Goal: Task Accomplishment & Management: Manage account settings

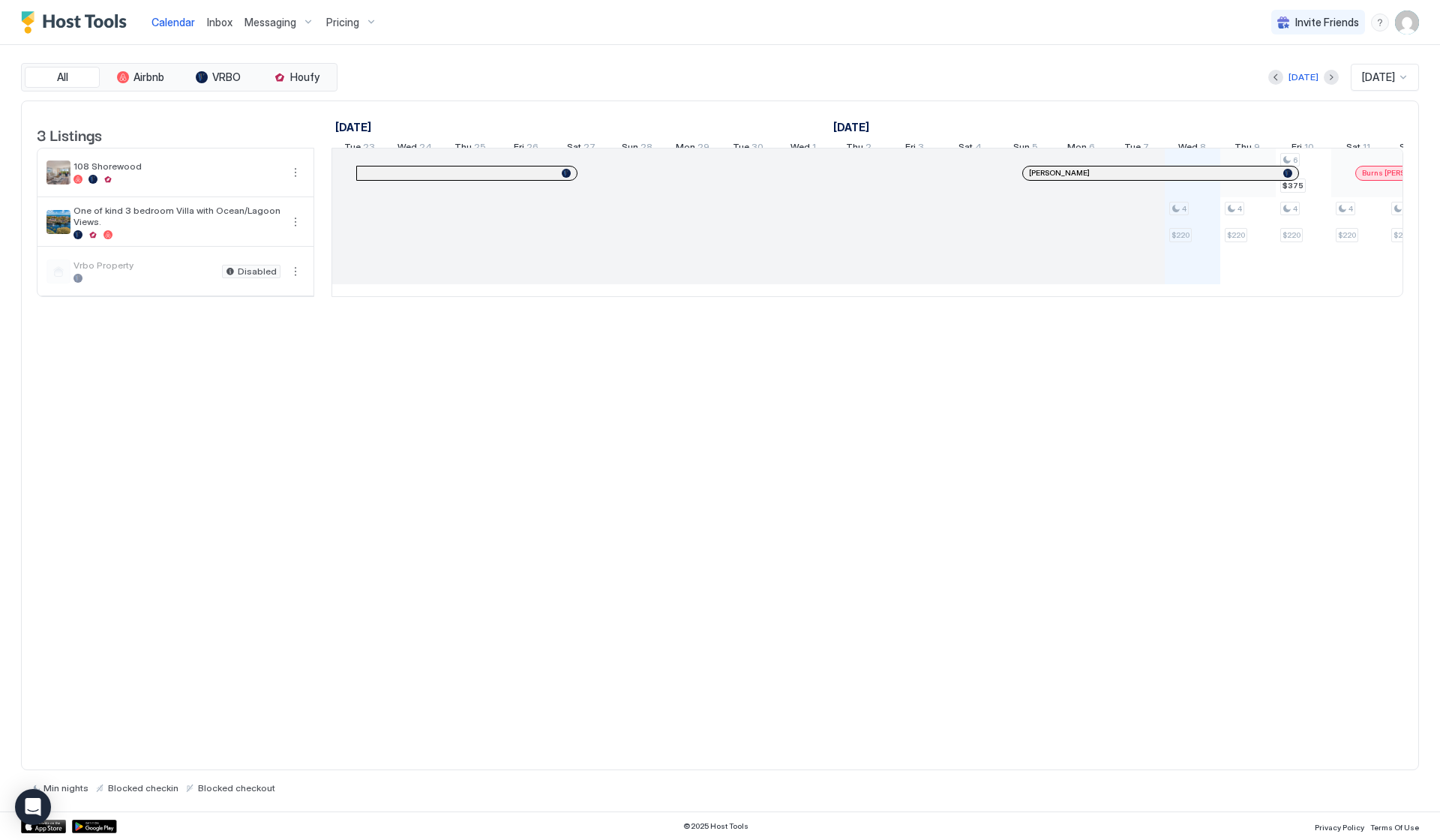
scroll to position [0, 833]
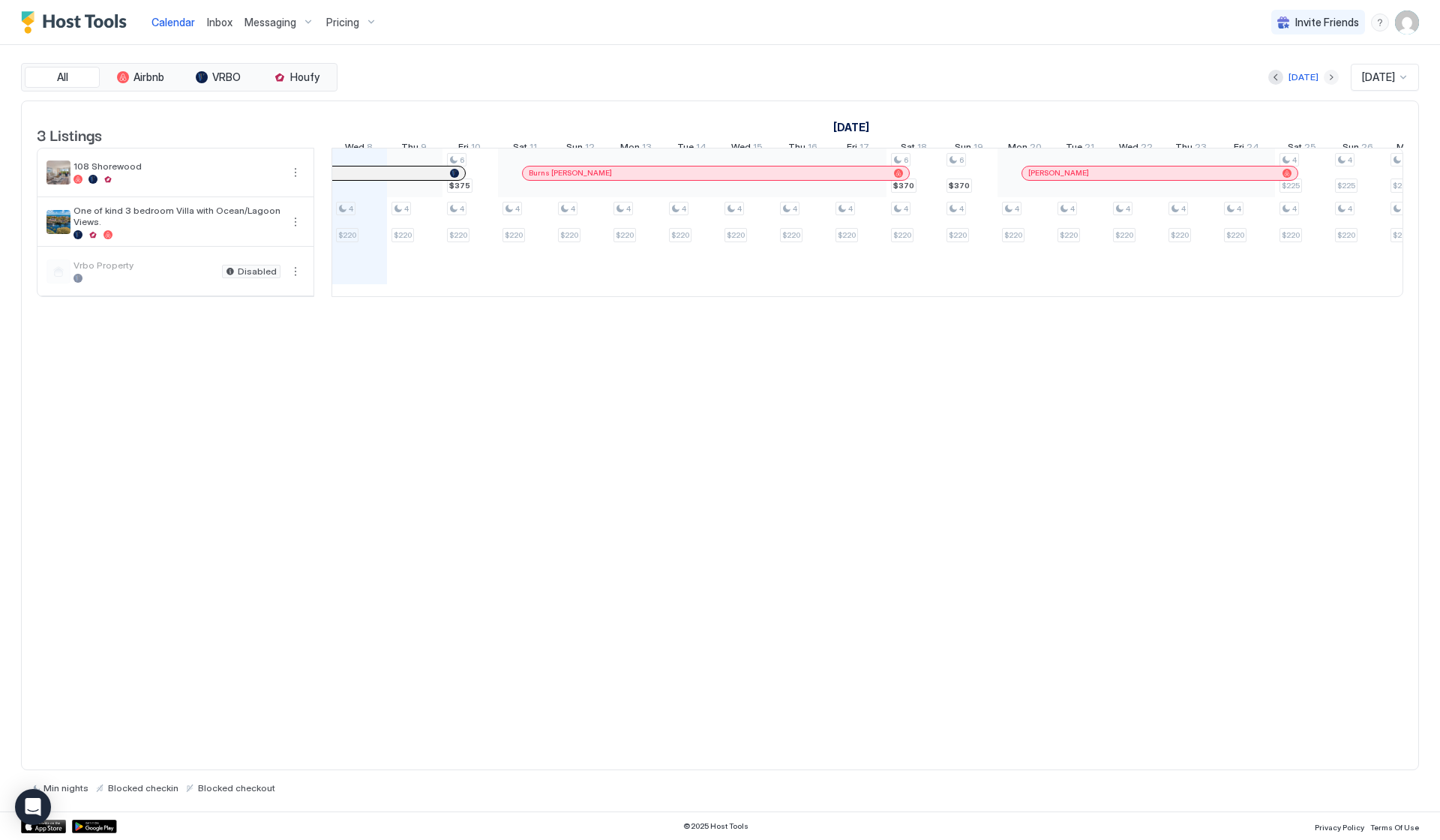
click at [1324, 74] on button "Next month" at bounding box center [1331, 77] width 15 height 15
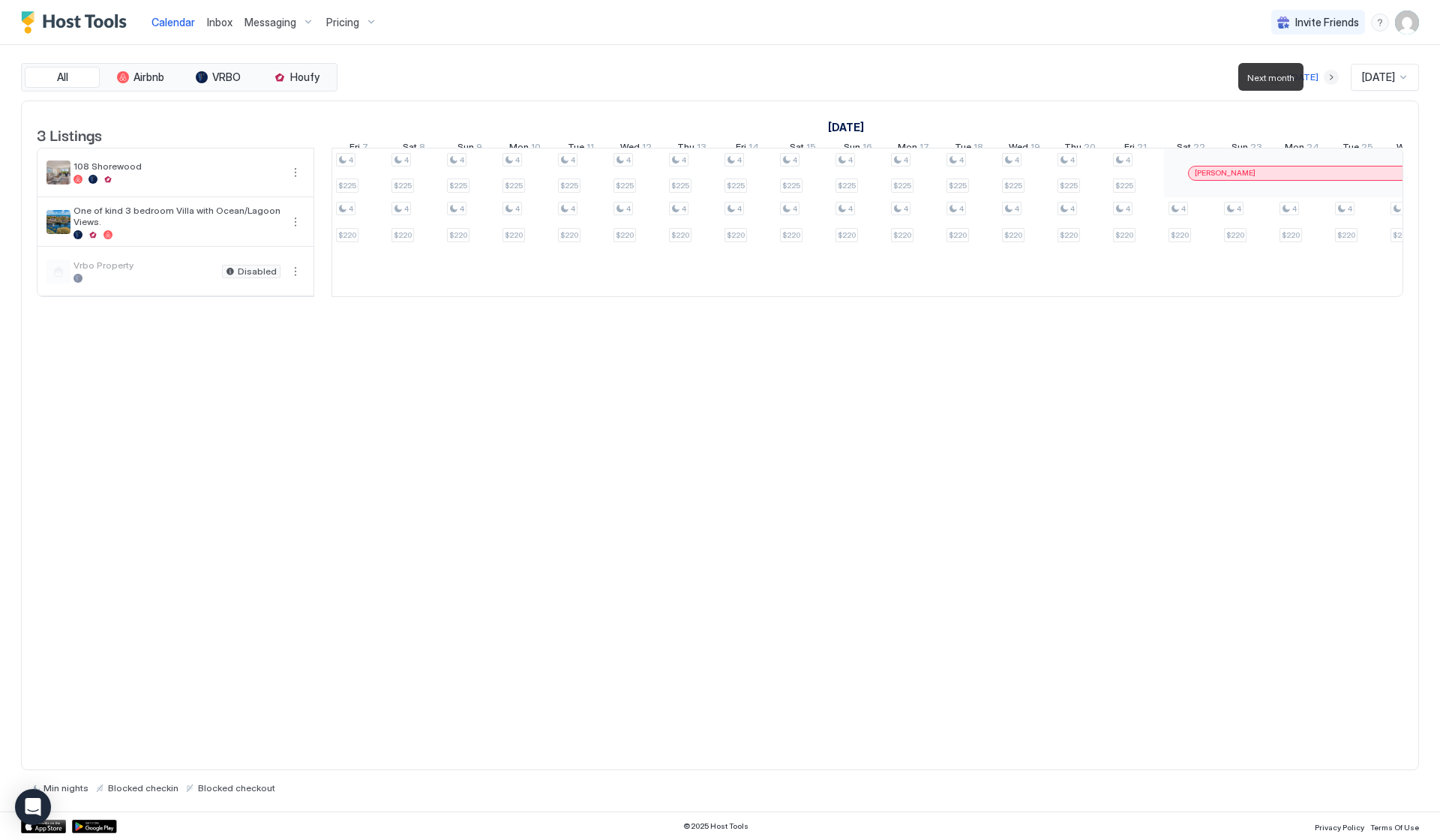
click at [1324, 74] on button "Next month" at bounding box center [1331, 77] width 15 height 15
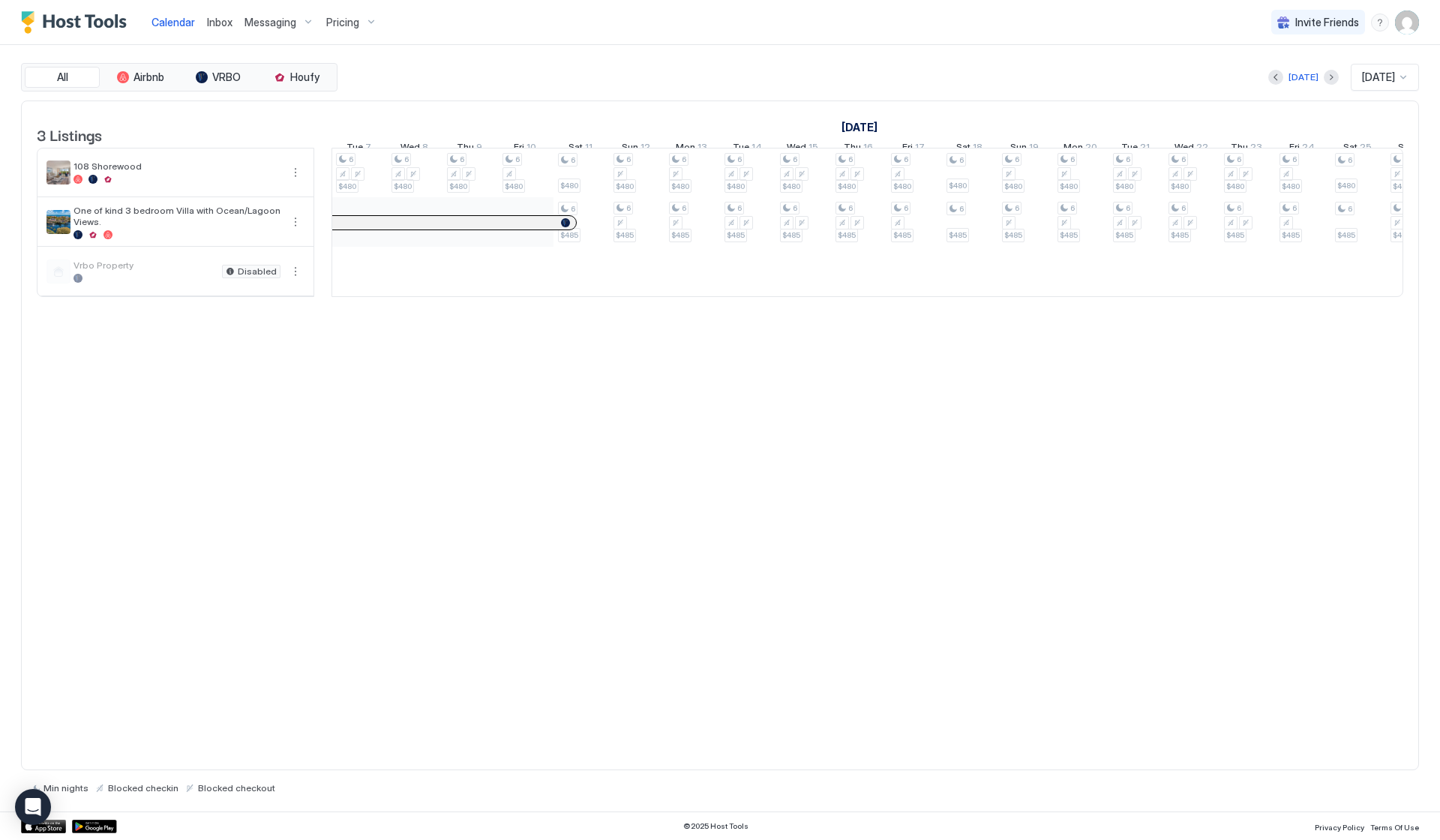
click at [358, 22] on div "Pricing" at bounding box center [351, 22] width 63 height 26
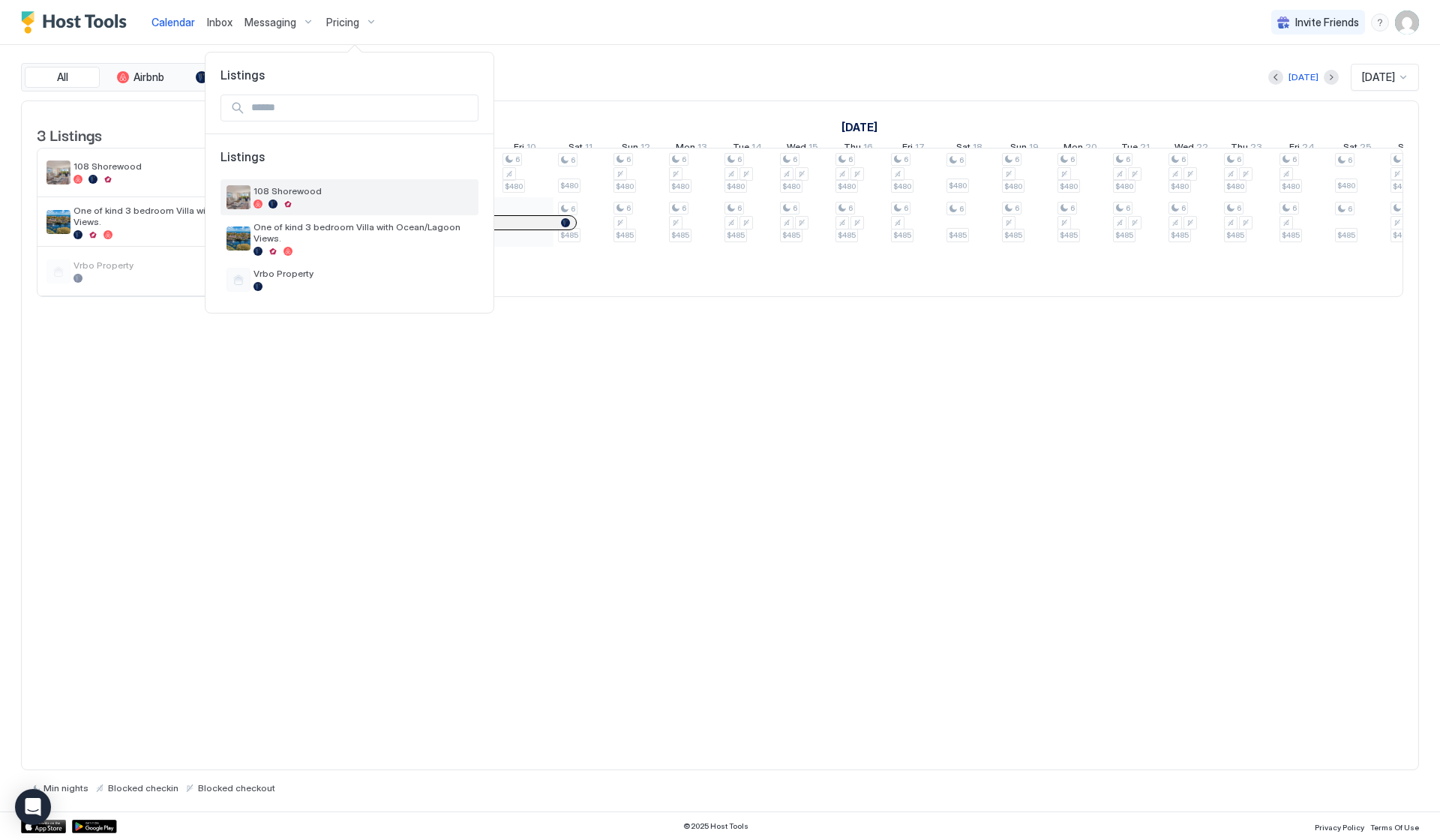
click at [295, 192] on span "108 Shorewood" at bounding box center [364, 191] width 219 height 12
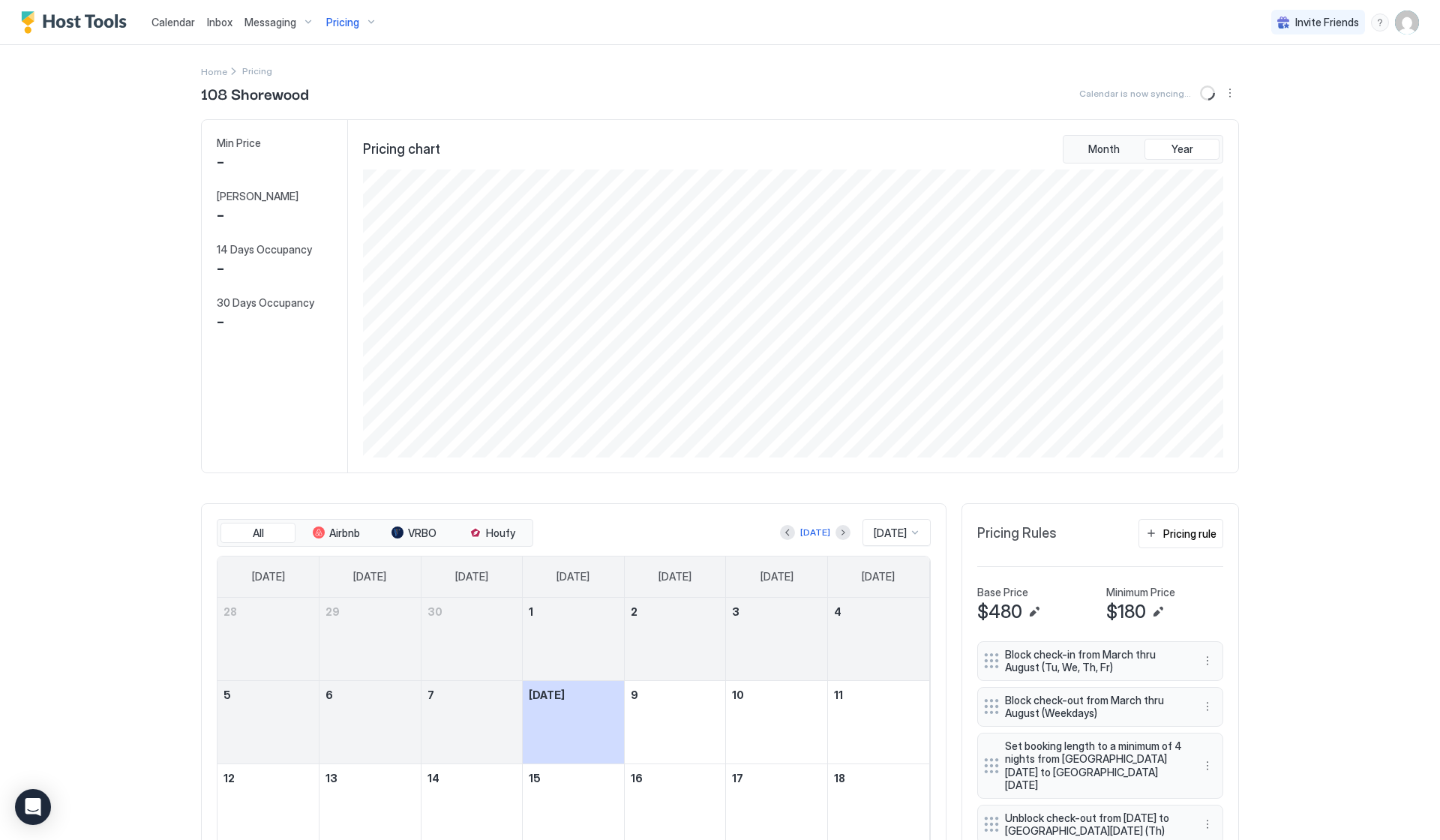
scroll to position [288, 863]
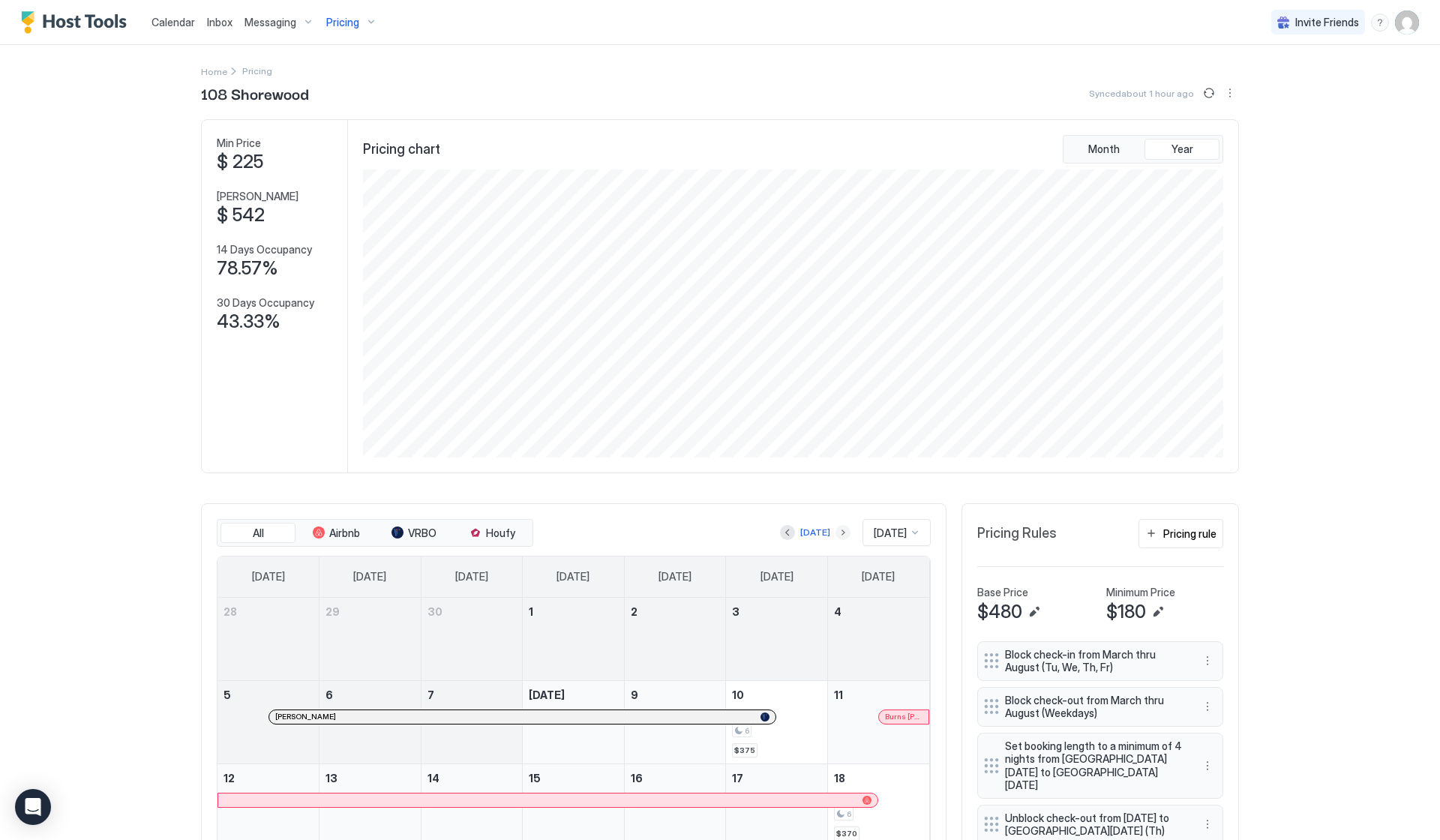
click at [839, 531] on button "Next month" at bounding box center [843, 532] width 15 height 15
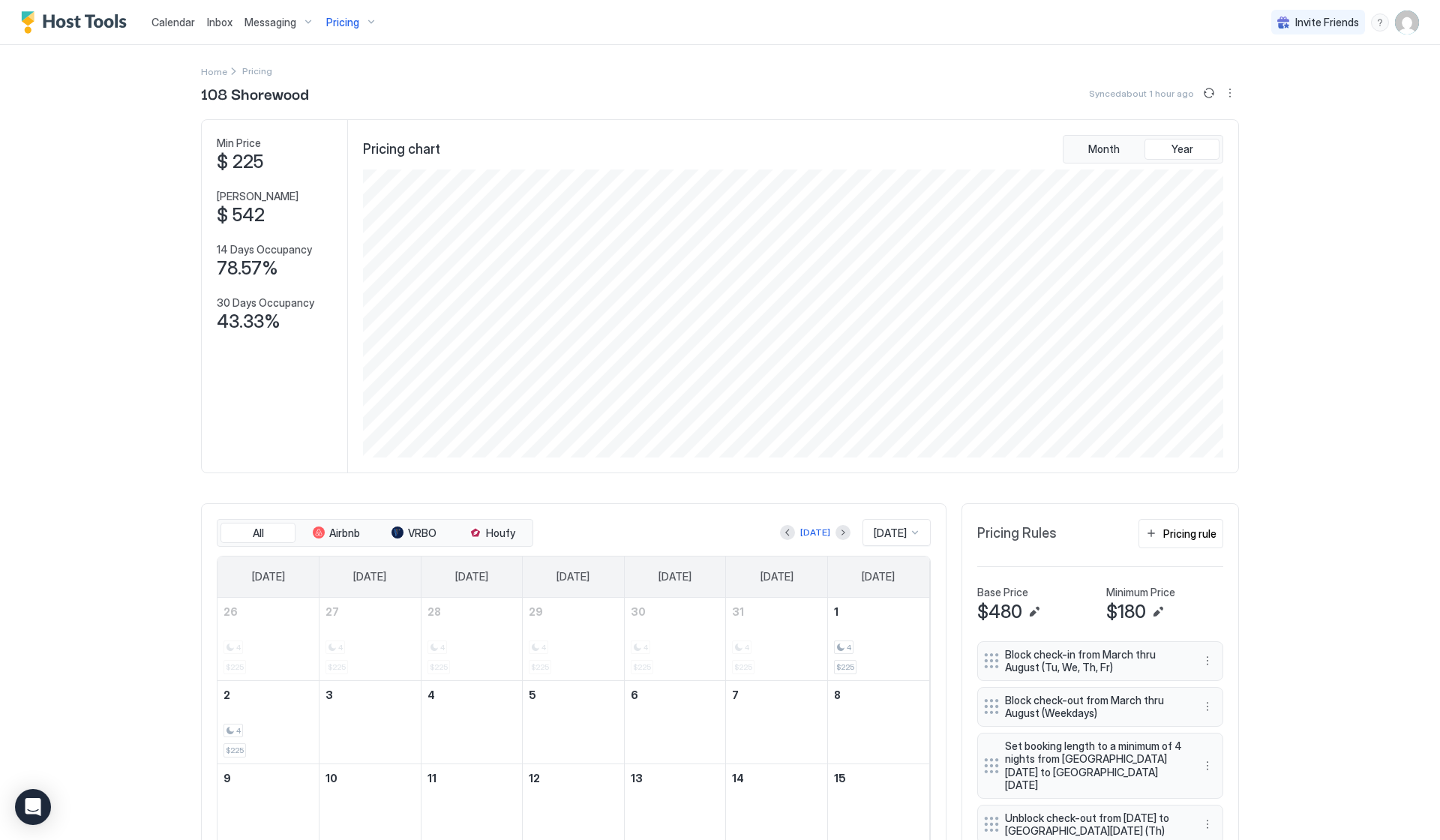
click at [839, 531] on div "[DATE] [DATE]" at bounding box center [733, 533] width 395 height 27
click at [836, 532] on button "Next month" at bounding box center [843, 532] width 15 height 15
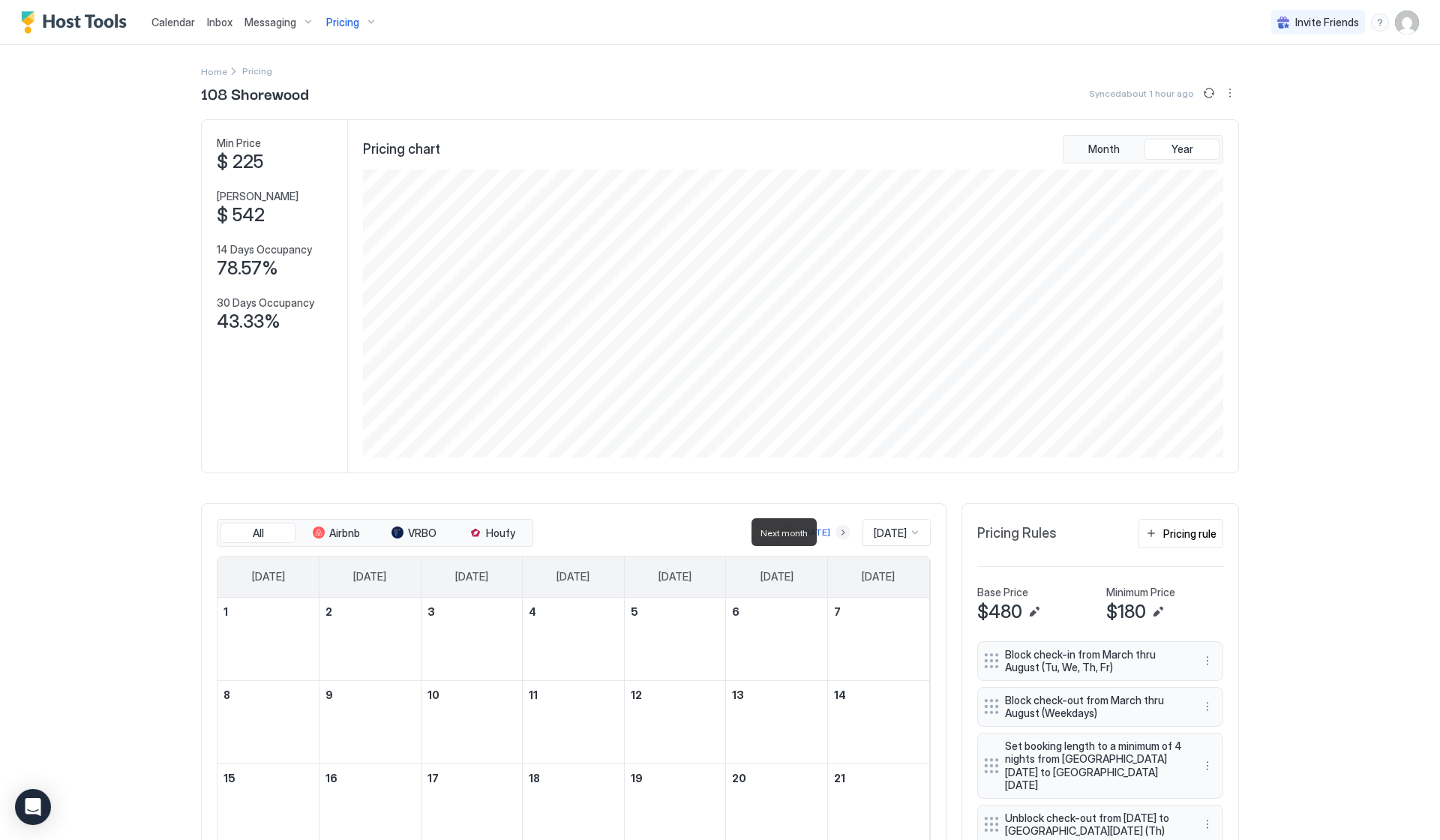
click at [836, 532] on button "Next month" at bounding box center [843, 532] width 15 height 15
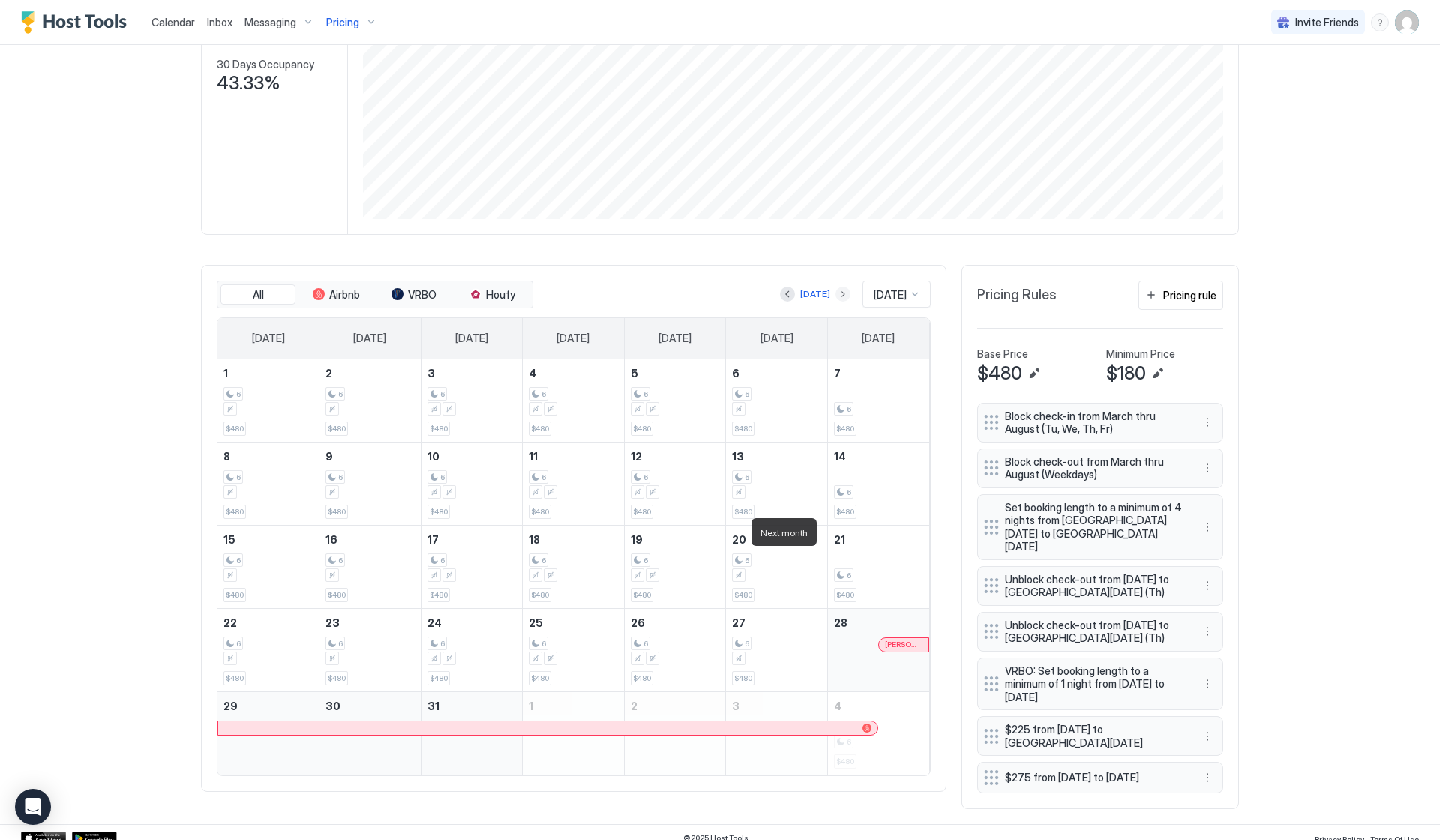
scroll to position [238, 0]
click at [810, 420] on div "6 $480" at bounding box center [777, 401] width 89 height 70
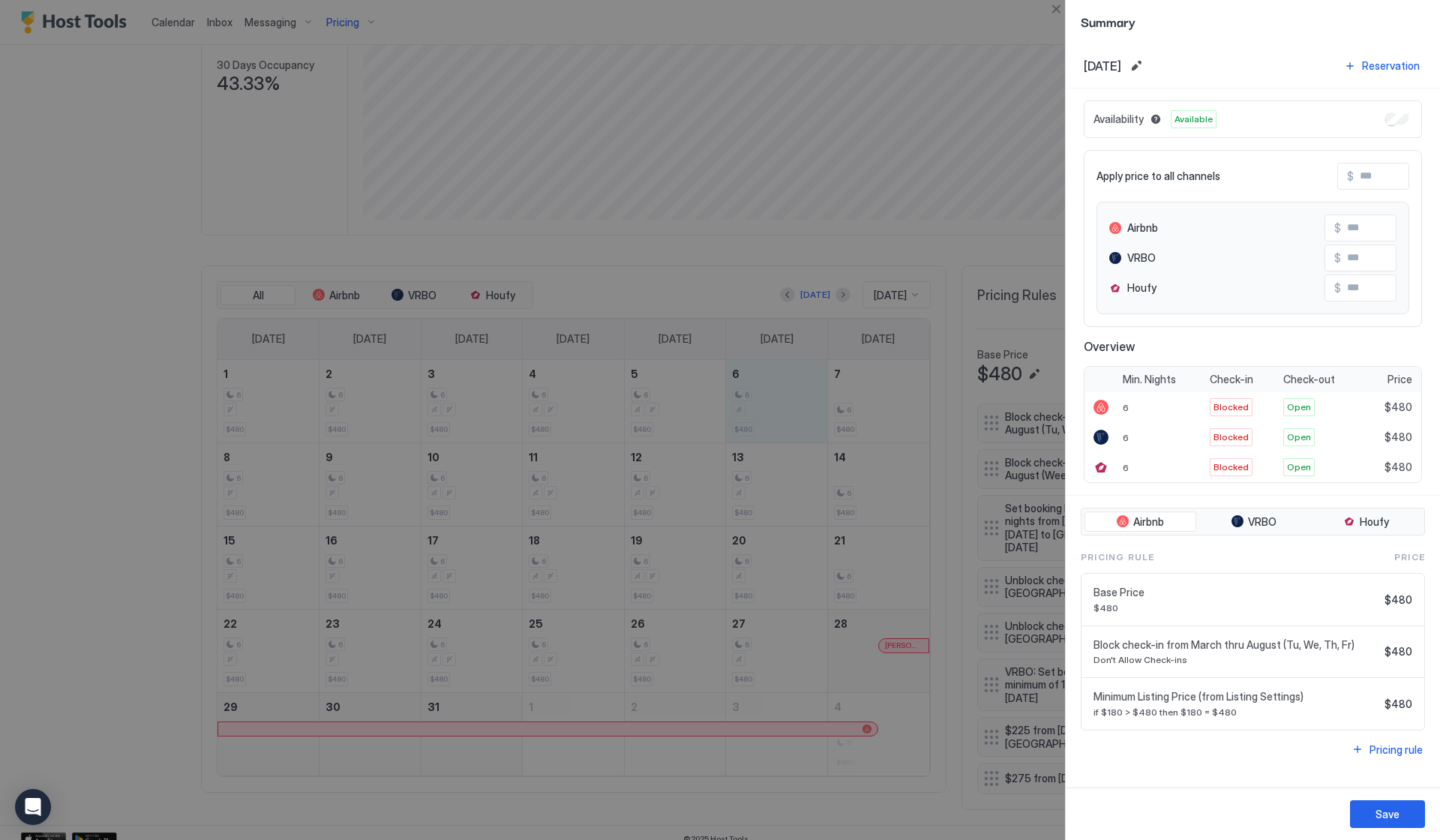
click at [1015, 264] on div at bounding box center [720, 420] width 1440 height 840
click at [1053, 11] on button "Close" at bounding box center [1056, 9] width 18 height 18
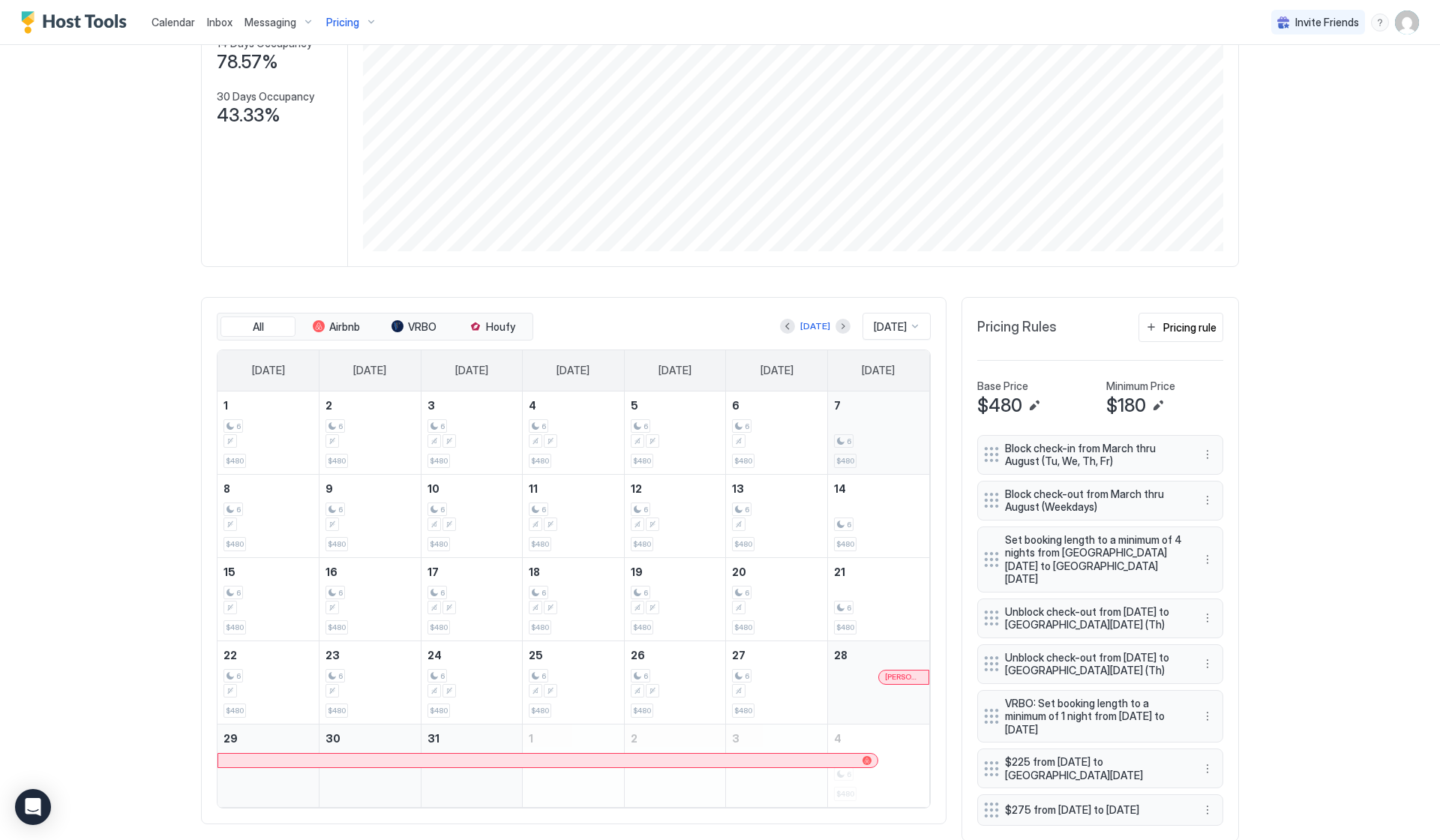
scroll to position [230, 0]
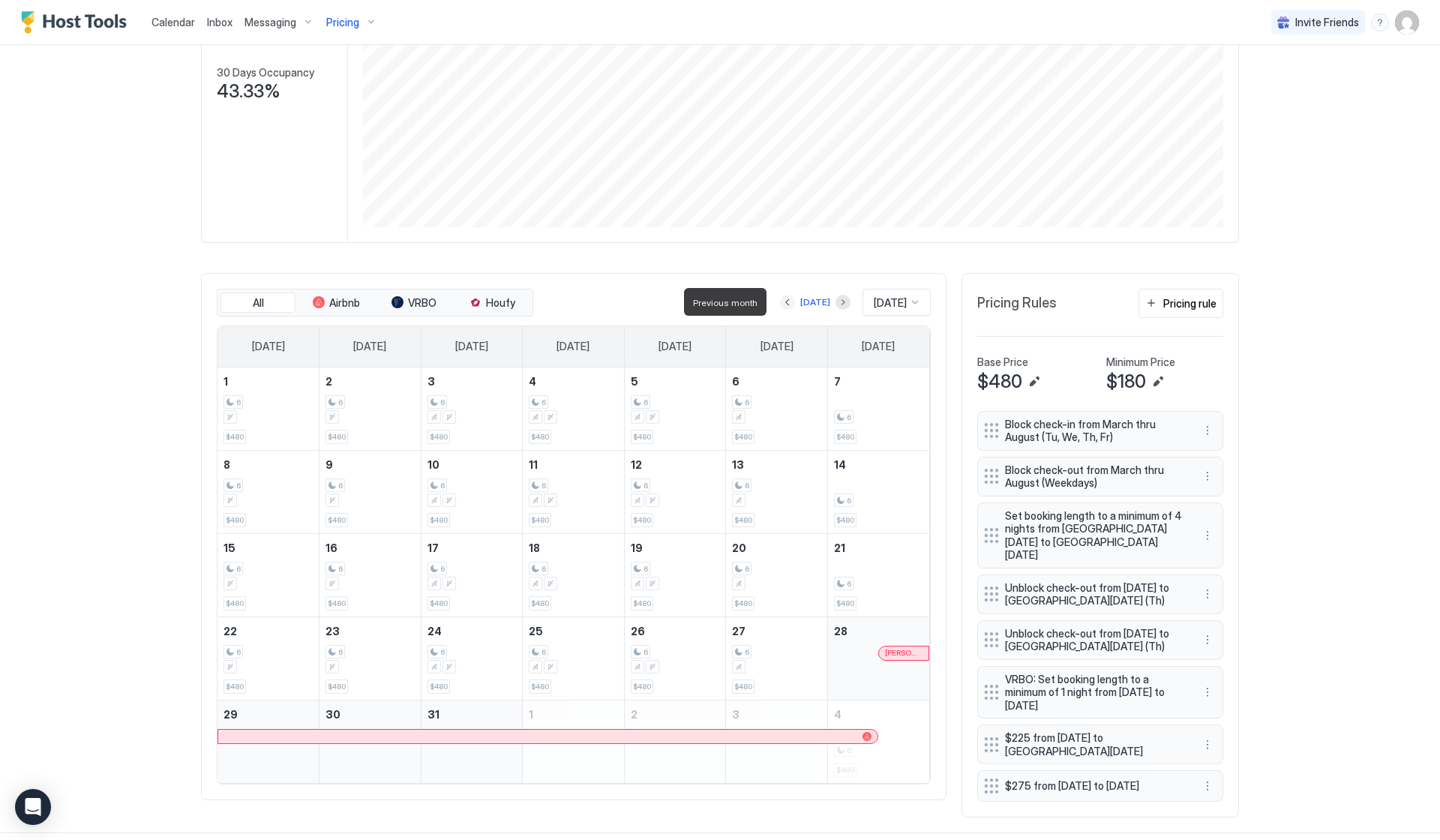
click at [784, 302] on button "Previous month" at bounding box center [787, 302] width 15 height 15
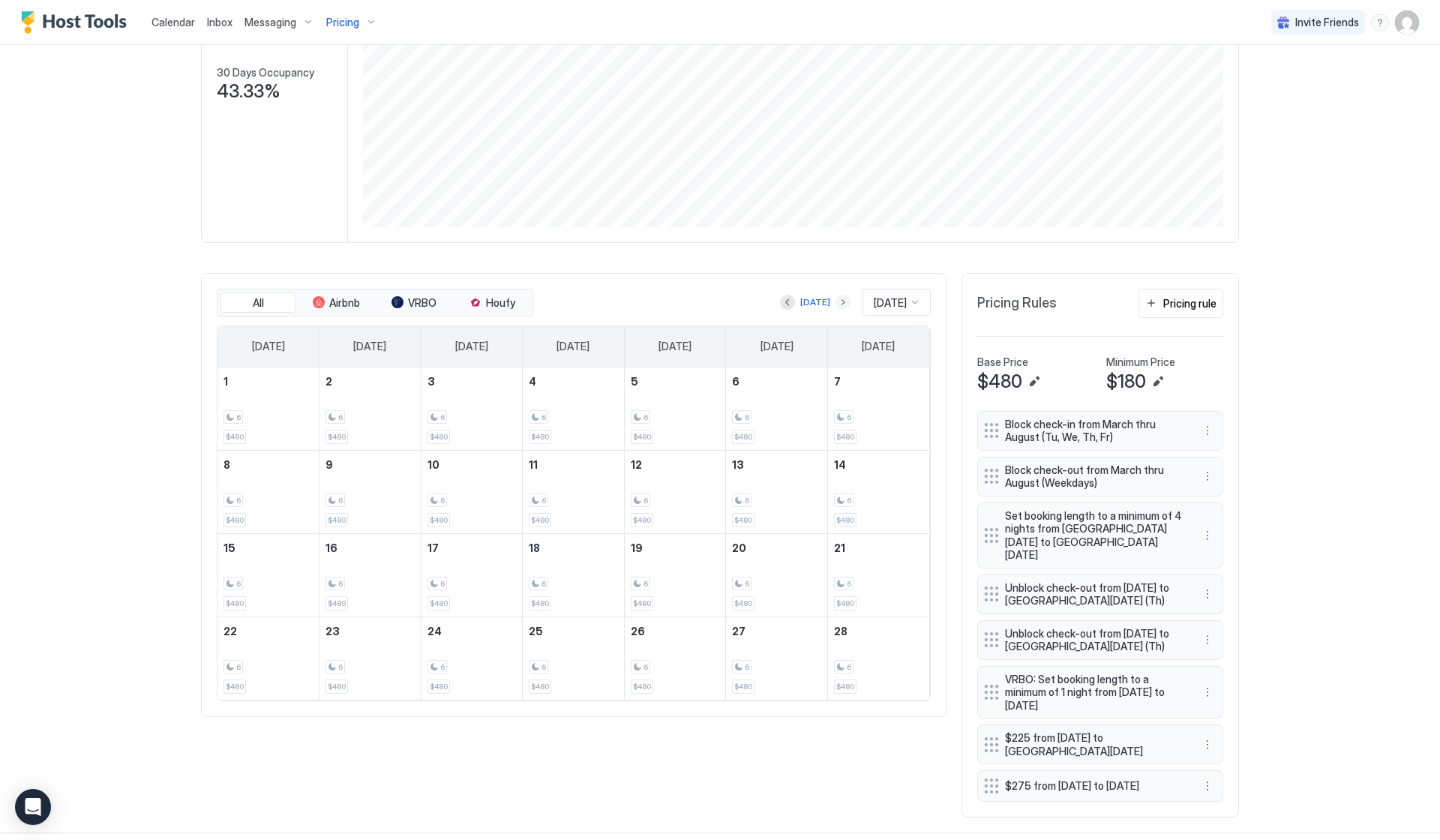
click at [836, 301] on button "Next month" at bounding box center [843, 302] width 15 height 15
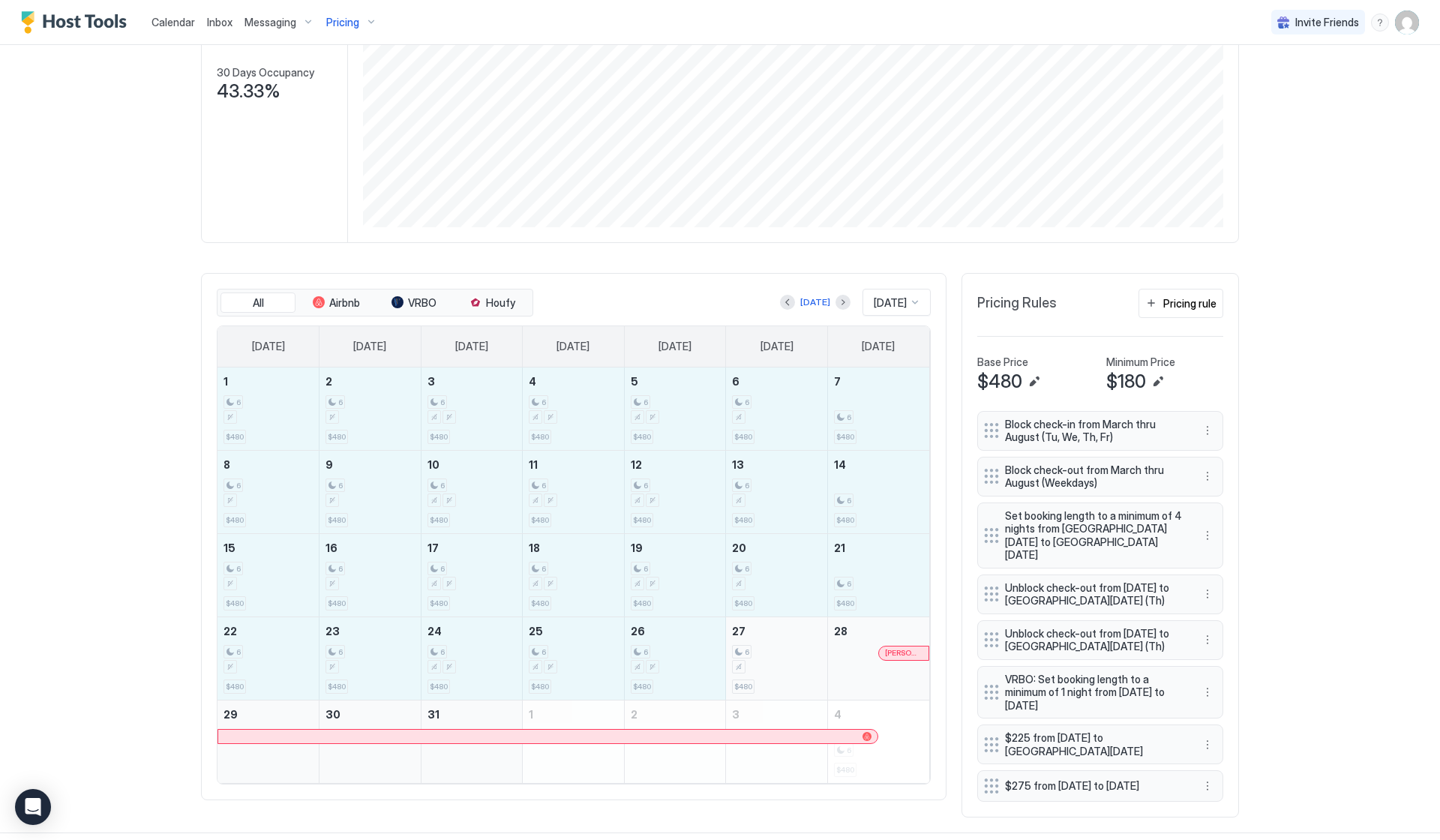
drag, startPoint x: 243, startPoint y: 406, endPoint x: 814, endPoint y: 681, distance: 633.8
click at [814, 681] on tbody "1 6 $480 2 6 $480 3 6 $480 4 6 $480 5 6 $480 6 6 $480 7 6 $480 8 6 $480 9 6 $48…" at bounding box center [573, 575] width 712 height 415
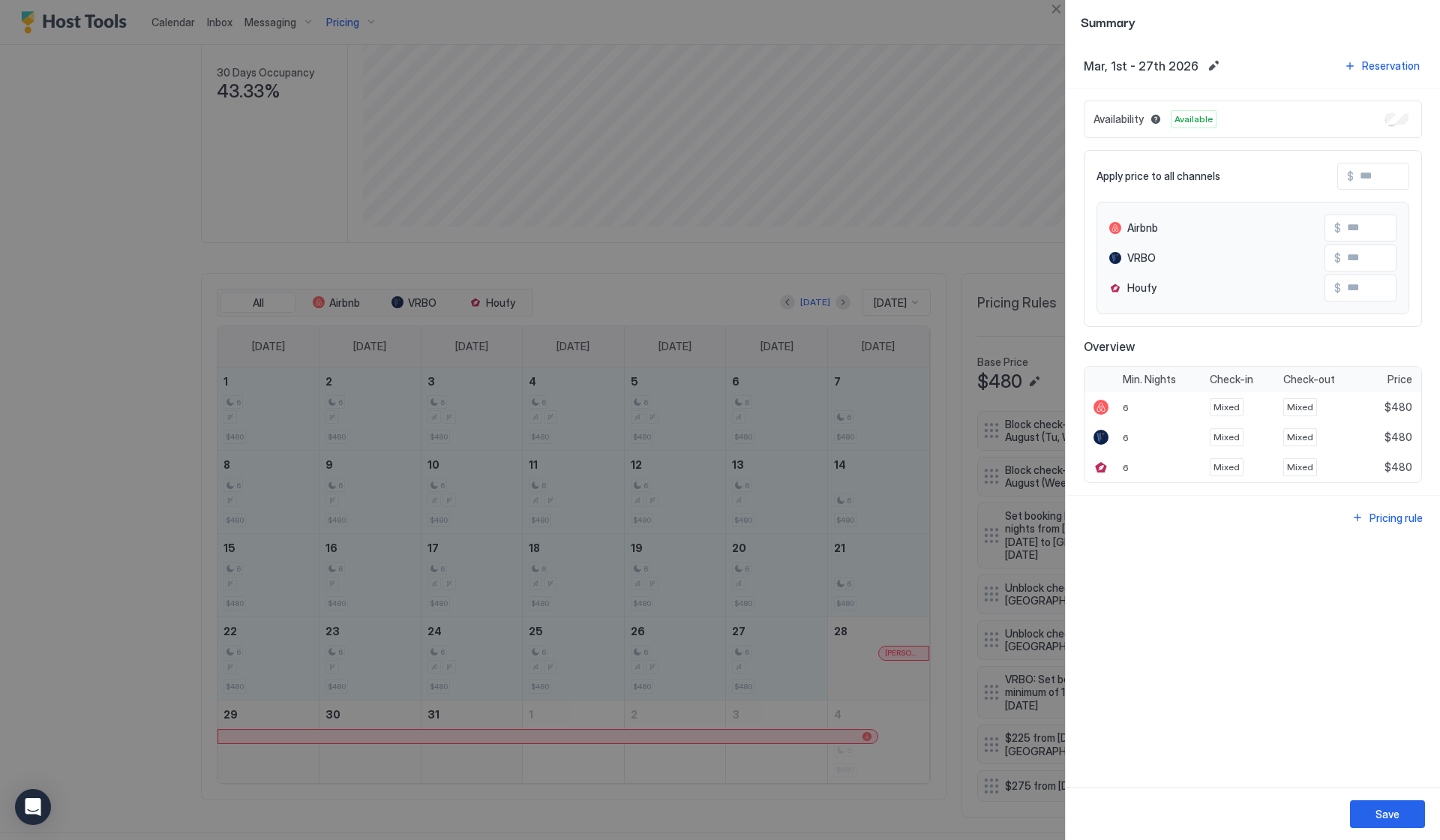
click at [1394, 183] on input "Input Field" at bounding box center [1413, 176] width 120 height 26
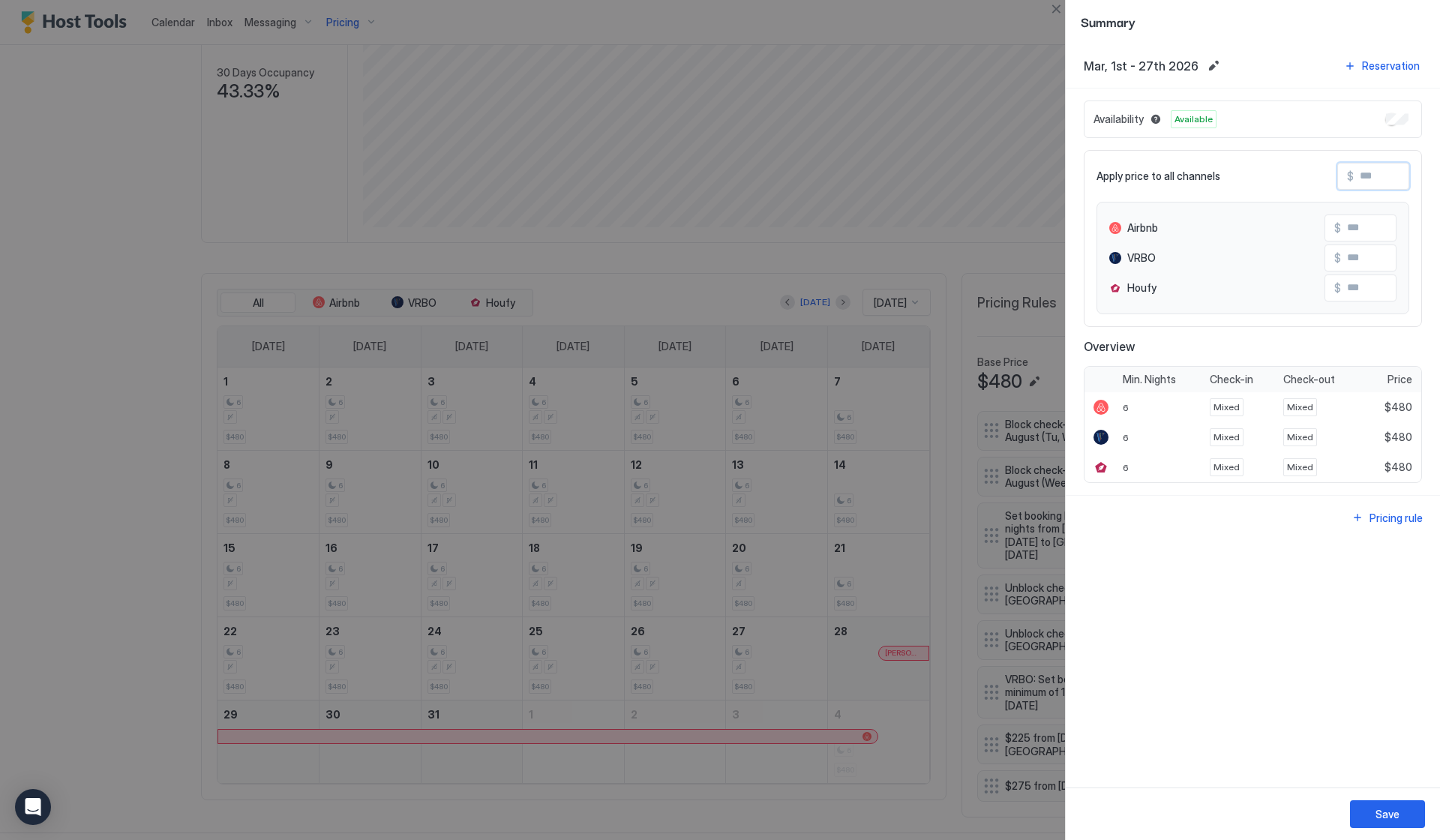
type input "*"
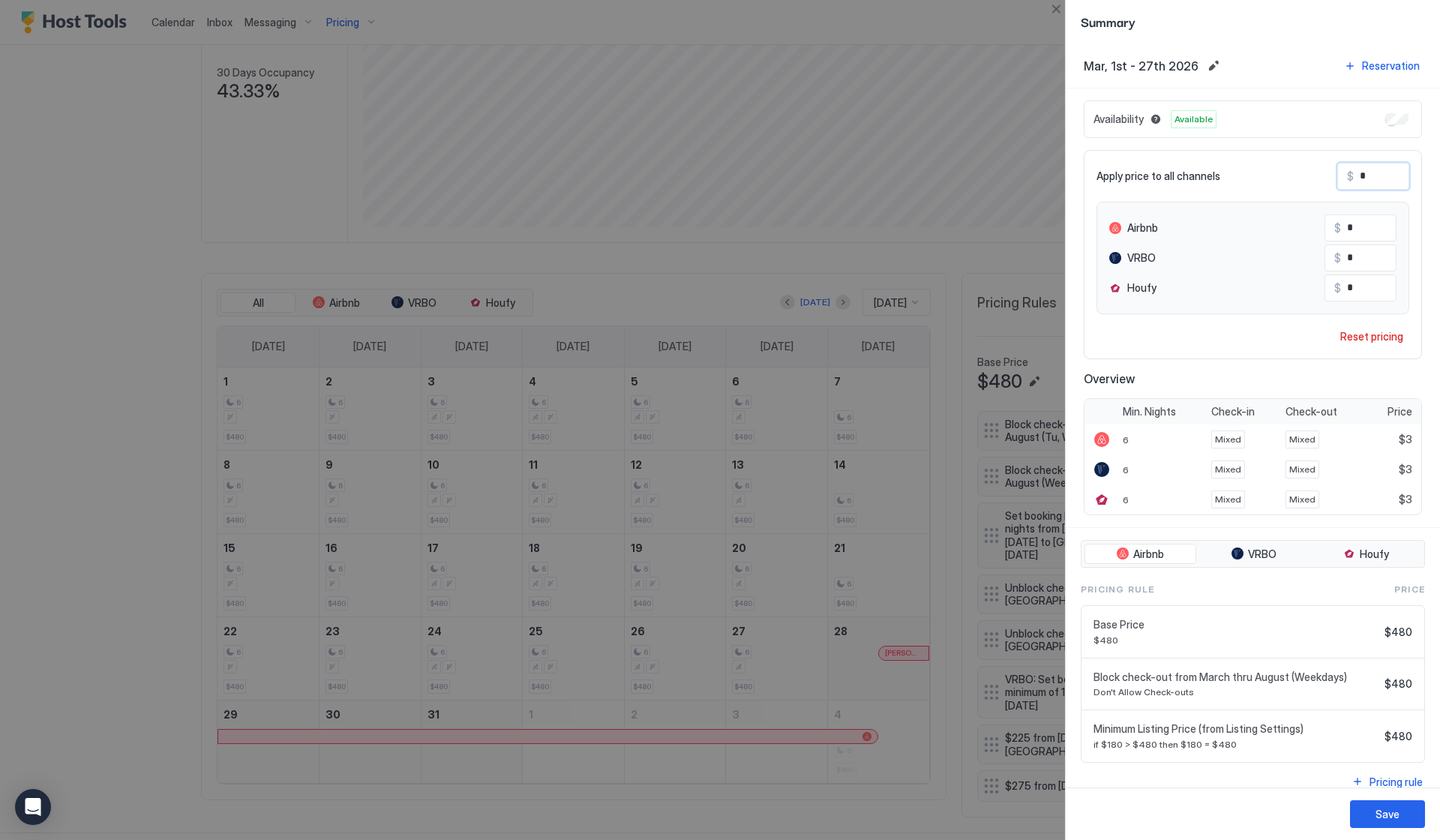
type input "**"
type input "***"
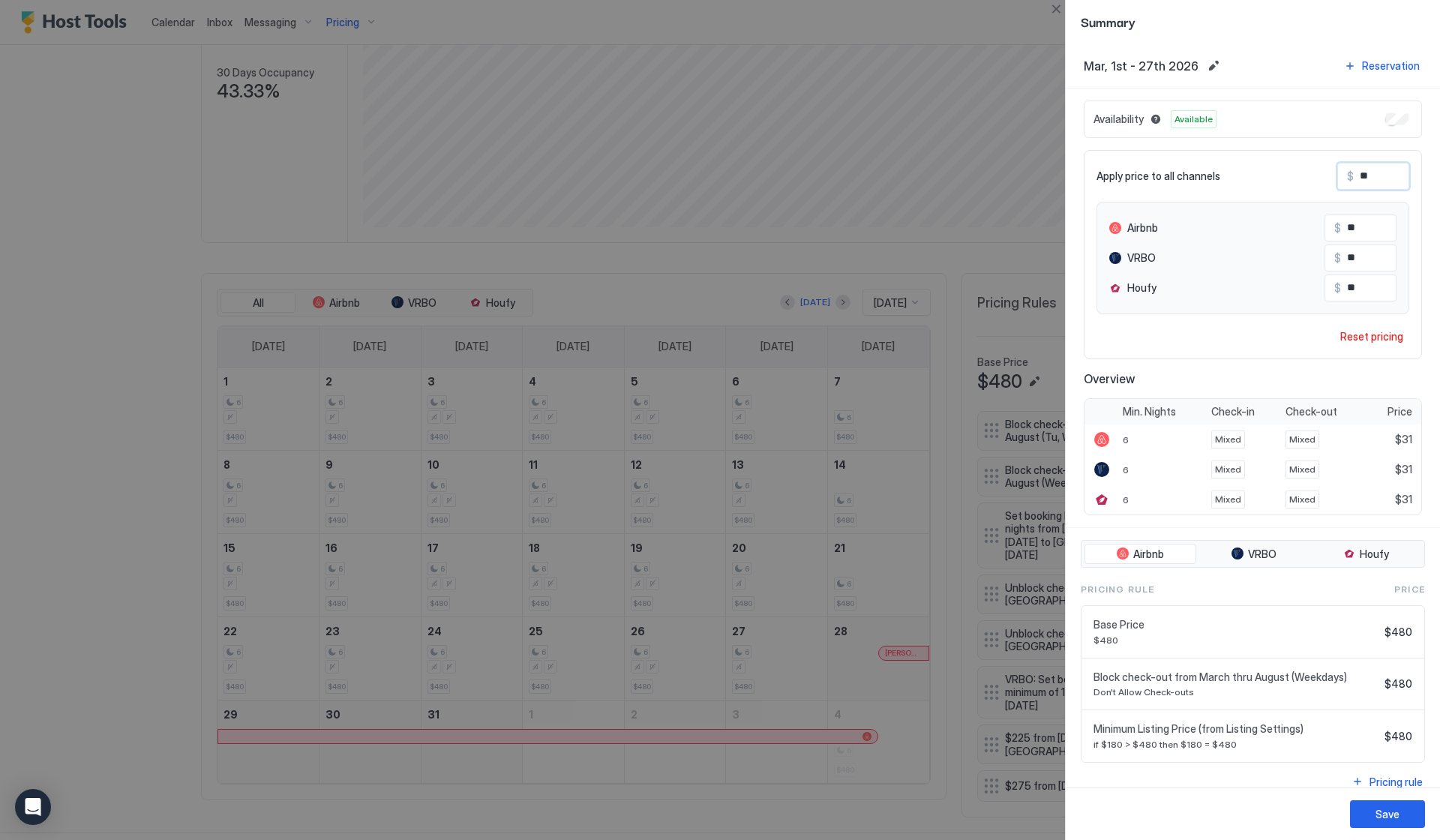
type input "***"
click at [1061, 7] on button "Close" at bounding box center [1056, 9] width 18 height 18
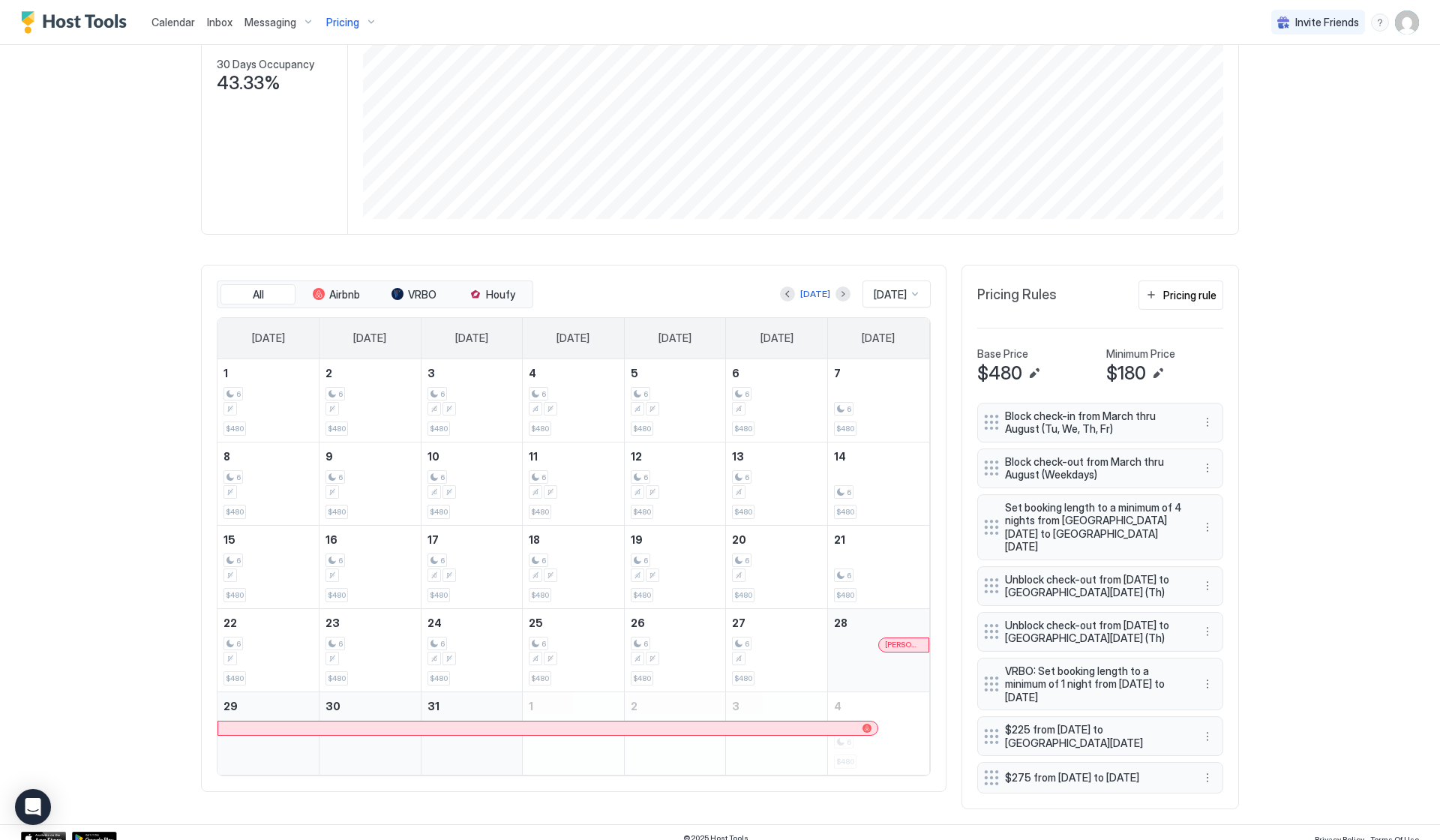
scroll to position [238, 0]
click at [1192, 308] on button "Pricing rule" at bounding box center [1181, 296] width 85 height 29
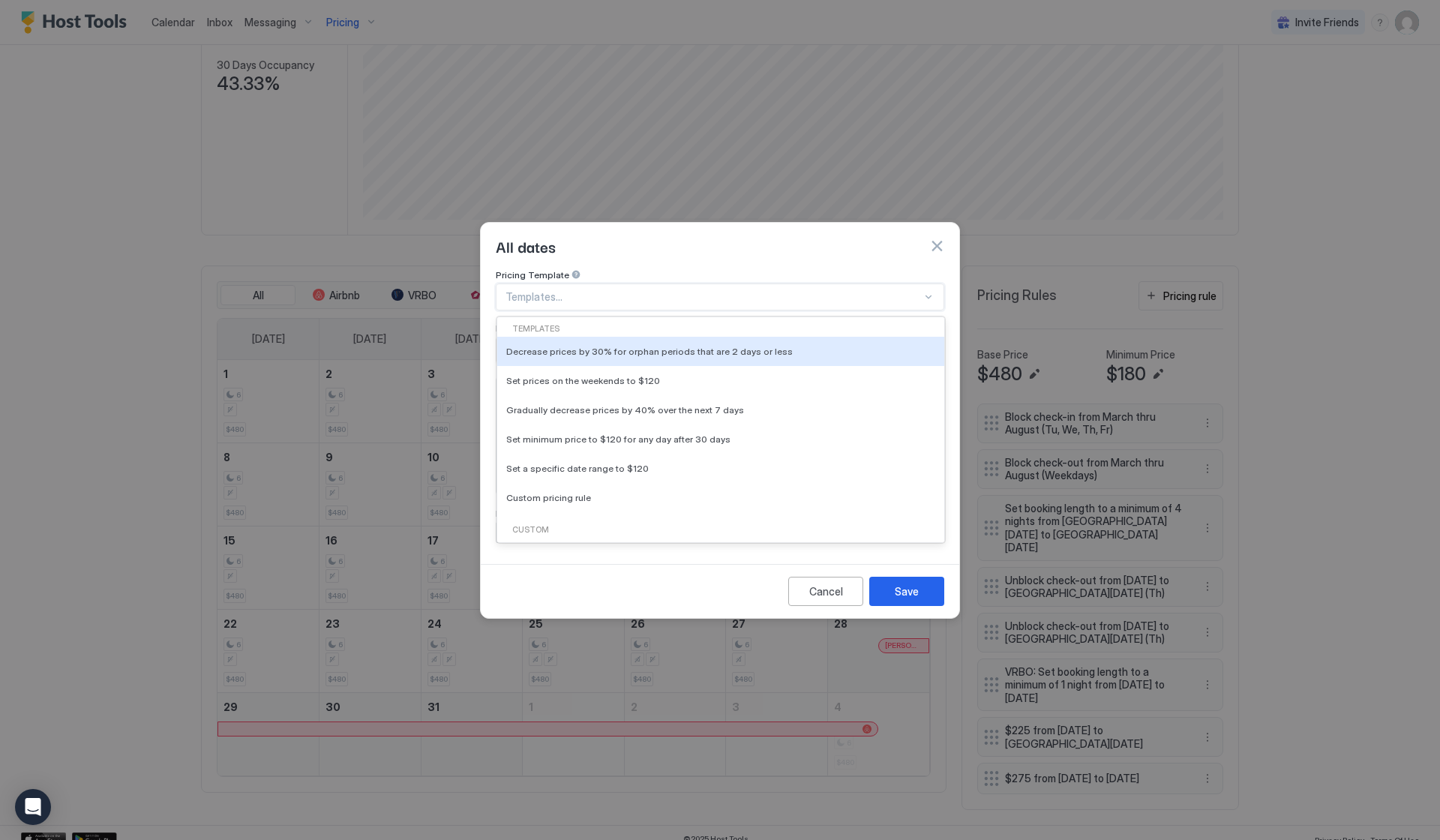
click at [684, 290] on div at bounding box center [713, 297] width 416 height 13
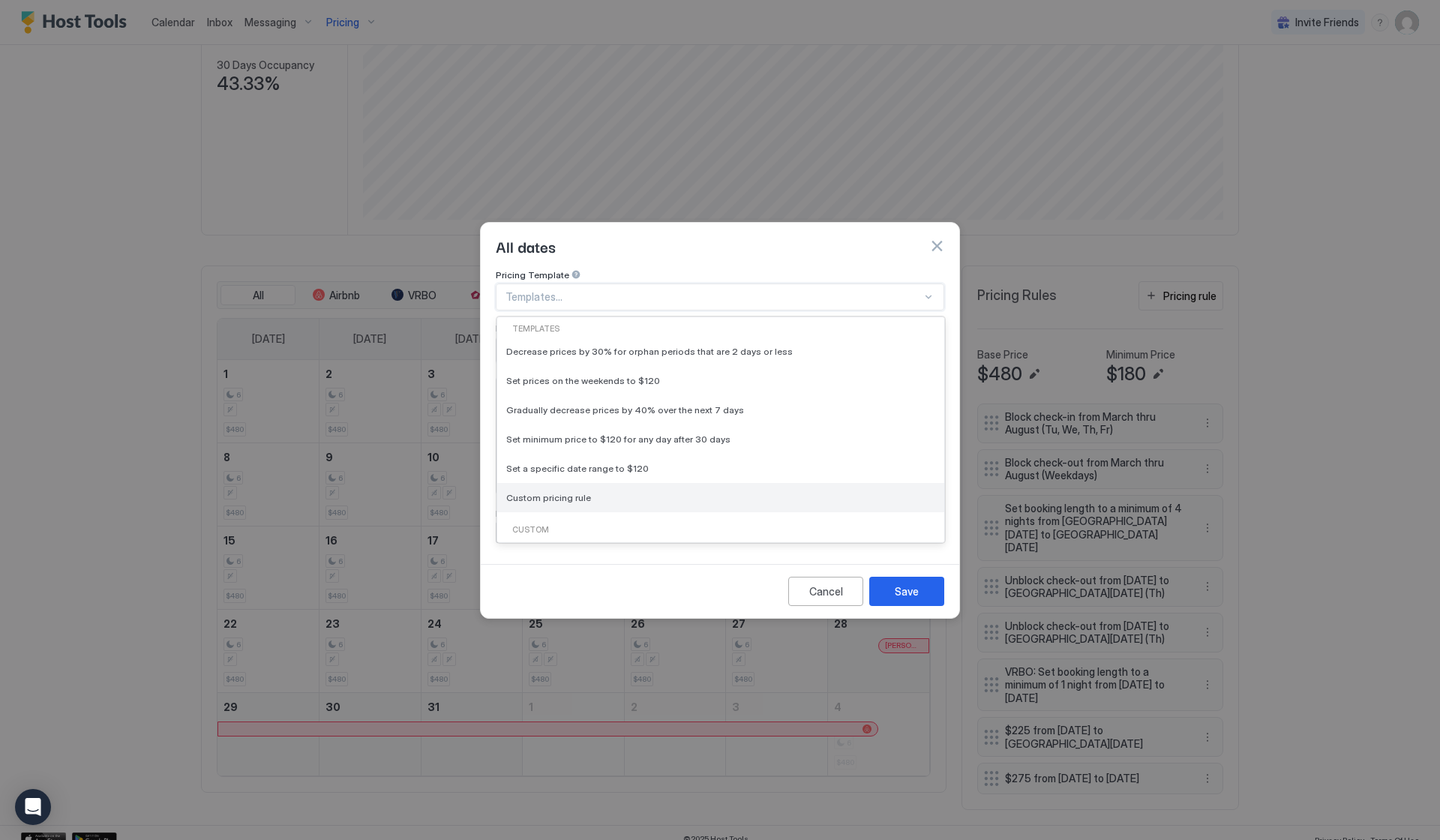
click at [600, 492] on div "Custom pricing rule" at bounding box center [720, 497] width 429 height 12
type input "***"
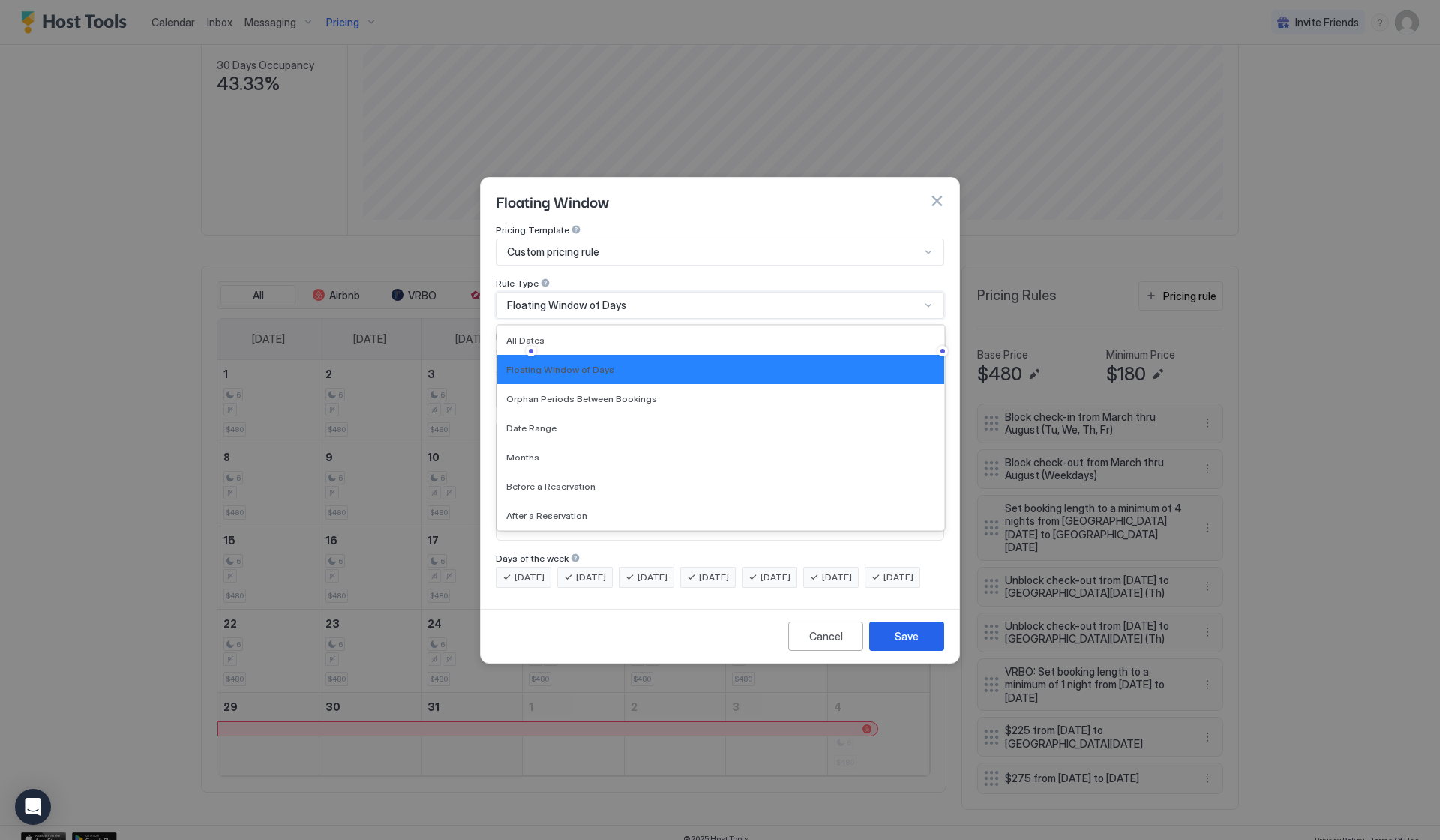
click at [747, 301] on div "Floating Window of Days" at bounding box center [719, 305] width 448 height 27
click at [667, 413] on div "Date Range" at bounding box center [721, 428] width 447 height 29
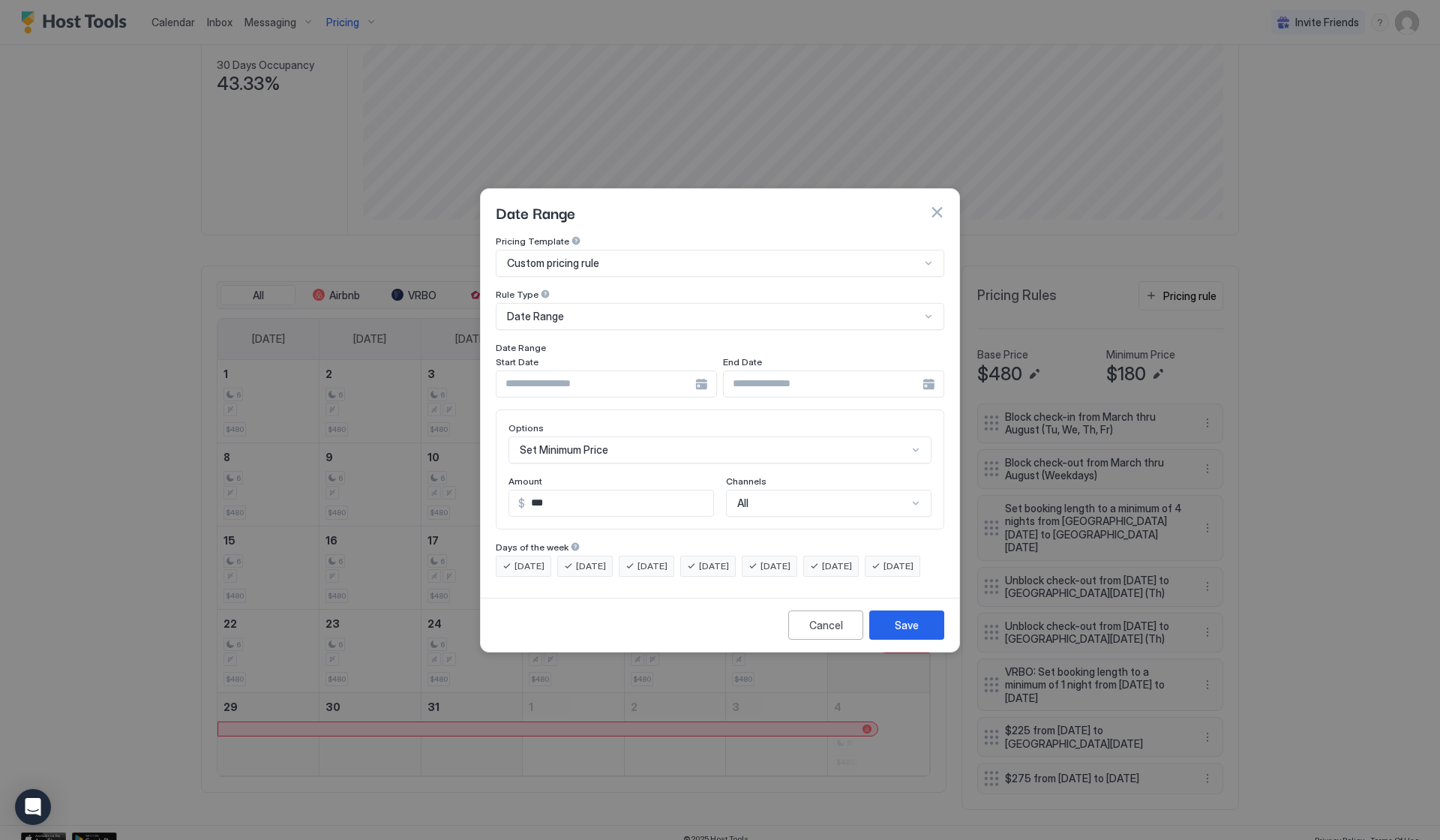
click at [702, 372] on div at bounding box center [606, 384] width 221 height 27
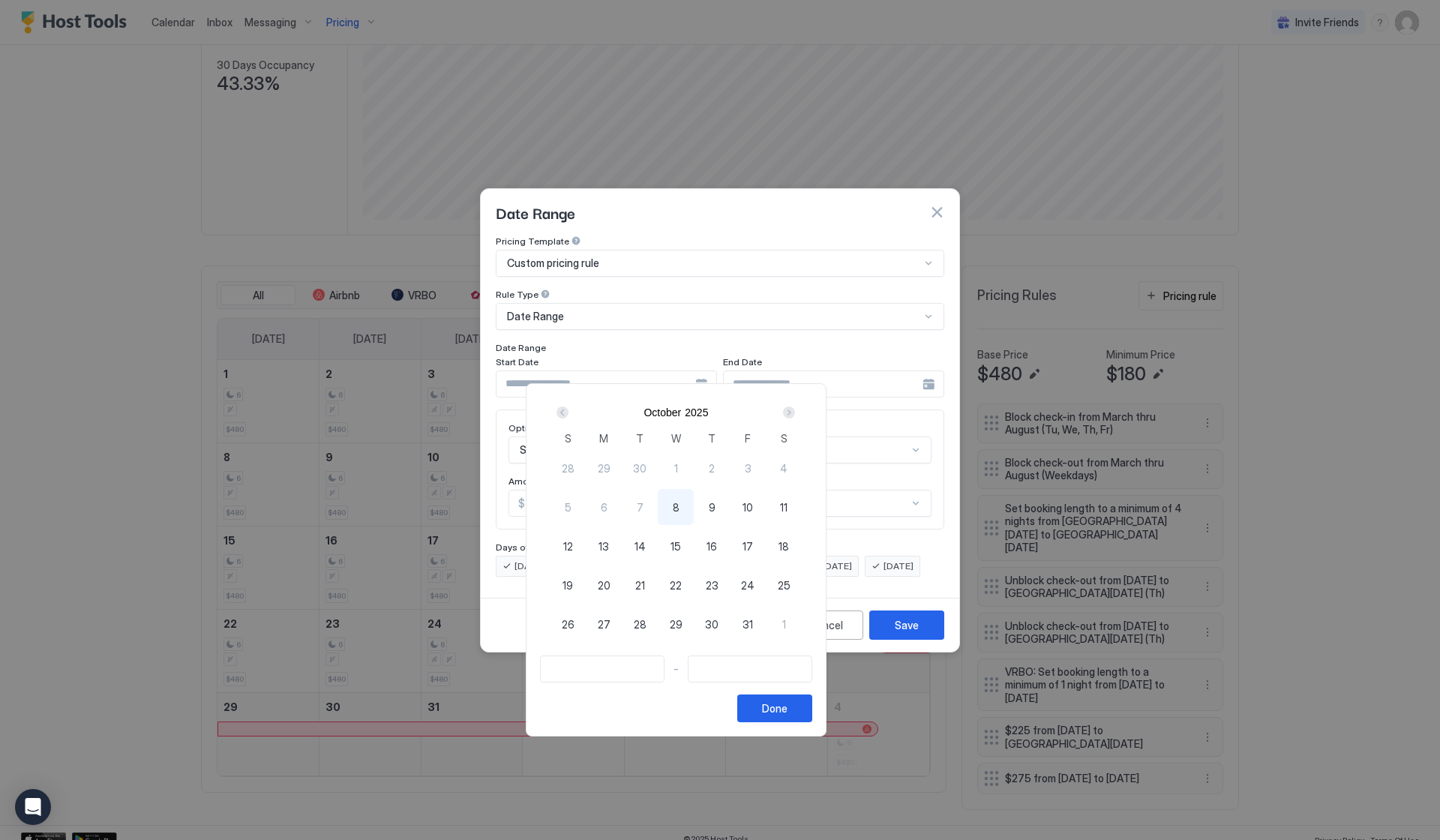
click at [795, 417] on div "Next" at bounding box center [789, 412] width 12 height 12
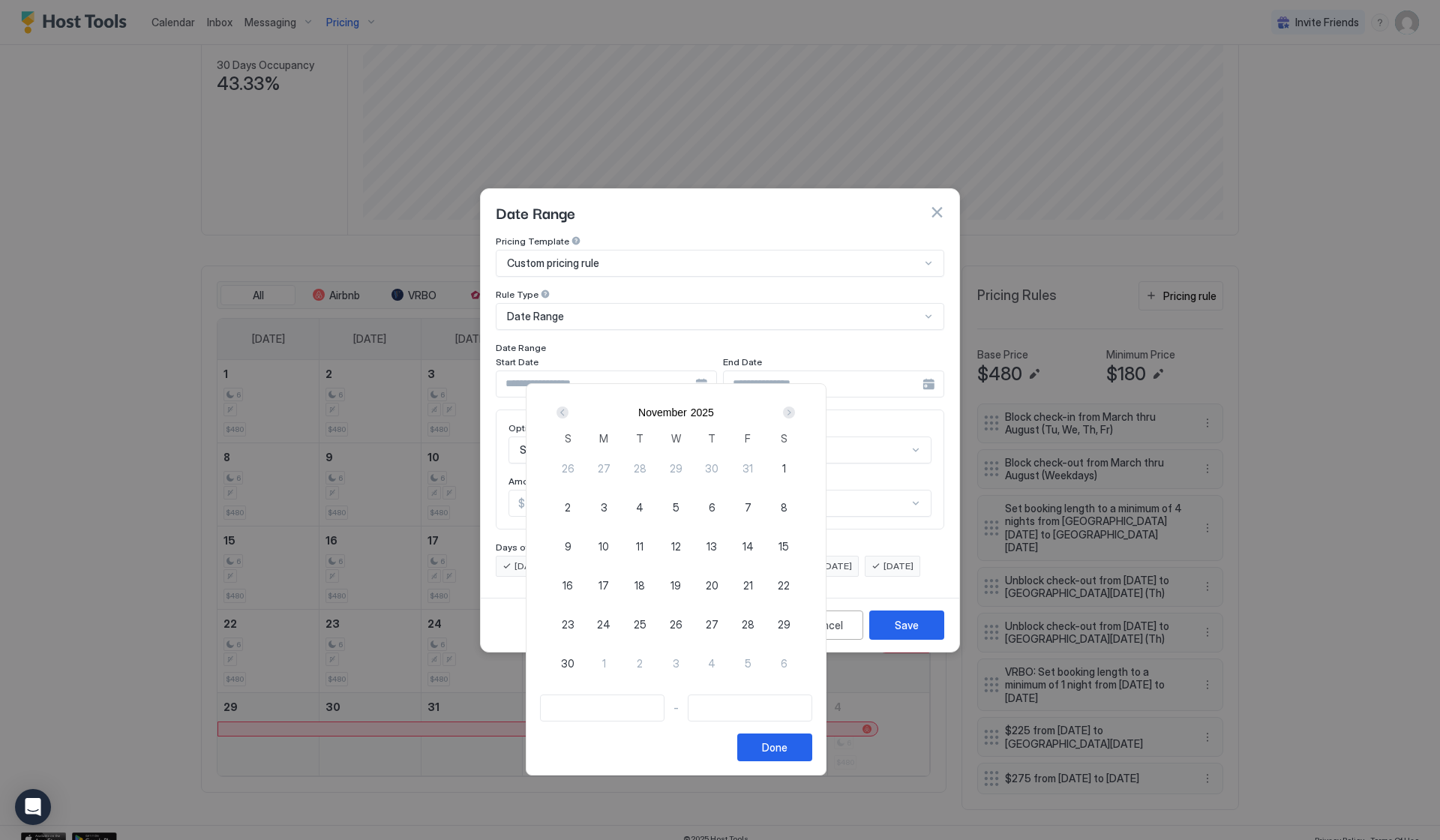
click at [795, 417] on div "Next" at bounding box center [789, 412] width 12 height 12
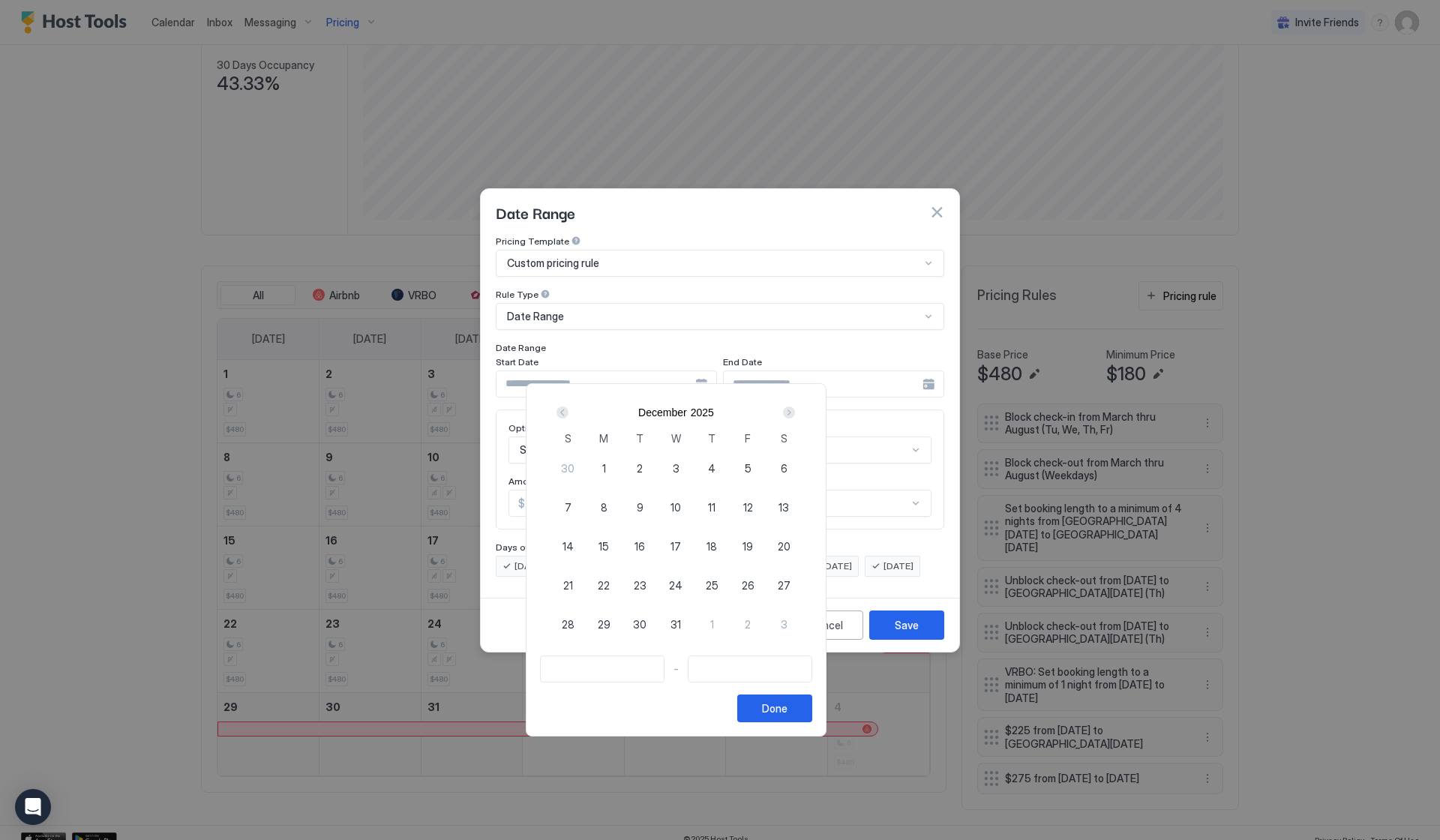
click at [795, 417] on div "Next" at bounding box center [789, 412] width 12 height 12
click at [755, 582] on span "27" at bounding box center [749, 585] width 12 height 16
type input "**********"
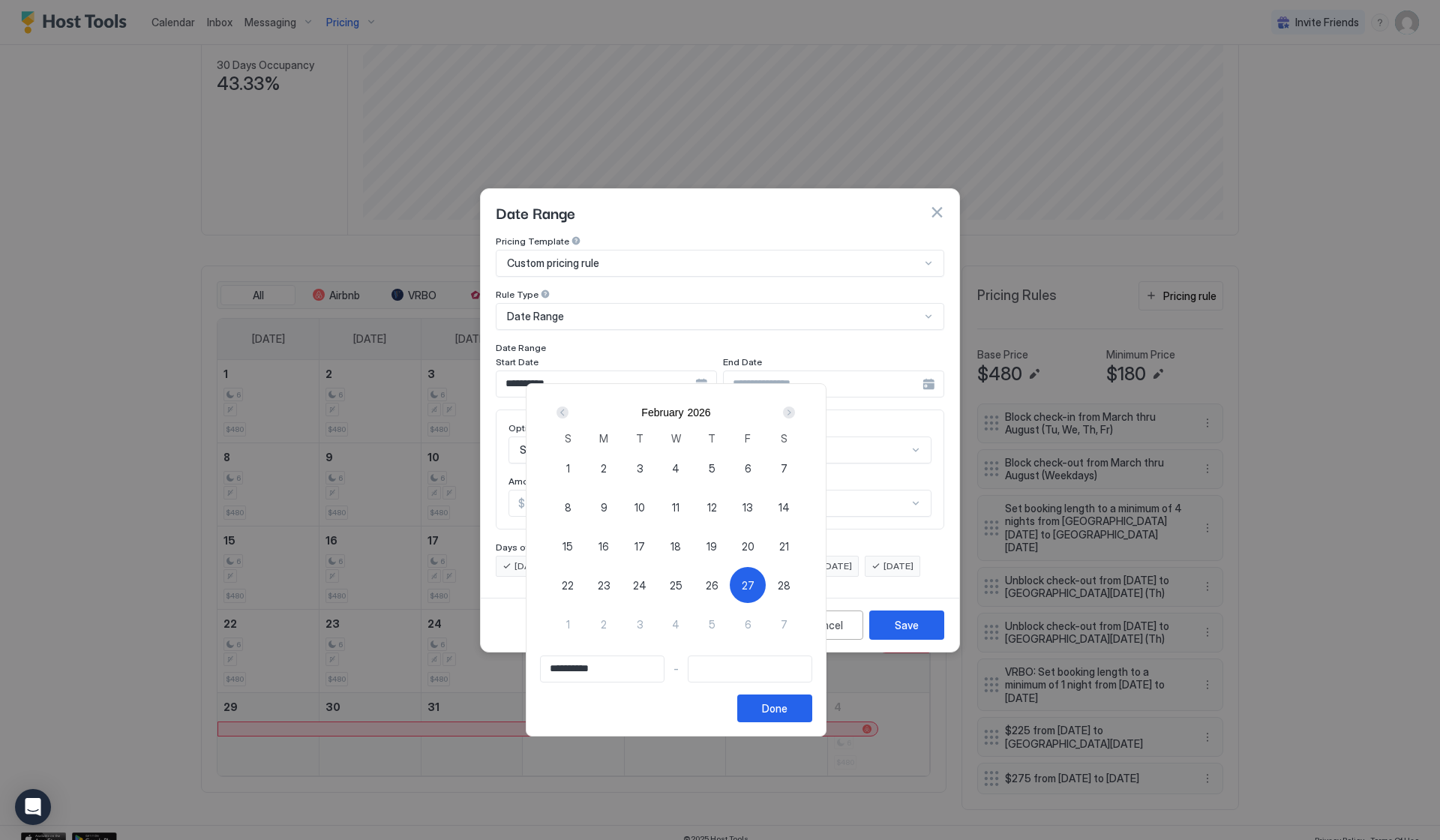
click at [795, 411] on div "Next" at bounding box center [789, 412] width 12 height 12
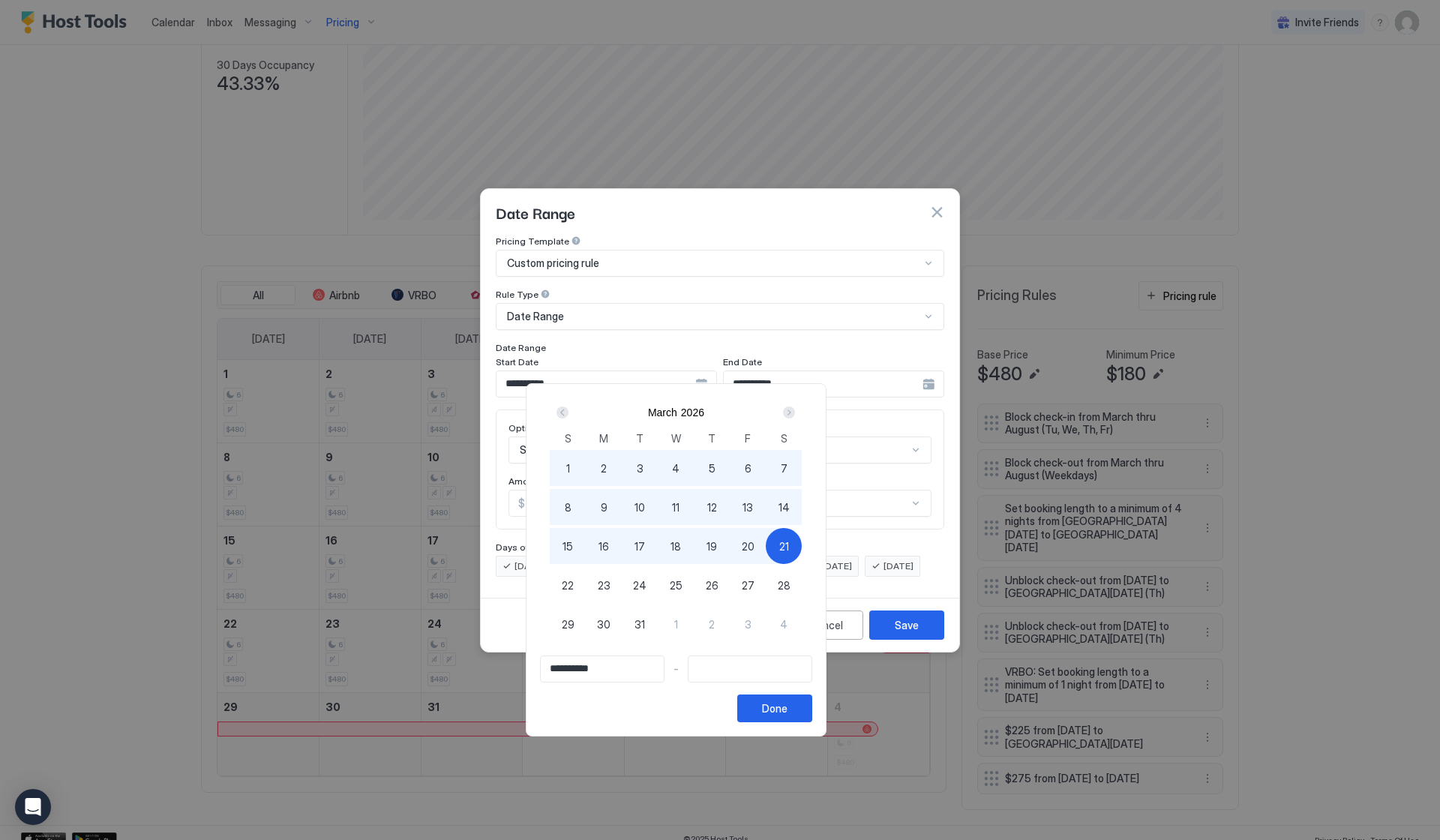
type input "**********"
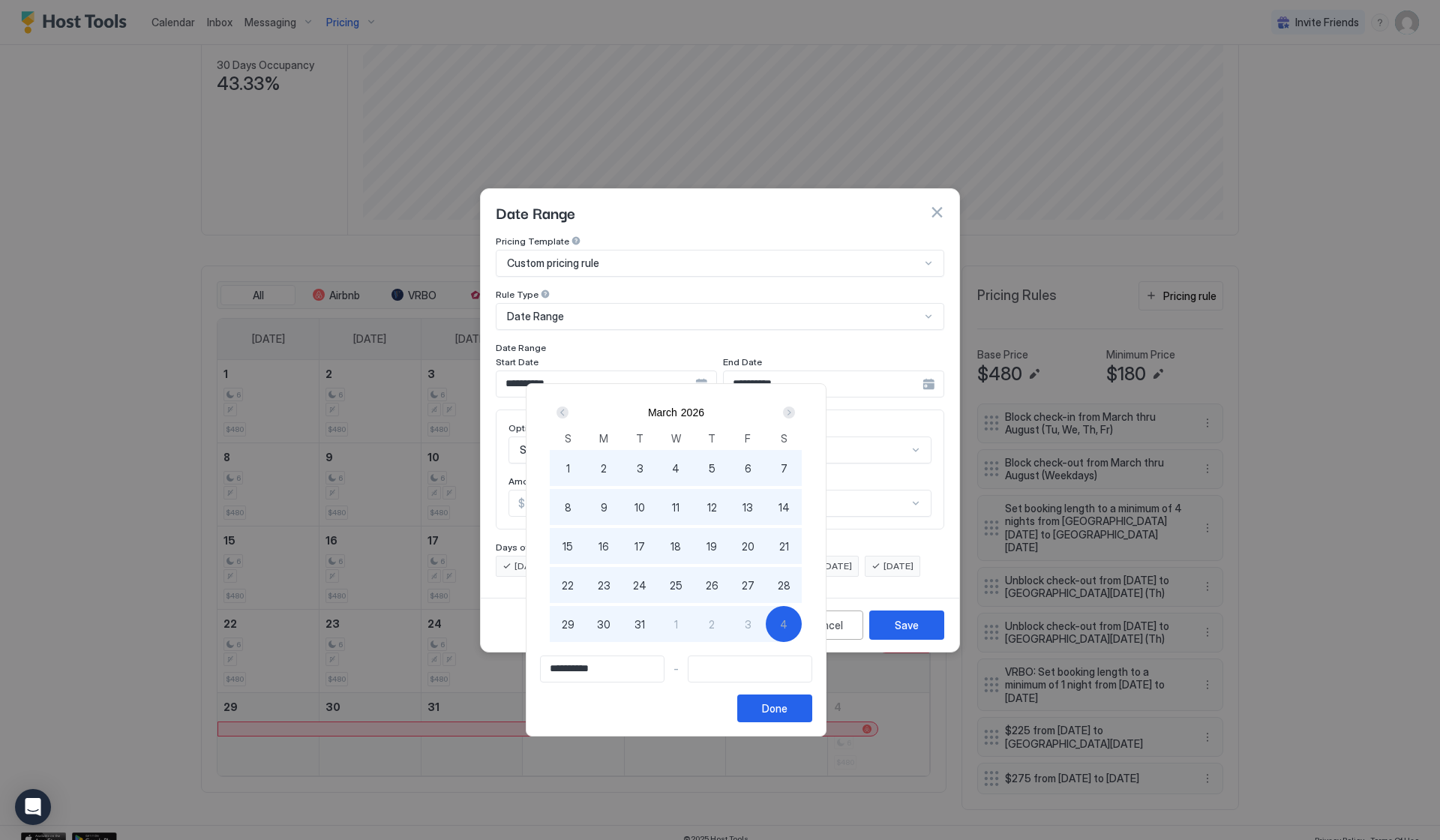
click at [802, 615] on div "4" at bounding box center [783, 624] width 36 height 36
type input "**********"
click at [813, 720] on button "Done" at bounding box center [774, 707] width 75 height 28
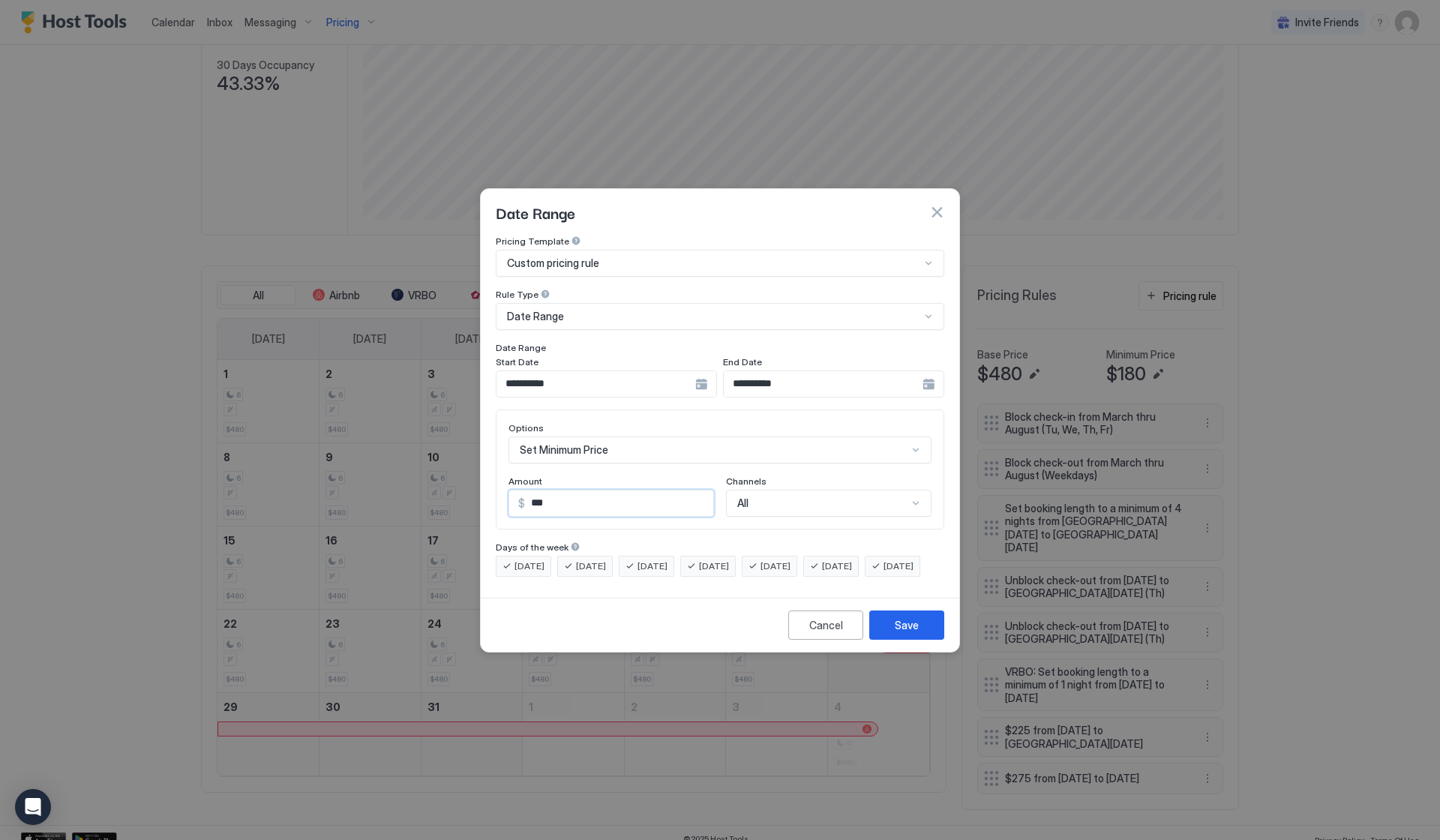
drag, startPoint x: 606, startPoint y: 493, endPoint x: 484, endPoint y: 485, distance: 122.3
click at [485, 485] on div "**********" at bounding box center [720, 413] width 479 height 356
click at [693, 436] on div "Set Minimum Price" at bounding box center [720, 450] width 423 height 27
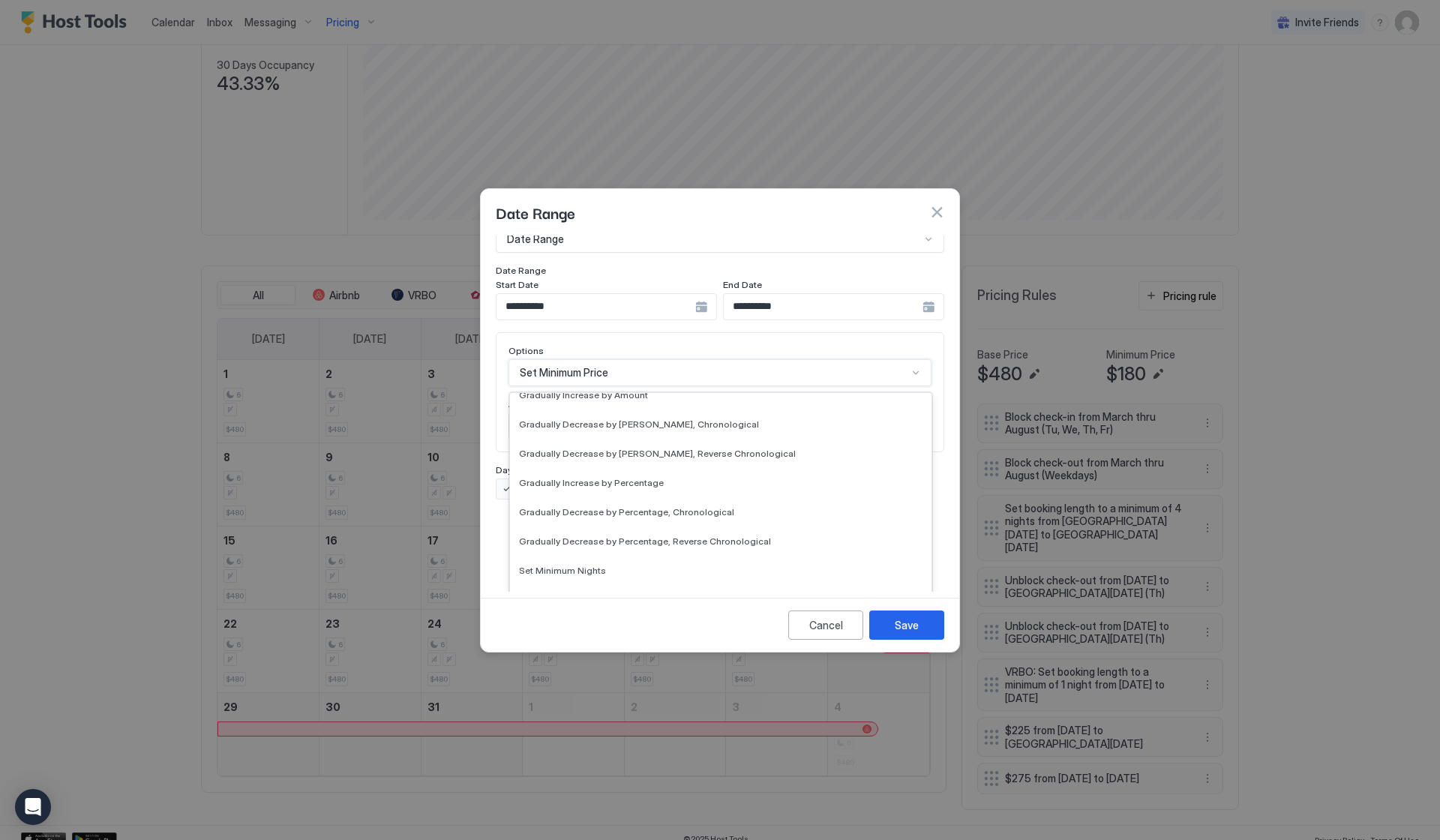
scroll to position [273, 0]
click at [827, 632] on div "Cancel" at bounding box center [826, 625] width 34 height 16
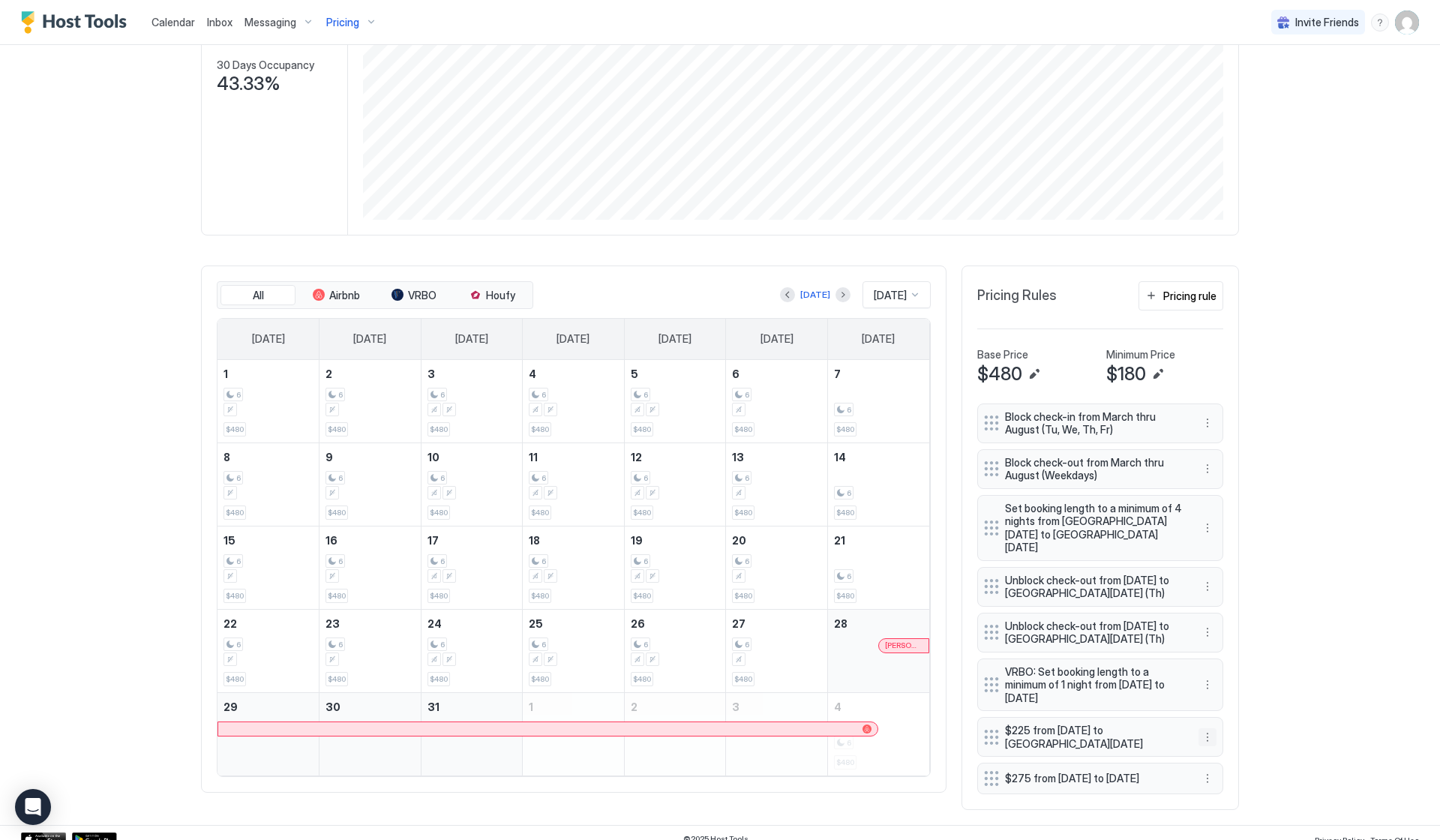
click at [1207, 728] on button "More options" at bounding box center [1207, 737] width 18 height 18
click at [1221, 738] on div "Edit" at bounding box center [1222, 738] width 33 height 12
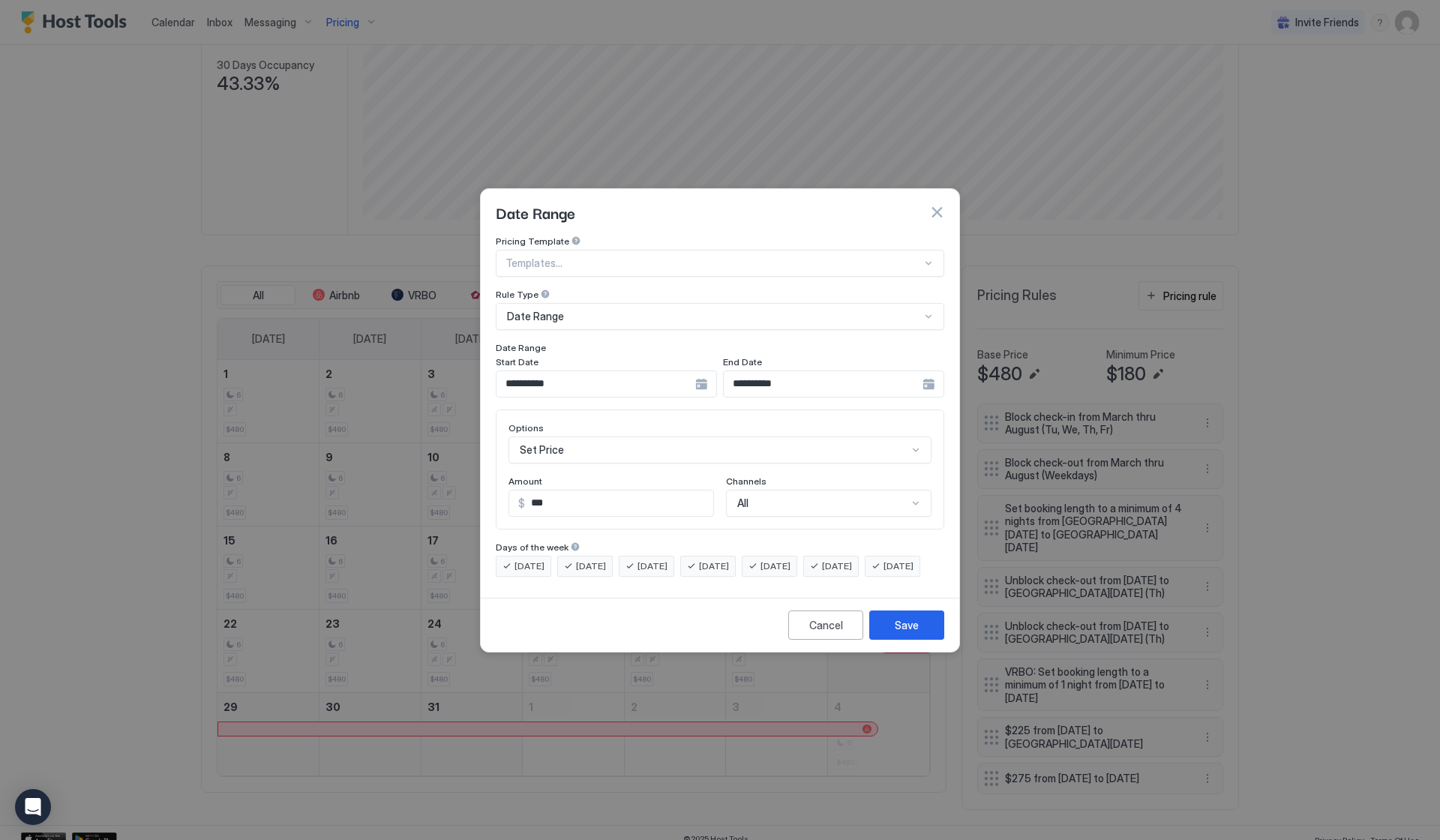
click at [932, 205] on button "button" at bounding box center [937, 212] width 15 height 15
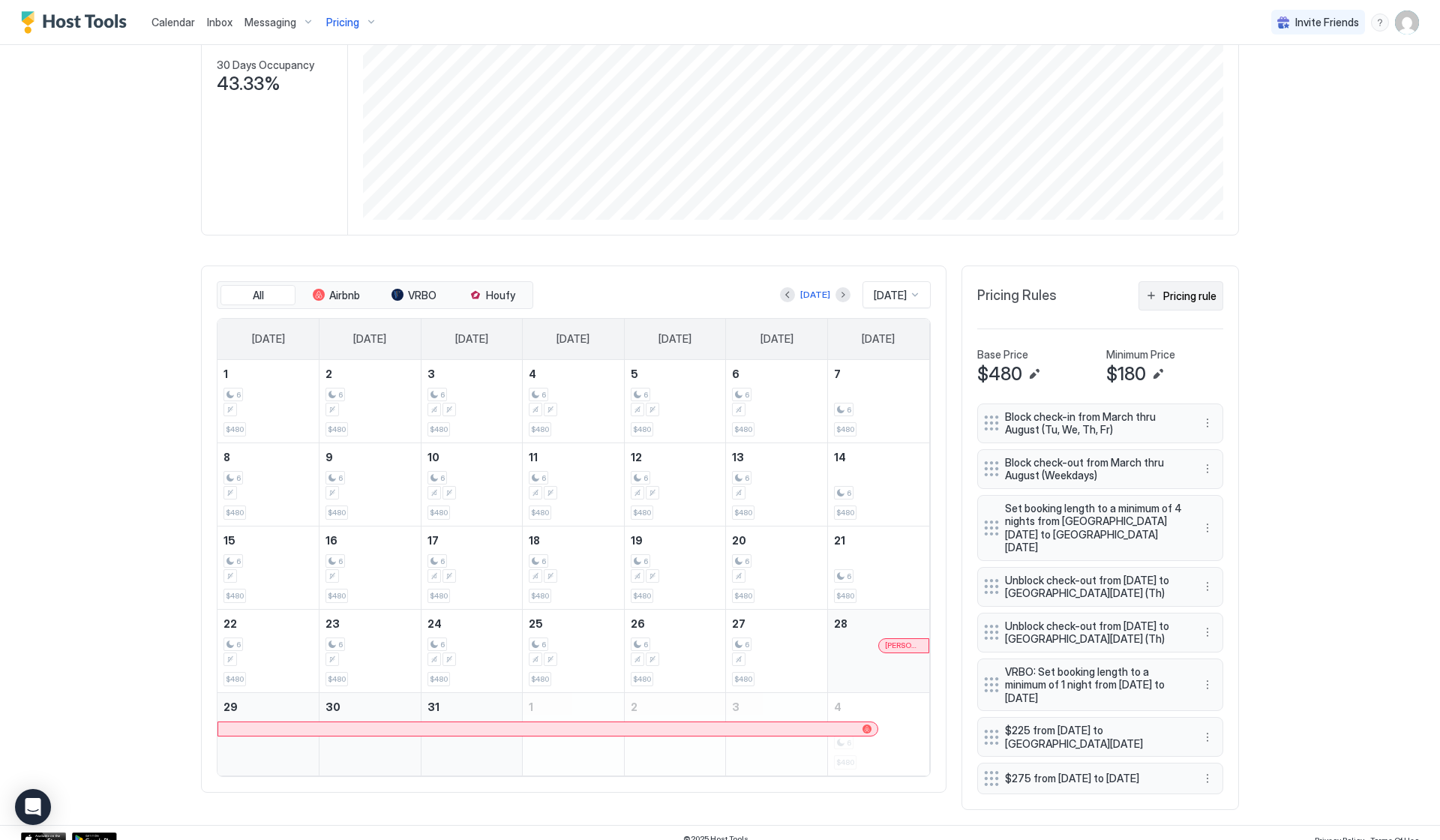
click at [1187, 294] on div "Pricing rule" at bounding box center [1190, 296] width 53 height 16
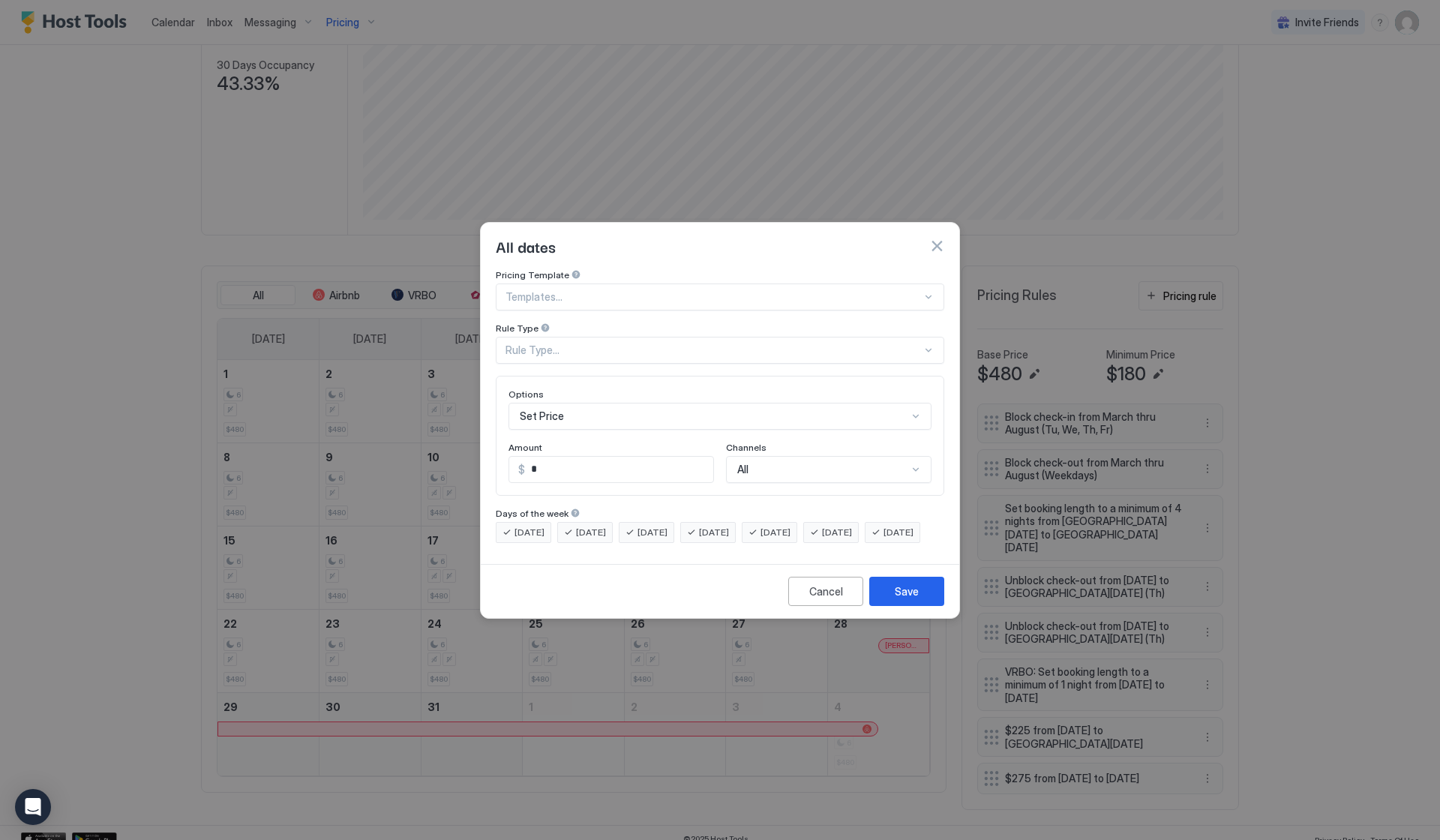
click at [766, 292] on div "Templates..." at bounding box center [719, 297] width 448 height 27
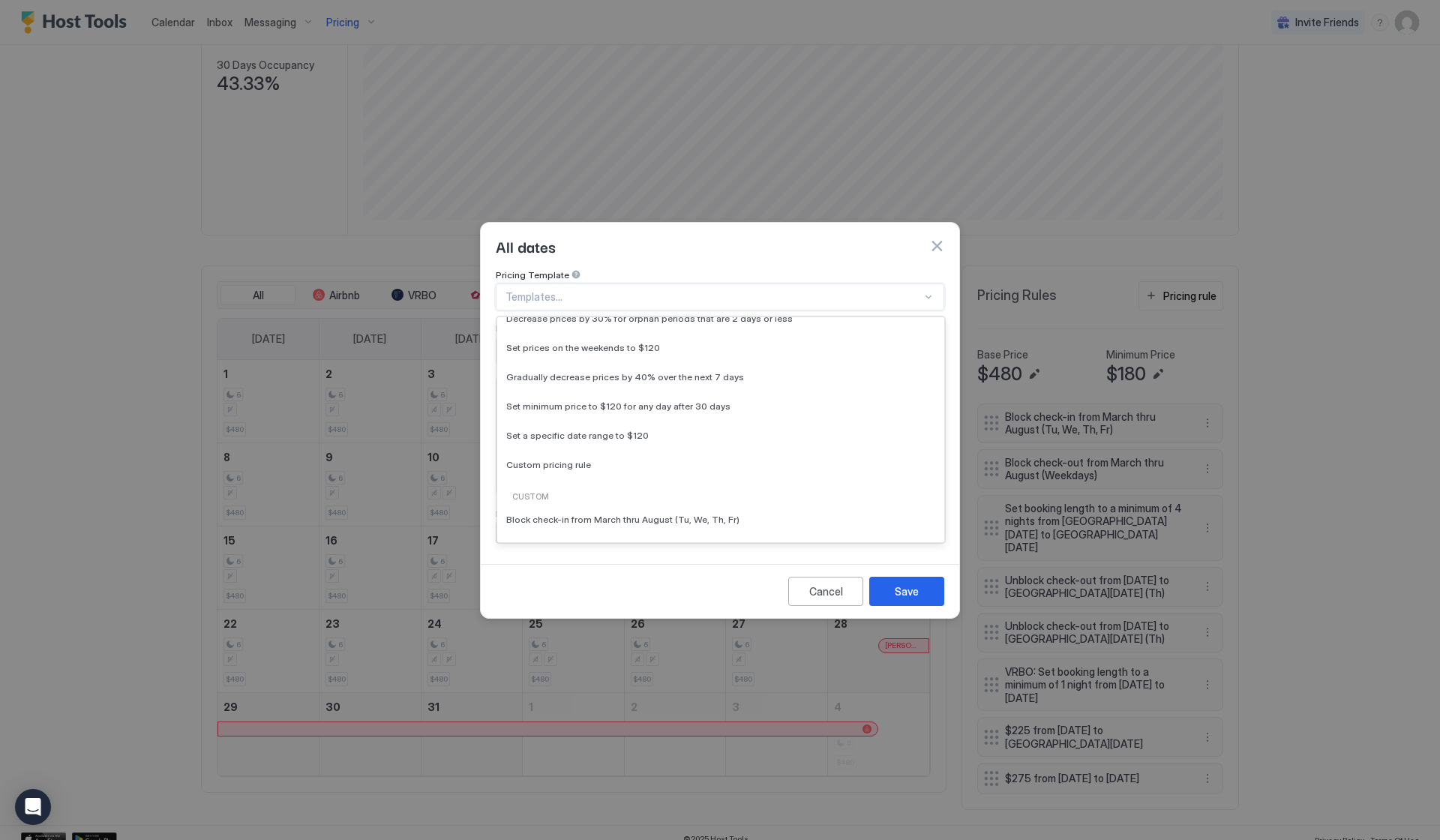
scroll to position [0, 0]
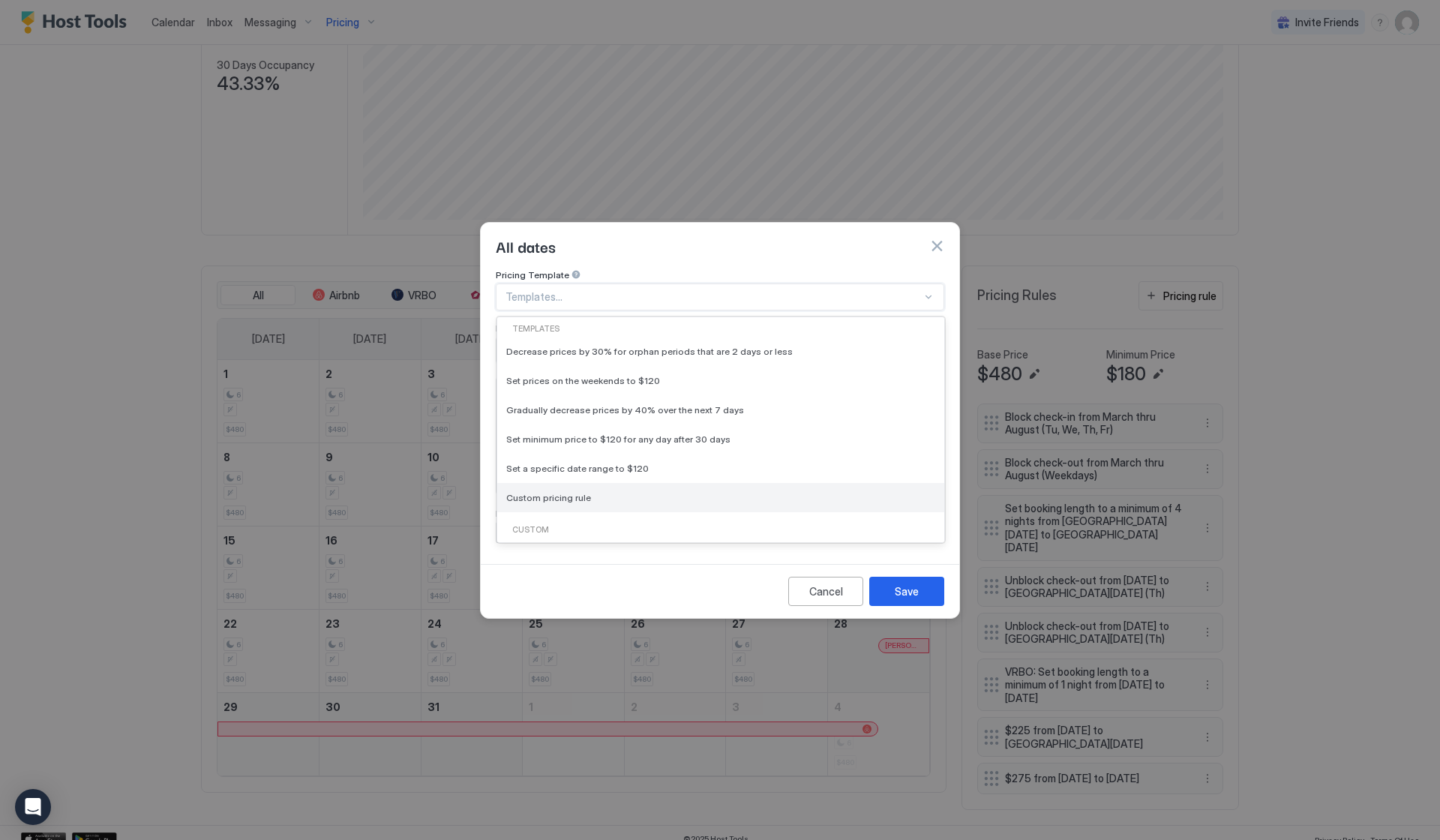
click at [647, 483] on div "Custom pricing rule" at bounding box center [721, 497] width 447 height 29
type input "***"
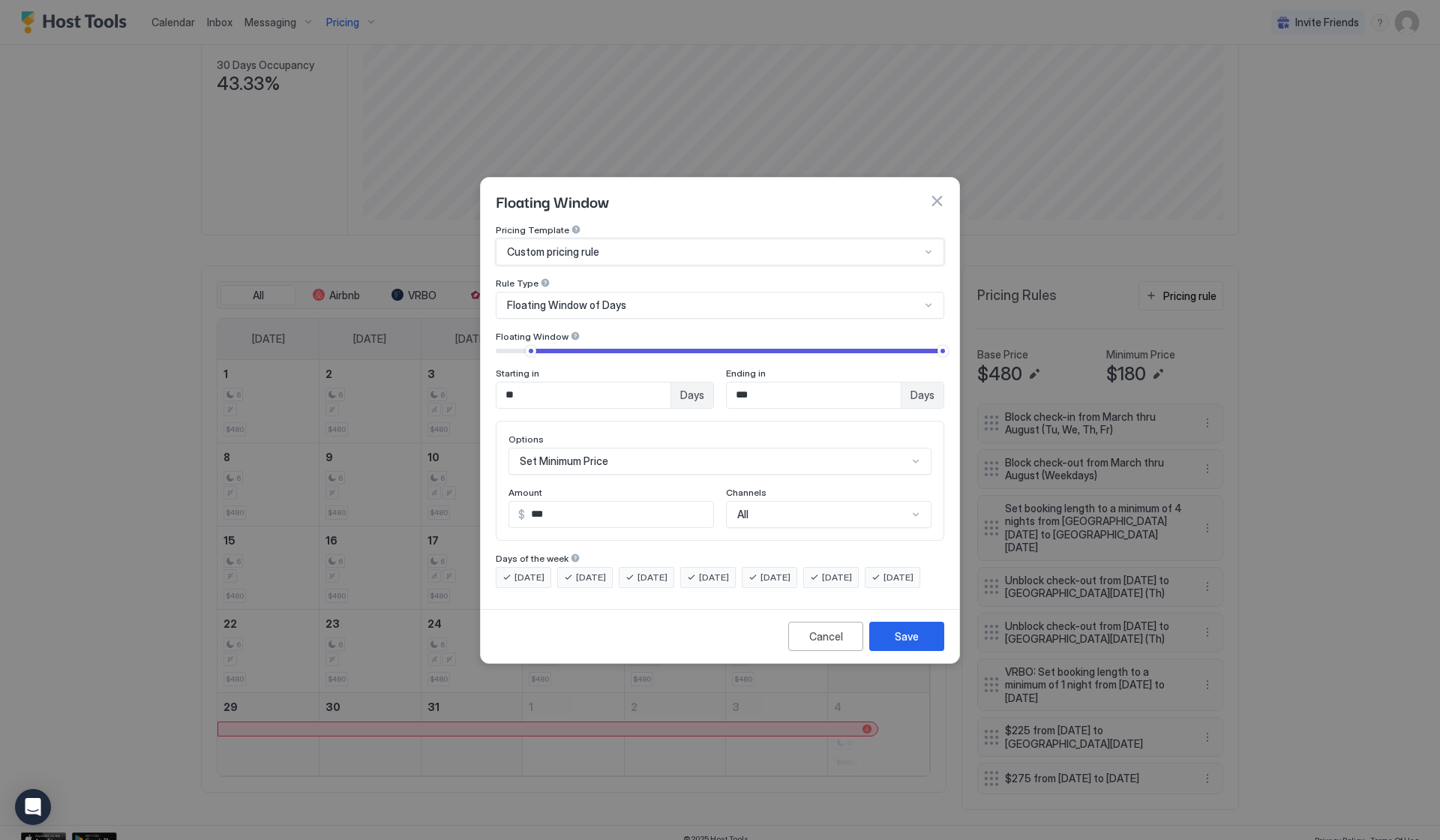
click at [718, 291] on div "Floating Window of Days" at bounding box center [719, 305] width 448 height 27
click at [645, 533] on div "Pricing Template Custom pricing rule Rule Type Floating Window of Days Floating…" at bounding box center [719, 406] width 448 height 363
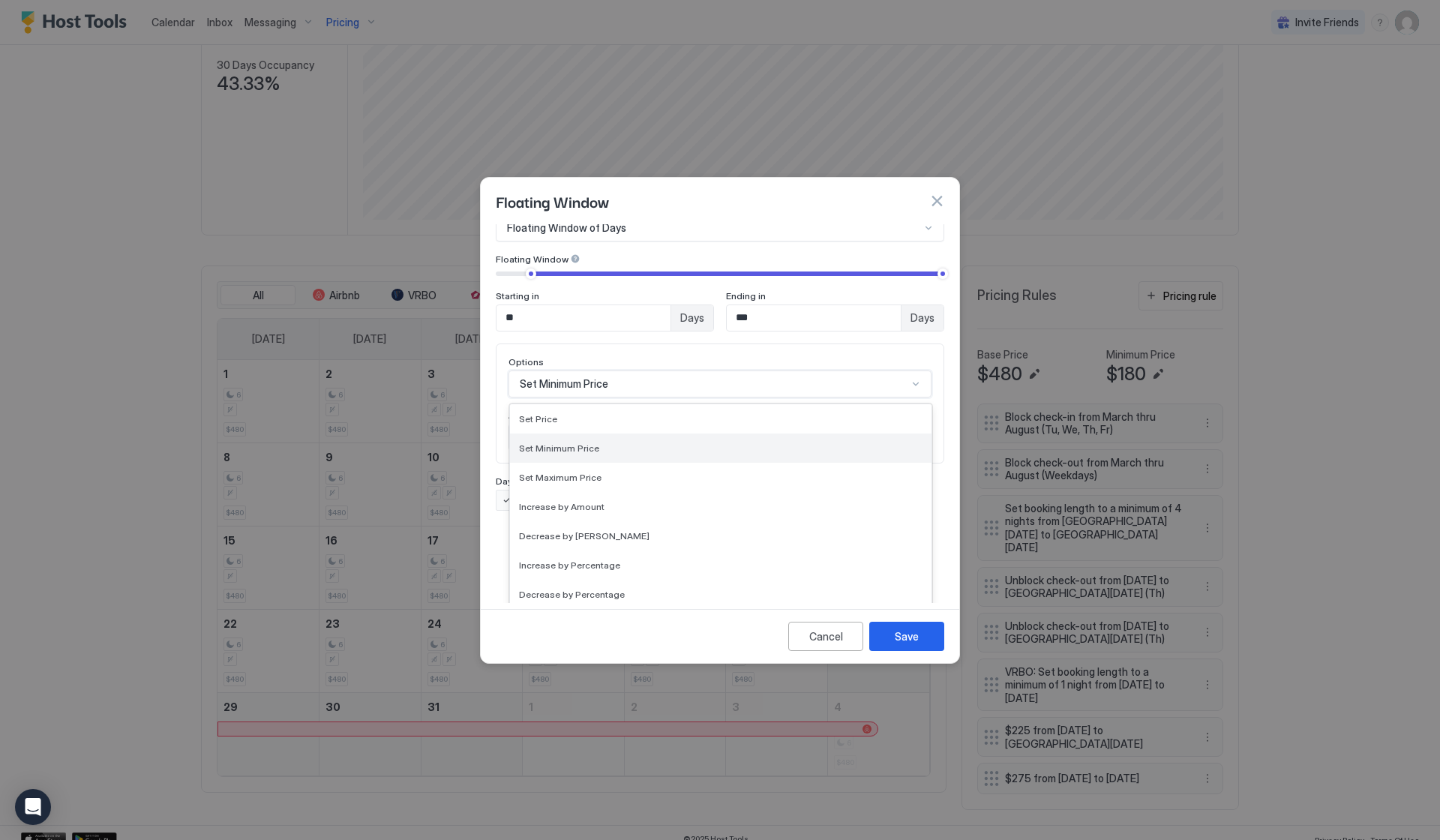
click at [637, 397] on div "Set Minimum Price selected, 2 of 17. 17 results available. Use Up and Down to c…" at bounding box center [720, 384] width 423 height 27
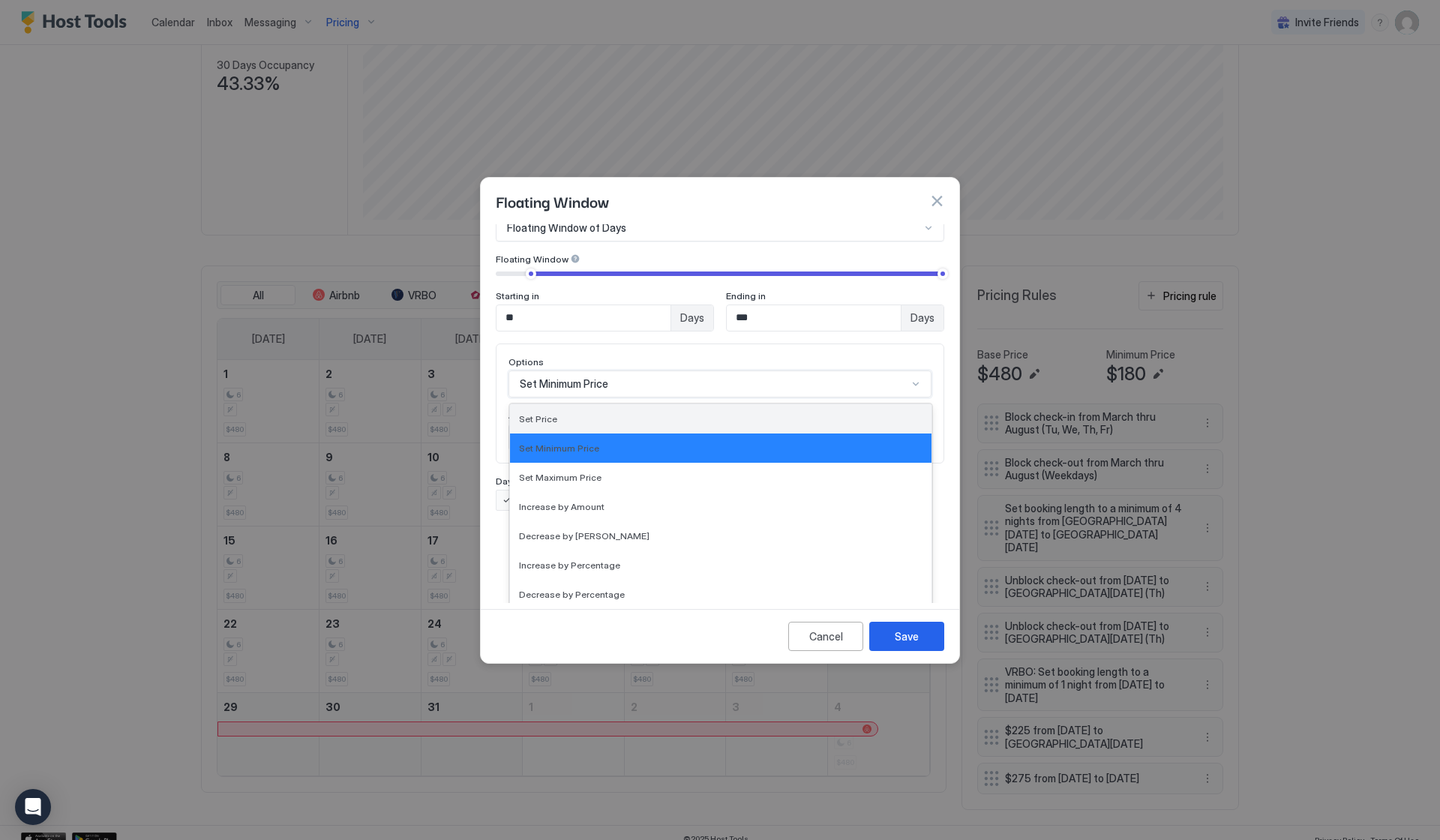
click at [640, 404] on div "Set Price" at bounding box center [720, 419] width 421 height 29
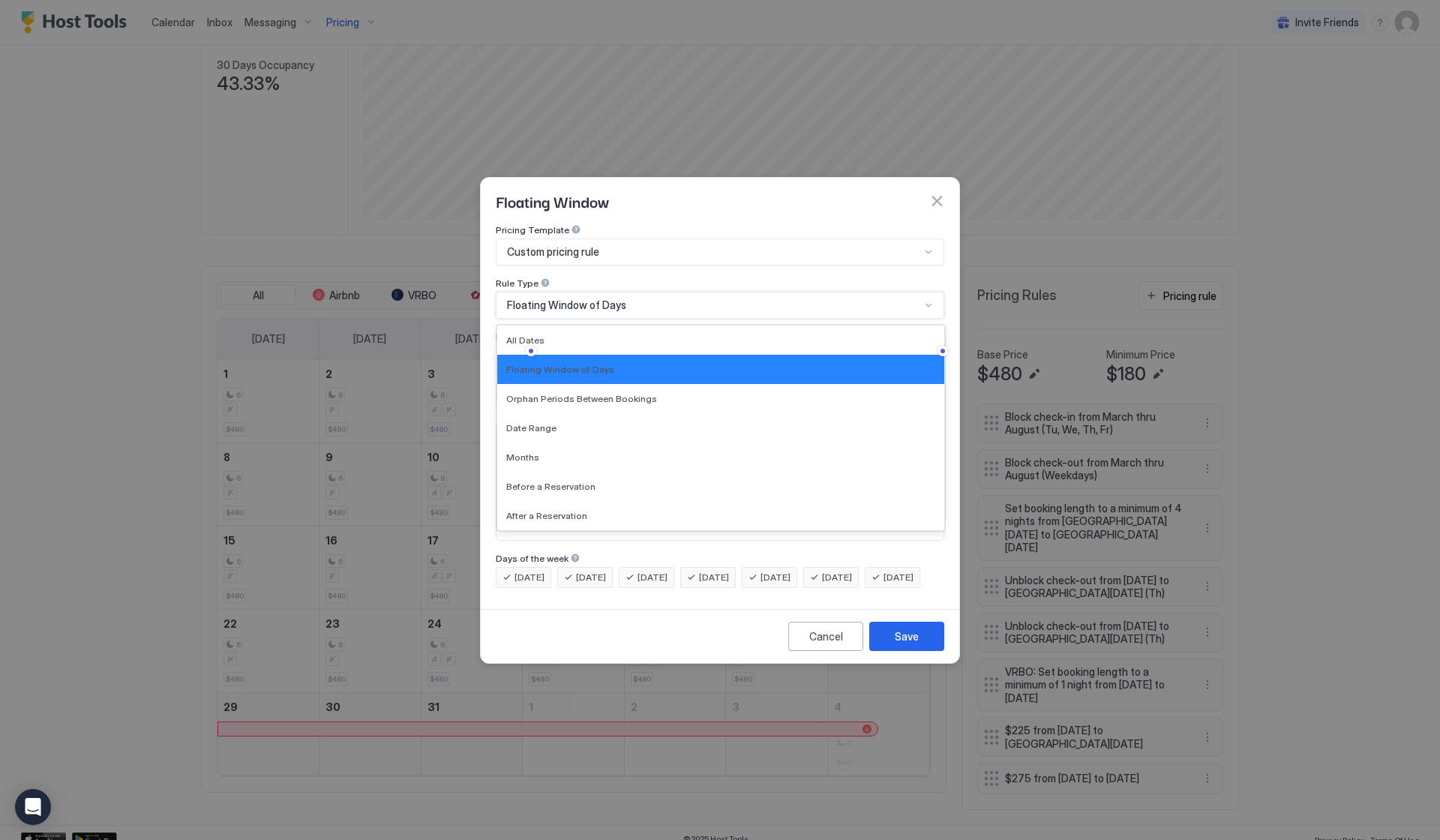
click at [649, 298] on div "Floating Window of Days" at bounding box center [714, 305] width 413 height 13
click at [563, 413] on div "Date Range" at bounding box center [721, 428] width 447 height 29
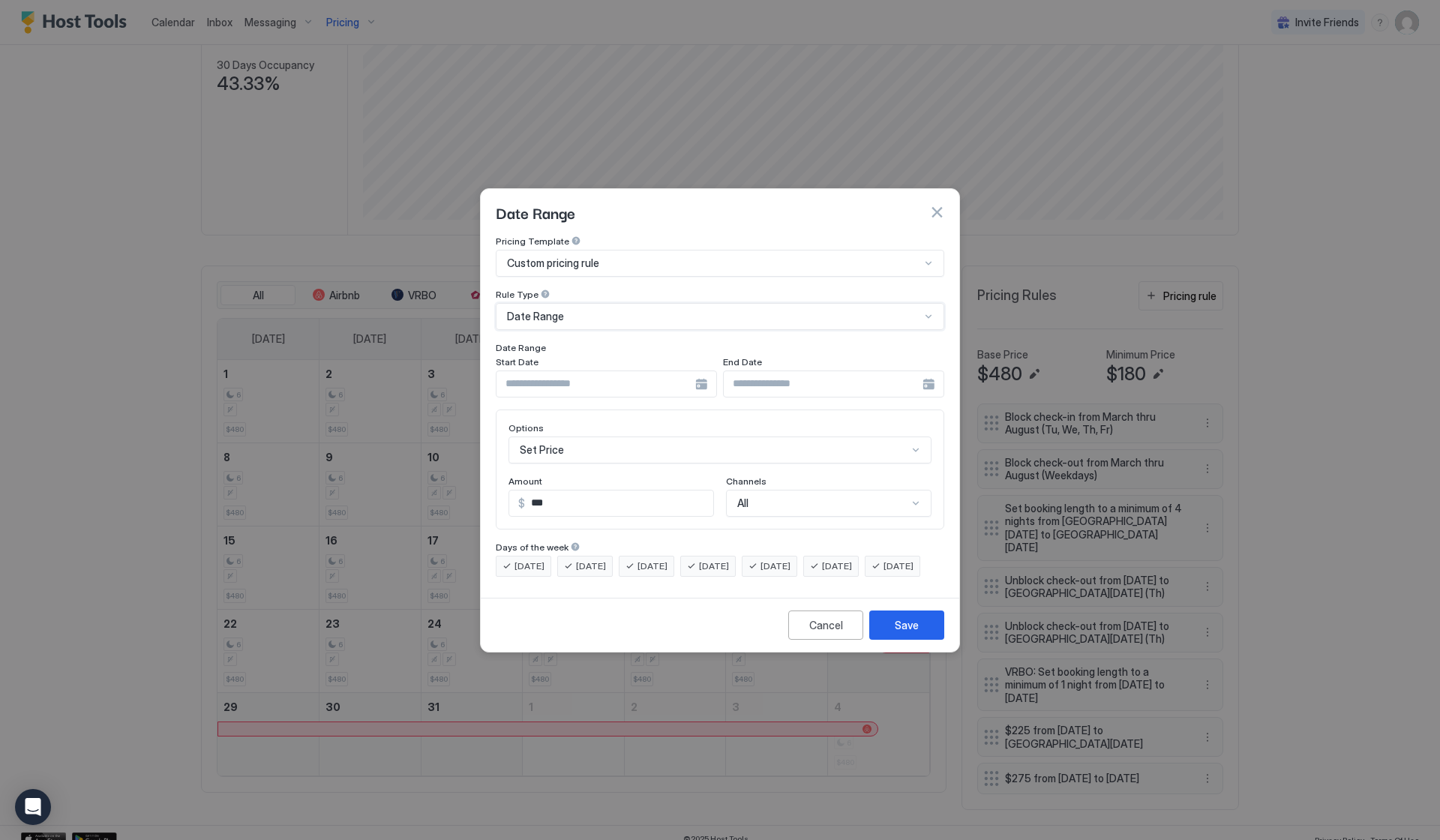
click at [705, 372] on div at bounding box center [606, 384] width 221 height 27
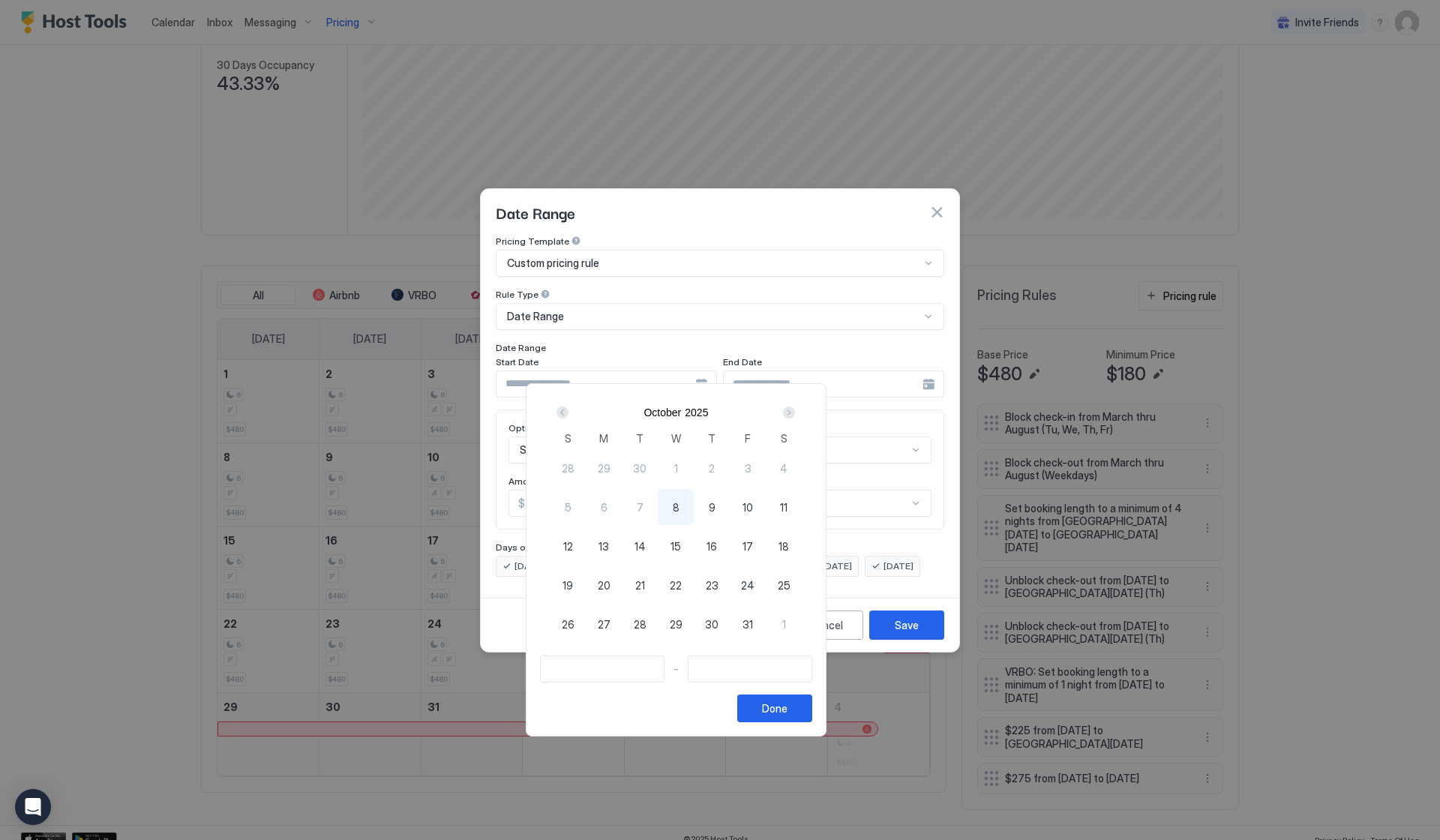
click at [795, 412] on div "Next" at bounding box center [789, 412] width 12 height 12
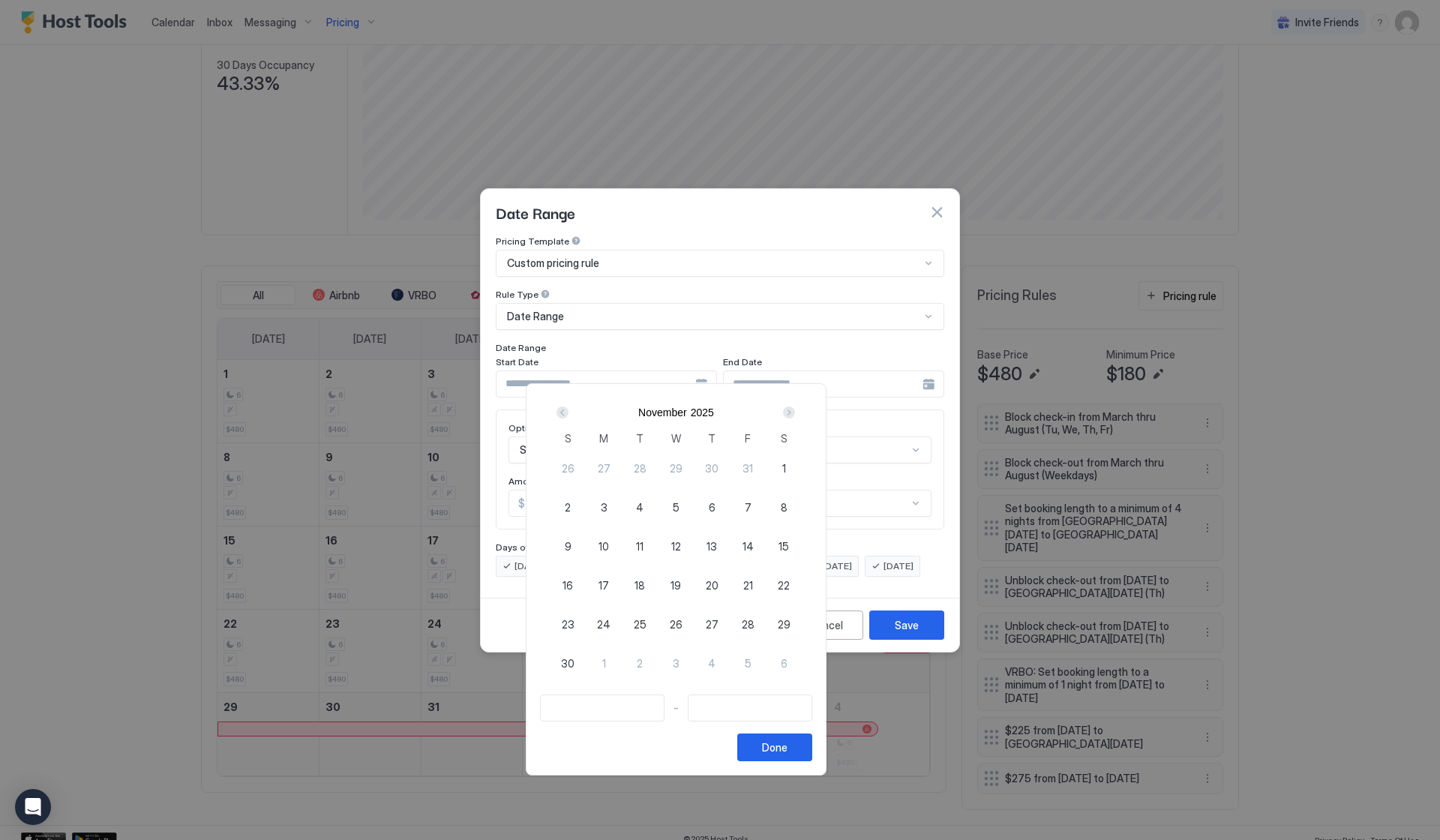
click at [795, 412] on div "Next" at bounding box center [789, 412] width 12 height 12
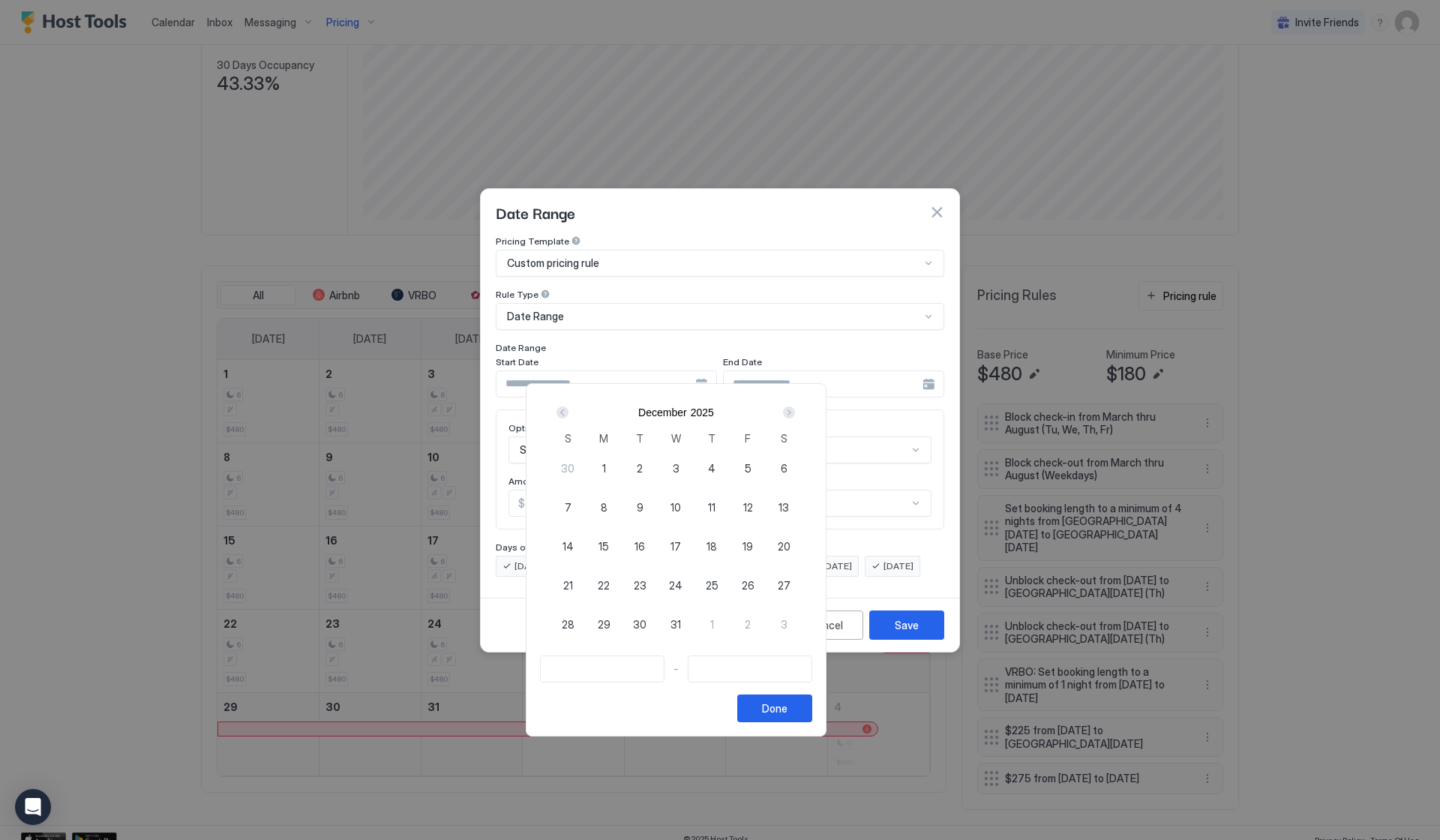
click at [795, 412] on div "Next" at bounding box center [789, 412] width 12 height 12
click at [790, 582] on span "28" at bounding box center [784, 585] width 12 height 16
type input "**********"
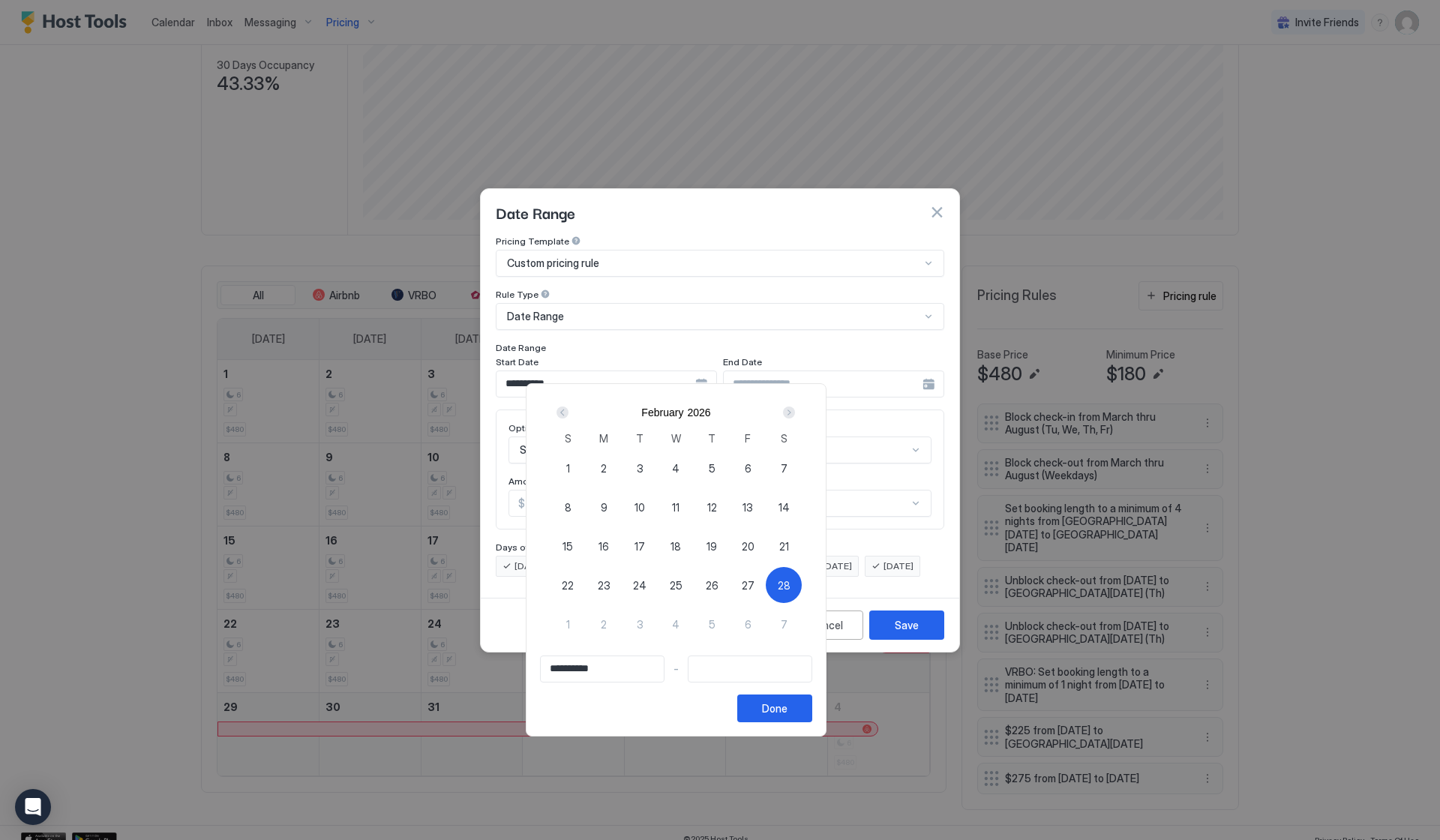
click at [802, 403] on div "[DATE]" at bounding box center [675, 412] width 252 height 26
click at [795, 416] on div "Next" at bounding box center [789, 412] width 12 height 12
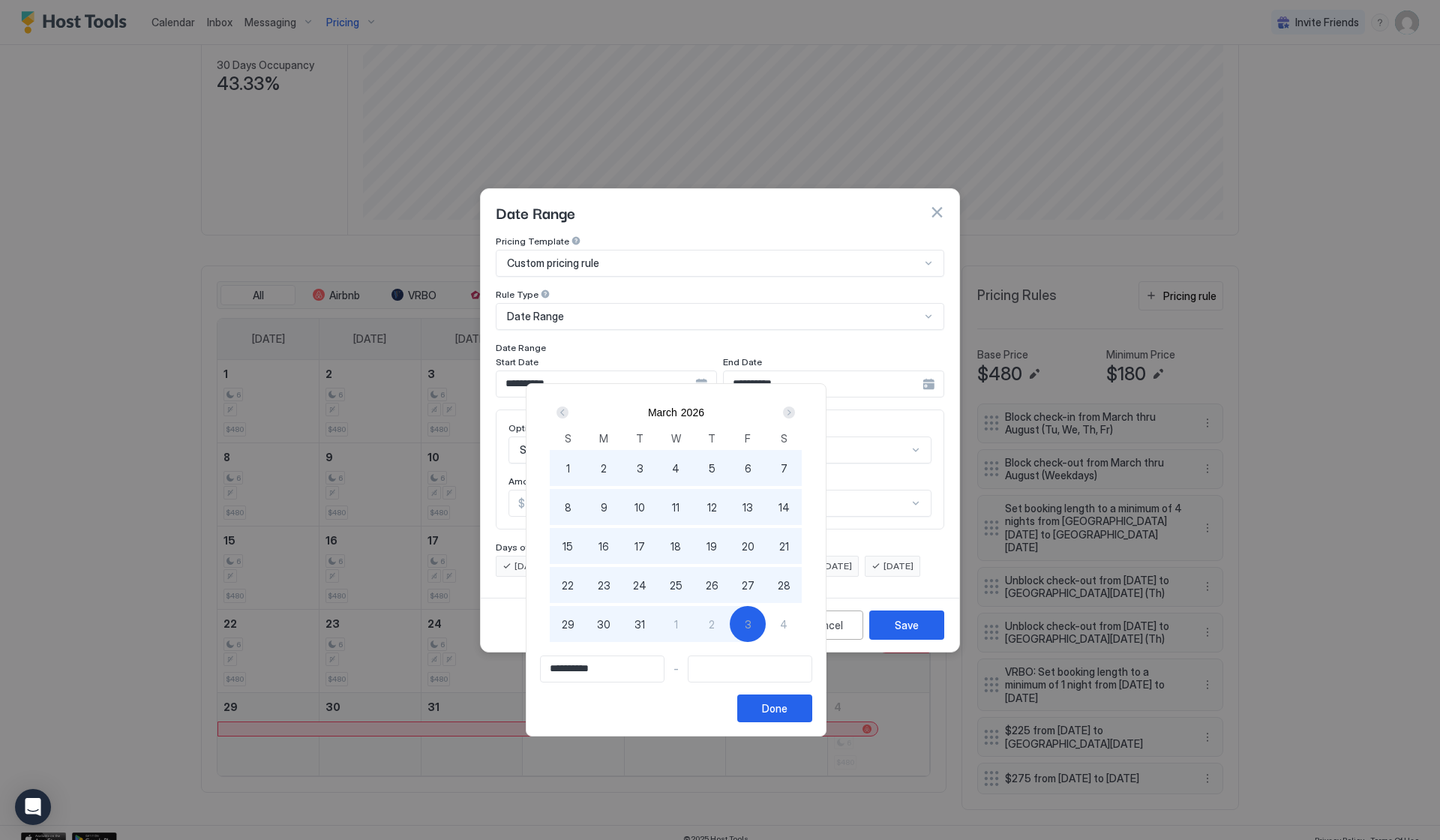
type input "**********"
click at [788, 632] on span "4" at bounding box center [783, 624] width 7 height 16
type input "**********"
click at [813, 712] on button "Done" at bounding box center [774, 707] width 75 height 28
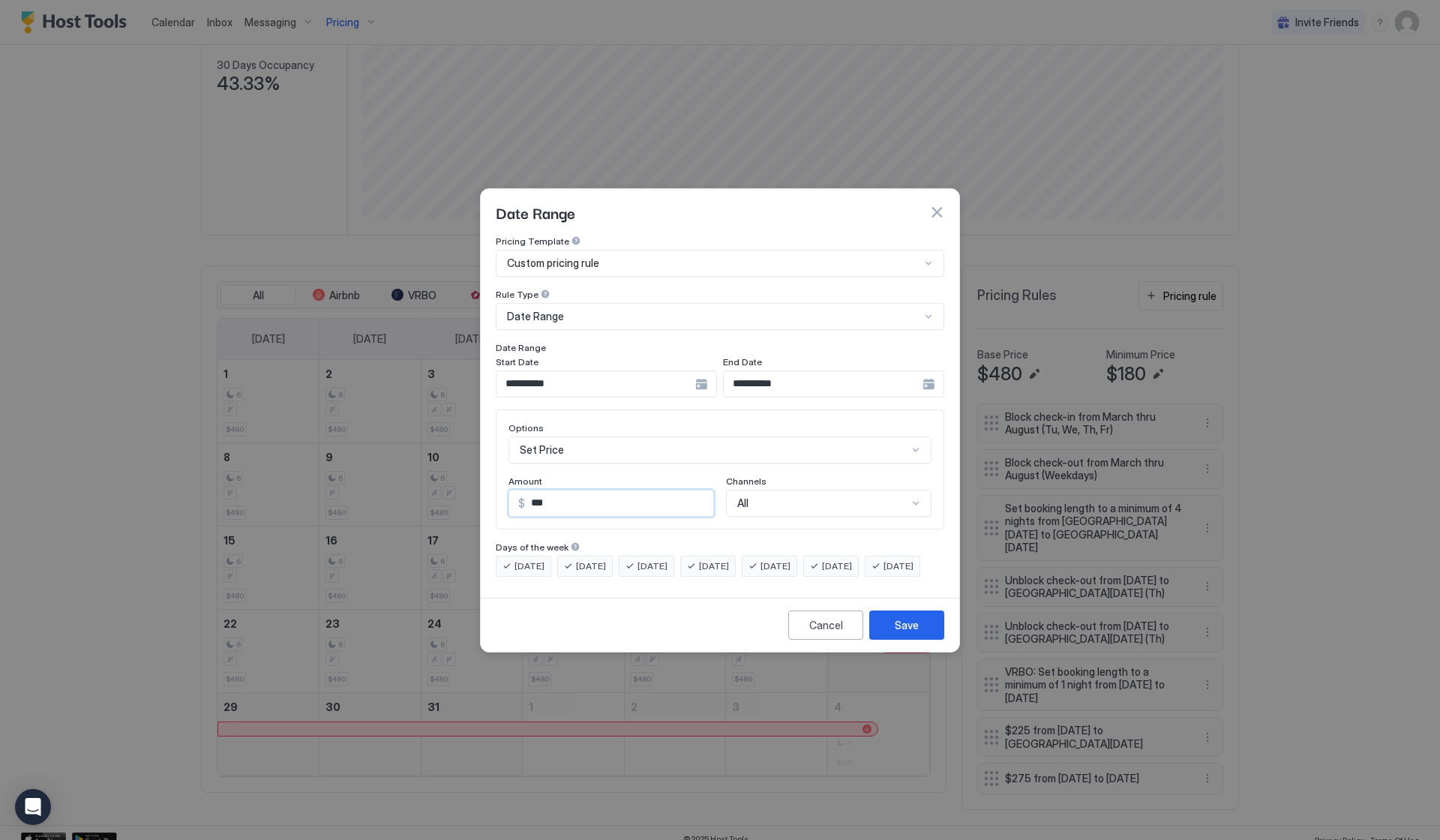
drag, startPoint x: 571, startPoint y: 485, endPoint x: 448, endPoint y: 477, distance: 123.3
click at [453, 479] on div "**********" at bounding box center [720, 420] width 1440 height 840
type input "***"
click at [926, 640] on button "Save" at bounding box center [907, 624] width 75 height 29
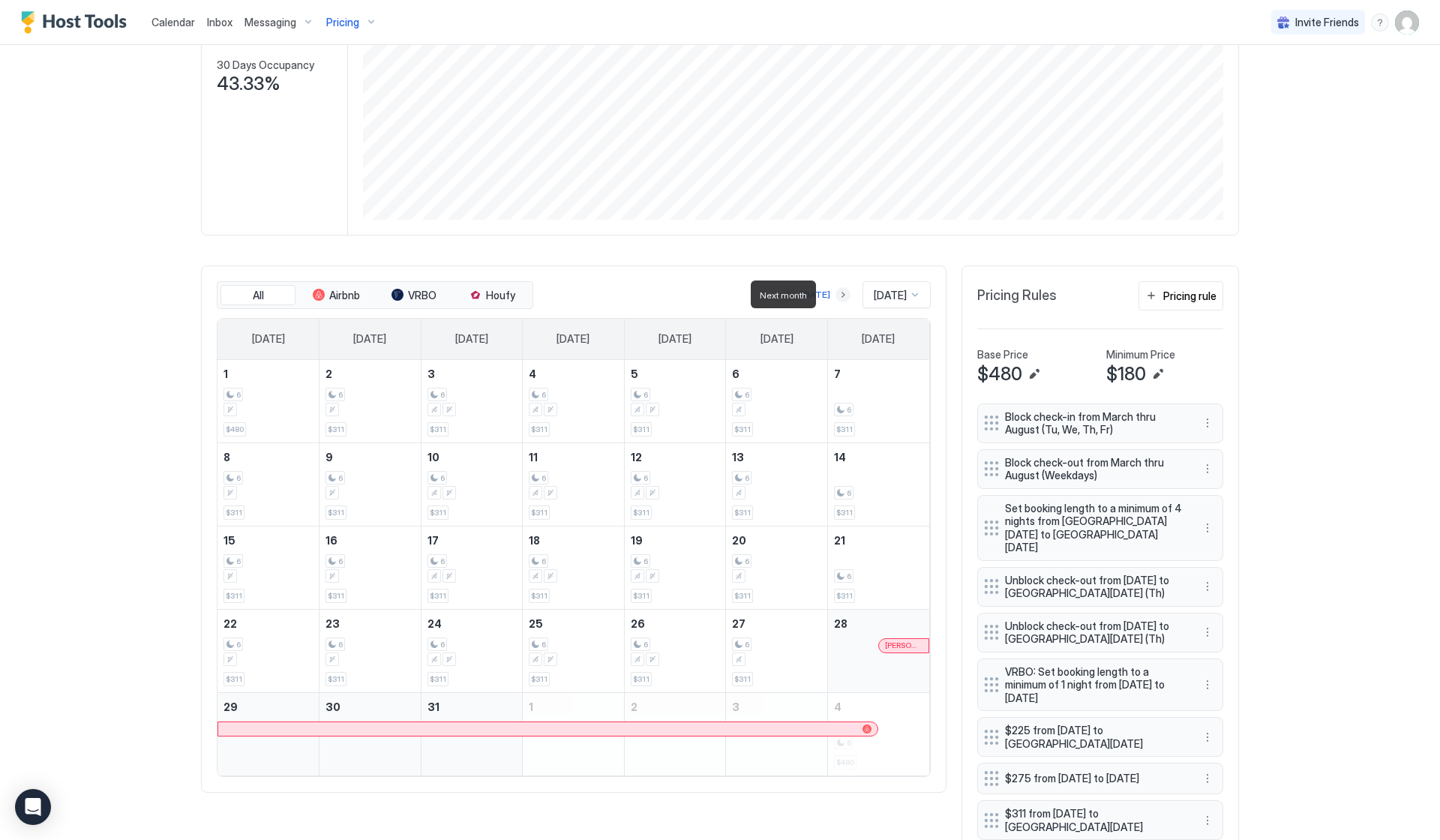
click at [836, 295] on button "Next month" at bounding box center [843, 294] width 15 height 15
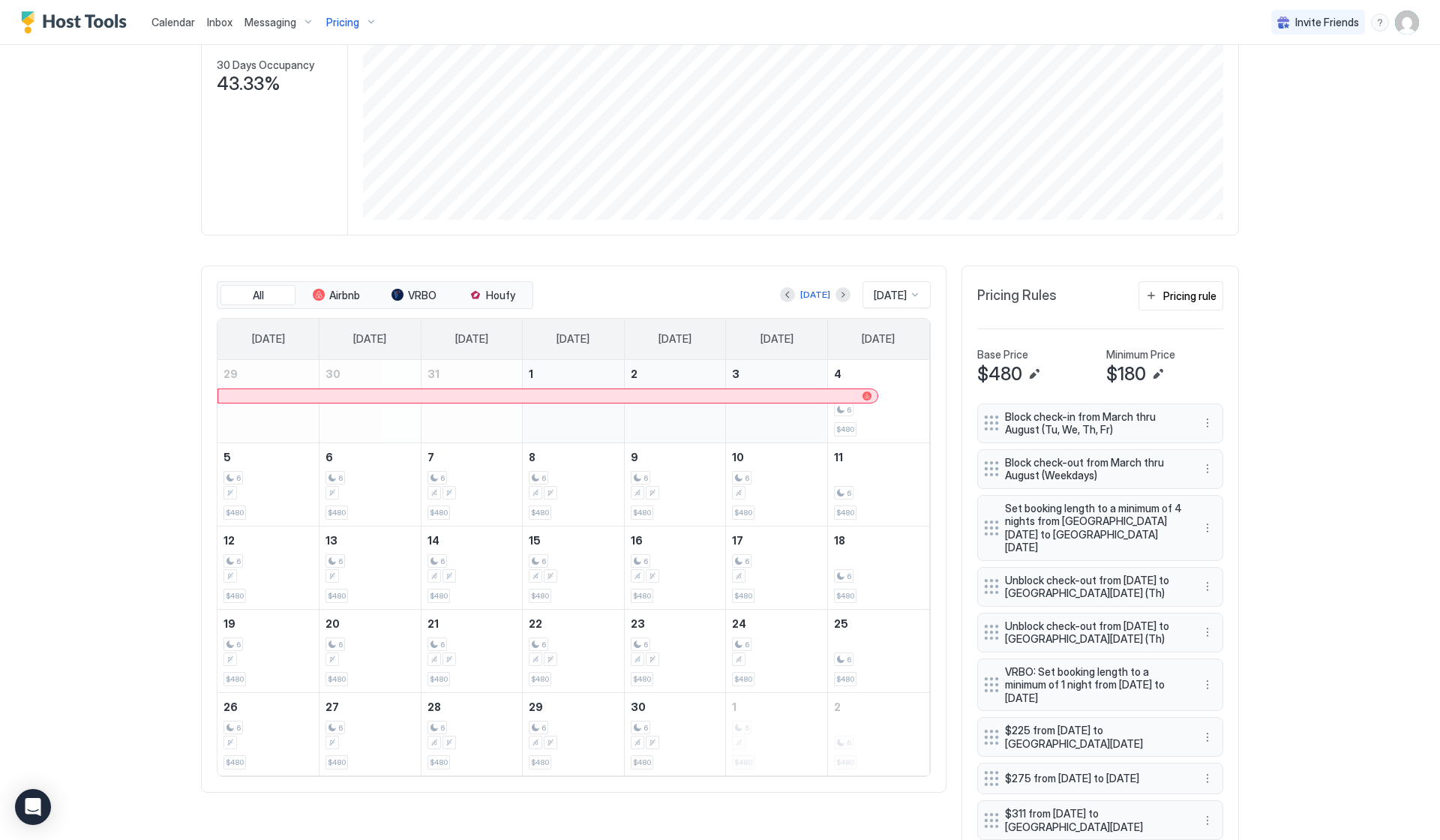
click at [1238, 3] on div "Calendar Inbox Messaging Pricing Invite Friends MK" at bounding box center [720, 22] width 1440 height 45
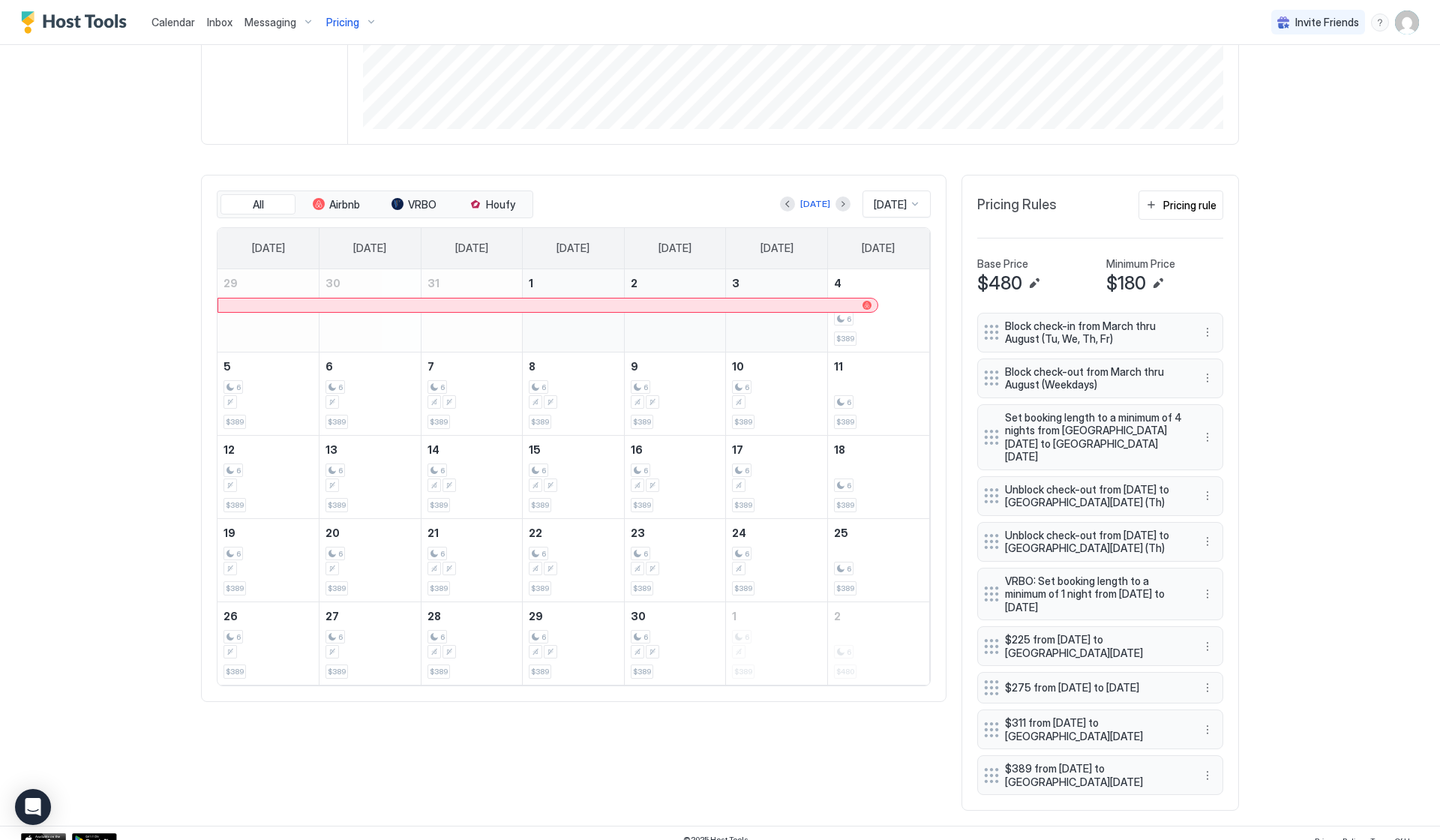
scroll to position [328, 0]
click at [1199, 200] on div "Pricing rule" at bounding box center [1190, 206] width 53 height 16
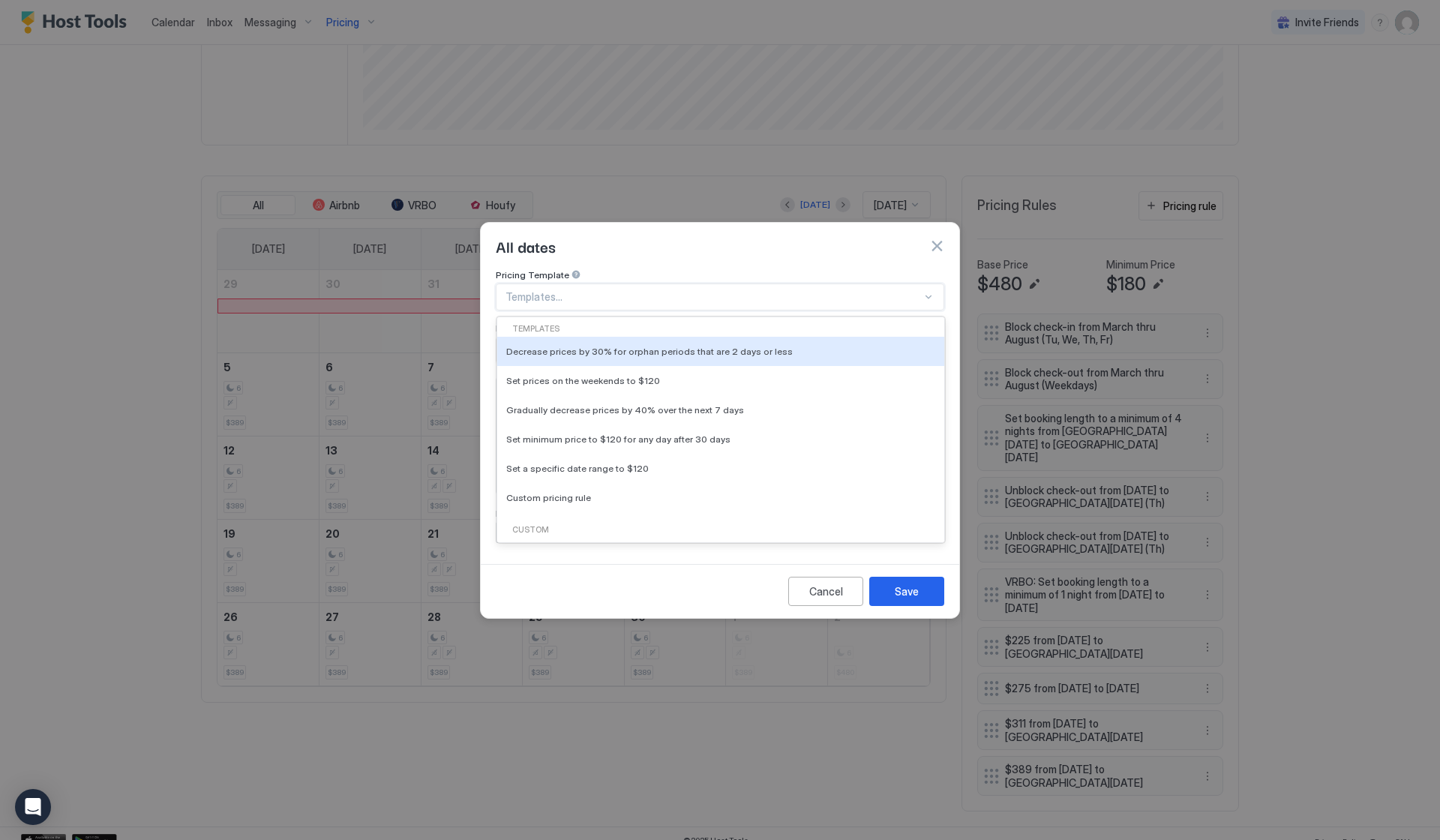
click at [592, 290] on div at bounding box center [713, 297] width 416 height 13
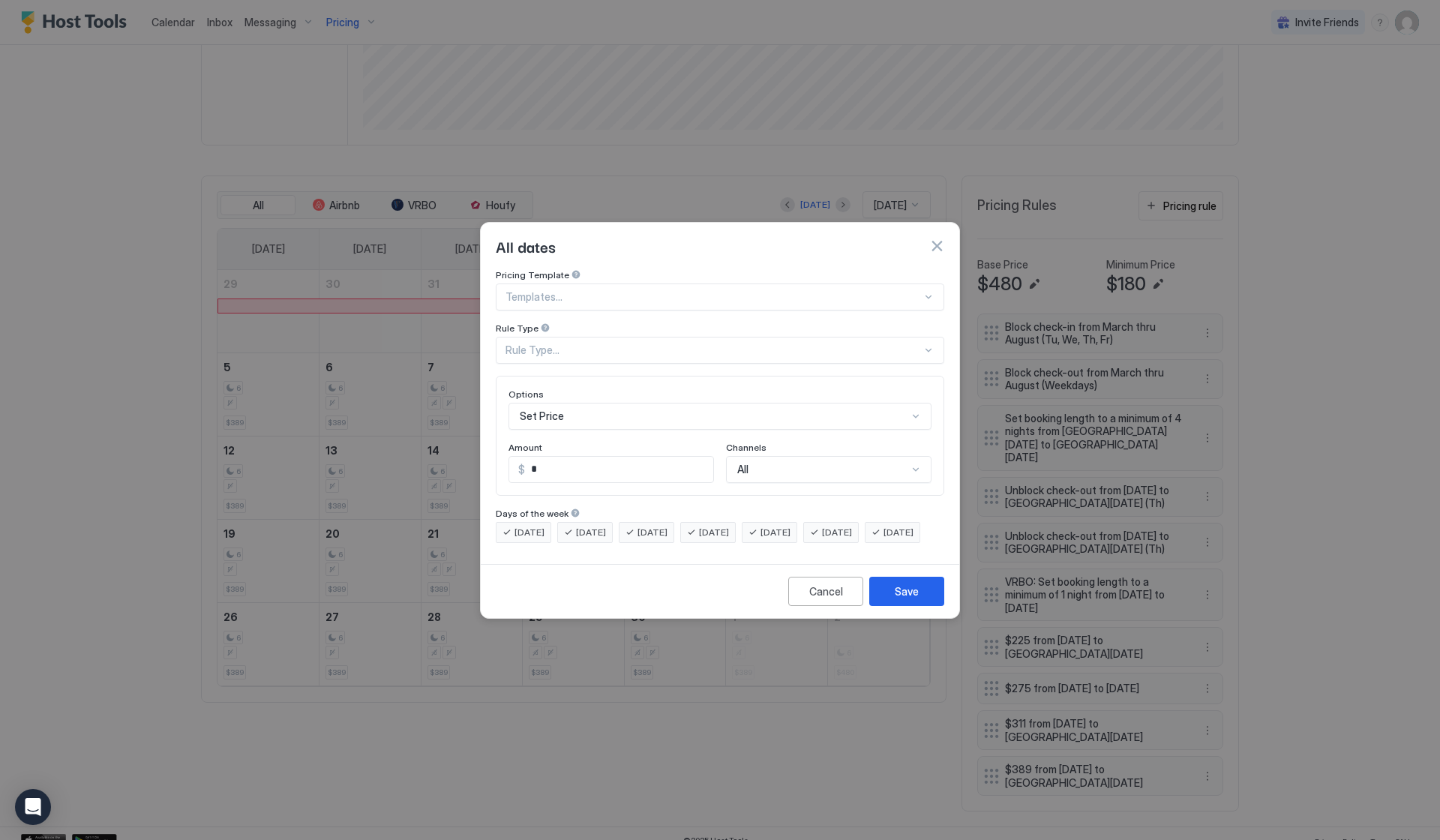
click at [645, 269] on div "Pricing Template" at bounding box center [719, 276] width 448 height 14
click at [580, 344] on div "Rule Type..." at bounding box center [713, 350] width 416 height 13
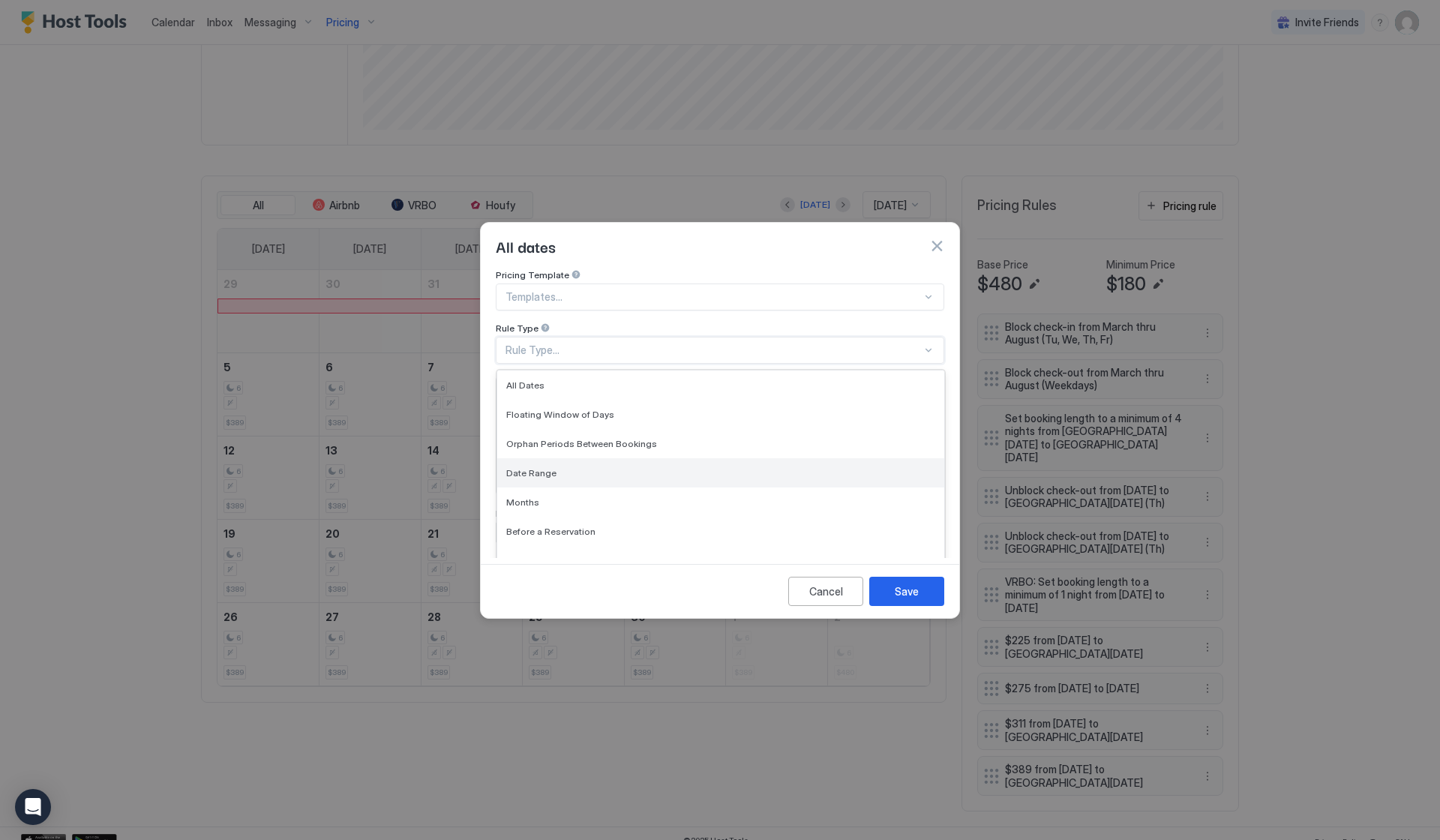
click at [546, 467] on span "Date Range" at bounding box center [531, 472] width 50 height 12
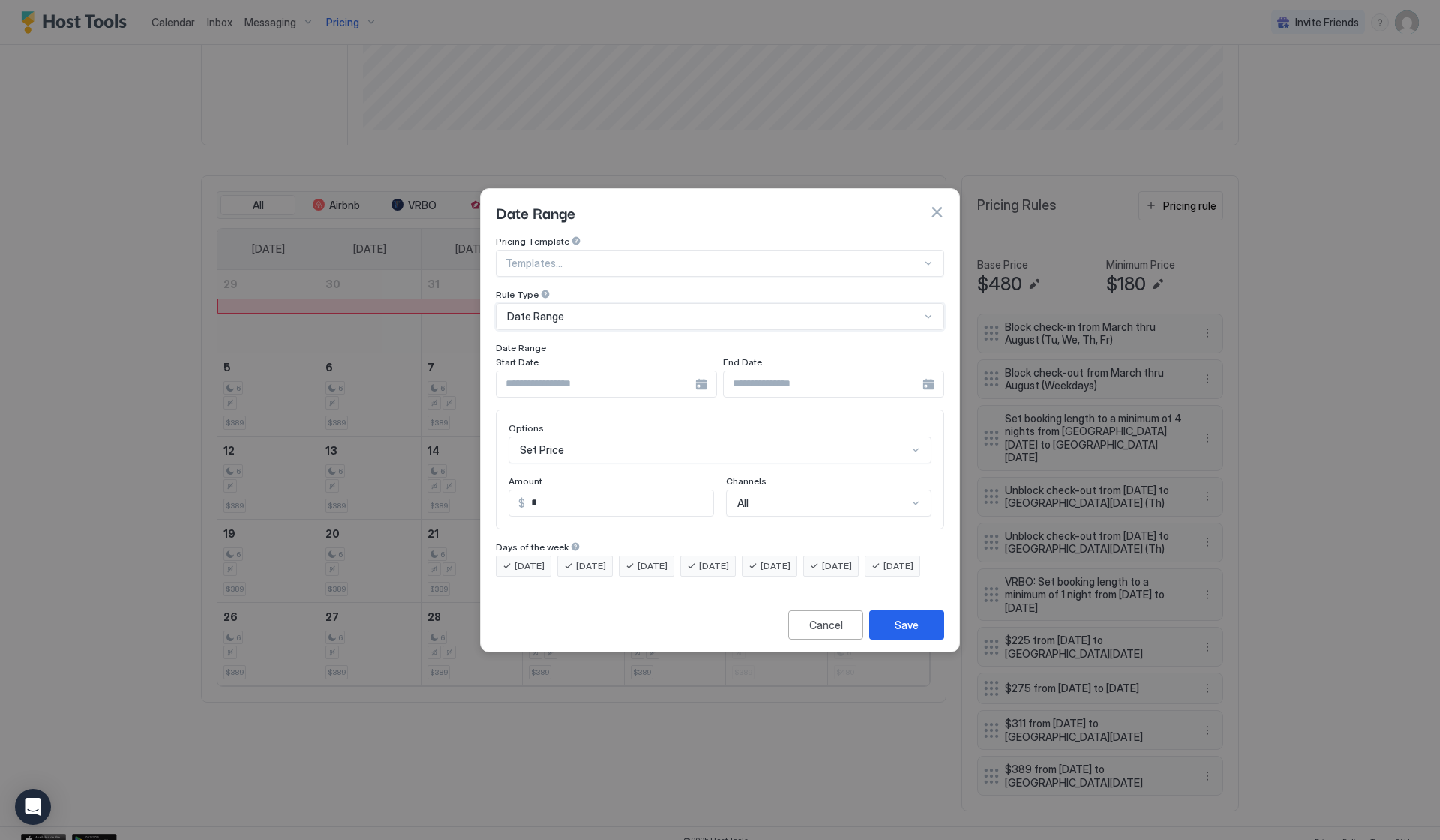
click at [704, 373] on div at bounding box center [606, 384] width 221 height 27
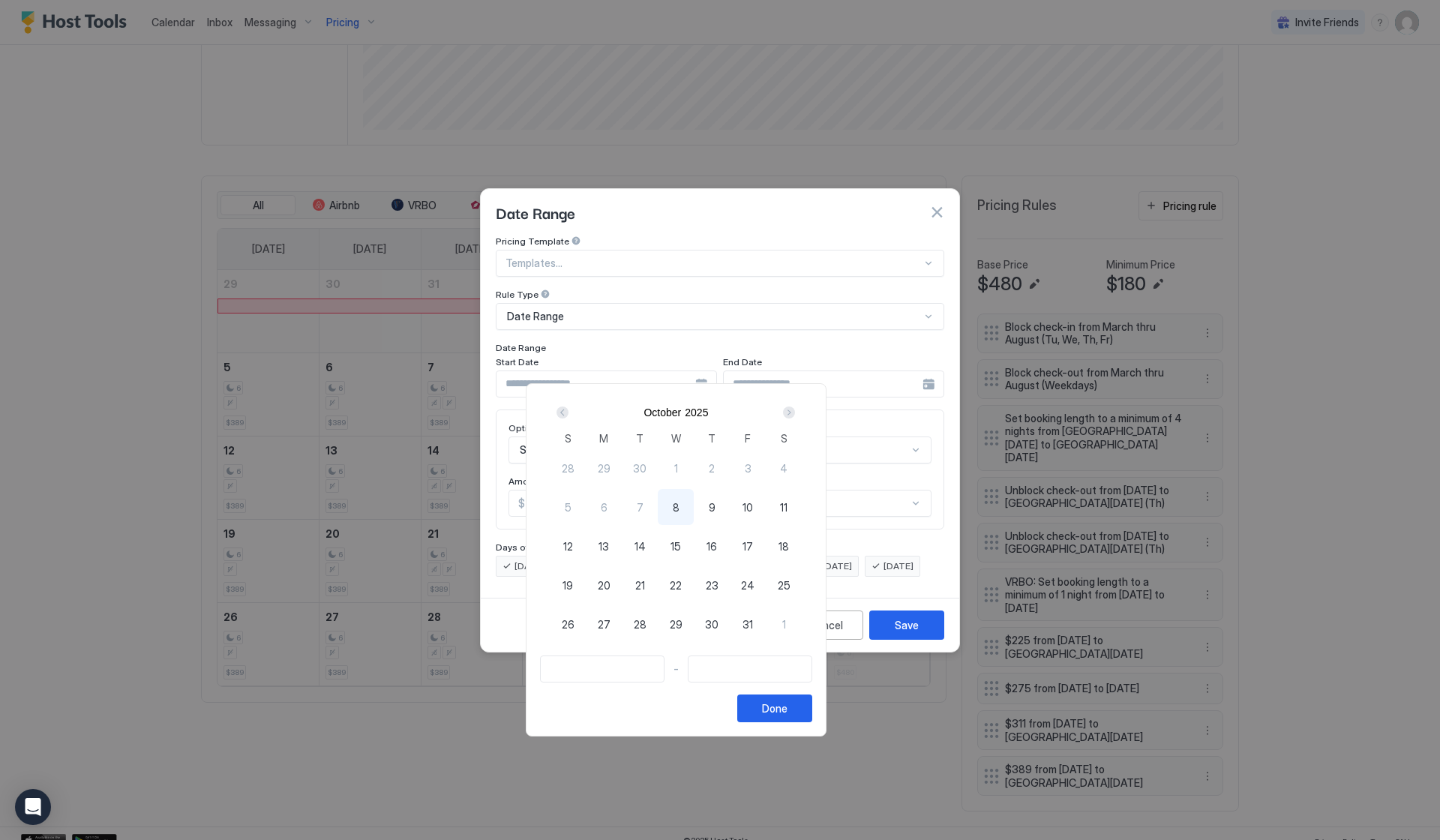
click at [795, 412] on div "Next" at bounding box center [789, 412] width 12 height 12
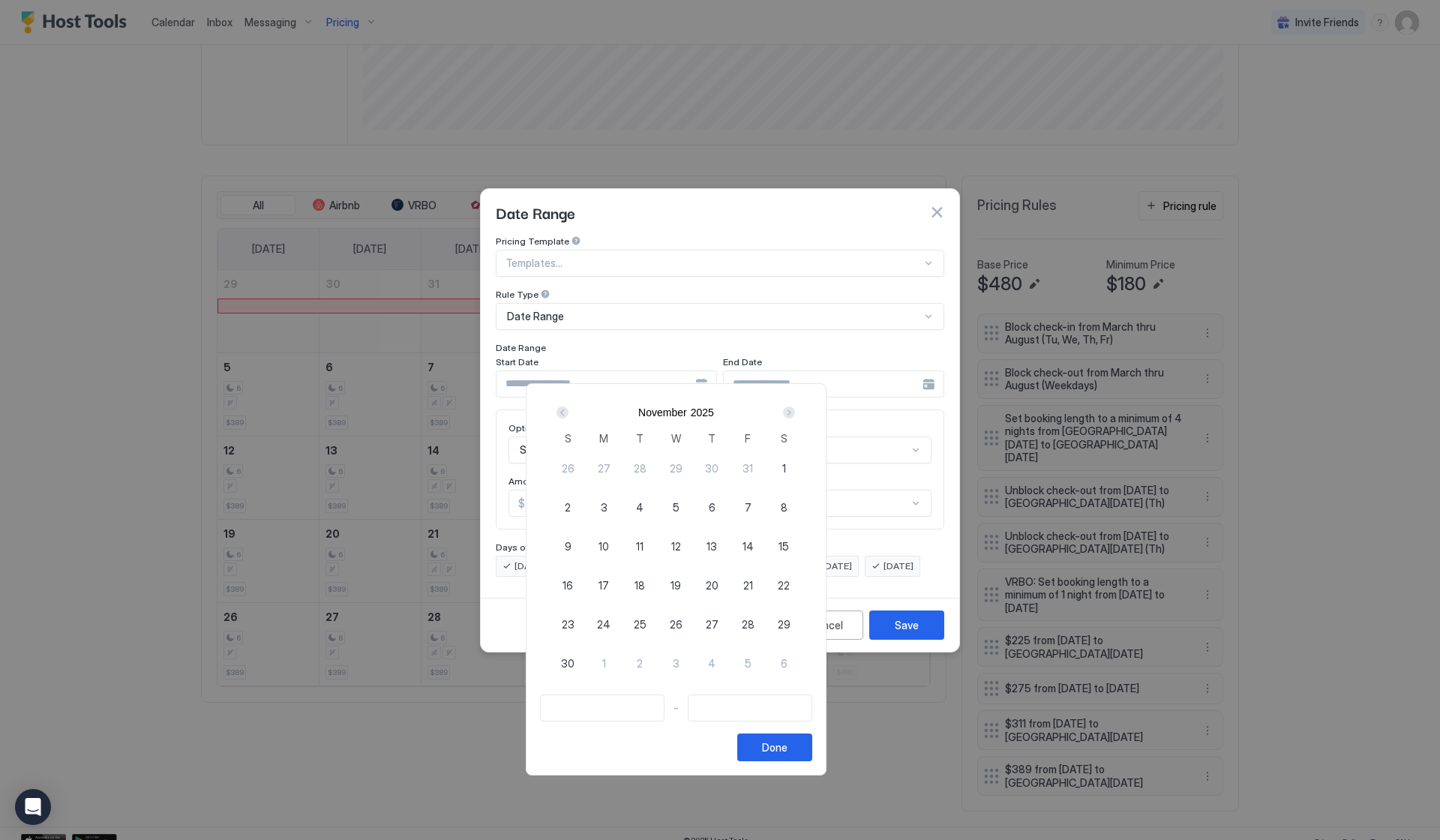
click at [795, 412] on div "Next" at bounding box center [789, 412] width 12 height 12
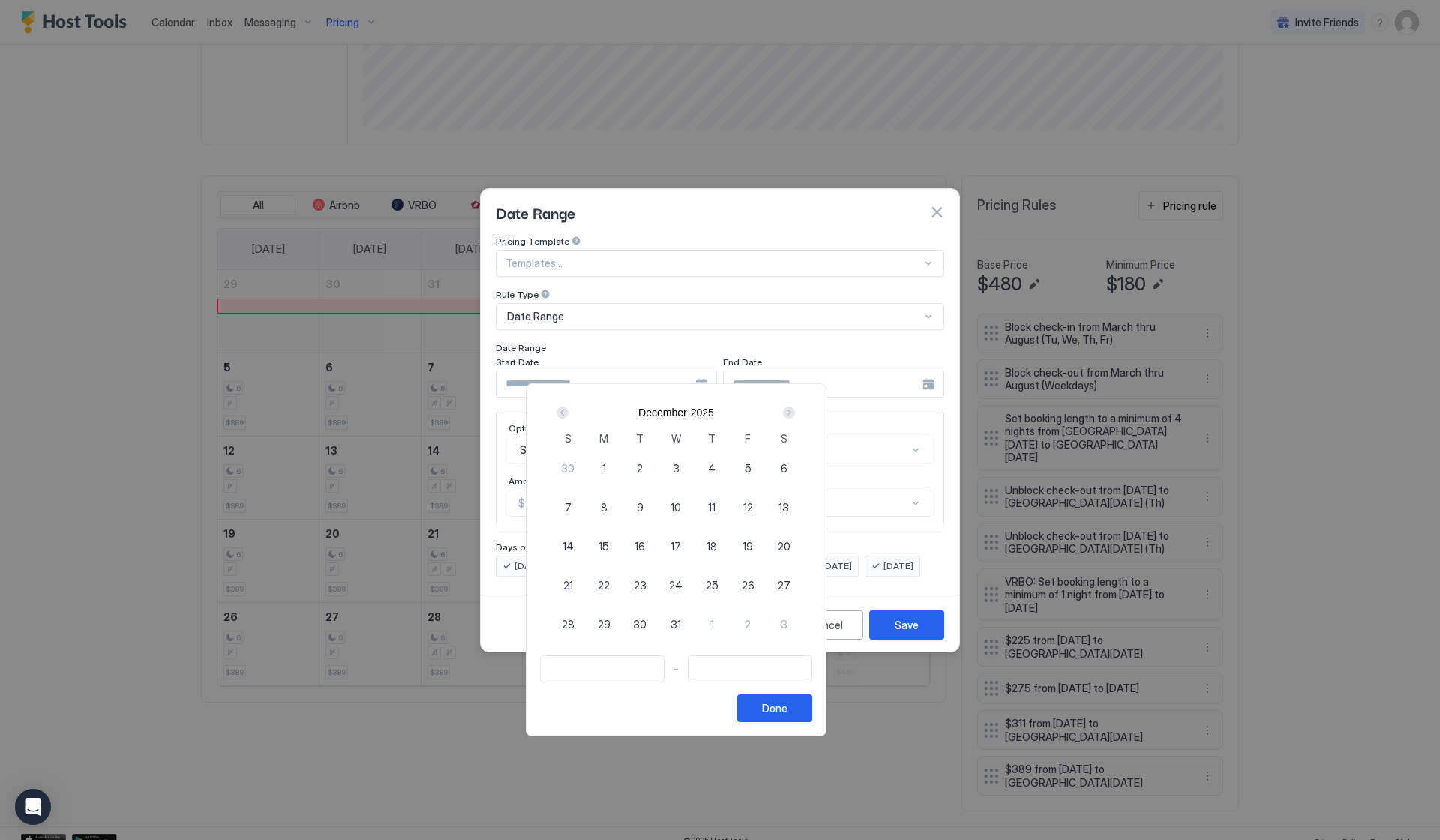
click at [795, 412] on div "Next" at bounding box center [789, 412] width 12 height 12
click at [802, 618] on div "2" at bounding box center [783, 624] width 36 height 36
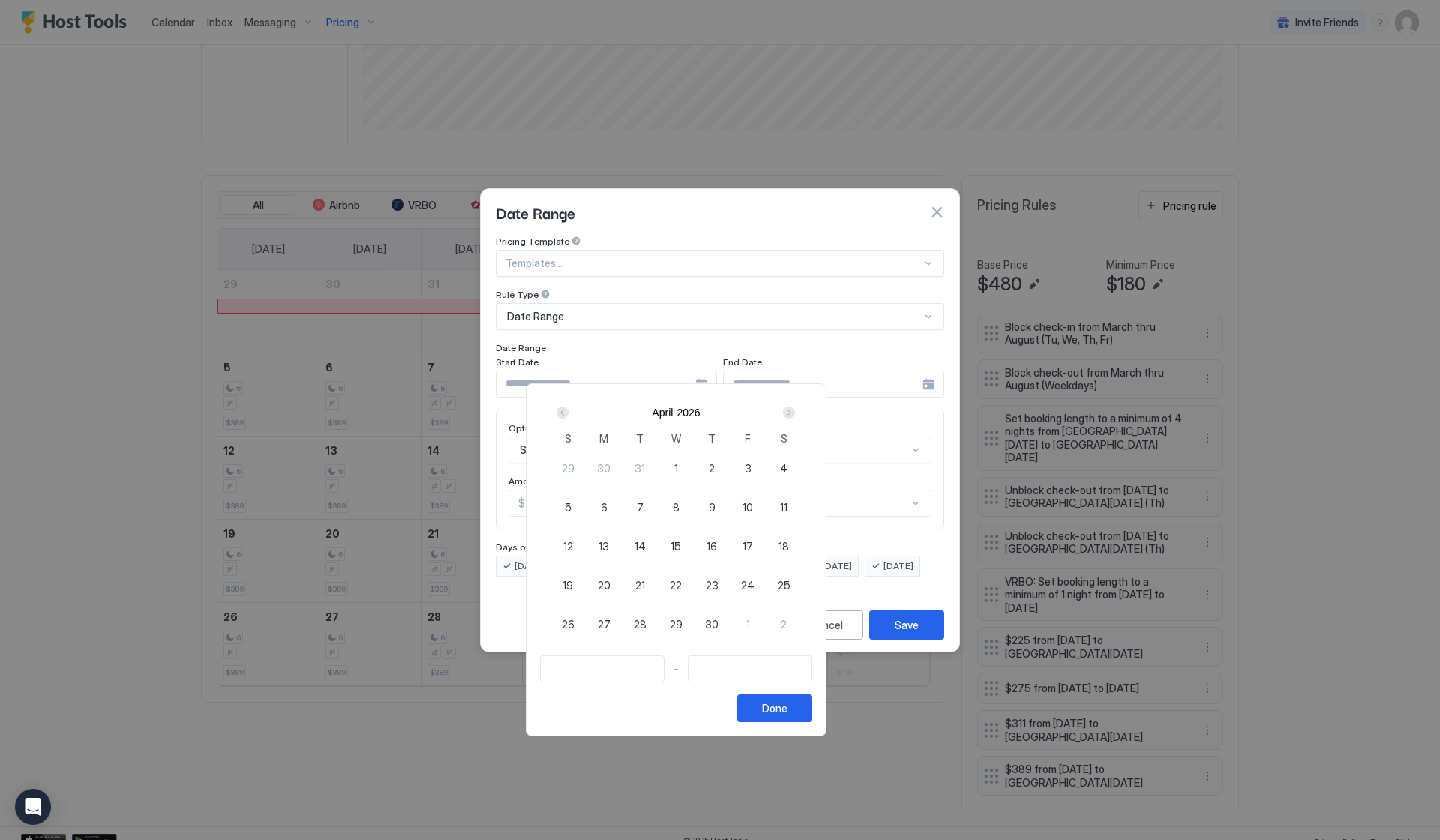
type input "**********"
click at [795, 408] on div "Next" at bounding box center [789, 412] width 12 height 12
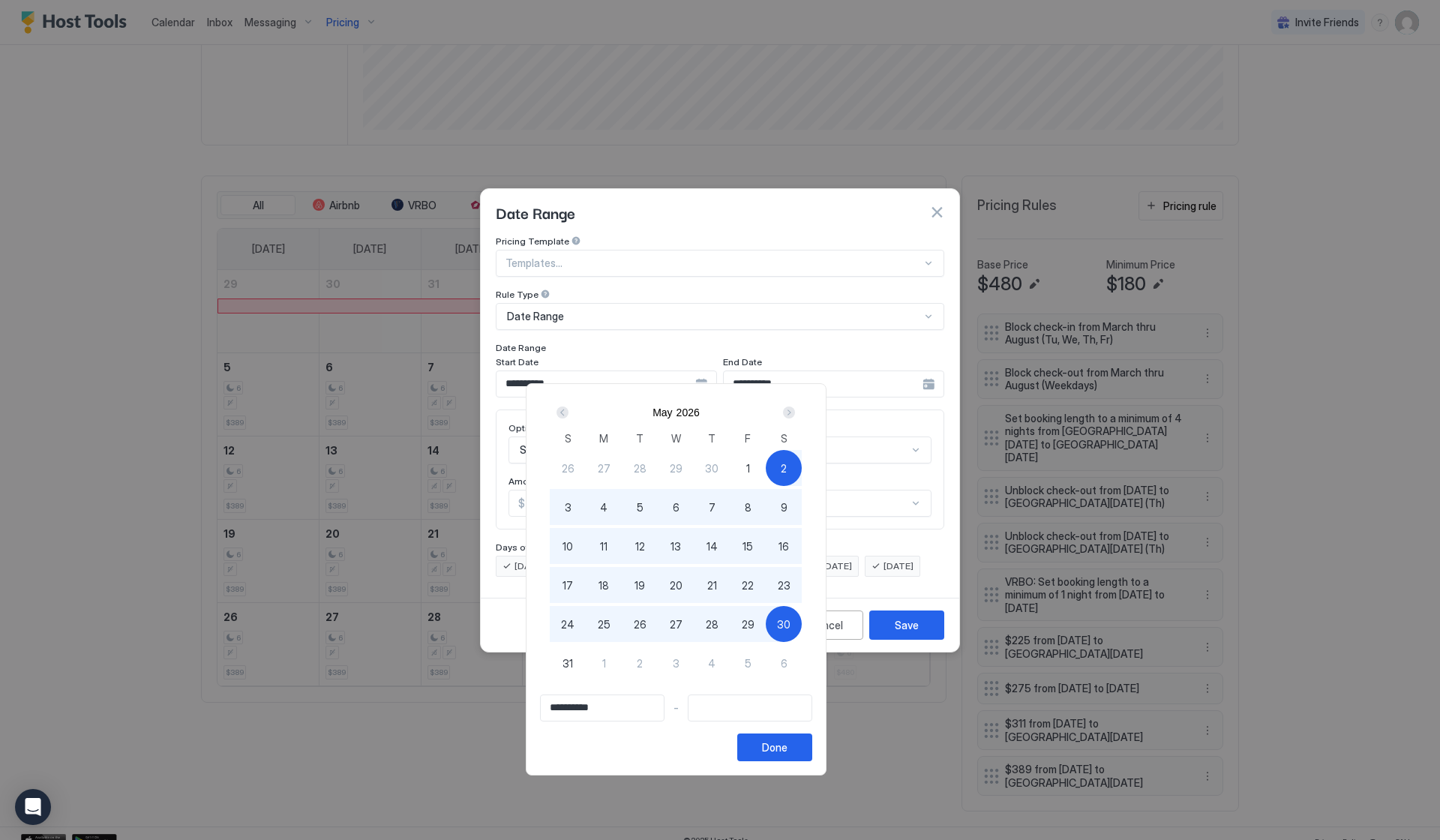
type input "**********"
click at [802, 662] on div "6" at bounding box center [783, 663] width 36 height 36
type input "**********"
click at [813, 756] on button "Done" at bounding box center [774, 746] width 75 height 28
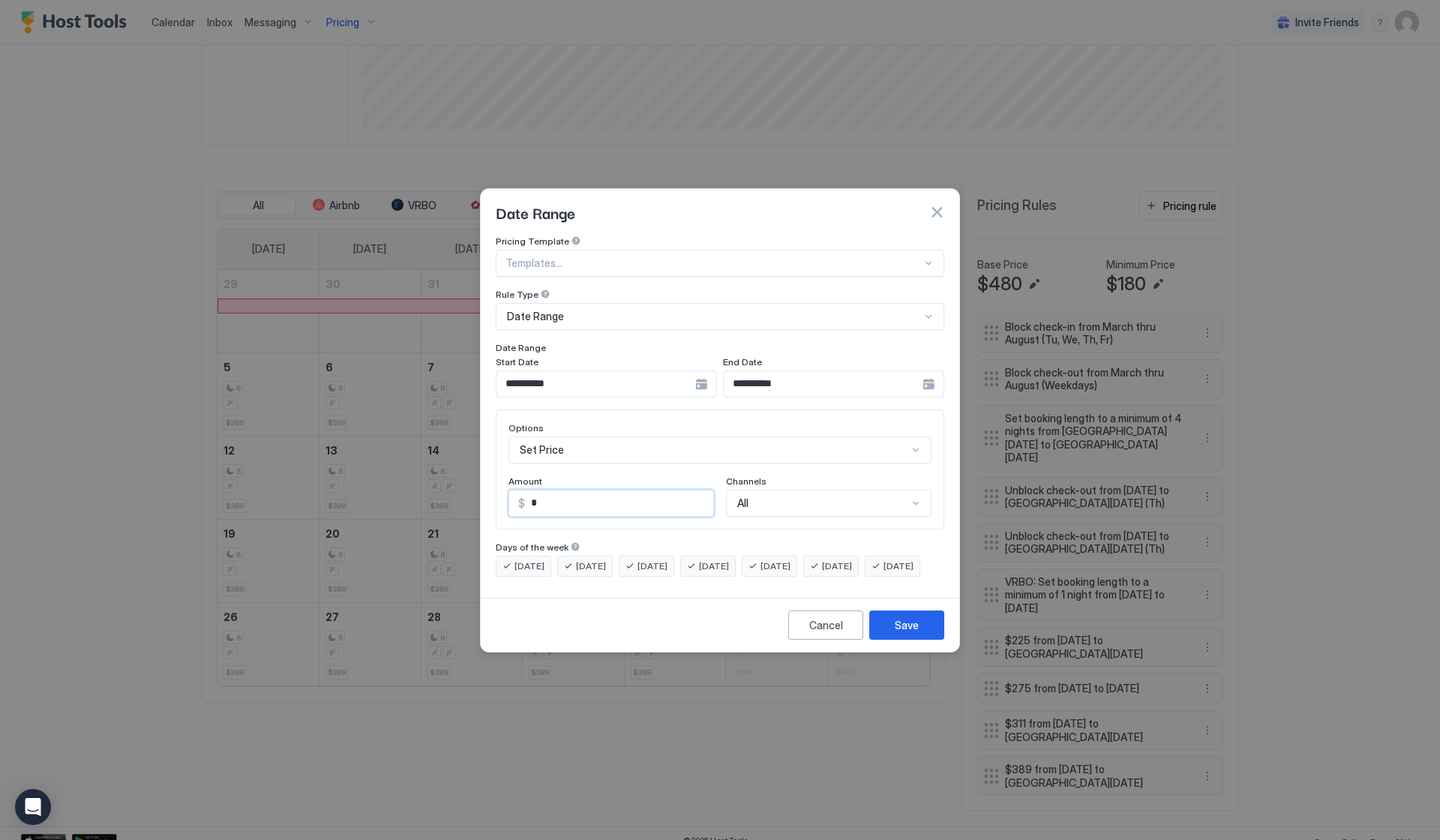
drag, startPoint x: 593, startPoint y: 496, endPoint x: 481, endPoint y: 475, distance: 114.0
click at [481, 475] on div "**********" at bounding box center [720, 413] width 479 height 356
type input "***"
click at [918, 632] on div "Save" at bounding box center [906, 625] width 24 height 16
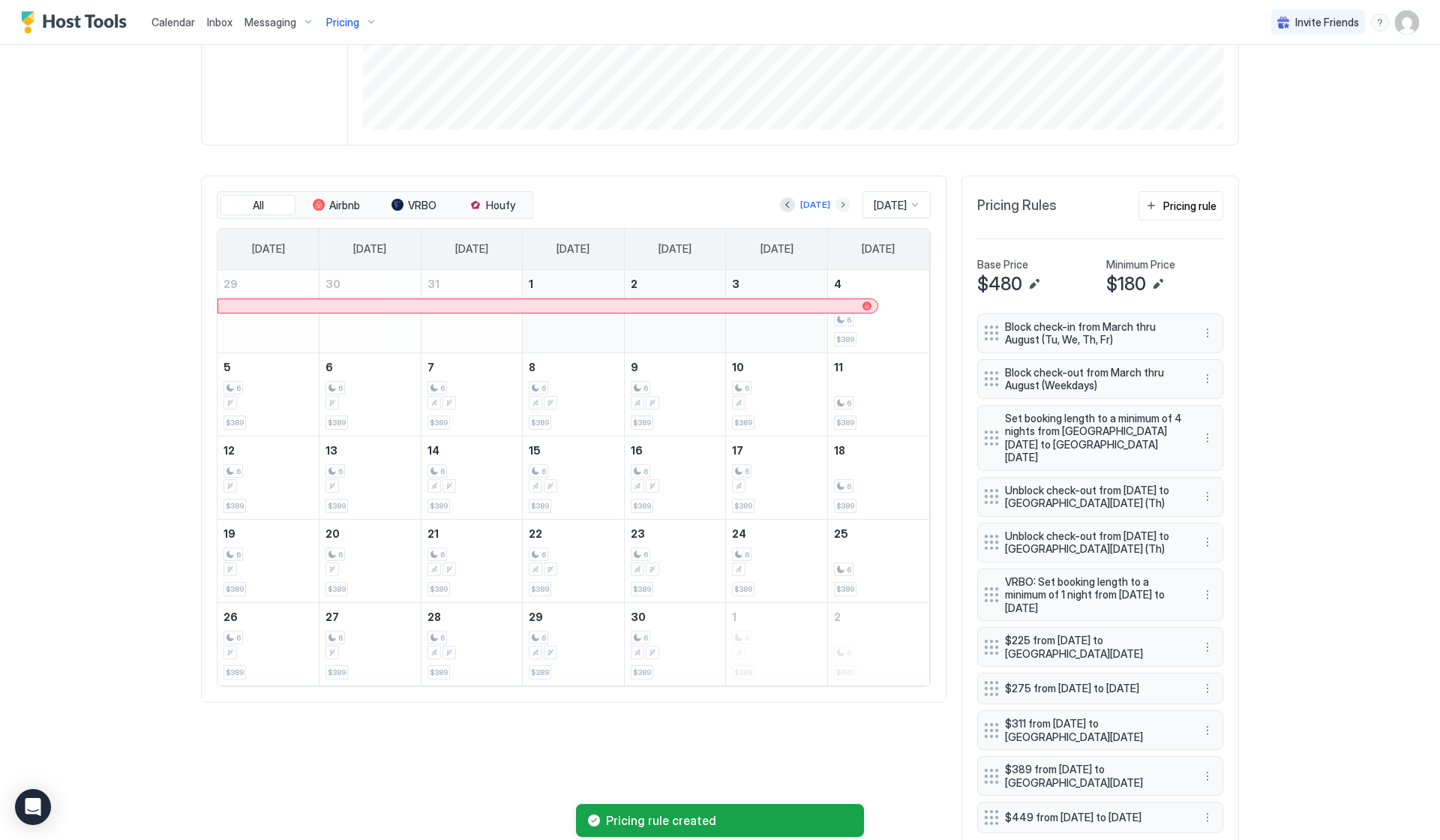
click at [837, 201] on button "Next month" at bounding box center [843, 204] width 15 height 15
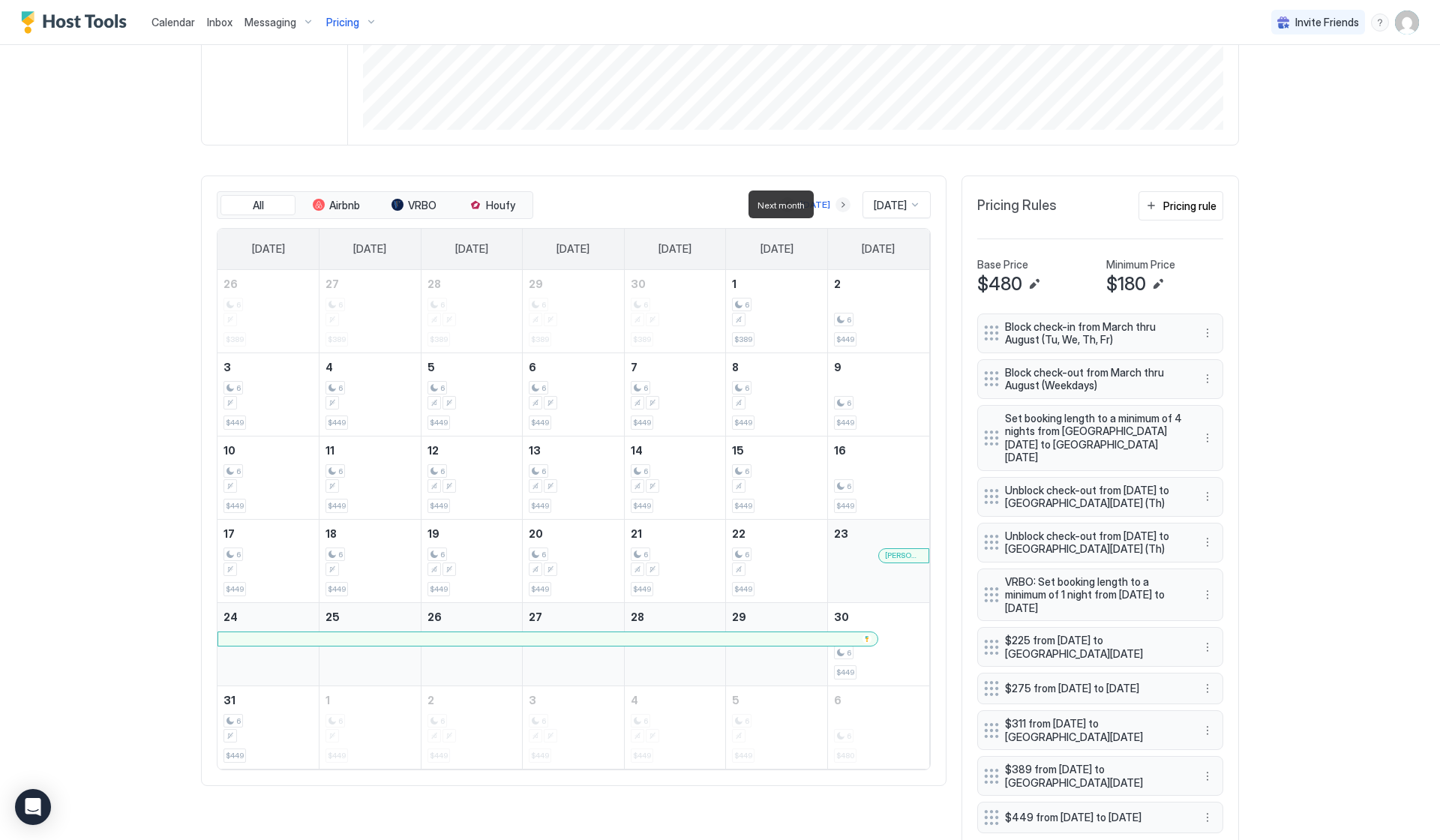
click at [836, 206] on button "Next month" at bounding box center [843, 204] width 15 height 15
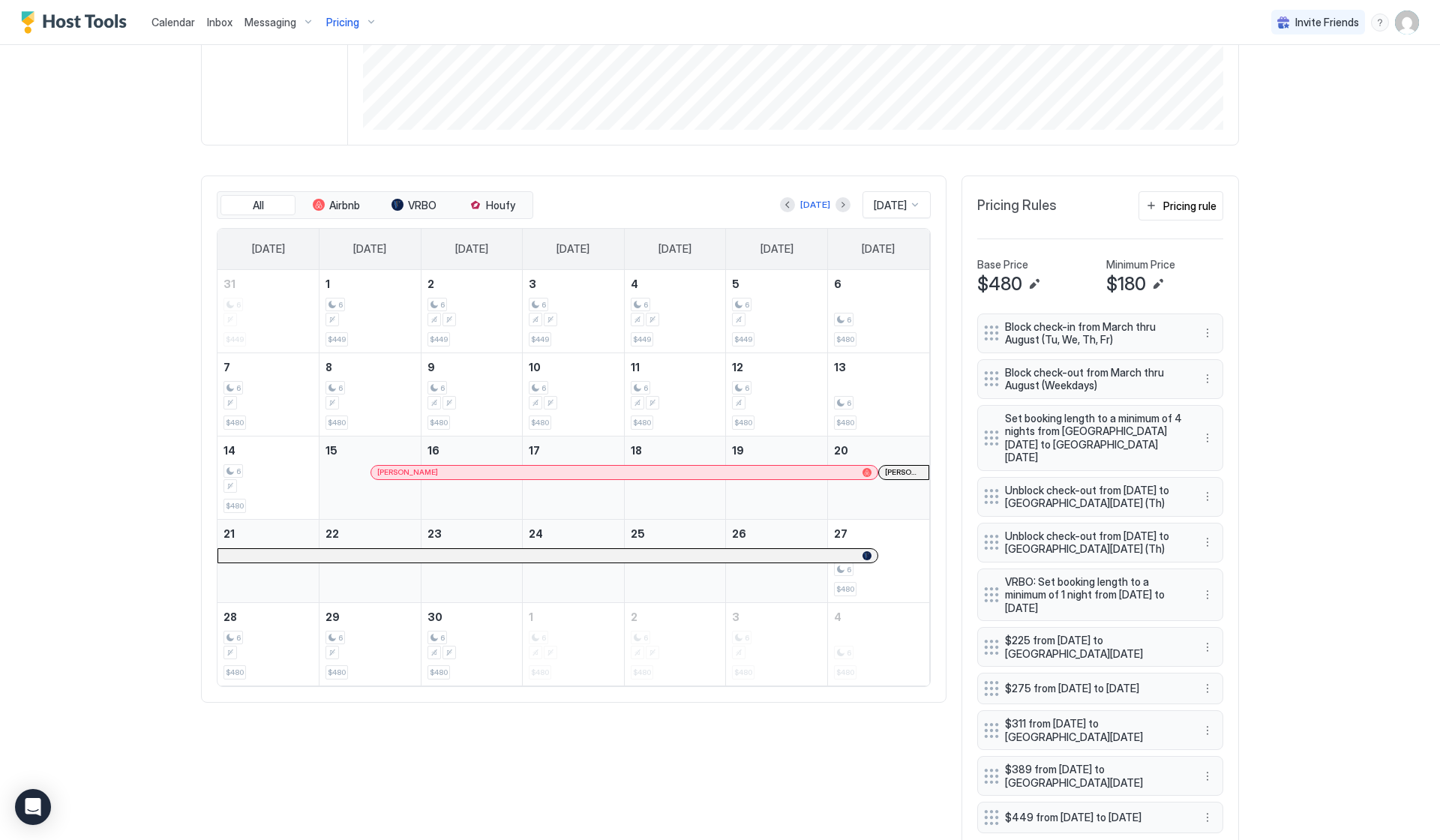
click at [917, 206] on div at bounding box center [914, 204] width 12 height 12
click at [941, 184] on div "All Airbnb VRBO Houfy [DATE] [DATE] selected, 6 of 61. 61 results available. Us…" at bounding box center [574, 439] width 746 height 527
click at [1207, 203] on div "Pricing rule" at bounding box center [1190, 206] width 53 height 16
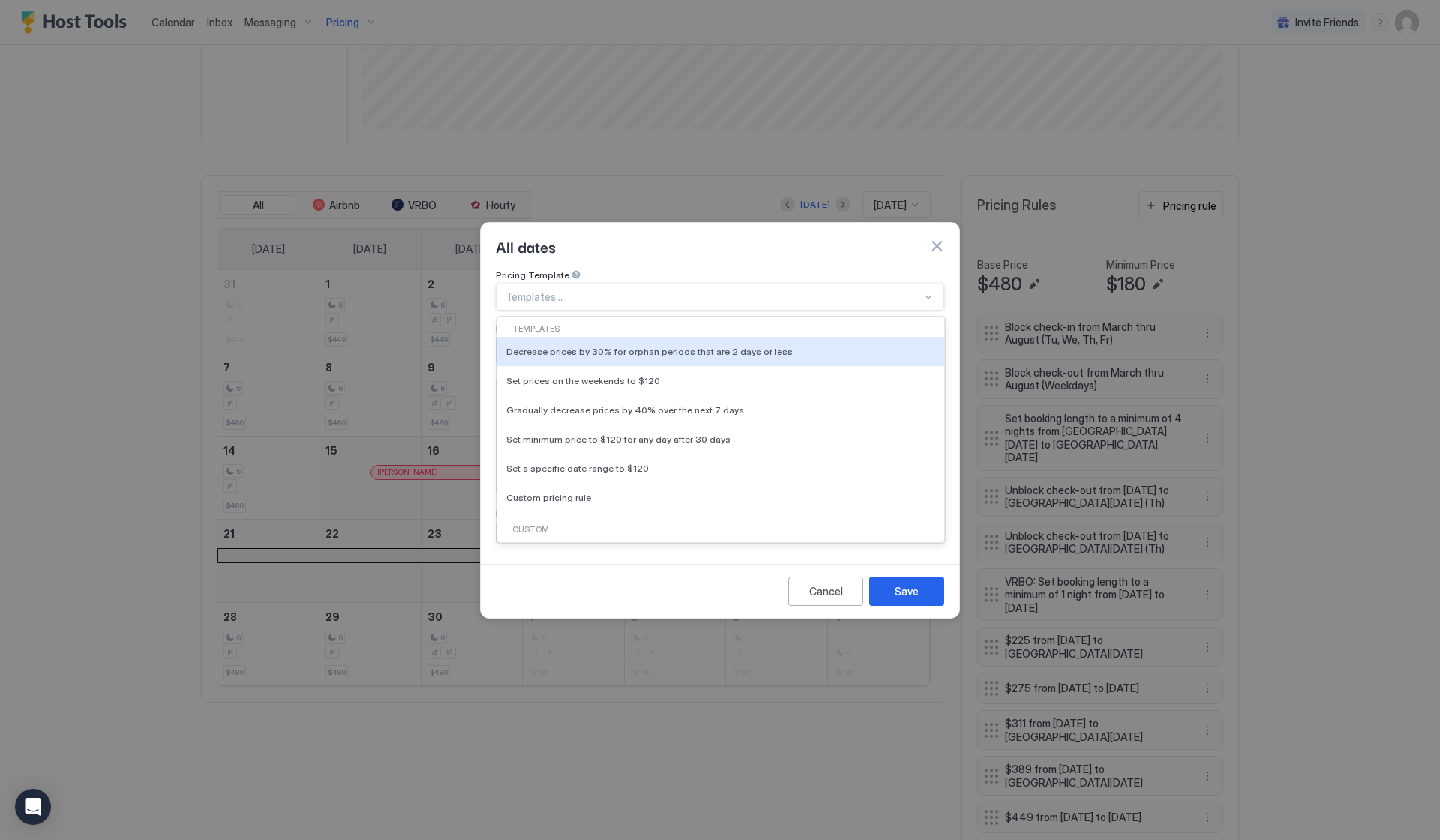
click at [571, 291] on div "Templates..." at bounding box center [719, 297] width 448 height 27
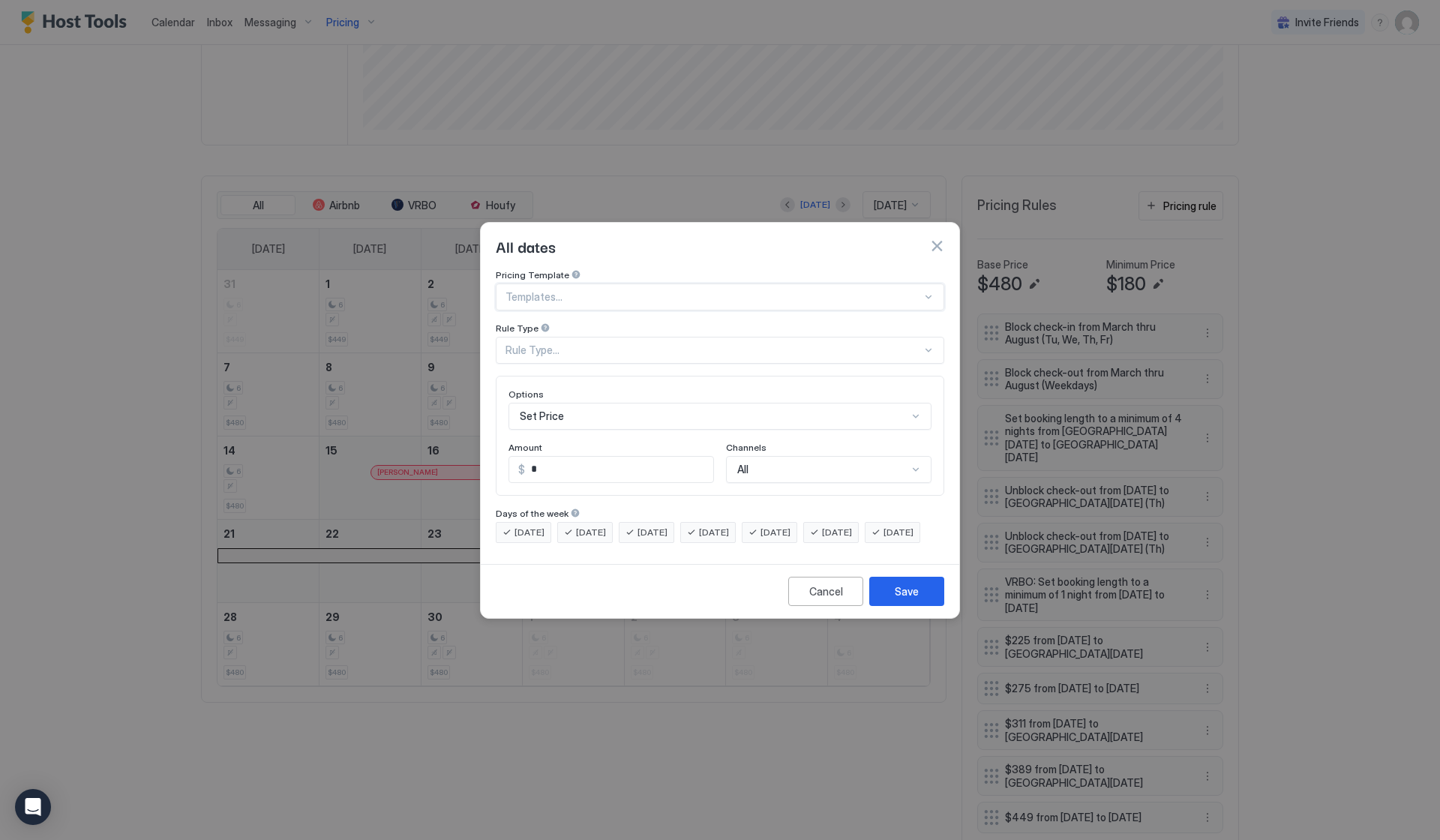
click at [571, 290] on div "Templates..." at bounding box center [719, 297] width 448 height 27
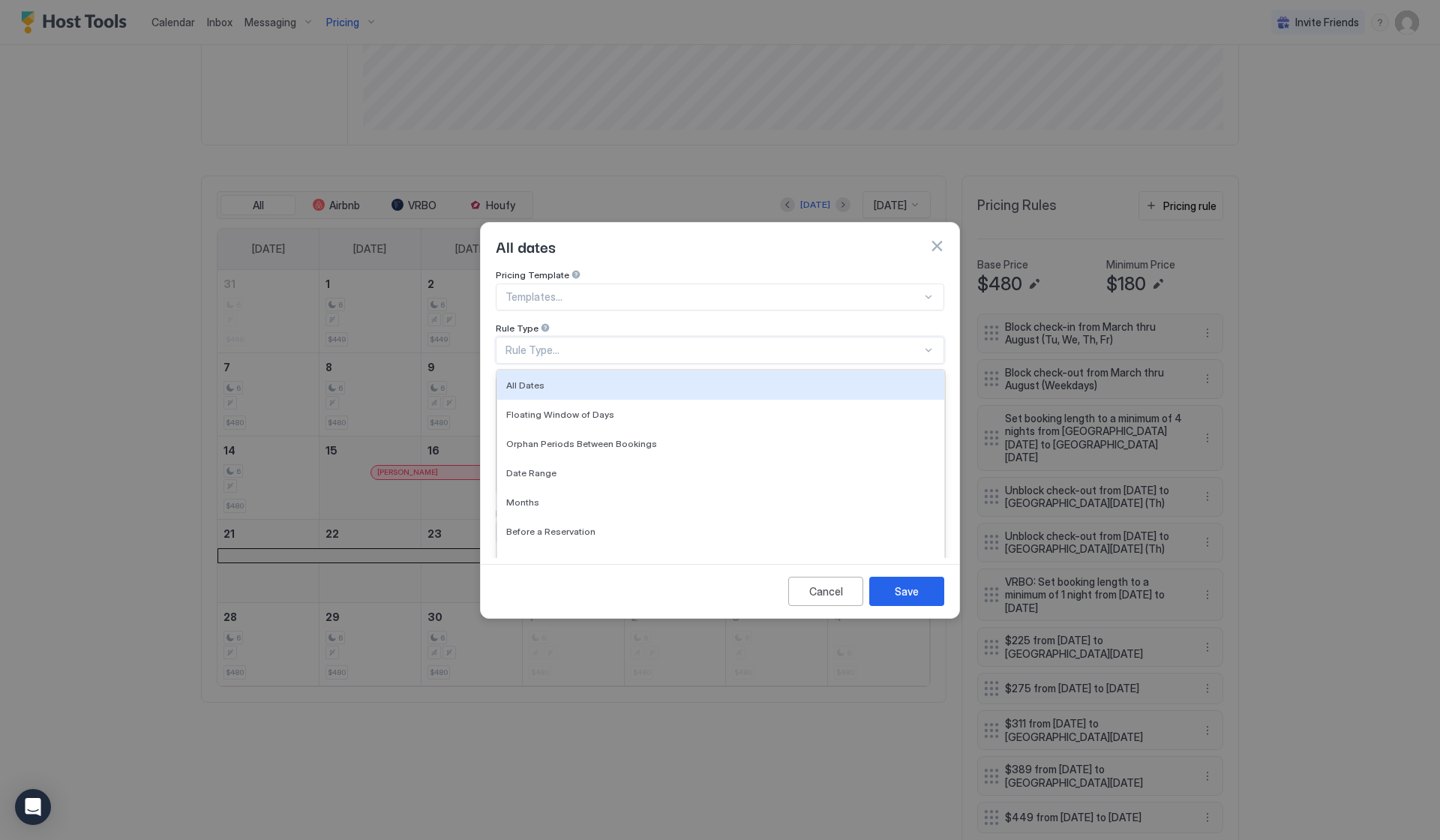
click at [556, 344] on div "Rule Type..." at bounding box center [713, 350] width 416 height 13
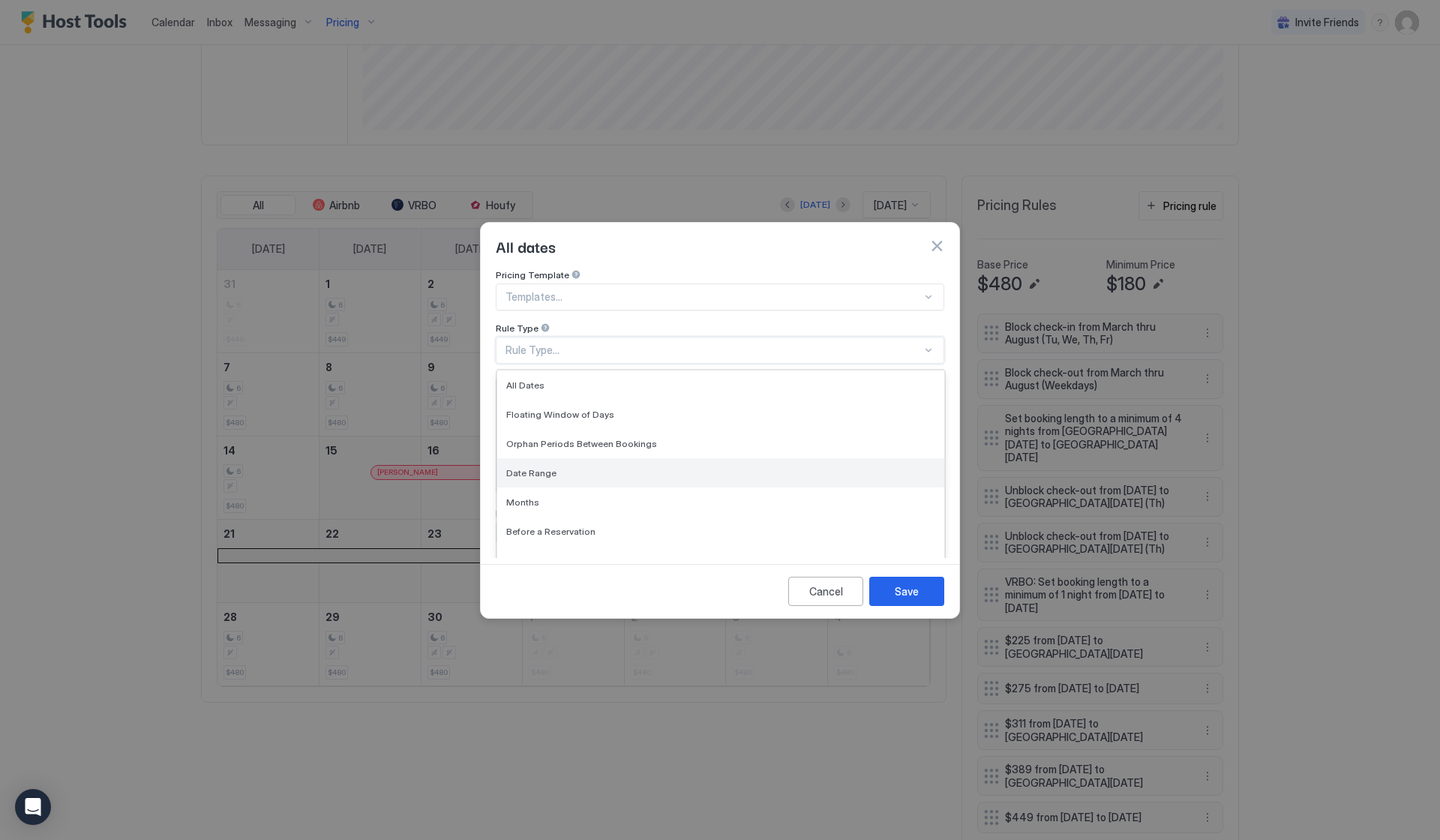
click at [547, 467] on span "Date Range" at bounding box center [531, 472] width 50 height 12
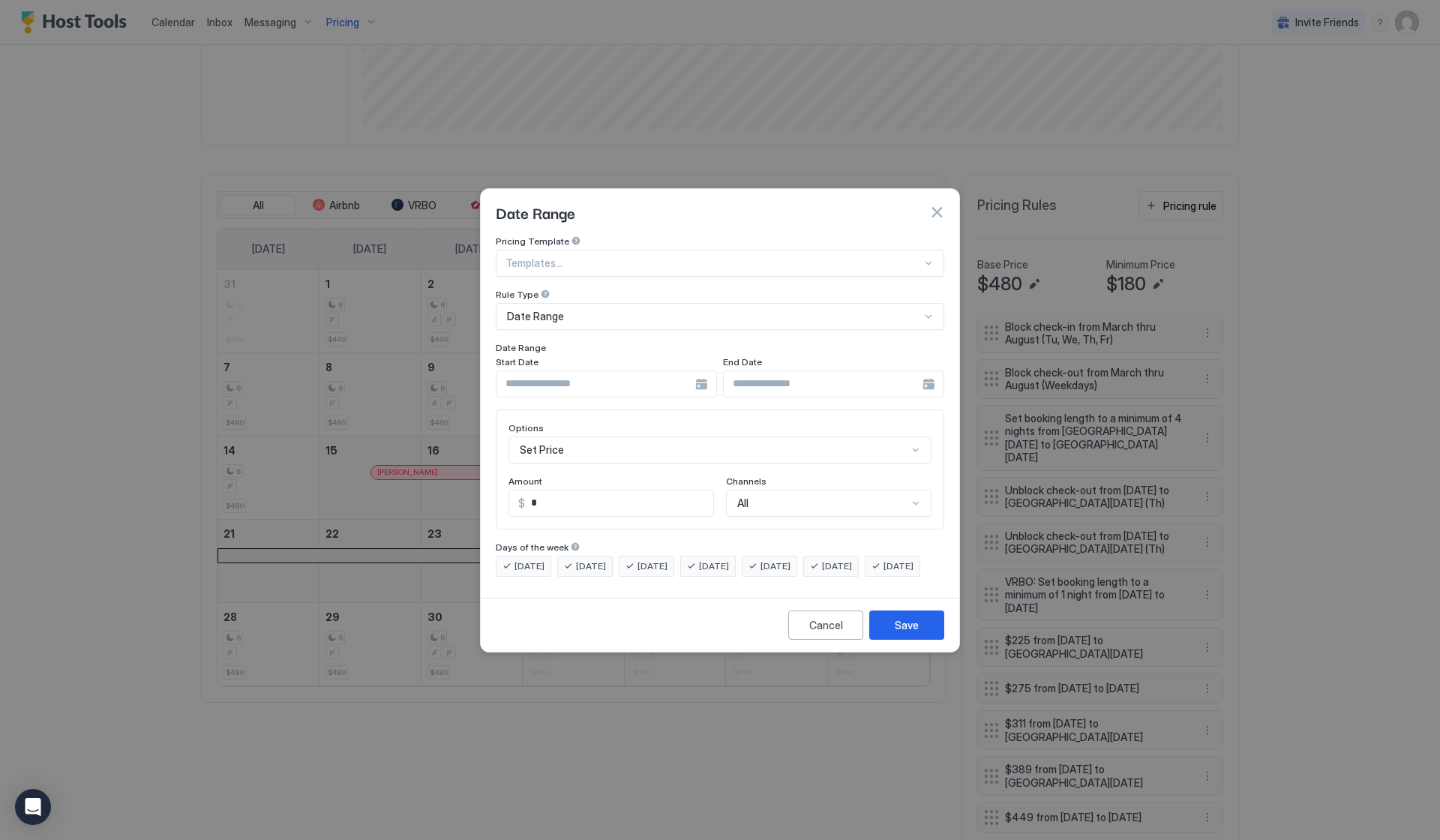
click at [700, 372] on div at bounding box center [606, 384] width 221 height 27
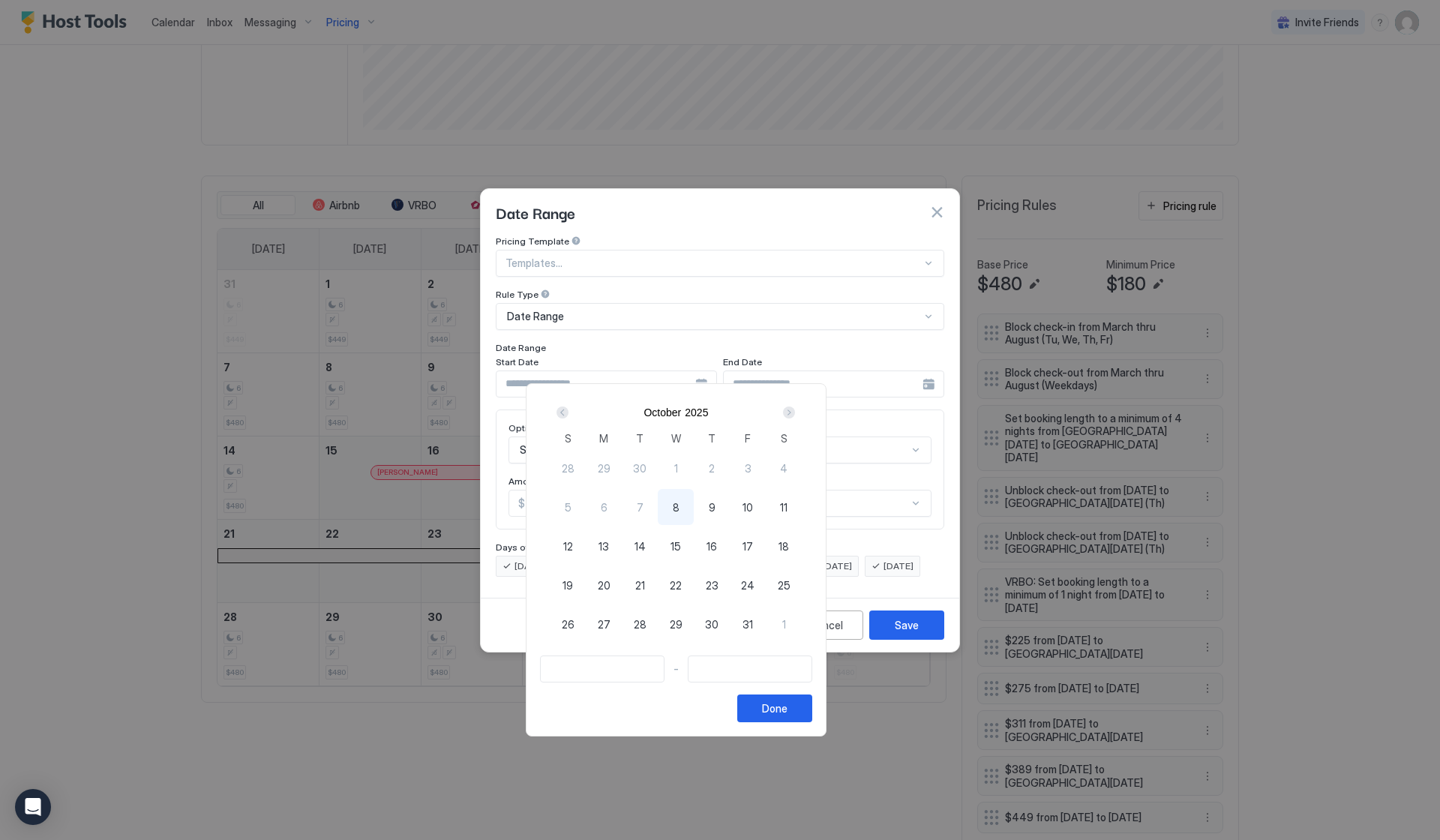
click at [795, 410] on div "Next" at bounding box center [789, 412] width 12 height 12
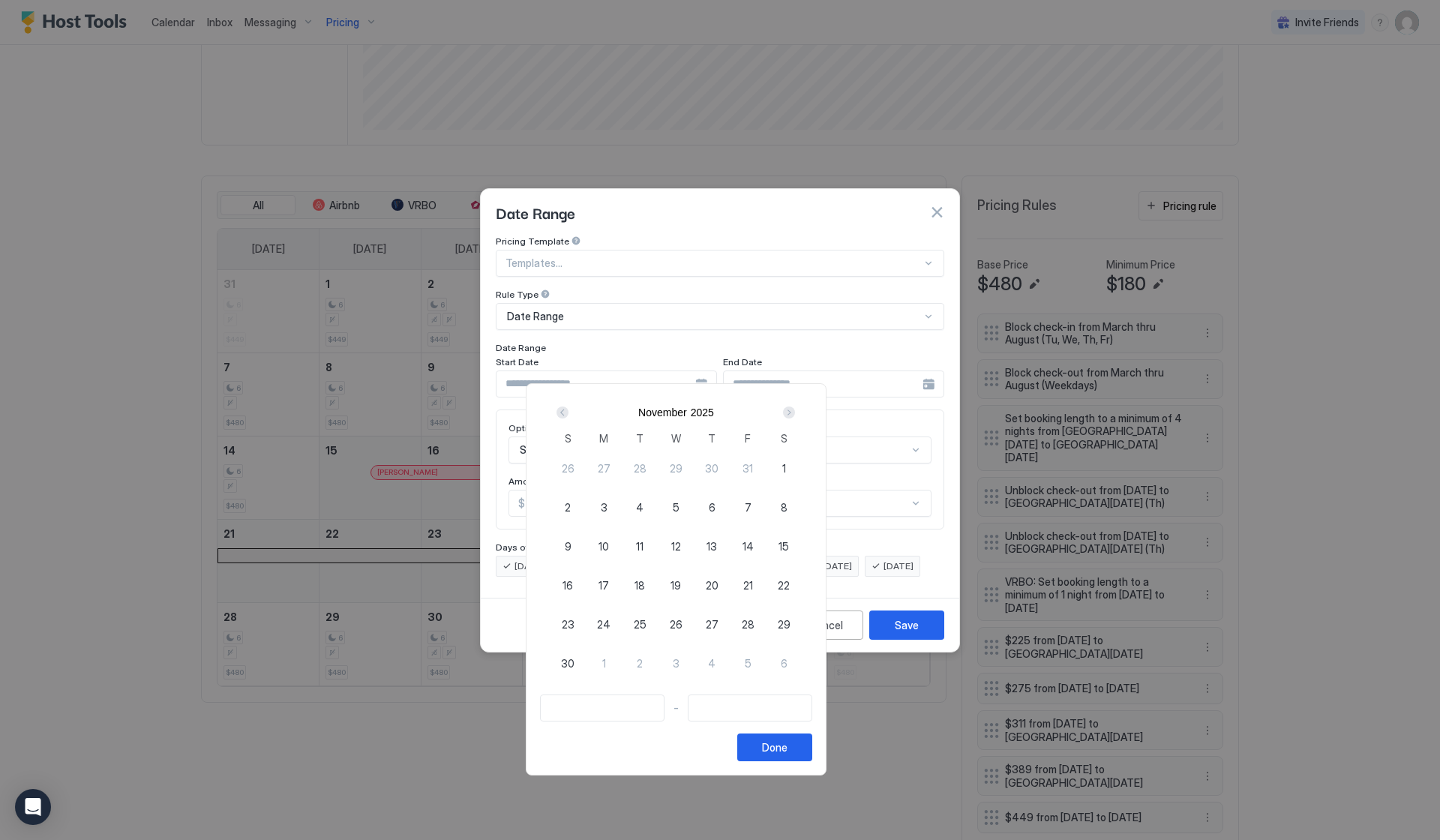
click at [795, 410] on div "Next" at bounding box center [789, 412] width 12 height 12
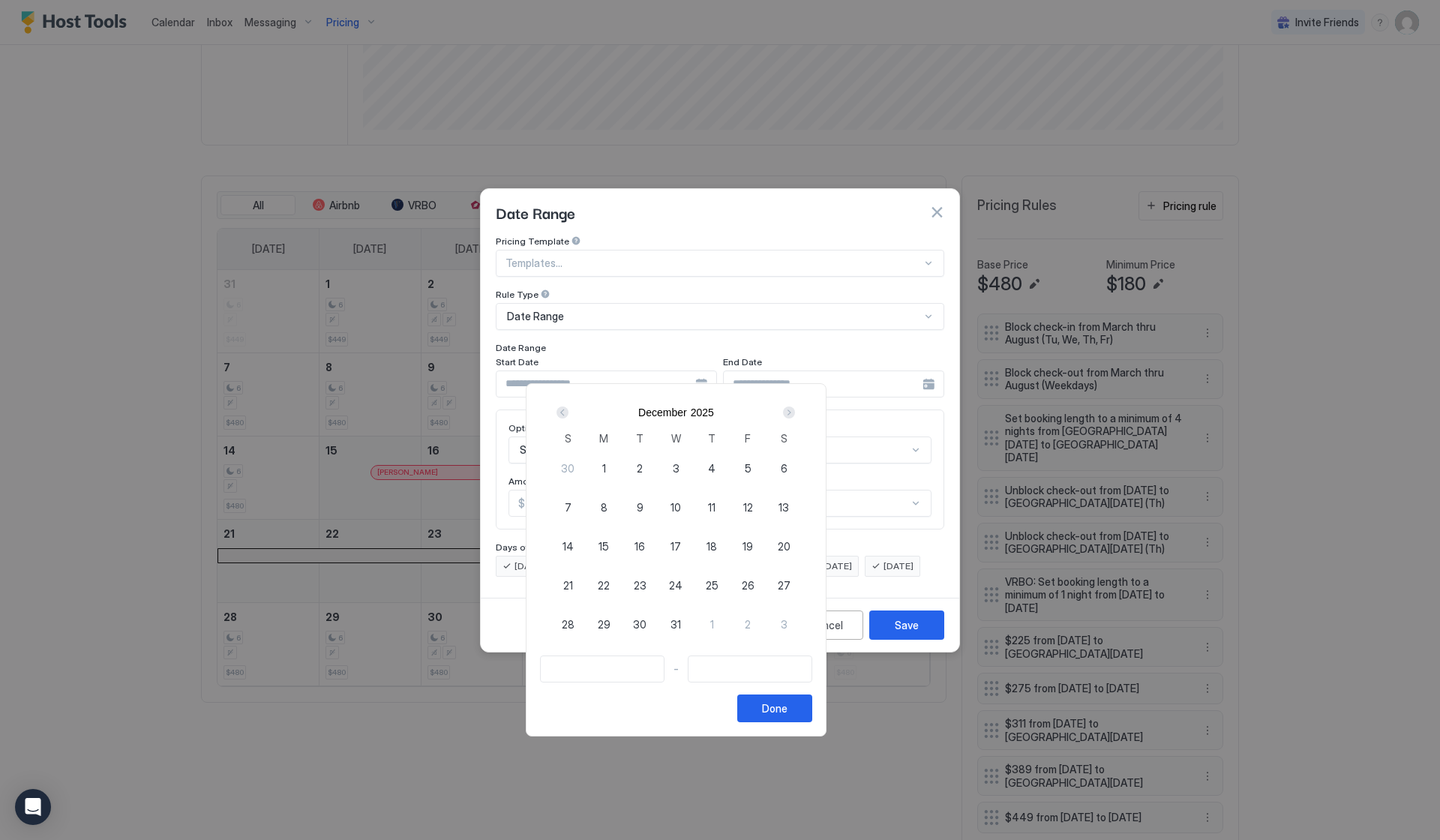
click at [795, 410] on div "Next" at bounding box center [789, 412] width 12 height 12
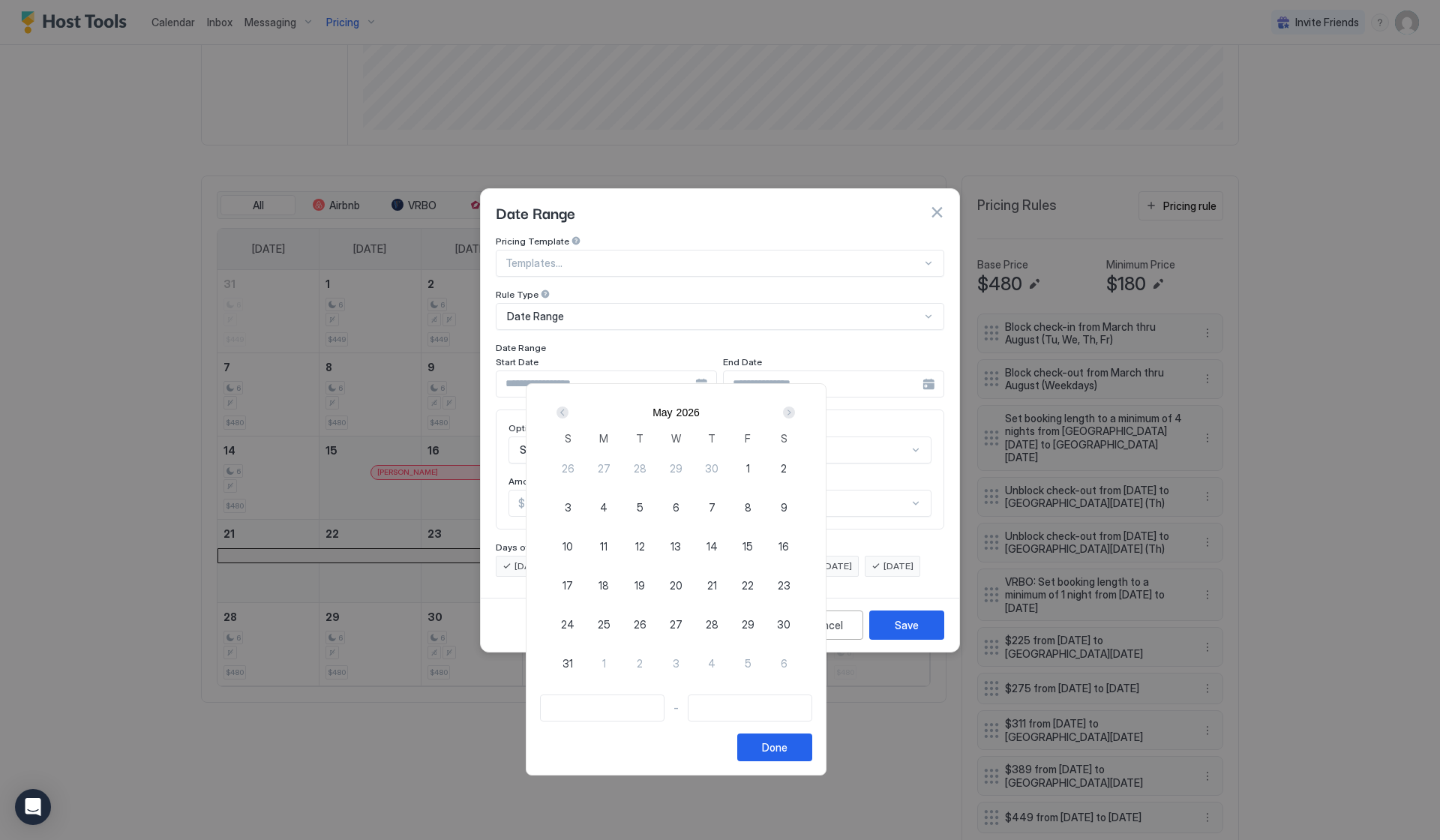
click at [795, 410] on div "Next" at bounding box center [789, 412] width 12 height 12
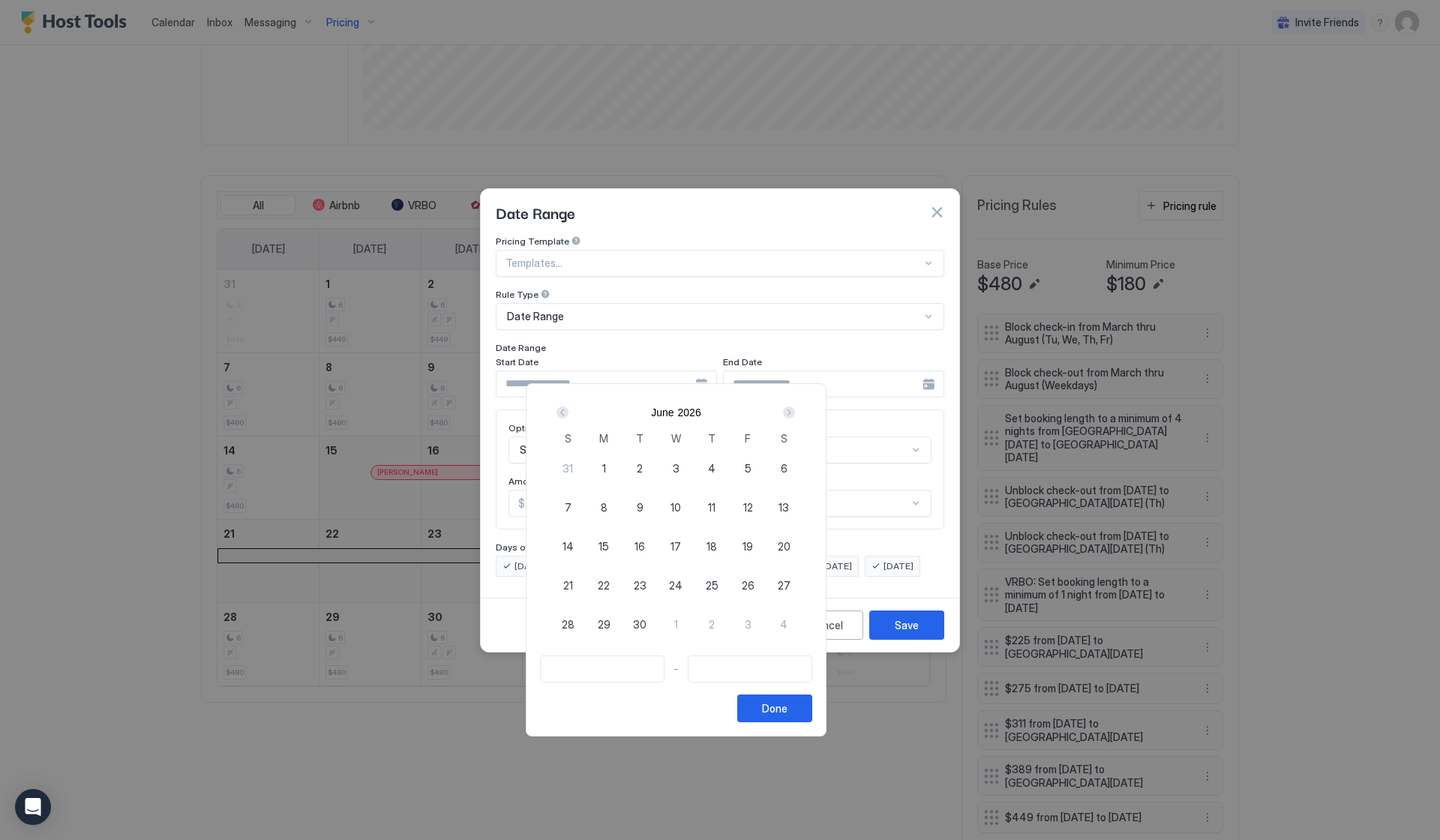
click at [569, 414] on div "Prev" at bounding box center [562, 412] width 12 height 12
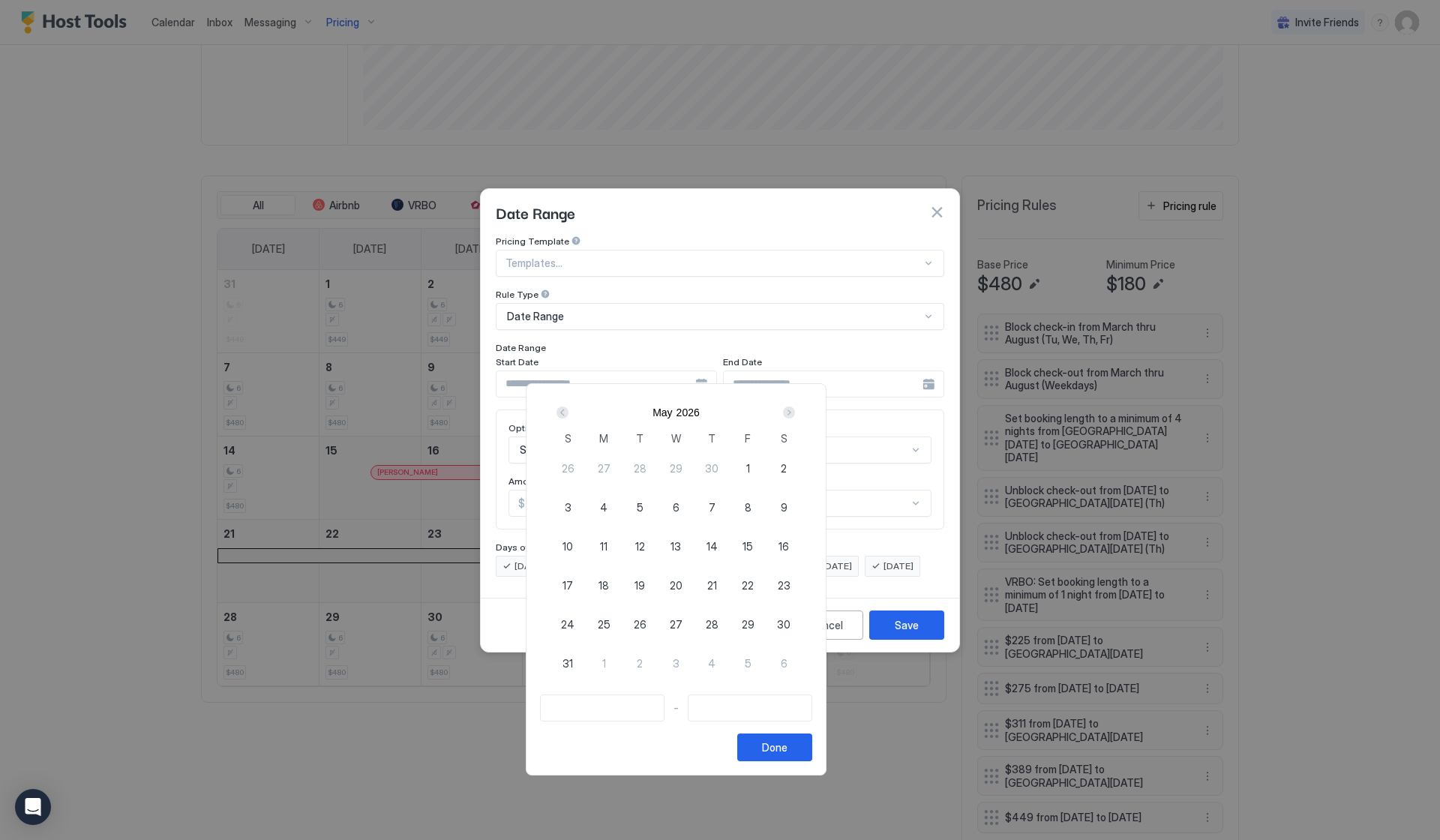
click at [790, 621] on span "30" at bounding box center [783, 624] width 13 height 16
type input "**********"
click at [795, 412] on div "Next" at bounding box center [789, 412] width 12 height 12
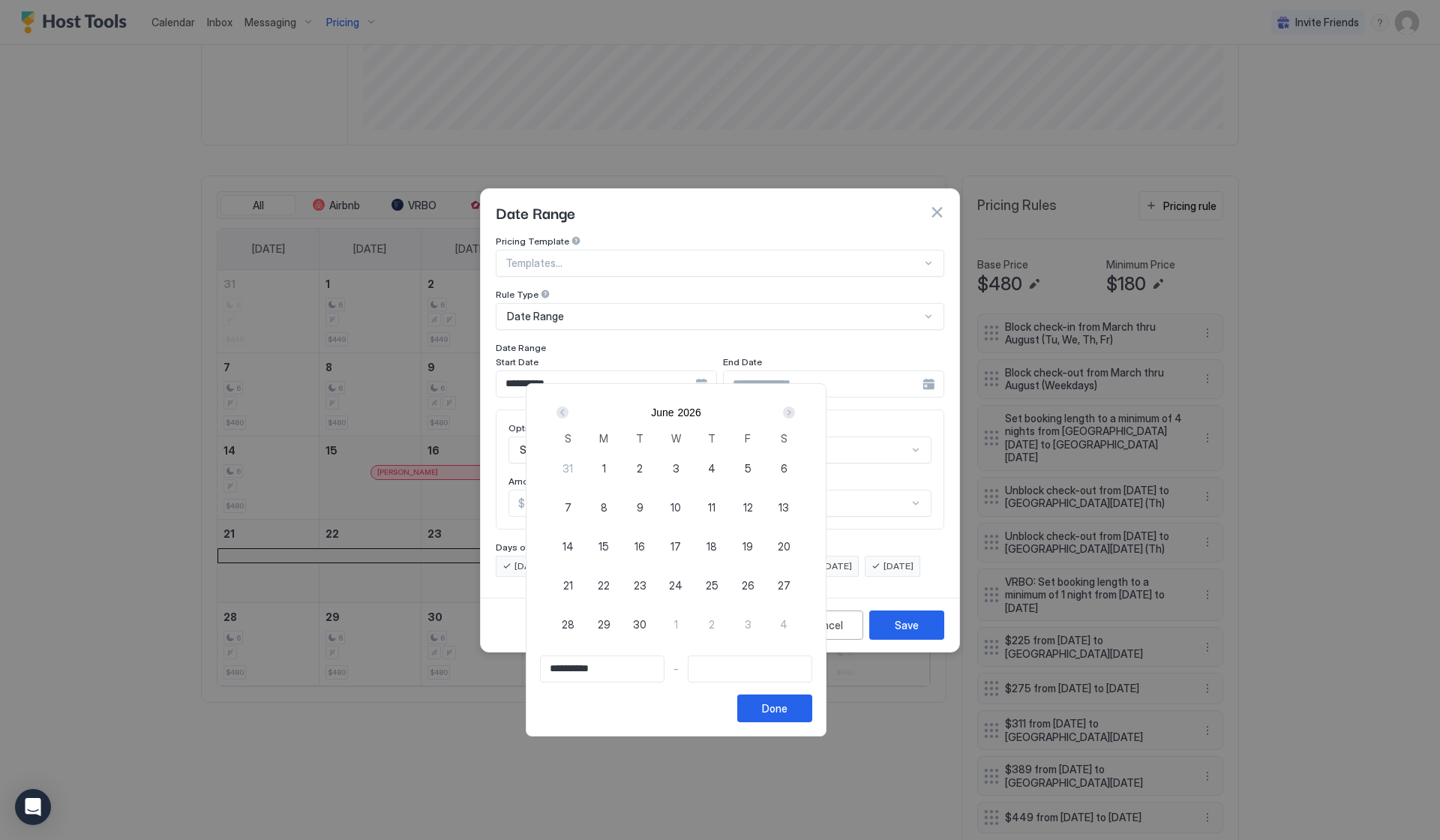
click at [795, 412] on div "Next" at bounding box center [789, 412] width 12 height 12
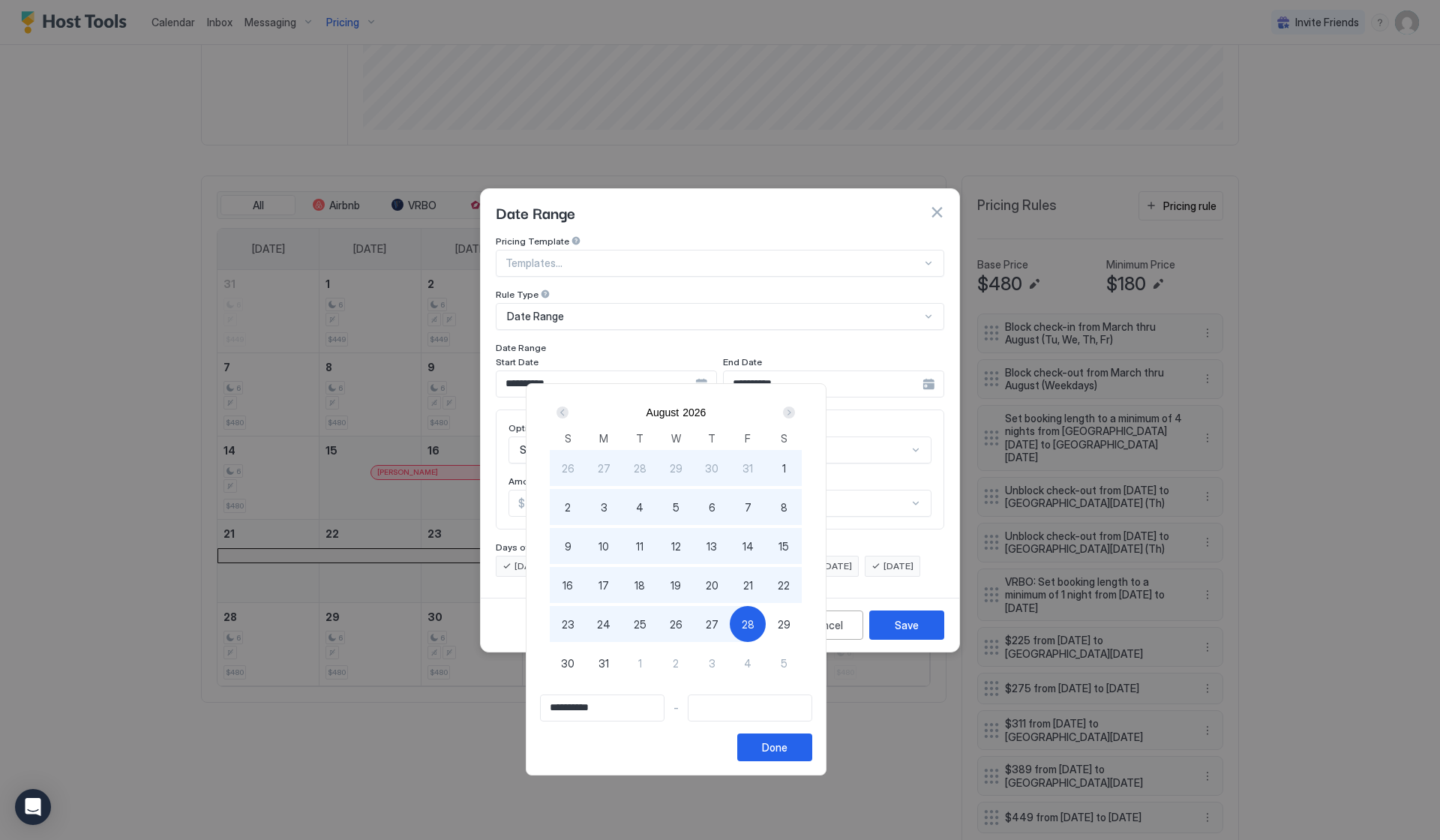
type input "**********"
click at [788, 660] on span "5" at bounding box center [784, 664] width 7 height 16
type input "**********"
click at [788, 750] on div "Done" at bounding box center [774, 747] width 26 height 16
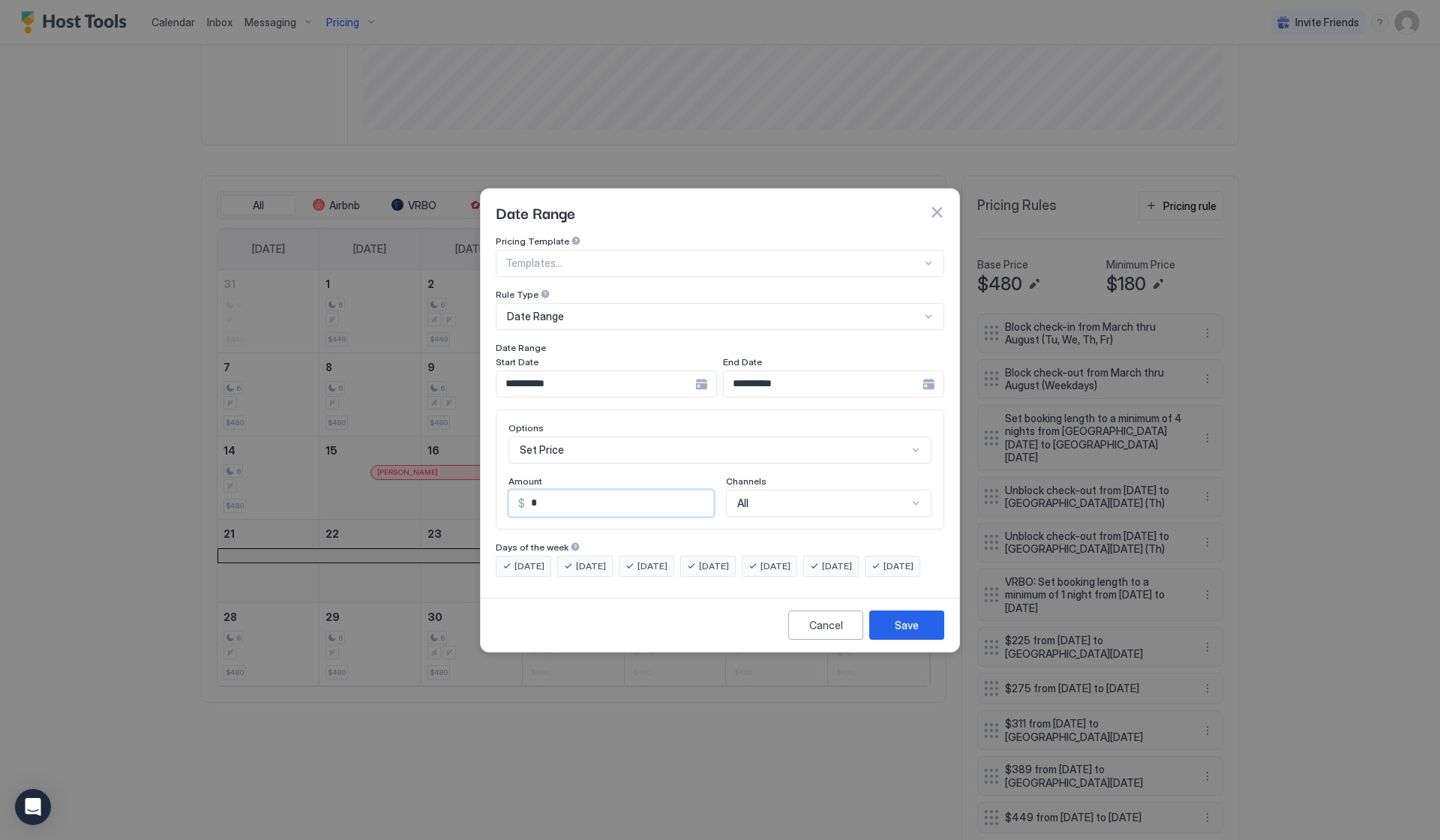
click at [563, 491] on input "*" at bounding box center [618, 503] width 188 height 26
drag, startPoint x: 561, startPoint y: 491, endPoint x: 515, endPoint y: 491, distance: 46.0
click at [520, 491] on div "$ *" at bounding box center [611, 503] width 206 height 27
type input "***"
click at [918, 632] on div "Save" at bounding box center [906, 625] width 24 height 16
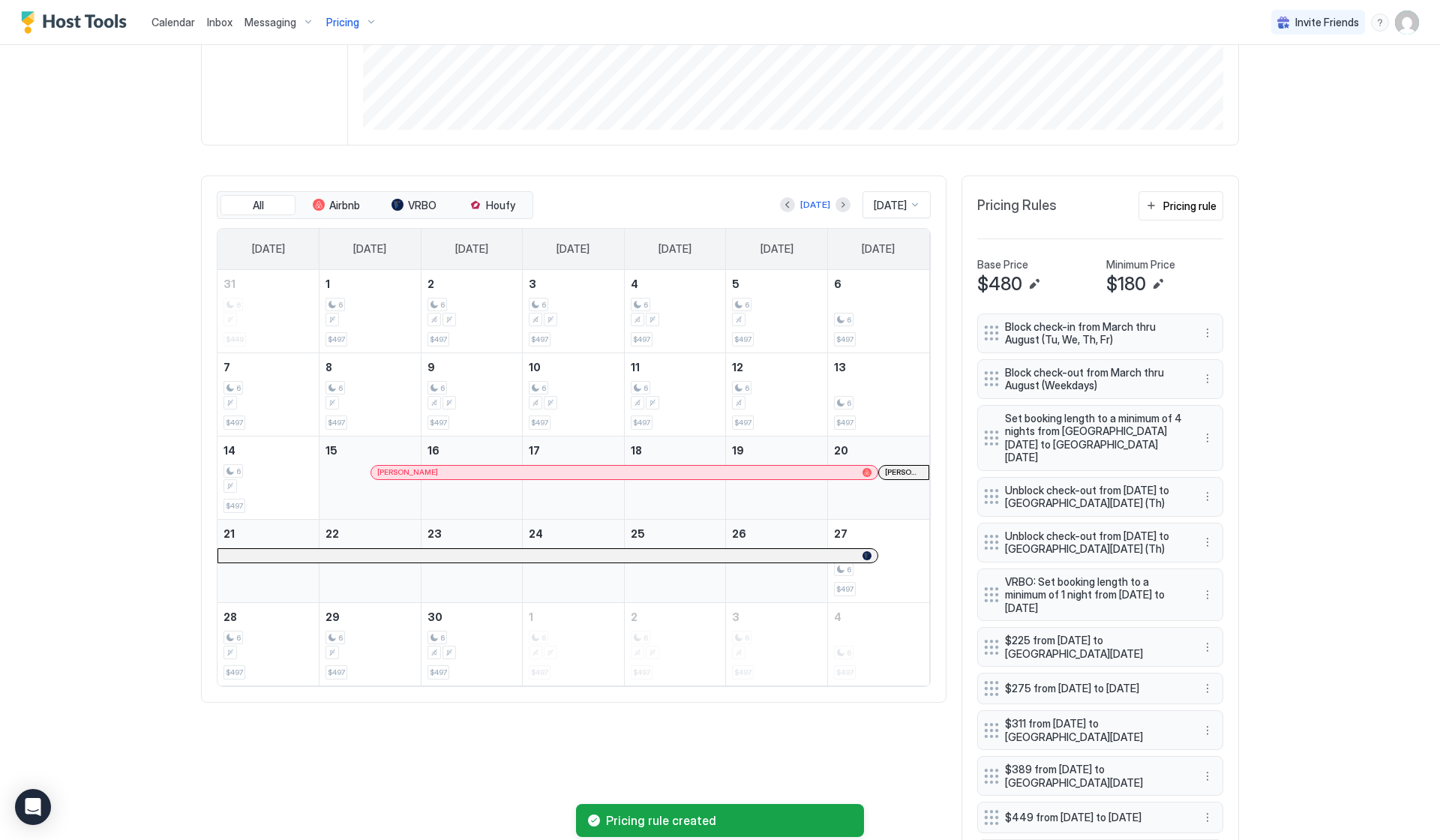
click at [366, 29] on div "Pricing" at bounding box center [351, 22] width 63 height 26
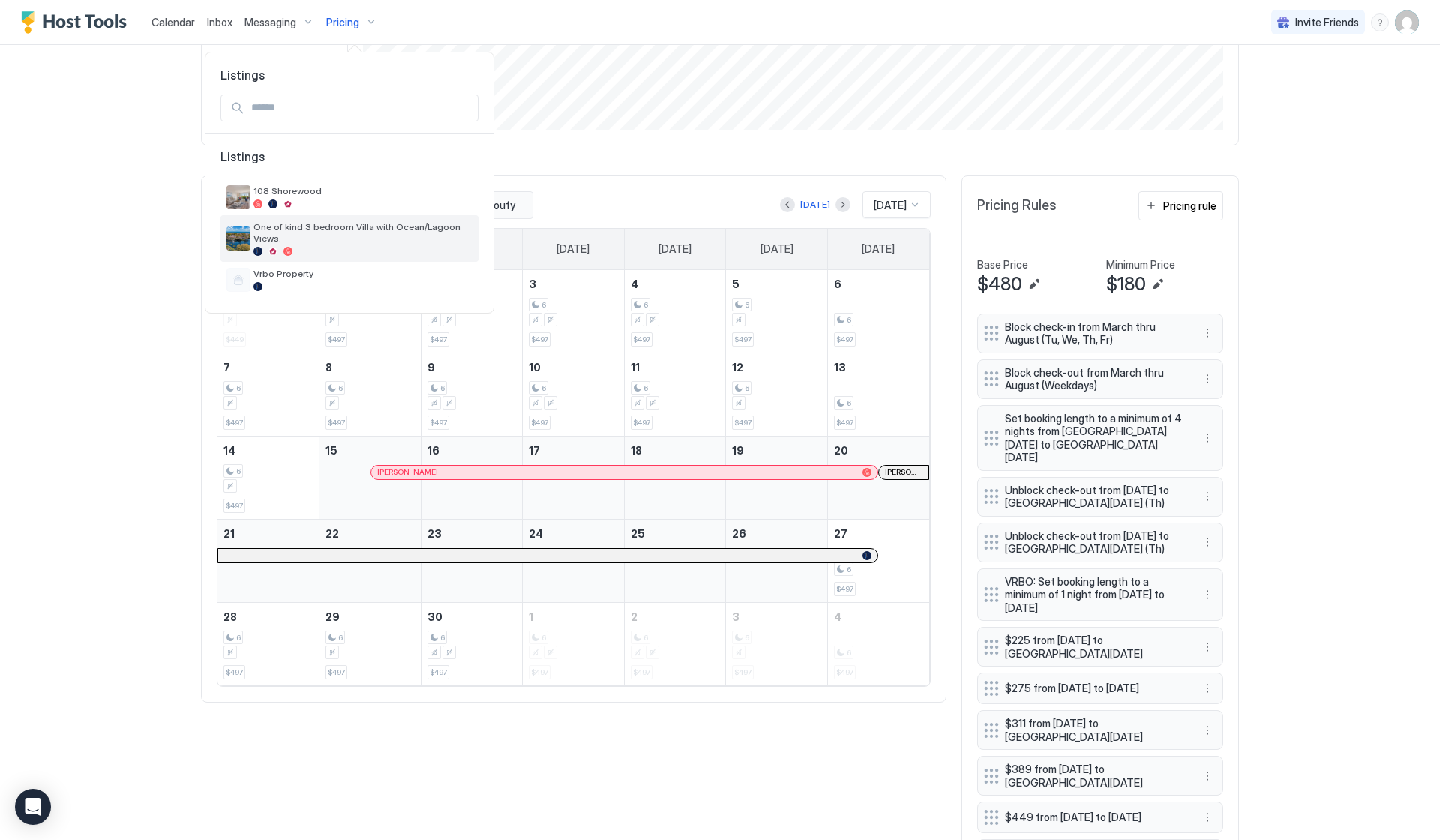
click at [323, 228] on span "One of kind 3 bedroom Villa with Ocean/Lagoon Views." at bounding box center [364, 232] width 219 height 22
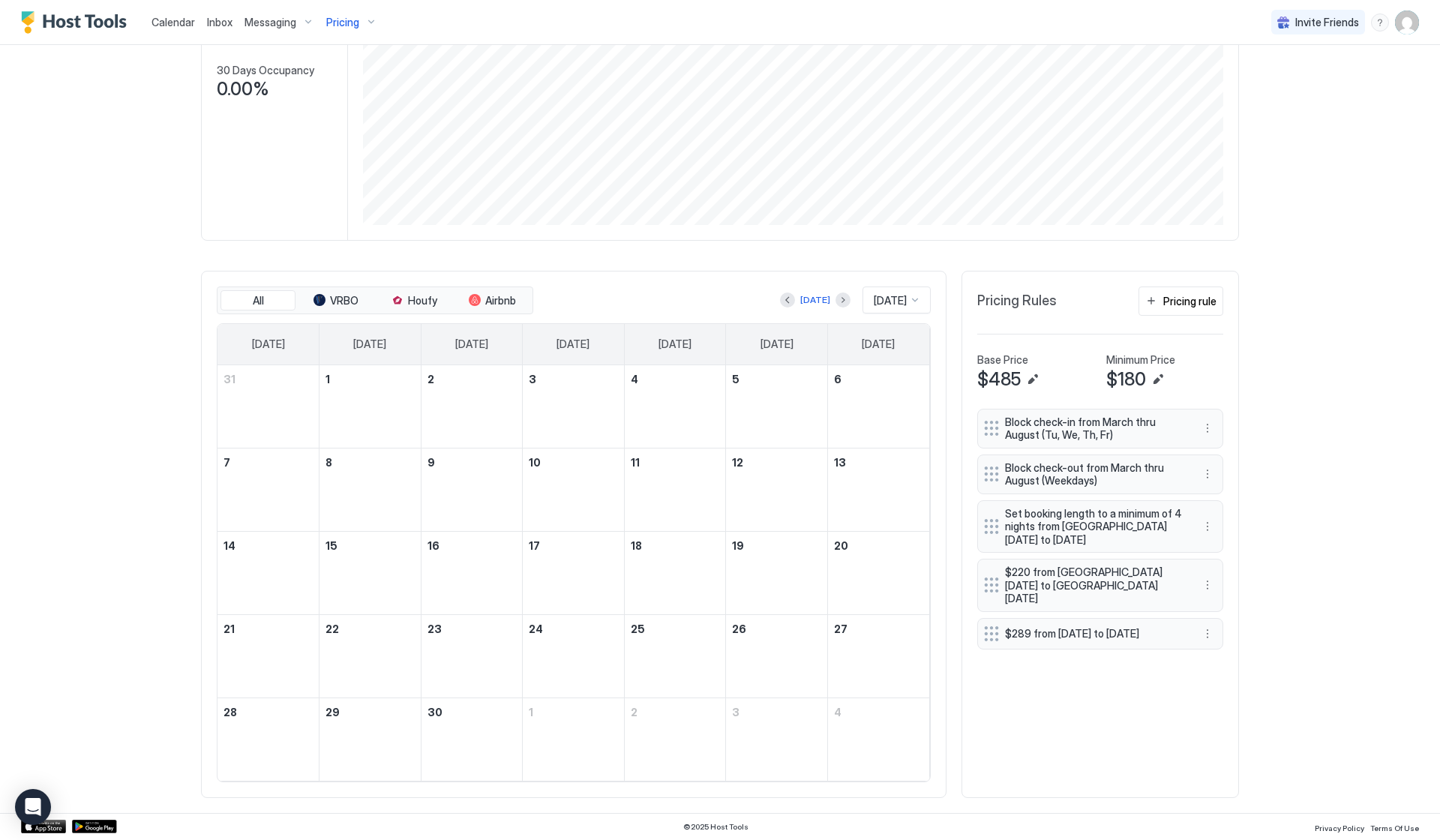
scroll to position [231, 0]
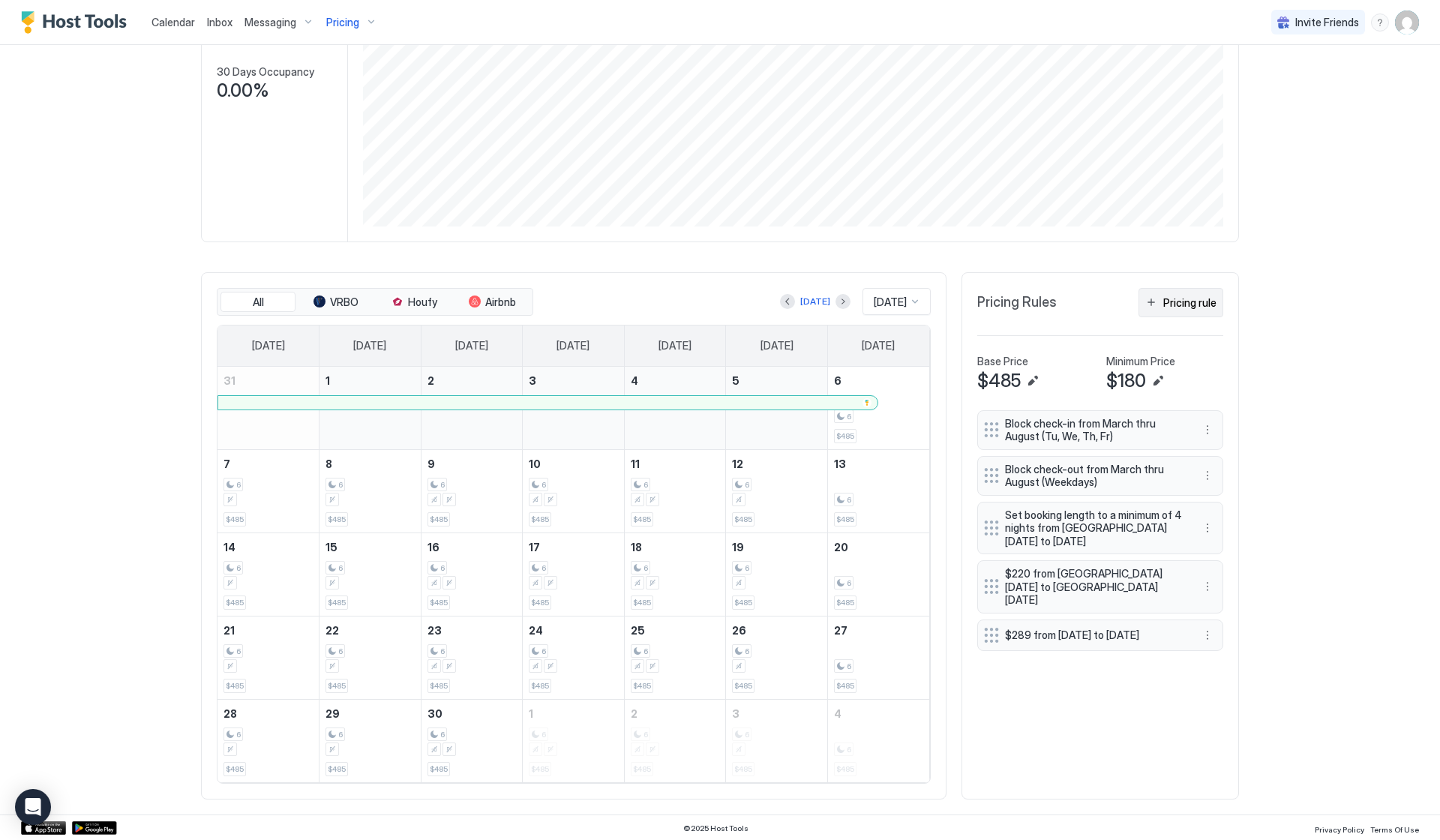
click at [1188, 307] on div "Pricing rule" at bounding box center [1190, 303] width 53 height 16
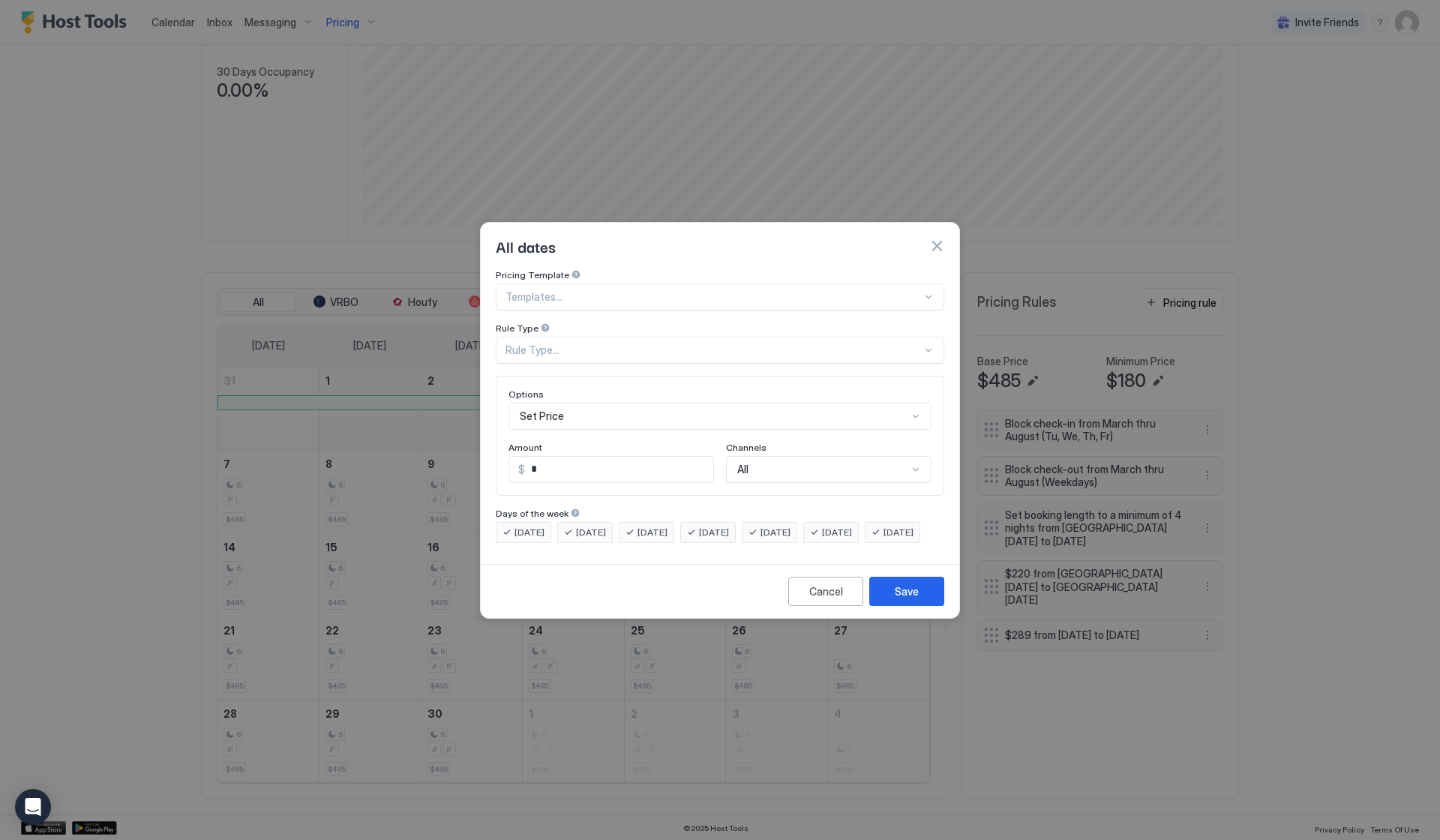
click at [576, 344] on div "Rule Type..." at bounding box center [713, 350] width 416 height 13
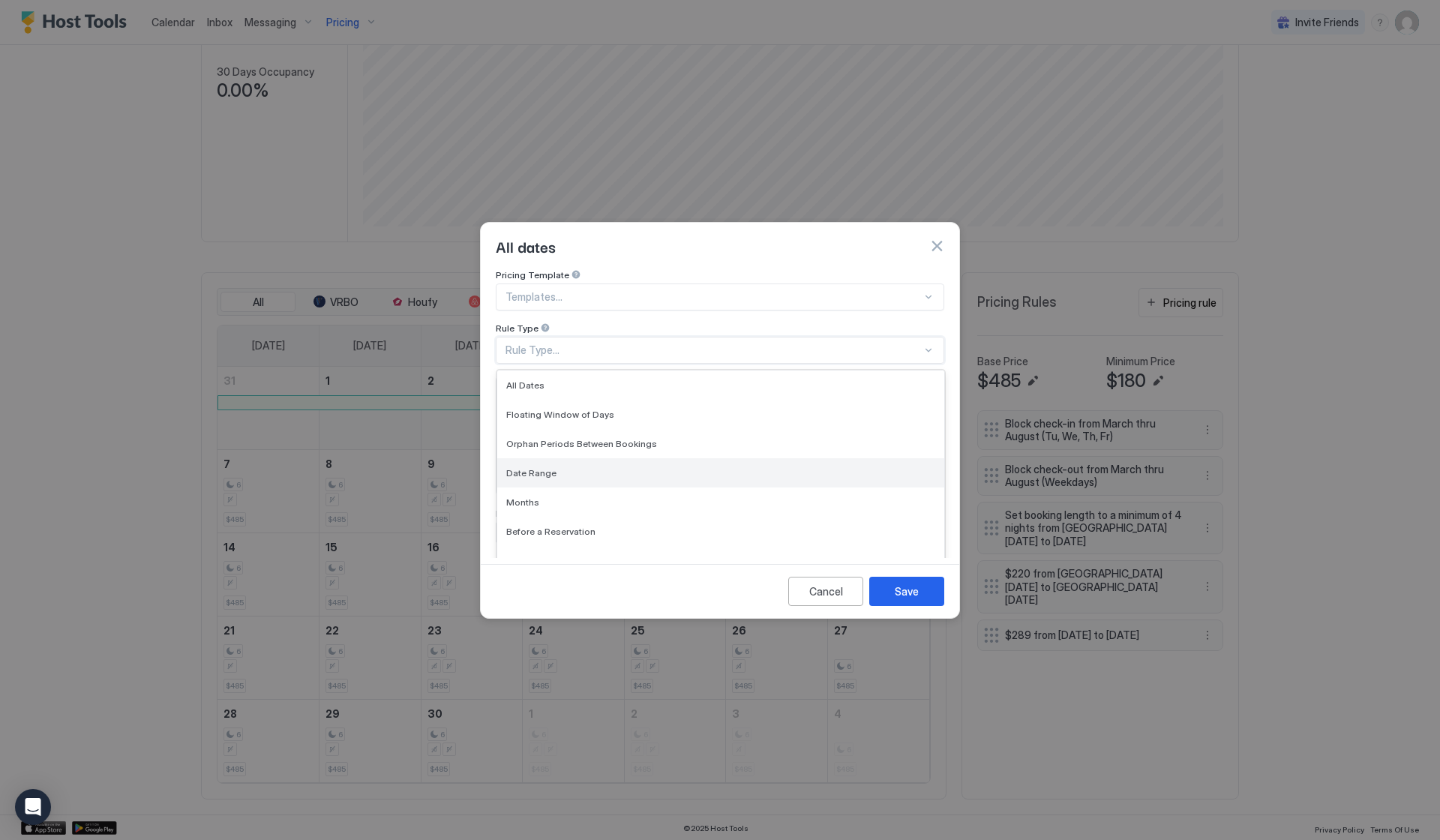
click at [525, 467] on span "Date Range" at bounding box center [531, 472] width 50 height 12
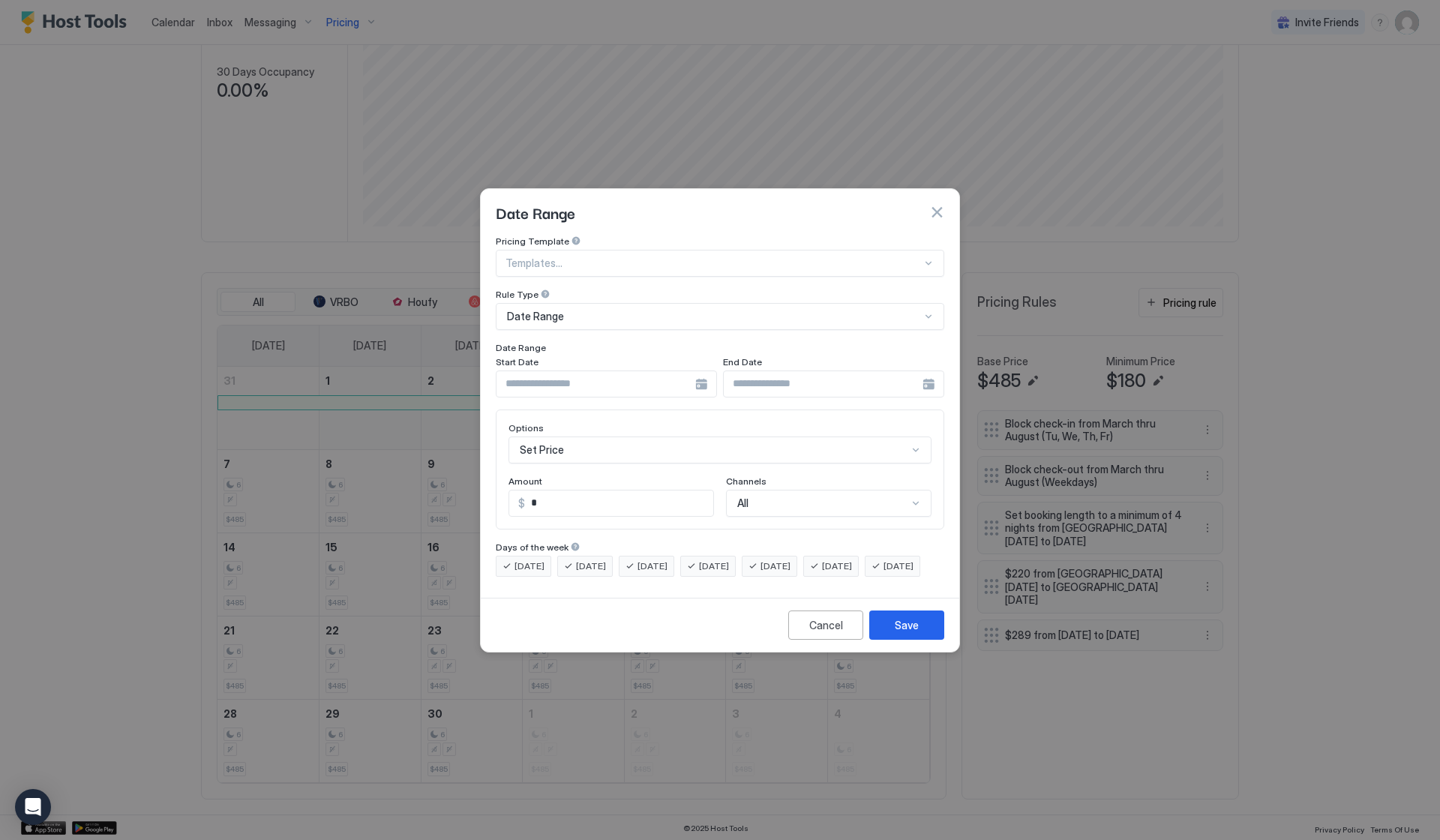
click at [700, 372] on div at bounding box center [606, 384] width 221 height 27
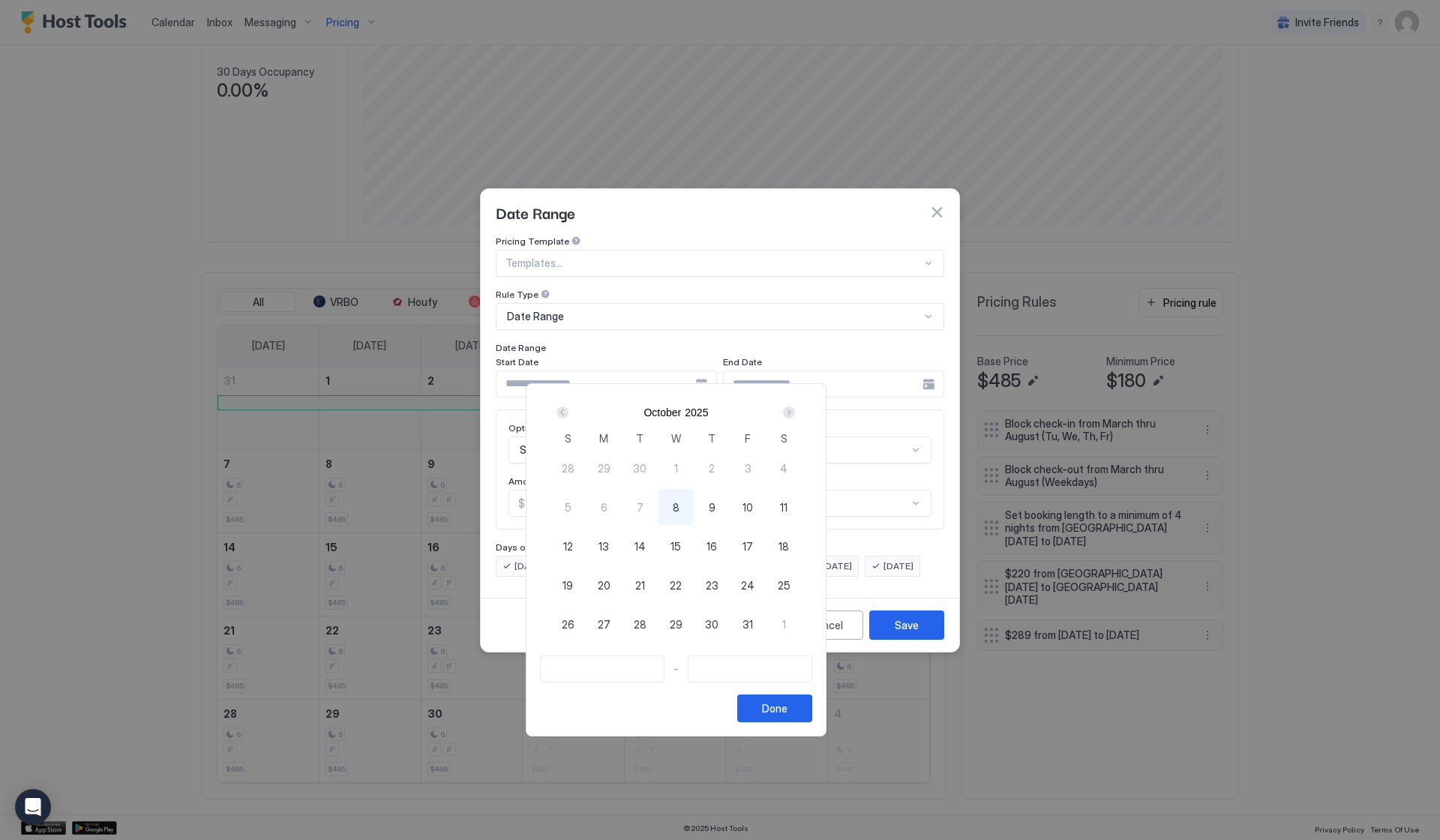
click at [795, 412] on div "Next" at bounding box center [789, 412] width 12 height 12
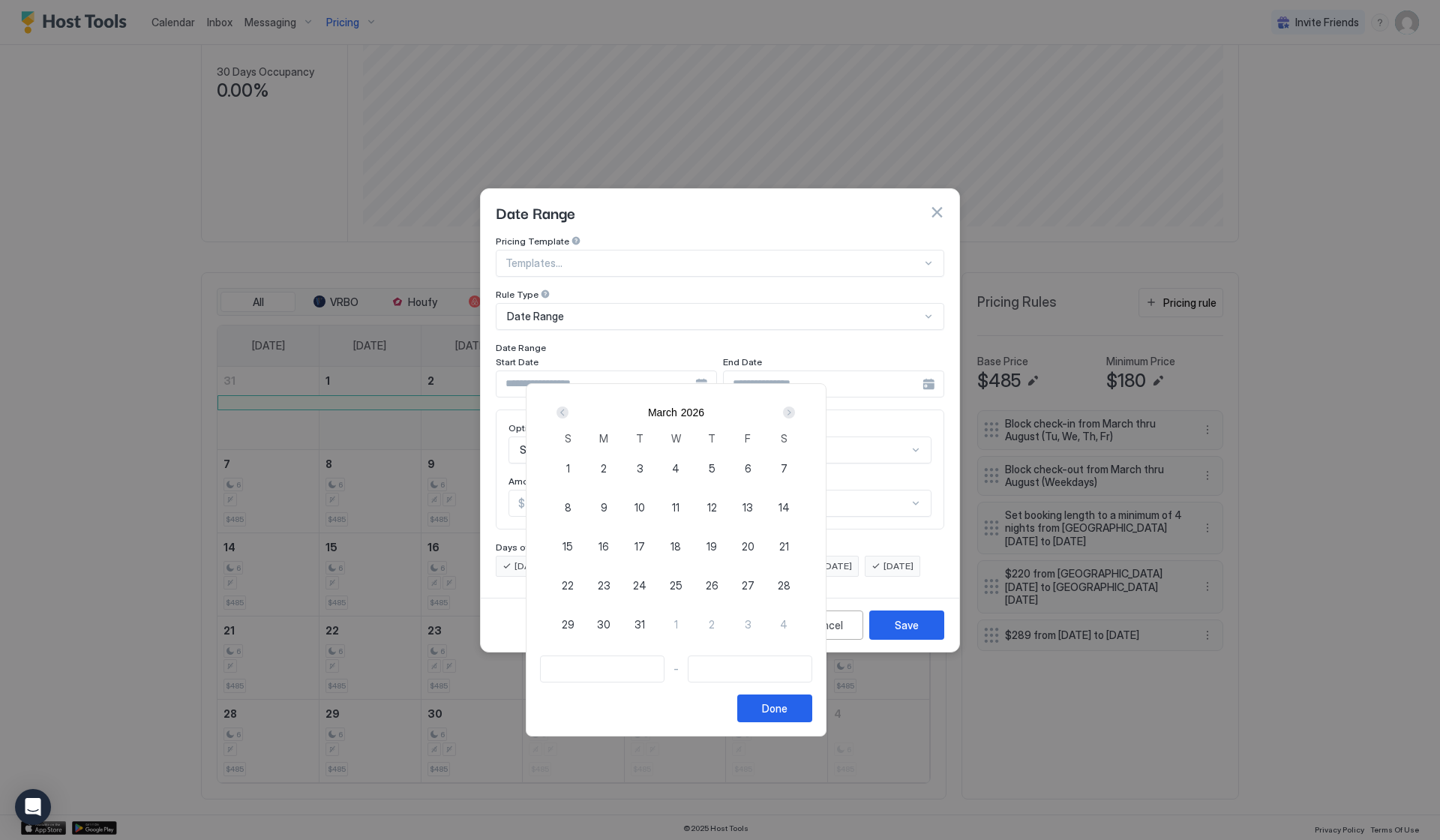
click at [571, 413] on div "Prev" at bounding box center [562, 412] width 18 height 18
click at [790, 590] on span "28" at bounding box center [784, 585] width 12 height 16
type input "**********"
click at [795, 410] on div "Next" at bounding box center [789, 412] width 12 height 12
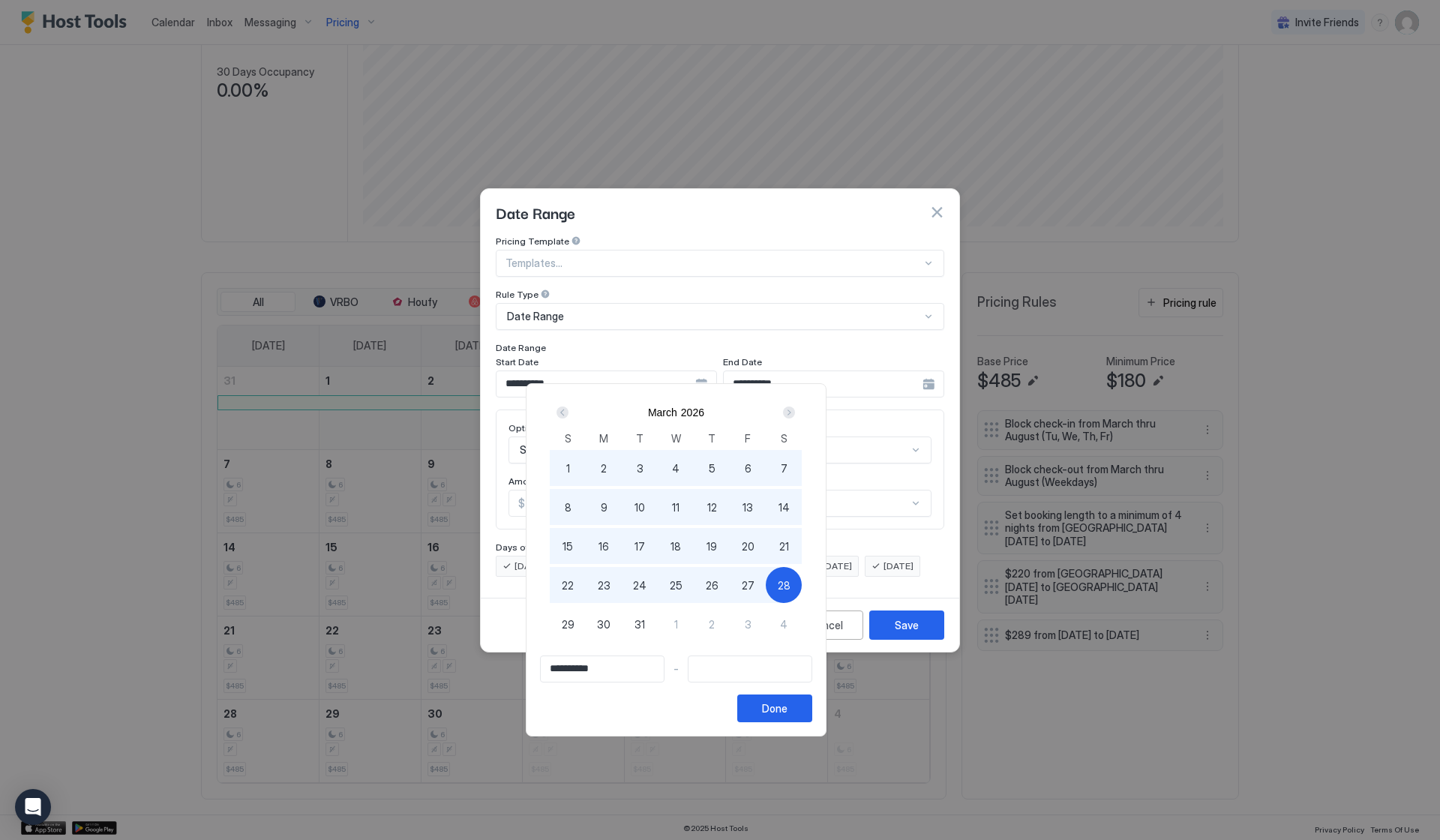
type input "**********"
click at [802, 611] on div "4" at bounding box center [783, 624] width 36 height 36
type input "**********"
click at [788, 704] on div "Done" at bounding box center [774, 708] width 26 height 16
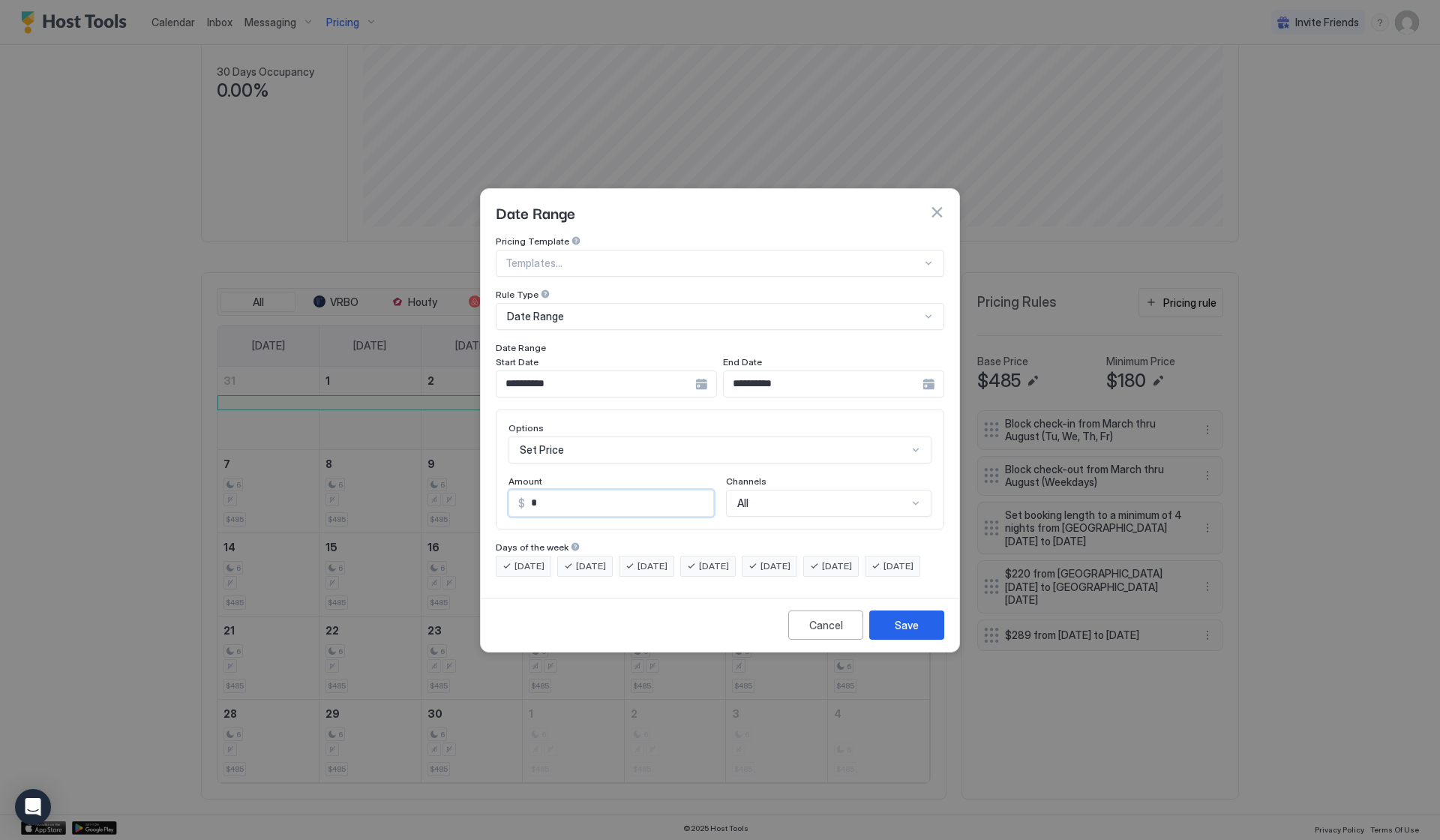
drag, startPoint x: 564, startPoint y: 488, endPoint x: 458, endPoint y: 472, distance: 107.2
click at [462, 472] on div "**********" at bounding box center [720, 420] width 1440 height 840
type input "***"
click at [919, 640] on button "Save" at bounding box center [907, 624] width 75 height 29
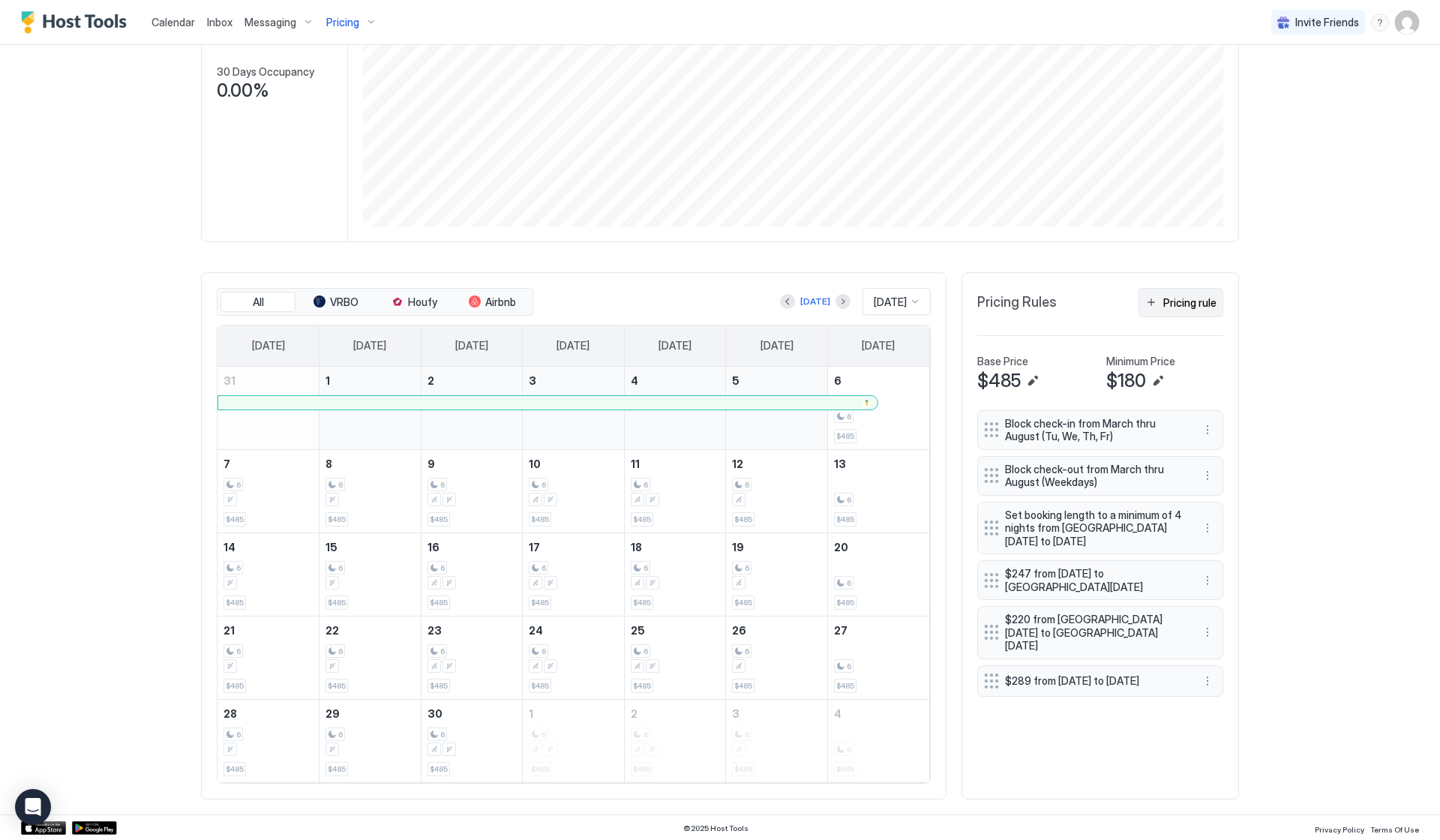
click at [1188, 307] on div "Pricing rule" at bounding box center [1190, 303] width 53 height 16
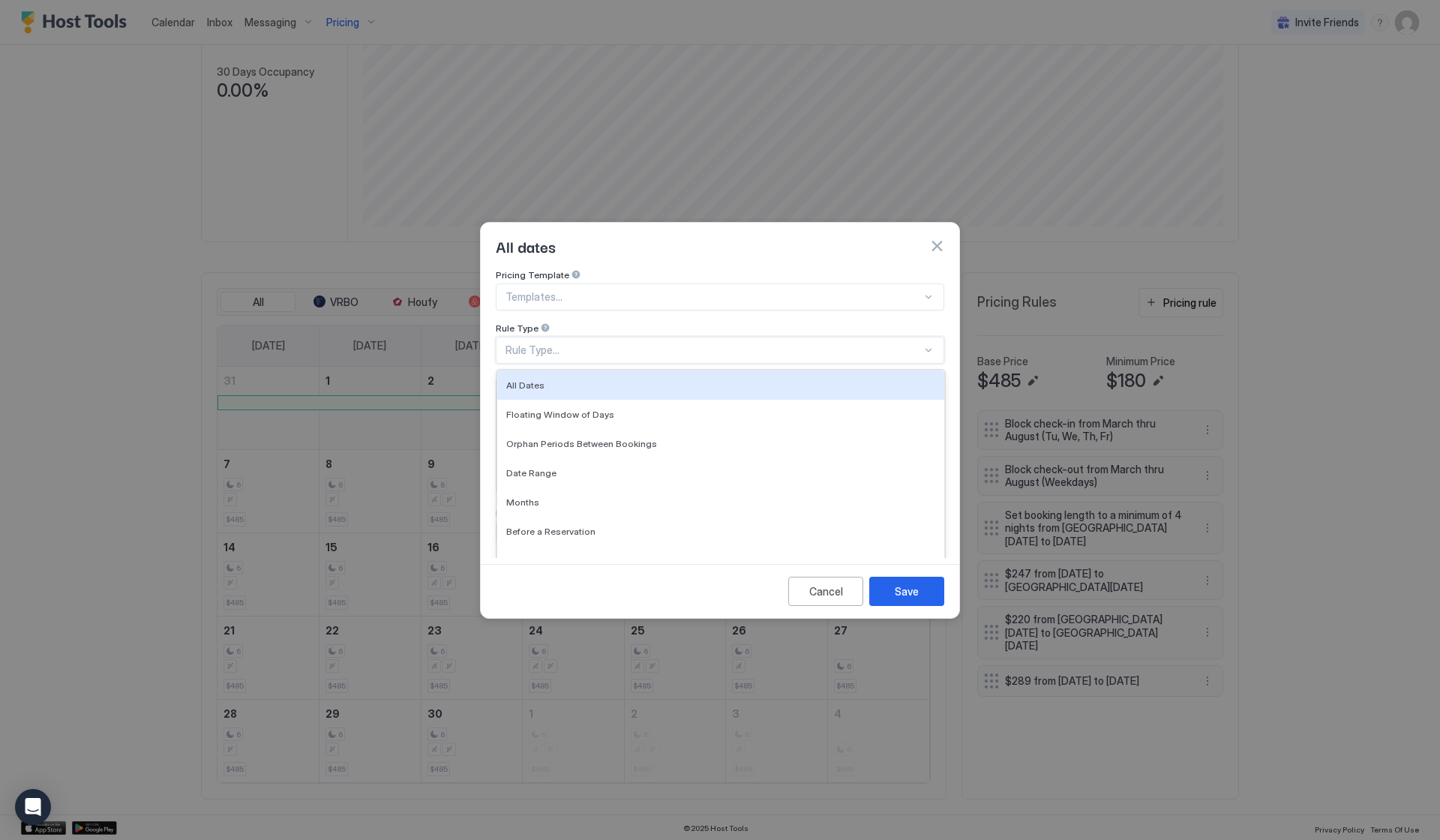
click at [610, 344] on div "Rule Type..." at bounding box center [713, 350] width 416 height 13
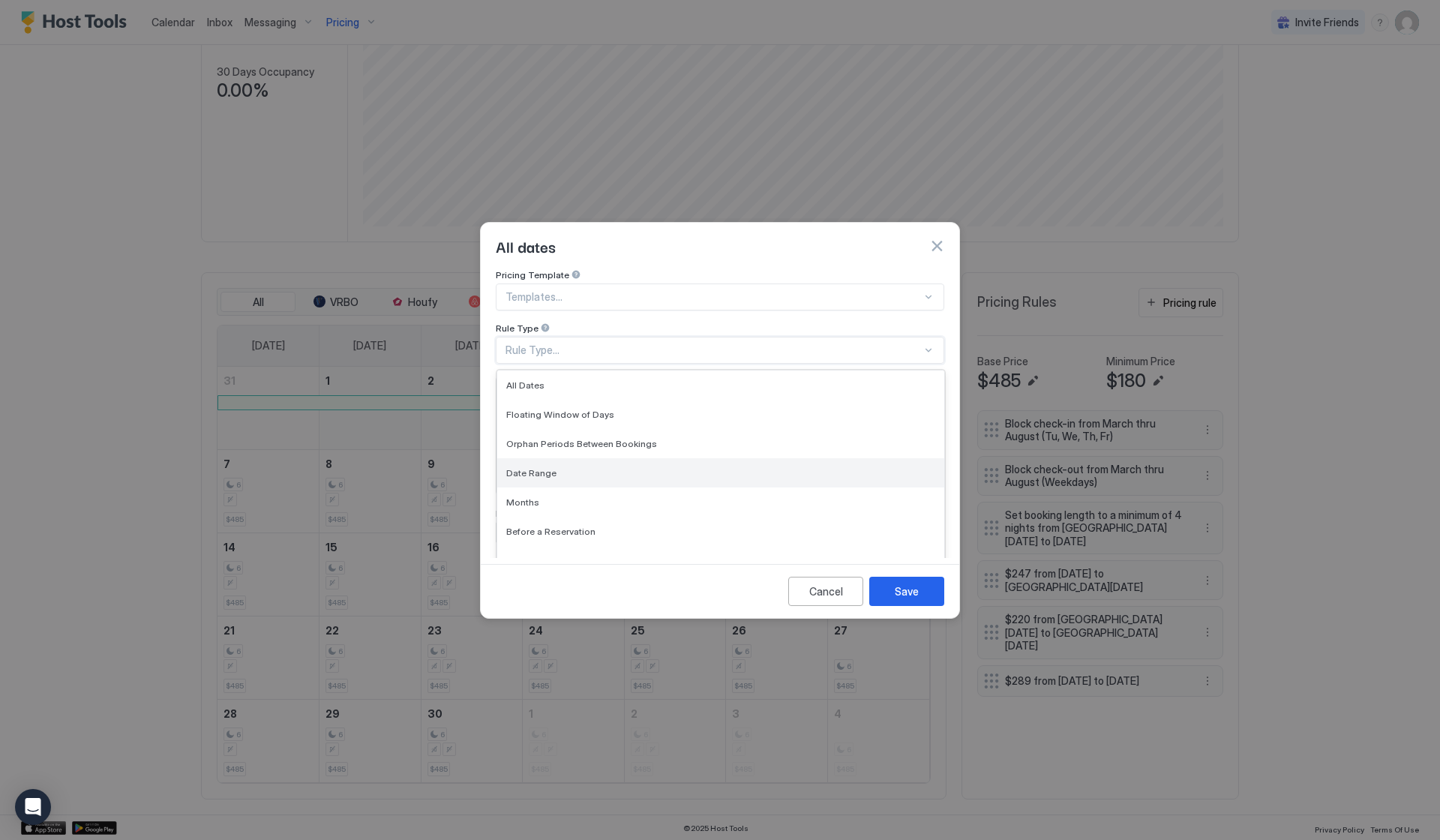
click at [560, 458] on div "Date Range" at bounding box center [721, 472] width 447 height 29
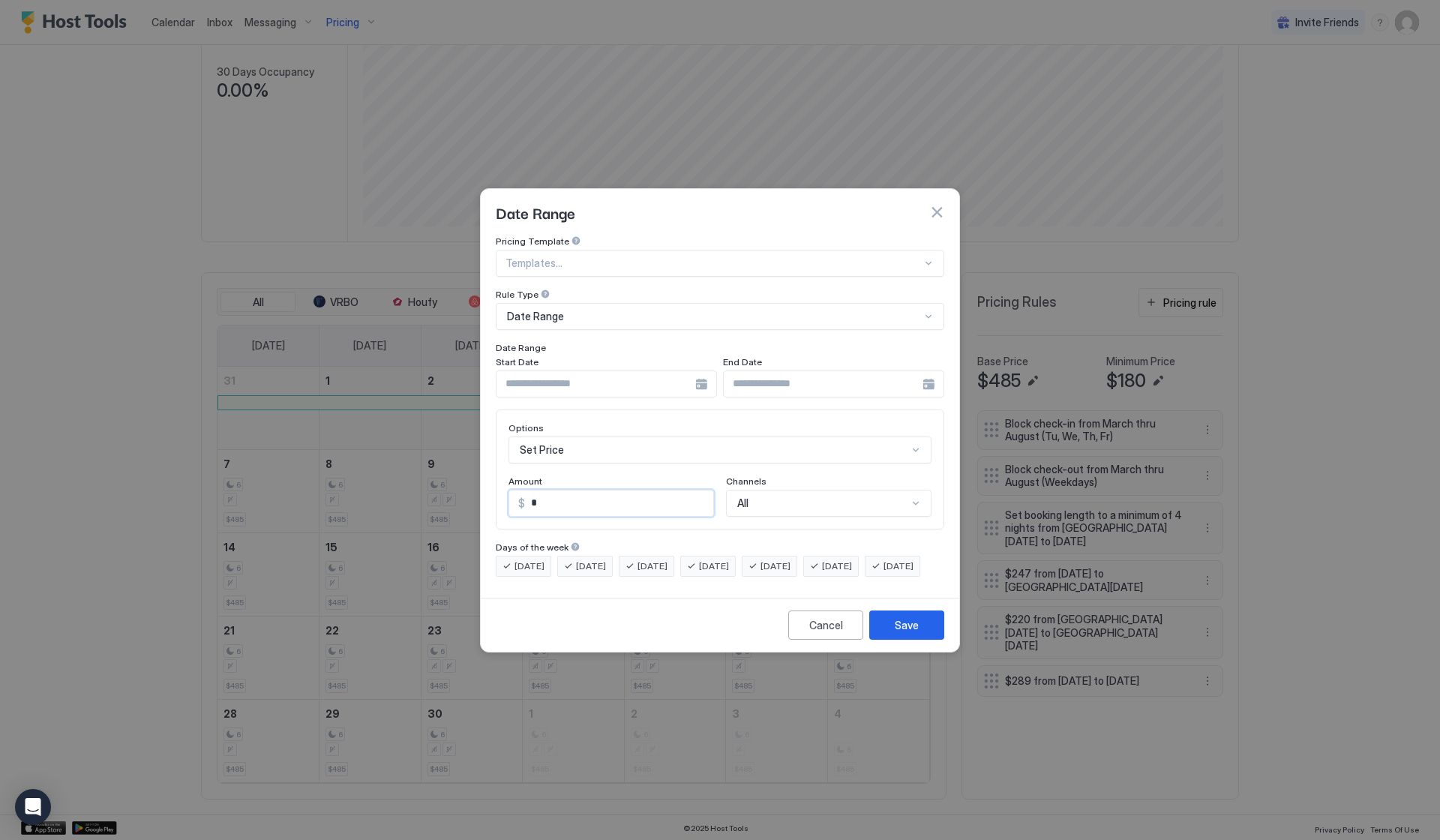
drag, startPoint x: 562, startPoint y: 488, endPoint x: 471, endPoint y: 488, distance: 91.0
click at [475, 488] on div "Date Range Pricing Template Templates... Rule Type Date Range Date Range Start …" at bounding box center [720, 420] width 1440 height 840
type input "***"
click at [700, 373] on div at bounding box center [606, 384] width 221 height 27
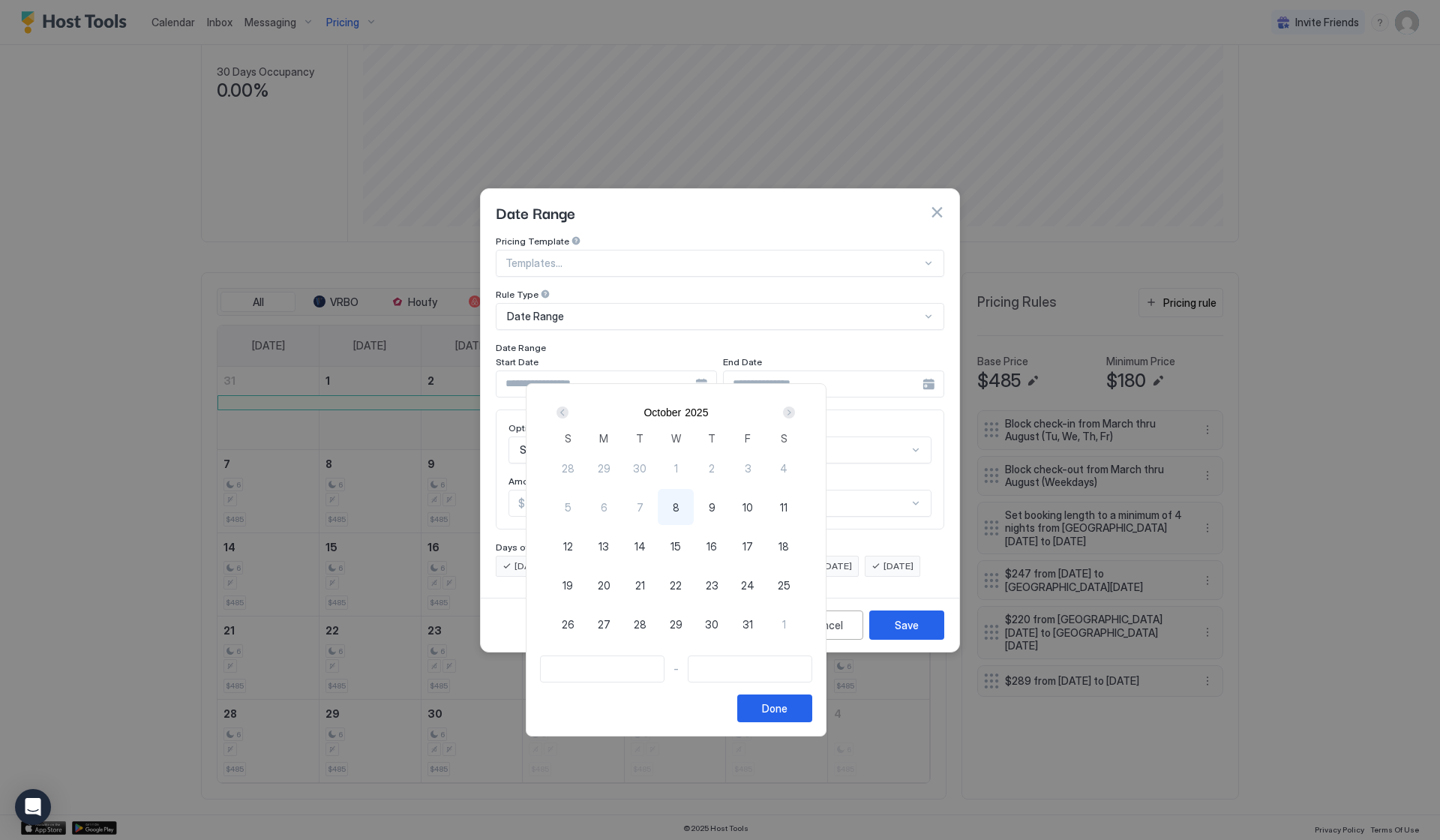
click at [795, 411] on div "Next" at bounding box center [789, 412] width 12 height 12
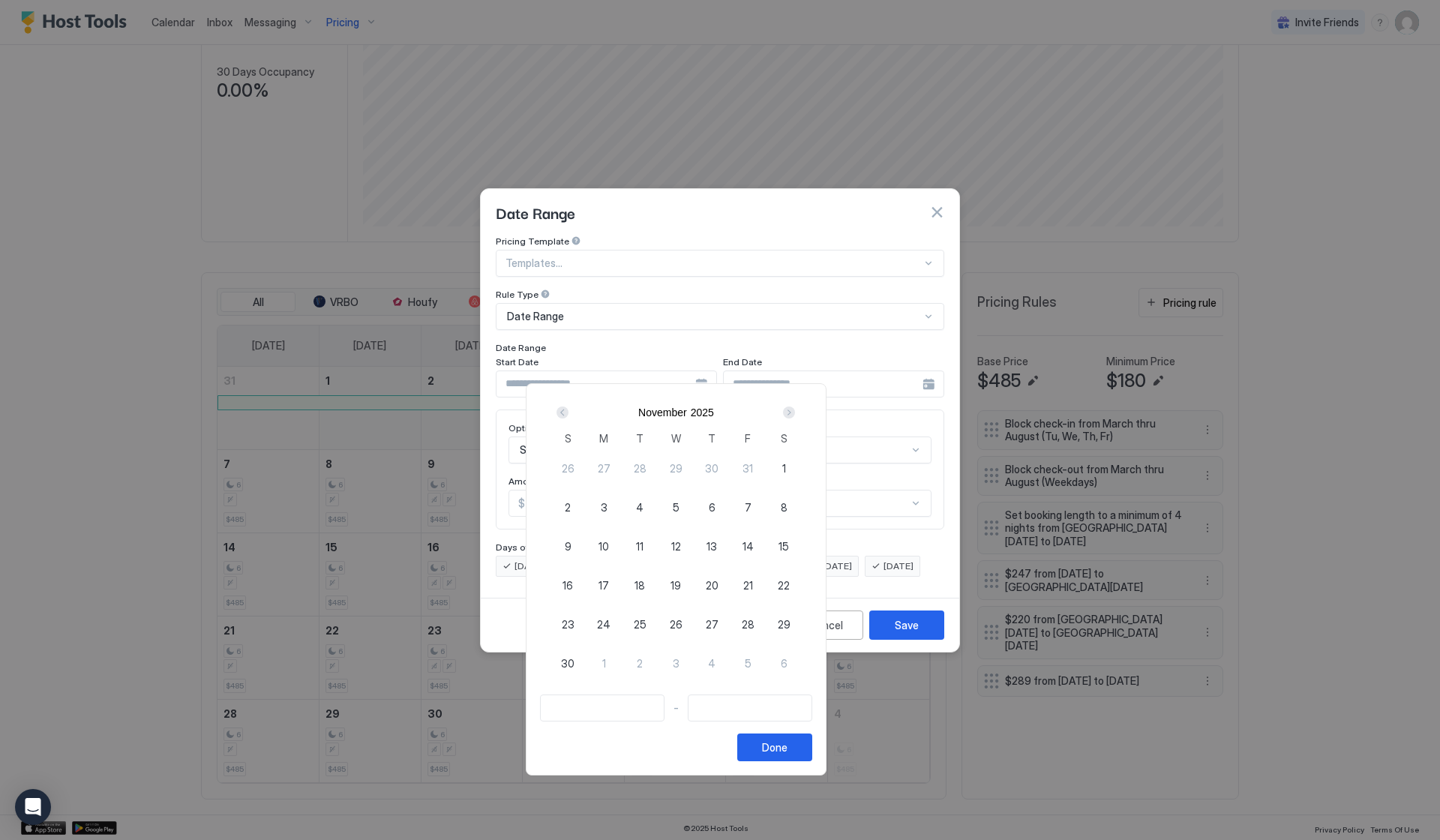
click at [795, 411] on div "Next" at bounding box center [789, 412] width 12 height 12
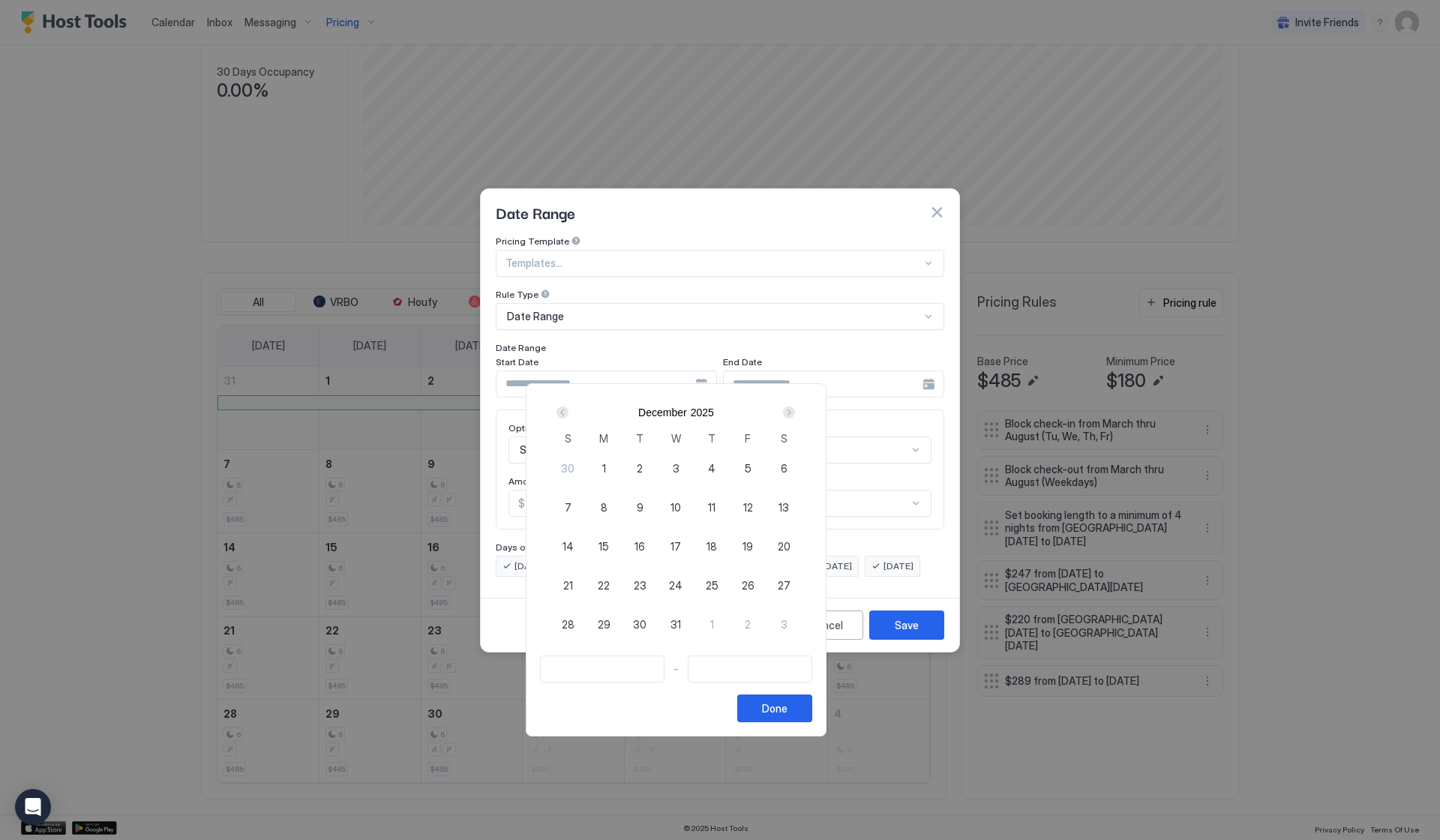
click at [795, 411] on div "Next" at bounding box center [789, 412] width 12 height 12
click at [788, 620] on span "4" at bounding box center [783, 624] width 7 height 16
type input "**********"
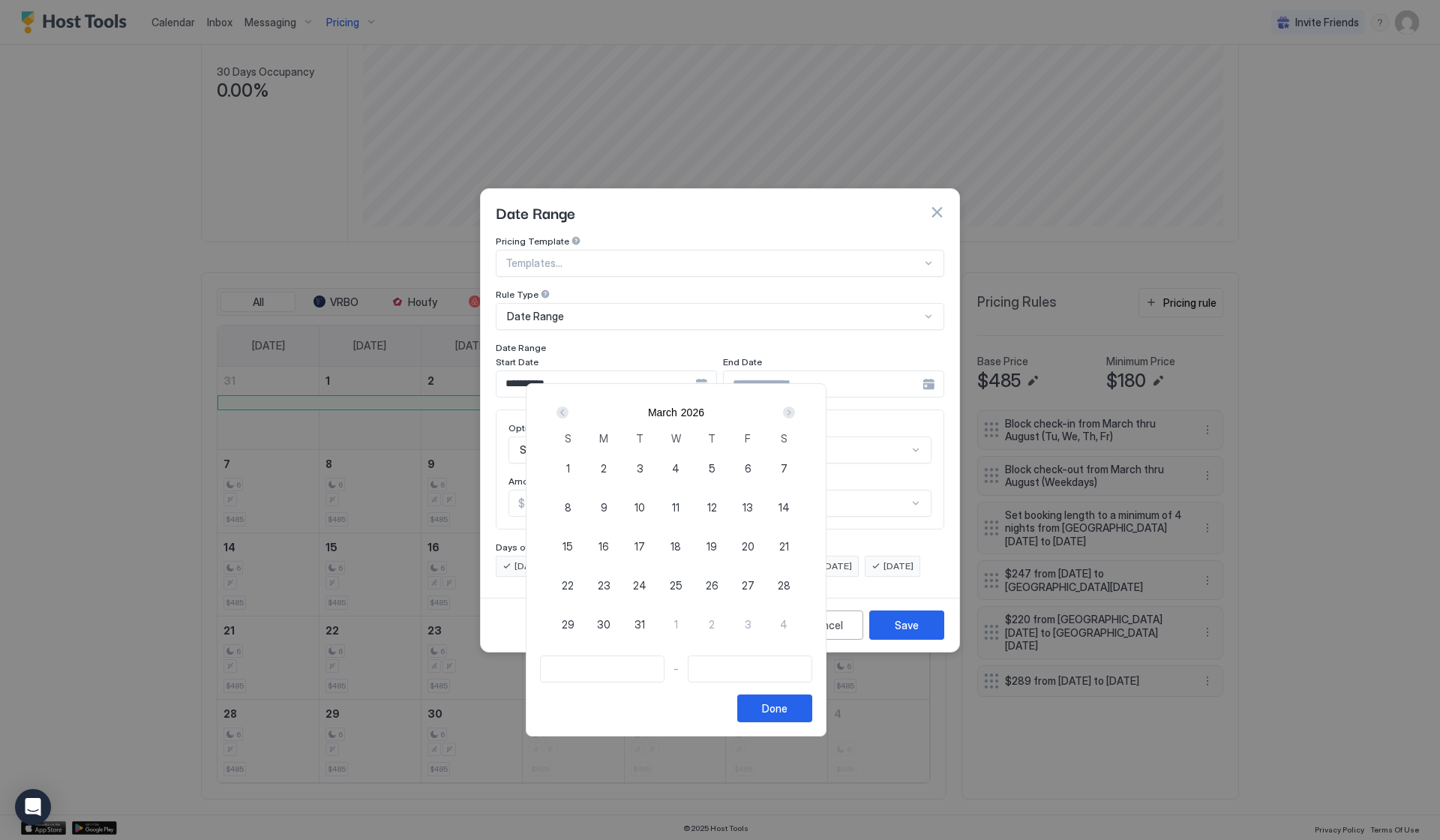
type input "**********"
click at [795, 409] on div "Next" at bounding box center [789, 412] width 12 height 12
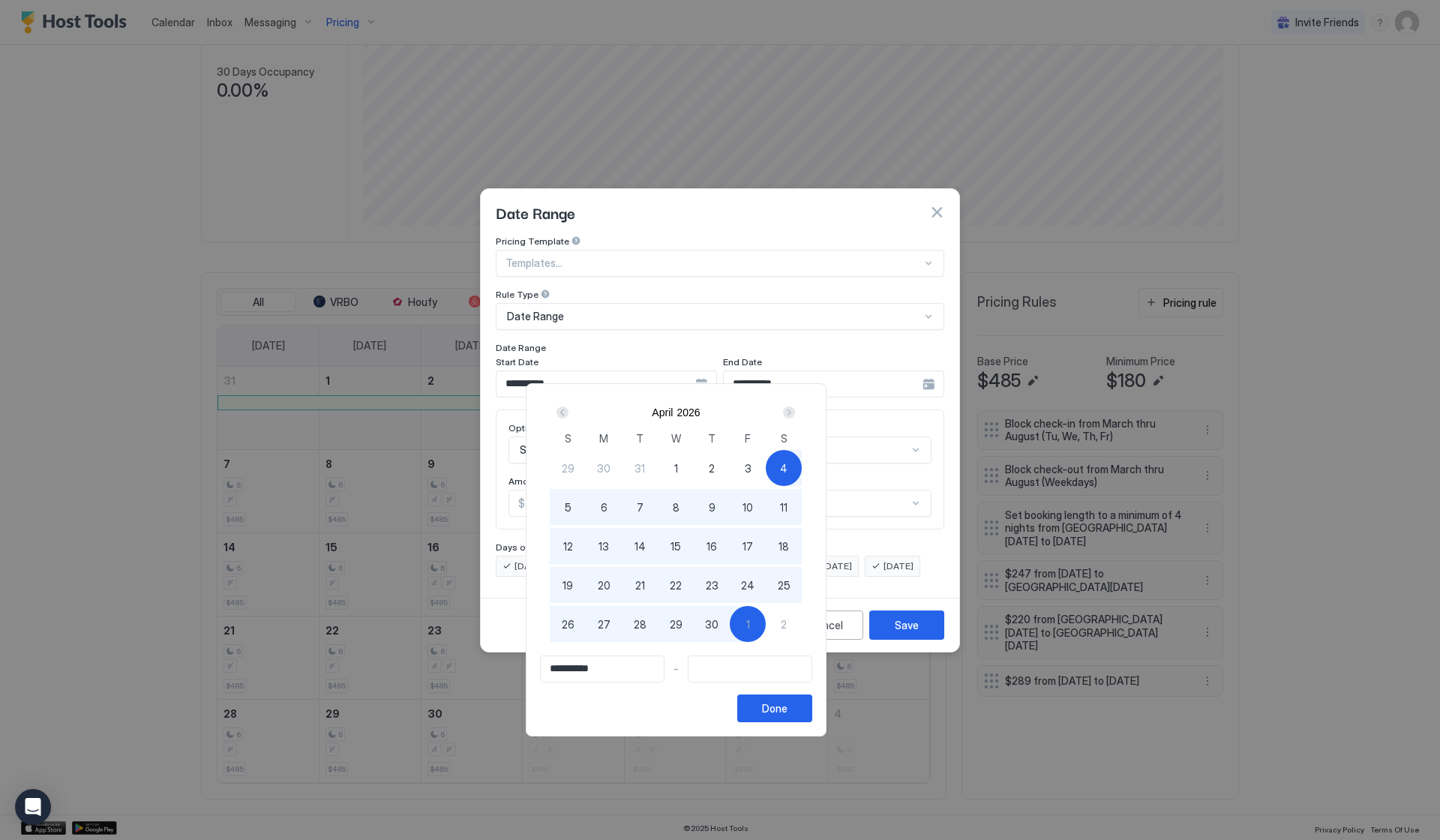
type input "**********"
click at [802, 621] on div "2" at bounding box center [783, 624] width 36 height 36
type input "**********"
click at [813, 714] on button "Done" at bounding box center [774, 707] width 75 height 28
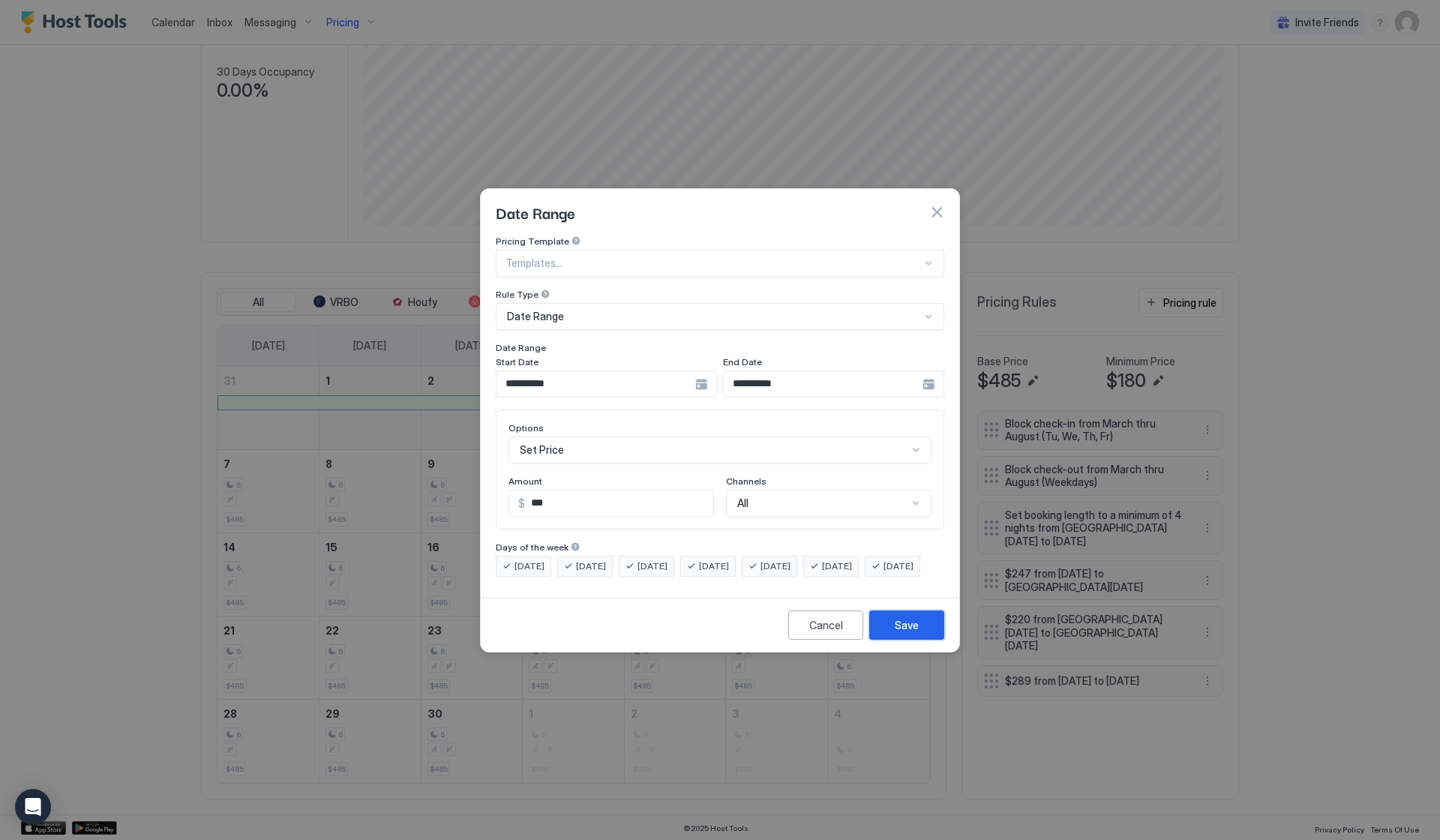
click at [914, 632] on div "Save" at bounding box center [906, 625] width 24 height 16
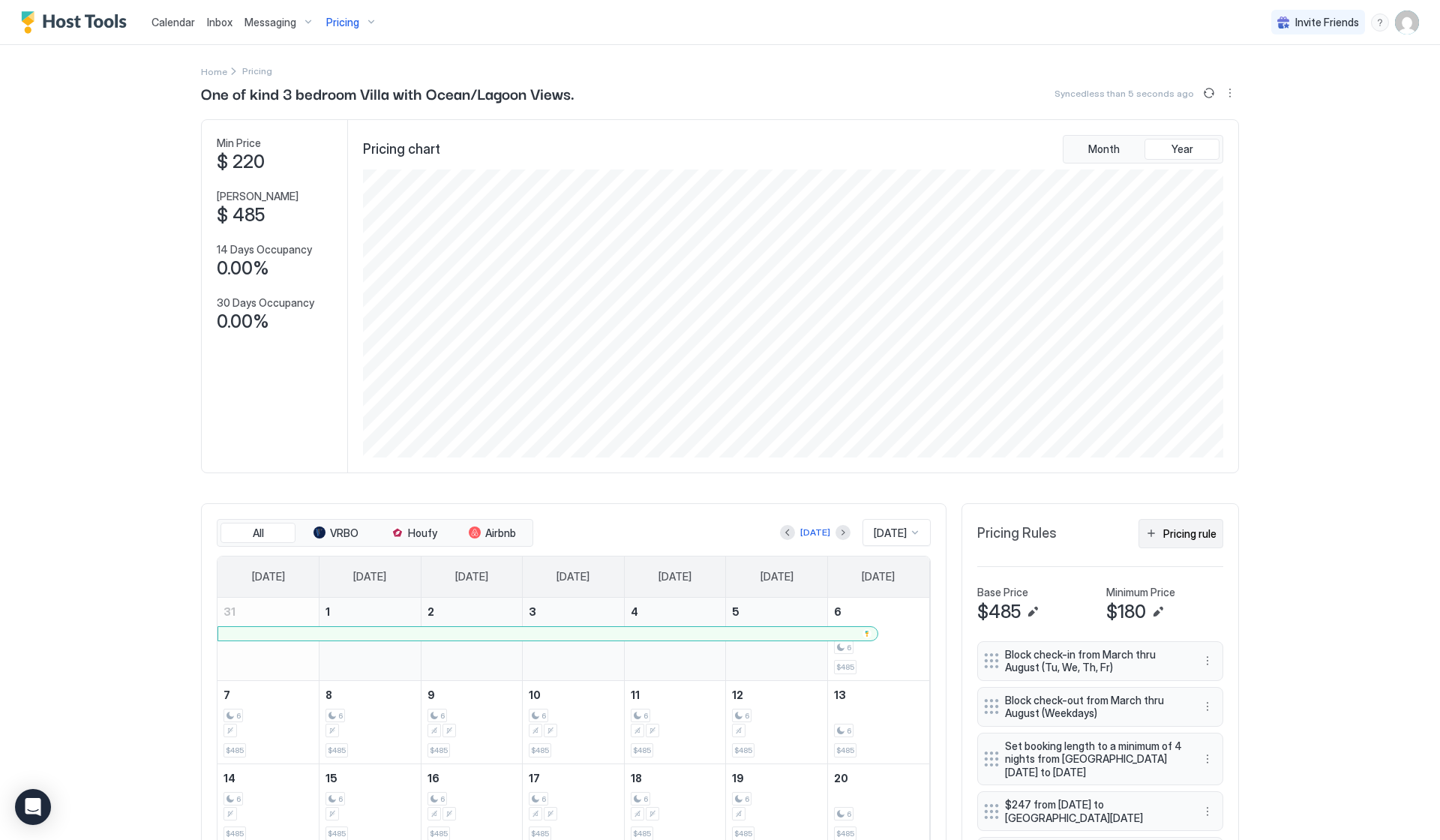
scroll to position [0, 0]
click at [1175, 533] on div "Pricing rule" at bounding box center [1190, 534] width 53 height 16
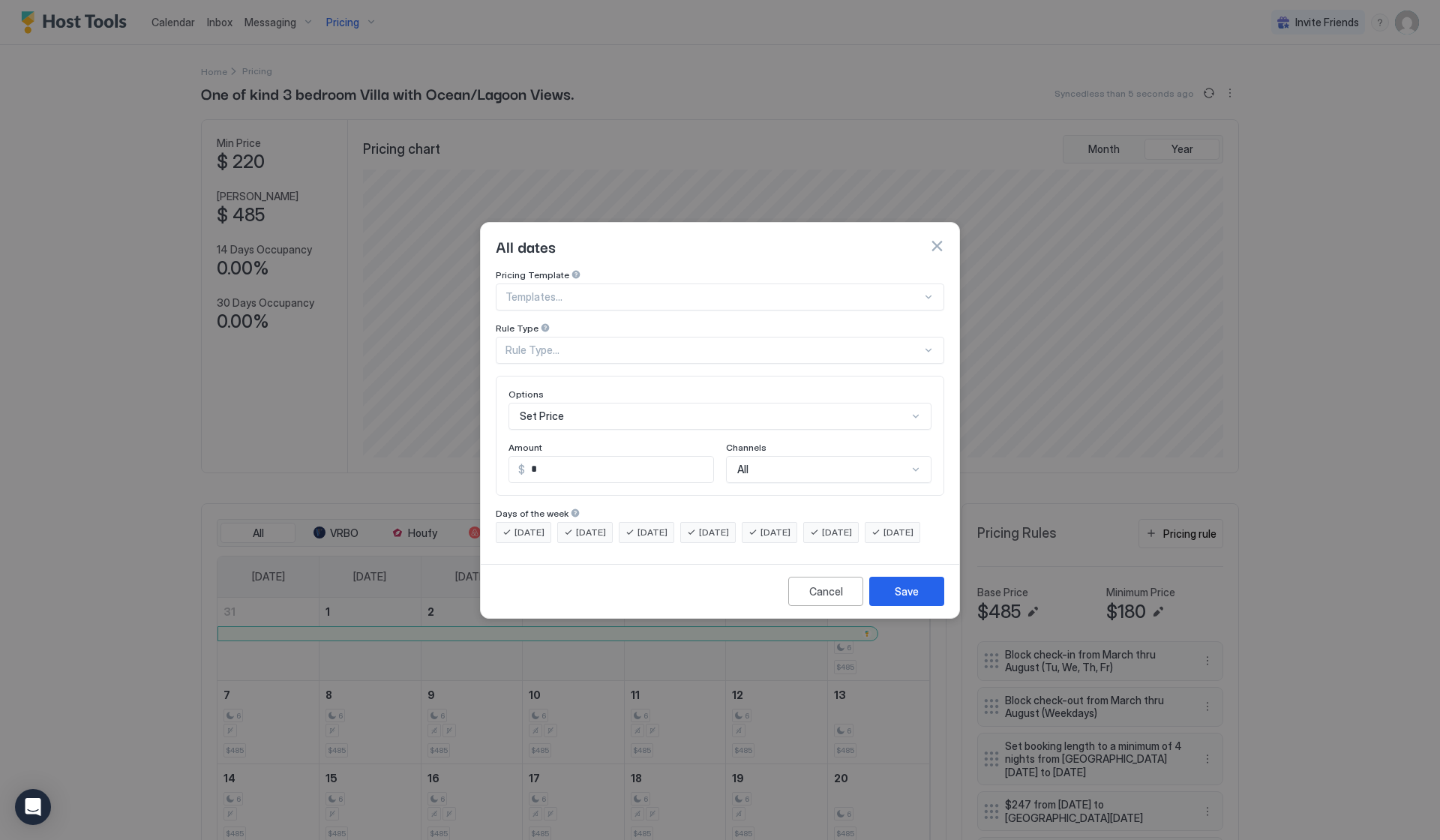
click at [560, 344] on div "Rule Type..." at bounding box center [713, 350] width 416 height 13
click at [552, 487] on div "Months" at bounding box center [721, 502] width 447 height 29
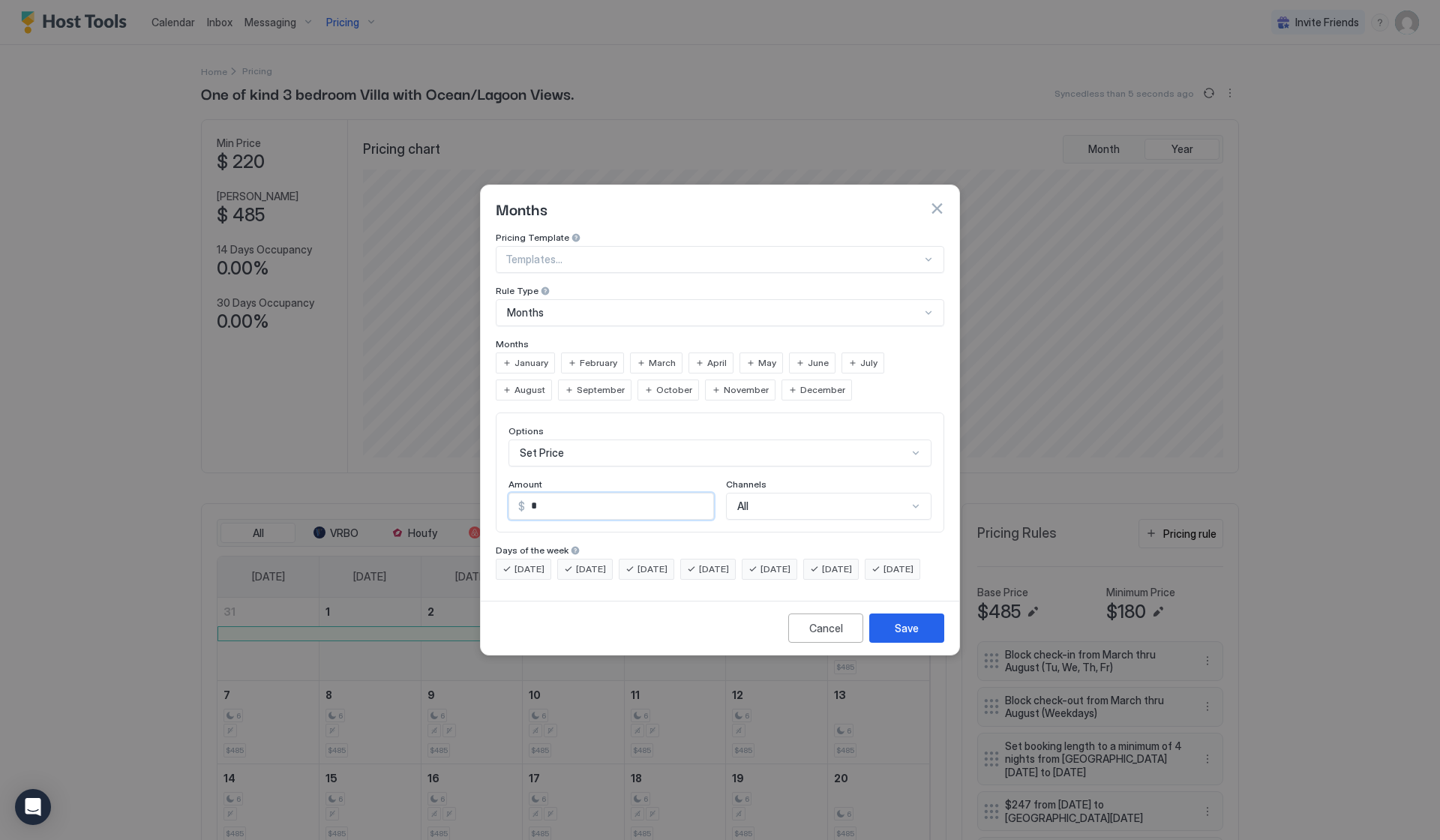
click at [552, 493] on input "*" at bounding box center [618, 506] width 188 height 26
click at [550, 306] on div "Months" at bounding box center [714, 312] width 413 height 13
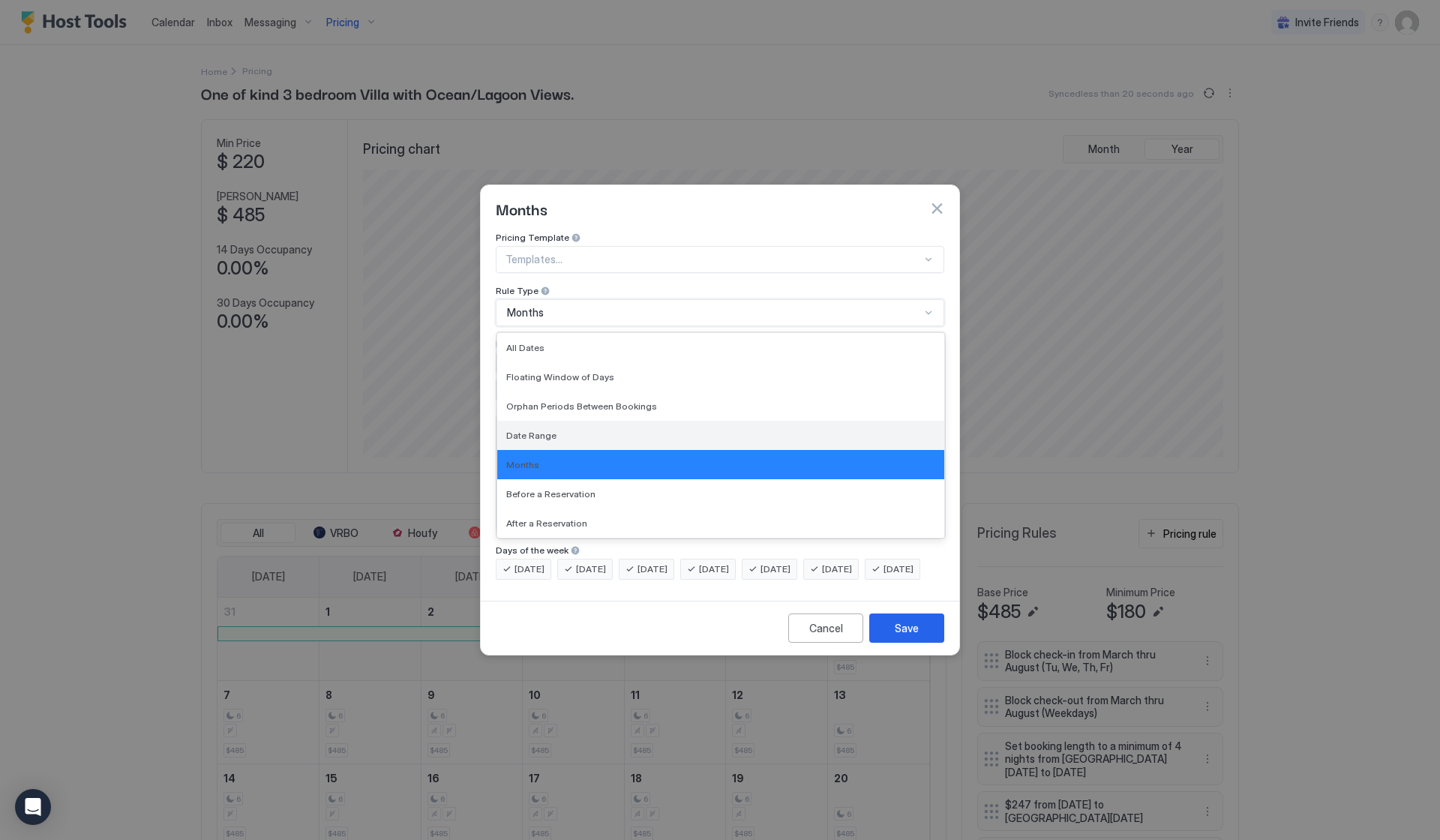
click at [532, 429] on span "Date Range" at bounding box center [531, 435] width 50 height 12
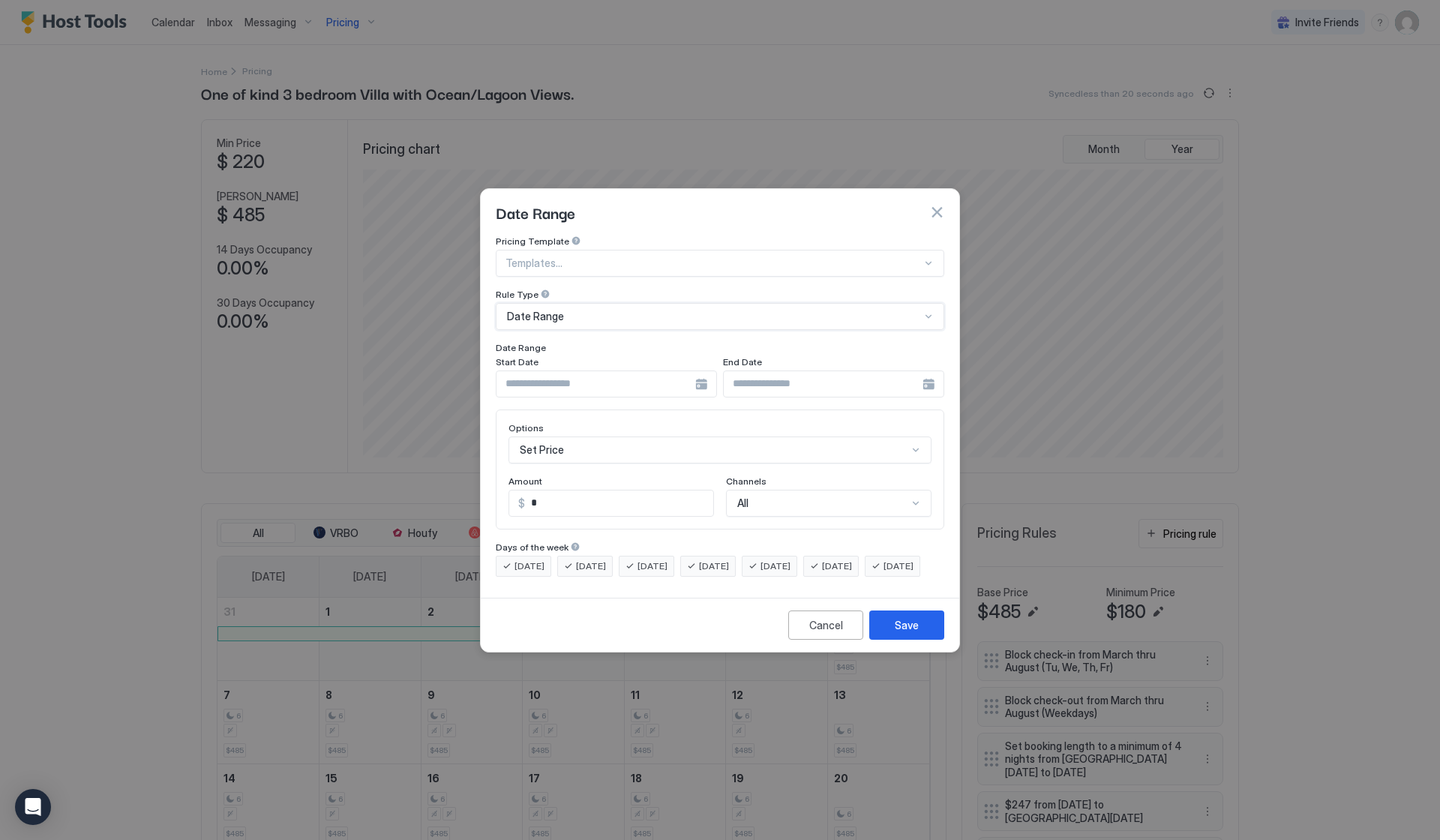
click at [700, 379] on div at bounding box center [606, 384] width 221 height 27
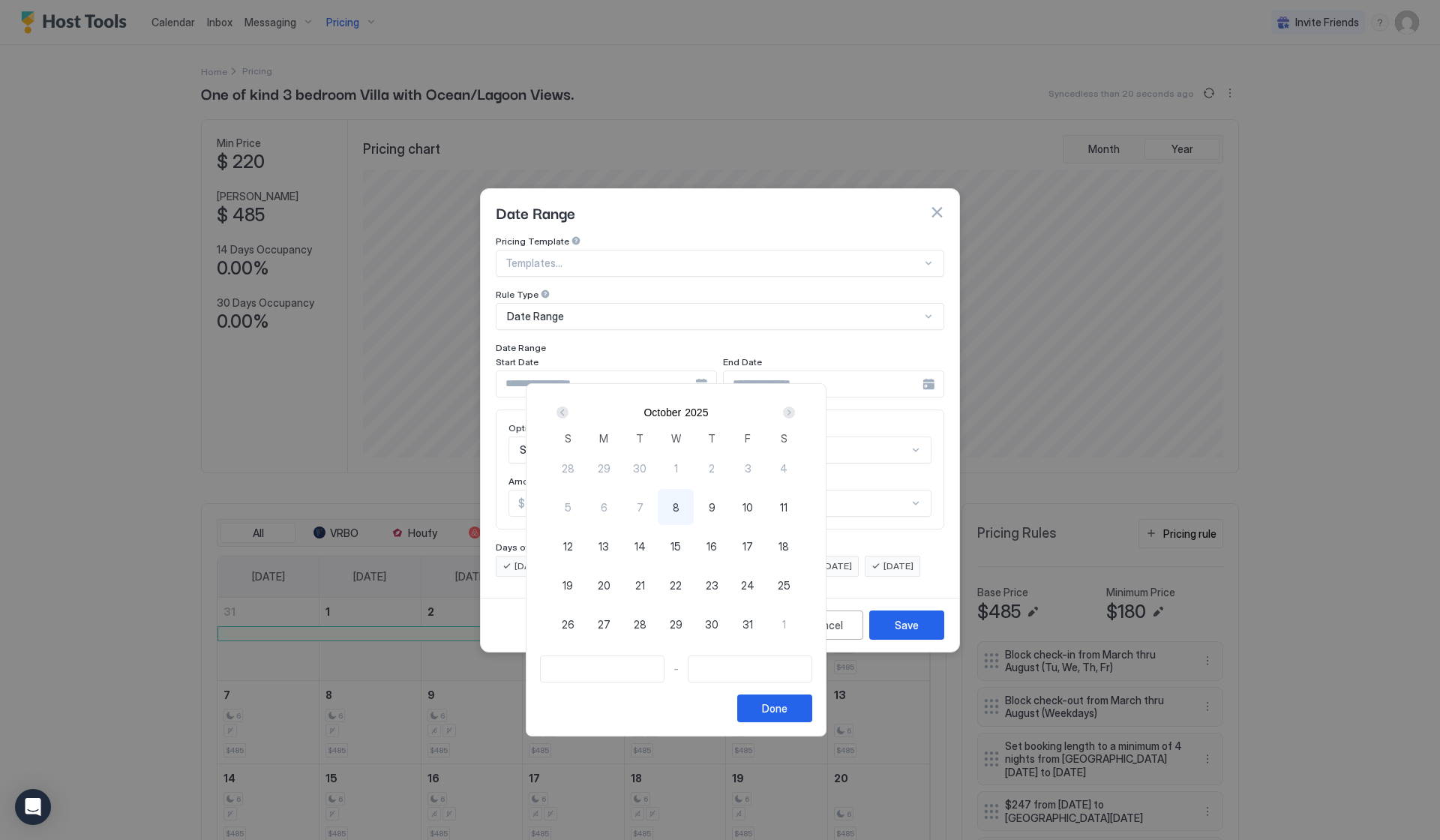
click at [795, 407] on div "Next" at bounding box center [789, 412] width 12 height 12
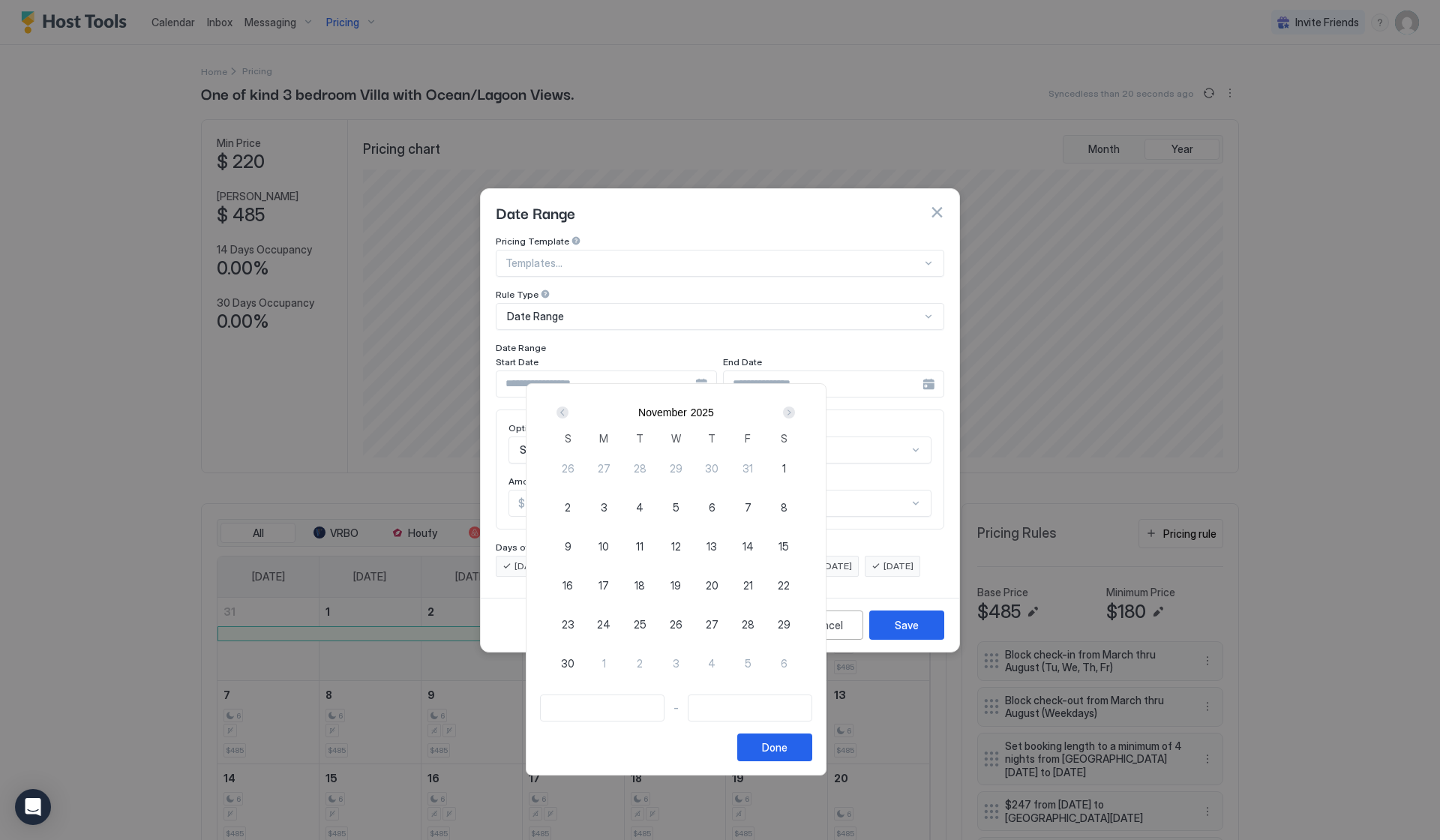
click at [795, 407] on div "Next" at bounding box center [789, 412] width 12 height 12
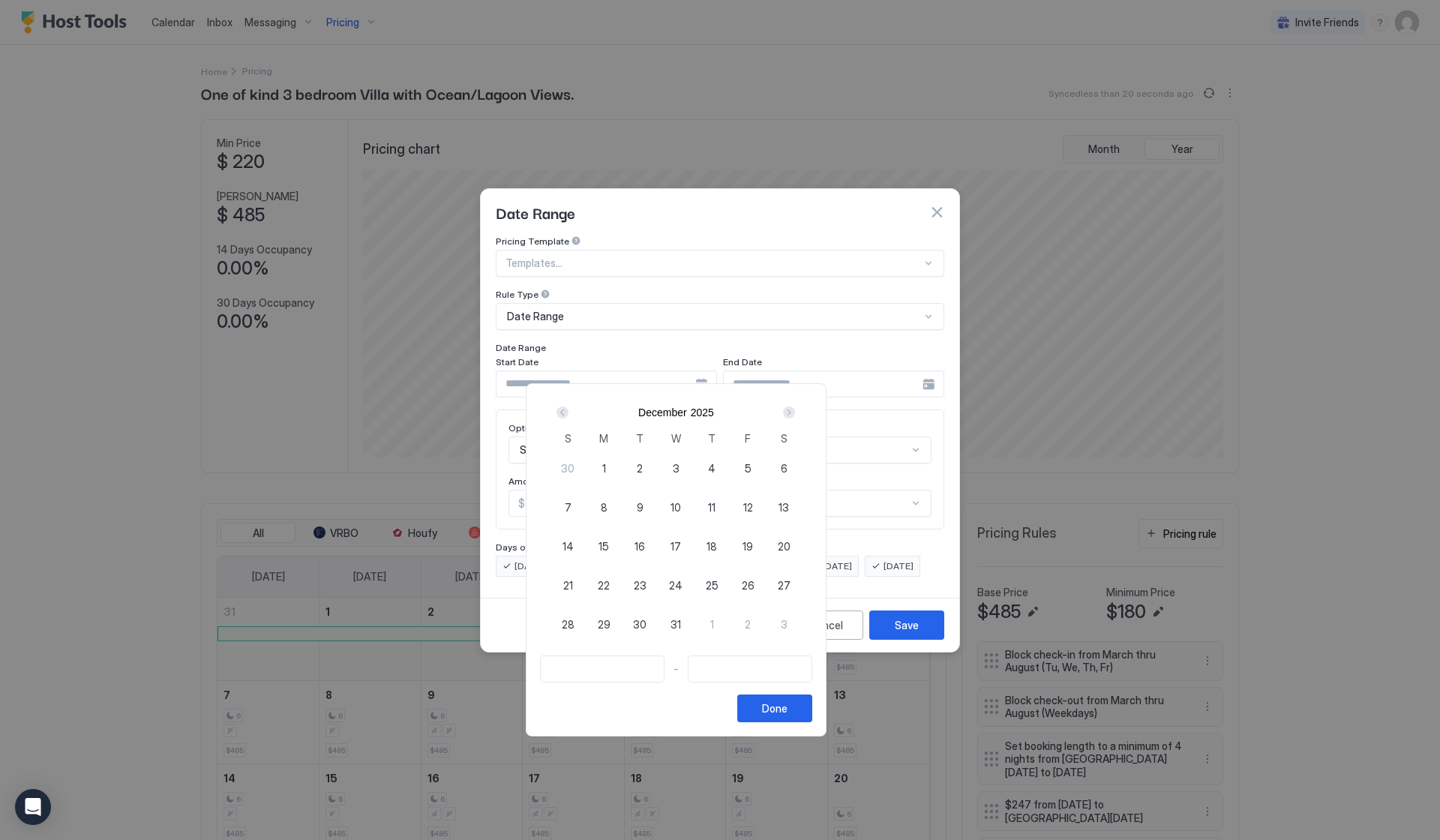
click at [795, 407] on div "Next" at bounding box center [789, 412] width 12 height 12
click at [787, 618] on span "2" at bounding box center [783, 624] width 6 height 16
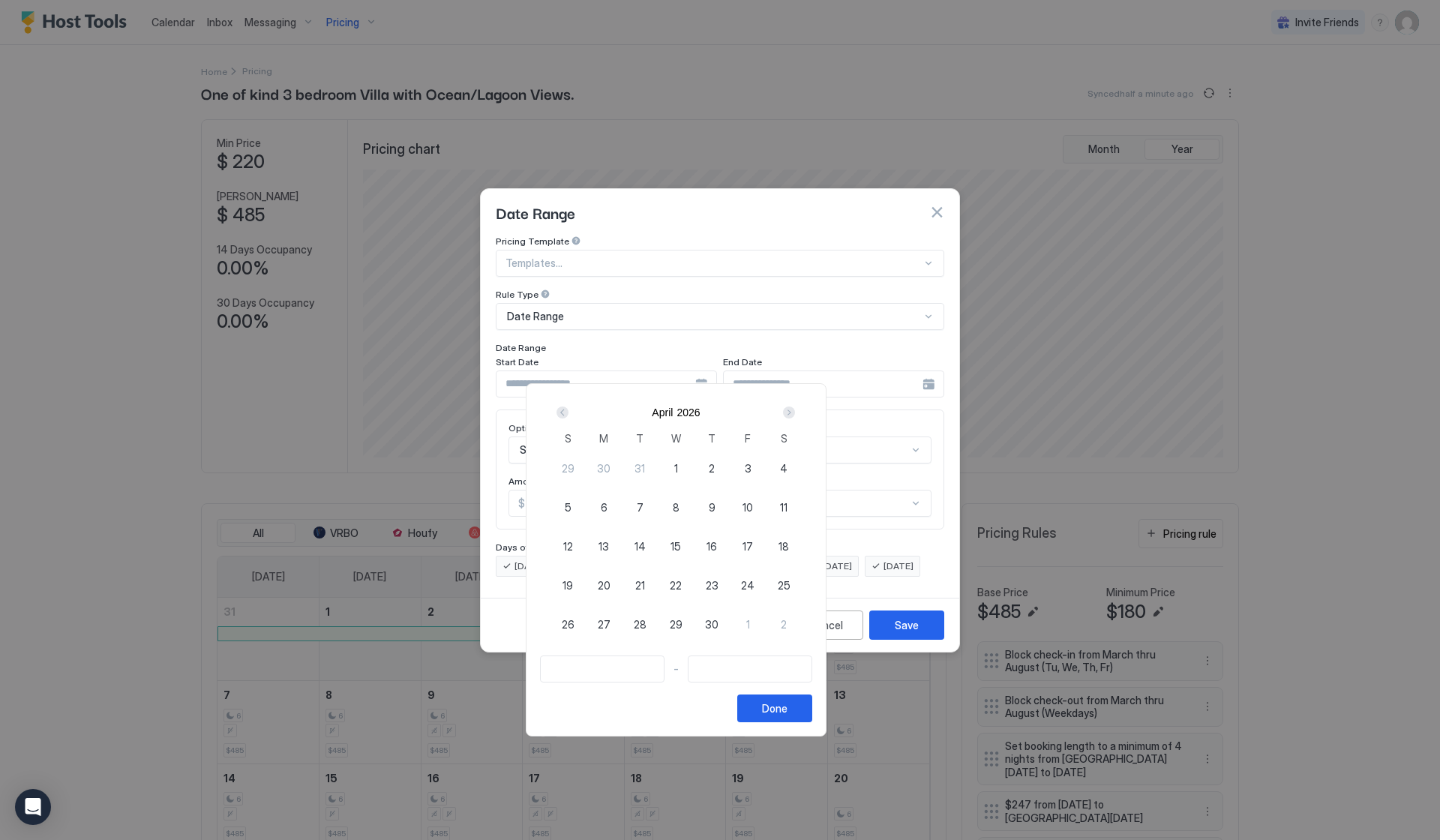
type input "**********"
click at [795, 412] on div "Next" at bounding box center [789, 412] width 12 height 12
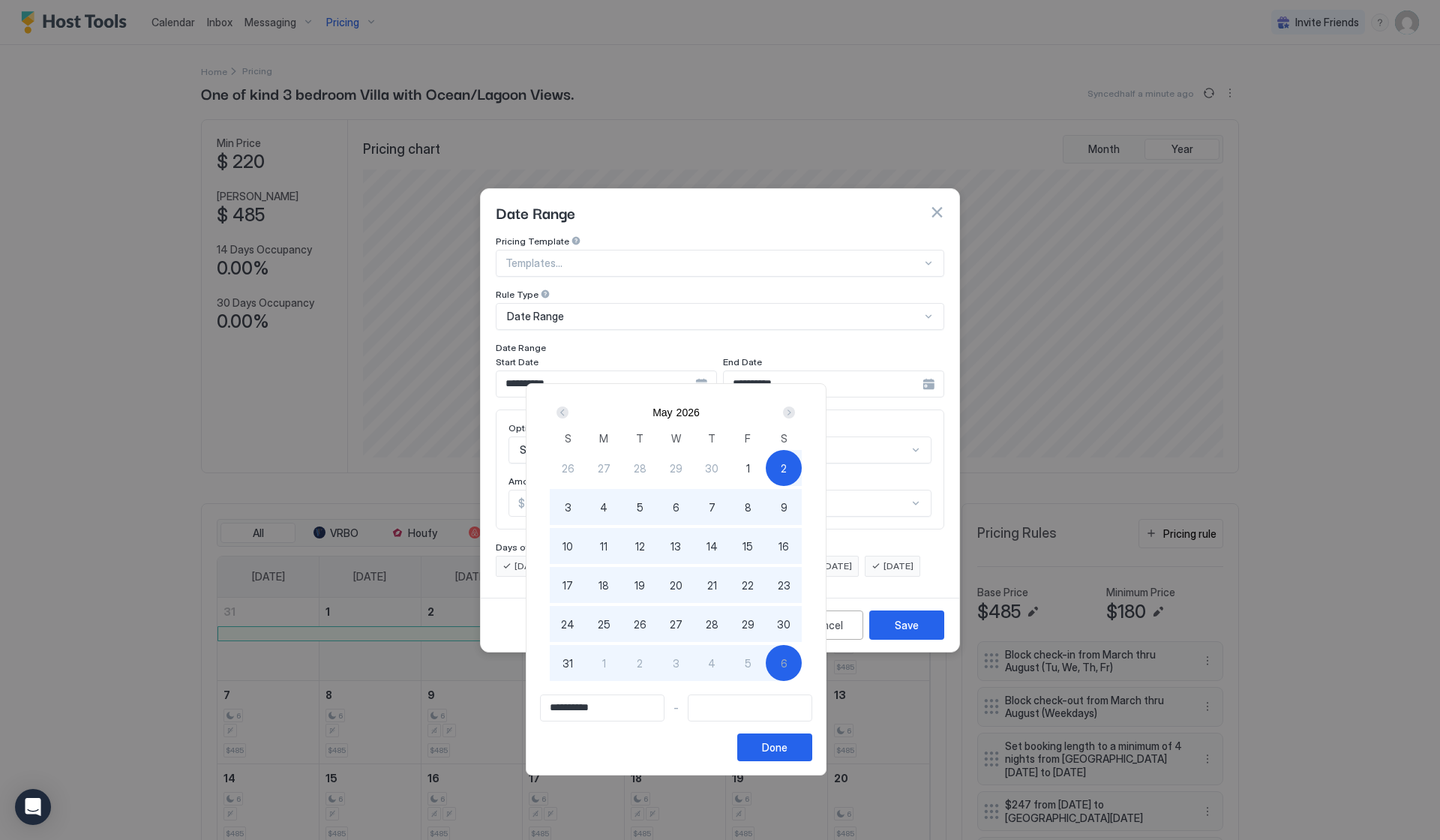
type input "**********"
click at [790, 630] on span "30" at bounding box center [783, 624] width 13 height 16
type input "**********"
click at [788, 754] on div "Done" at bounding box center [774, 747] width 26 height 16
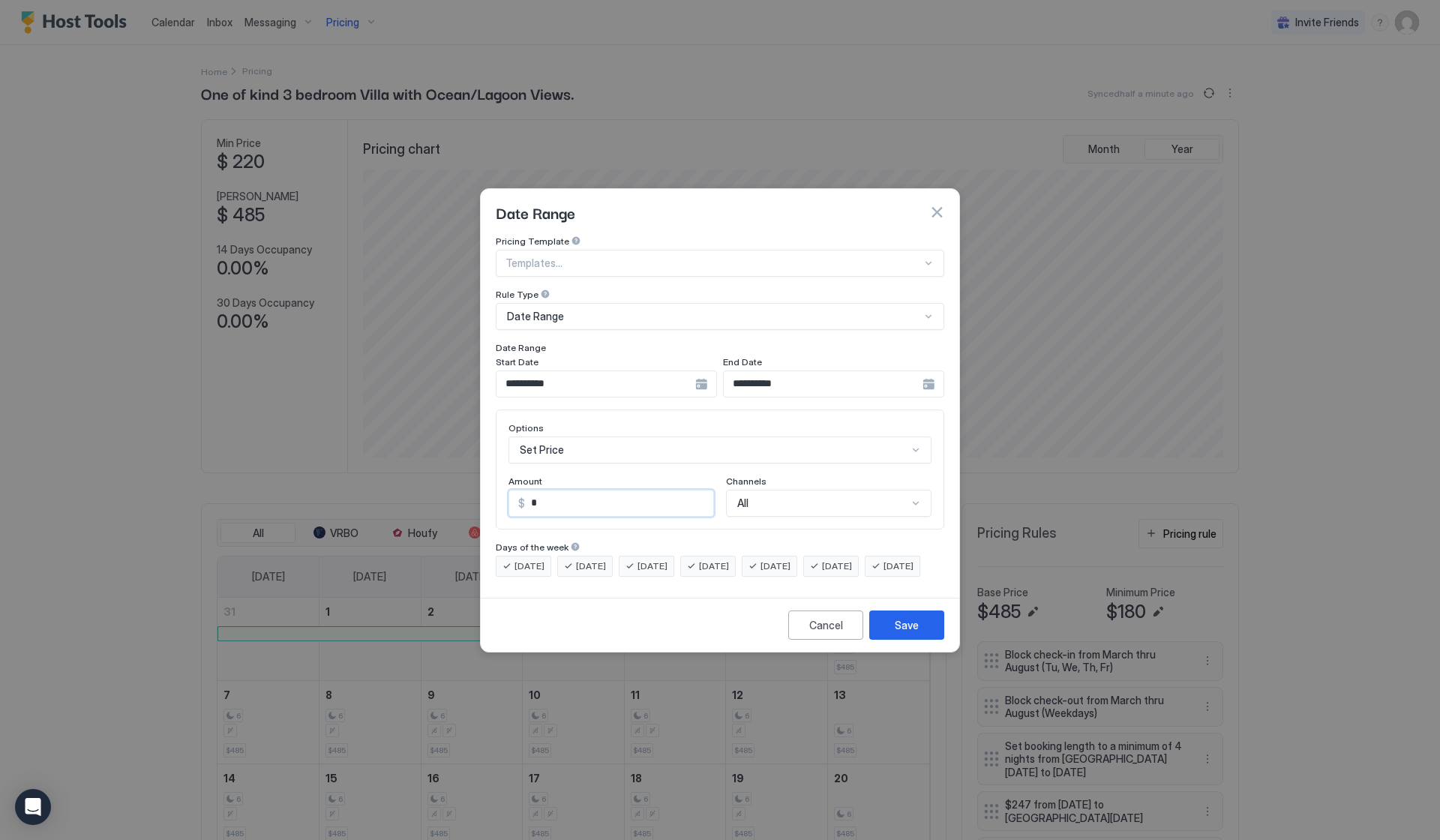
drag, startPoint x: 570, startPoint y: 485, endPoint x: 448, endPoint y: 484, distance: 122.0
click at [452, 484] on div "**********" at bounding box center [720, 420] width 1440 height 840
type input "***"
click at [903, 632] on div "Save" at bounding box center [906, 625] width 24 height 16
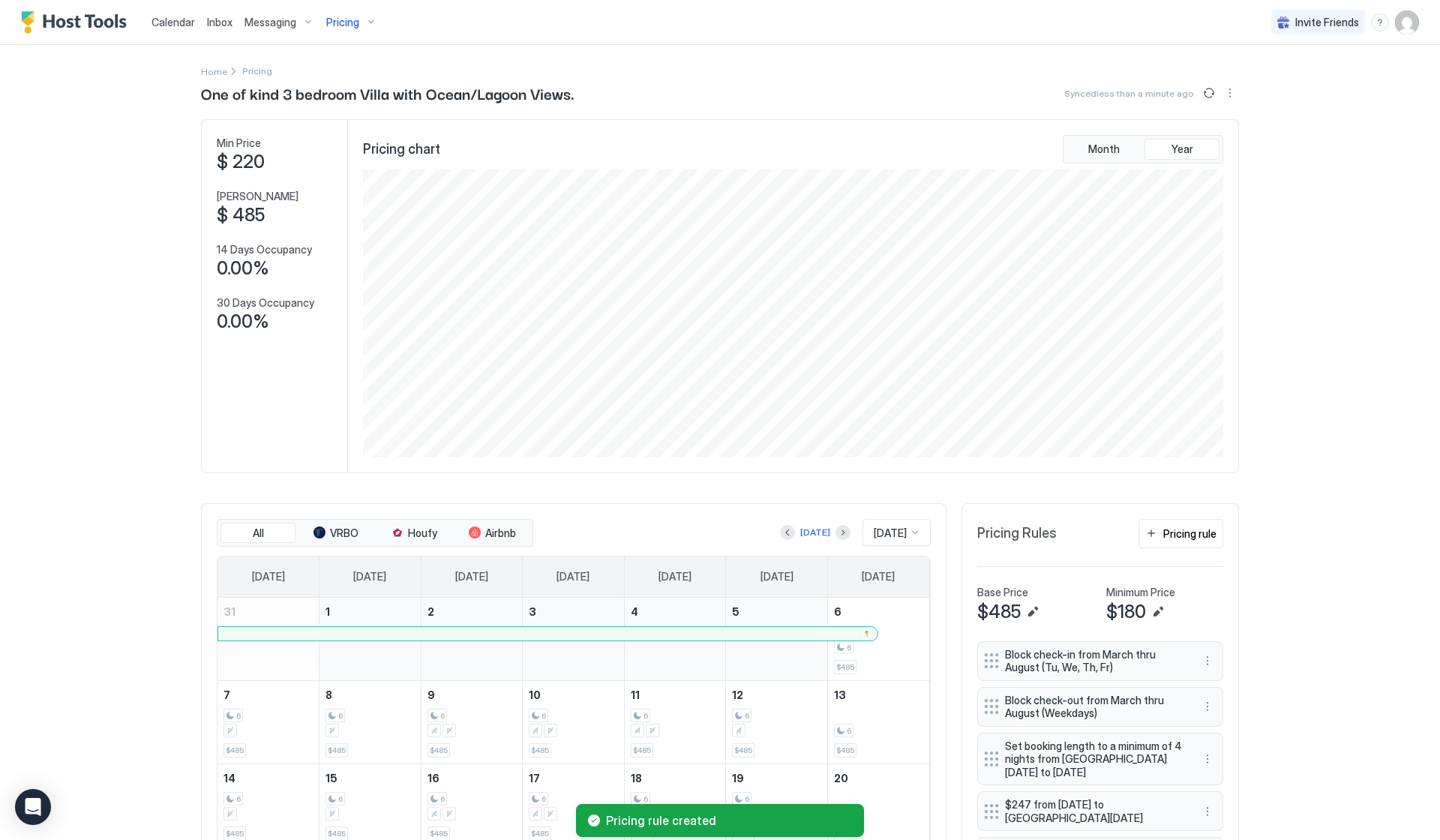
scroll to position [170, 0]
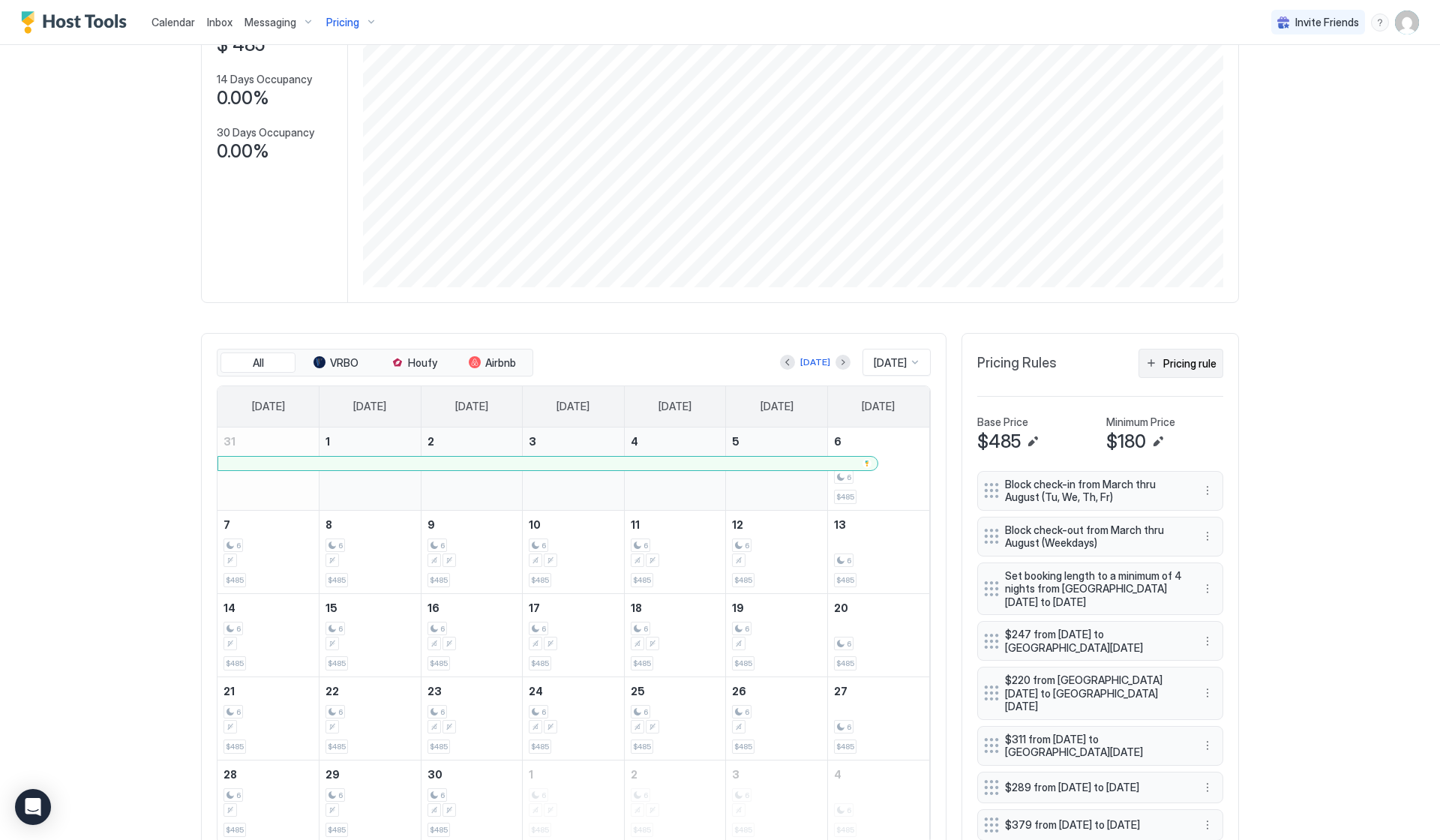
click at [1192, 358] on div "Pricing rule" at bounding box center [1190, 363] width 53 height 16
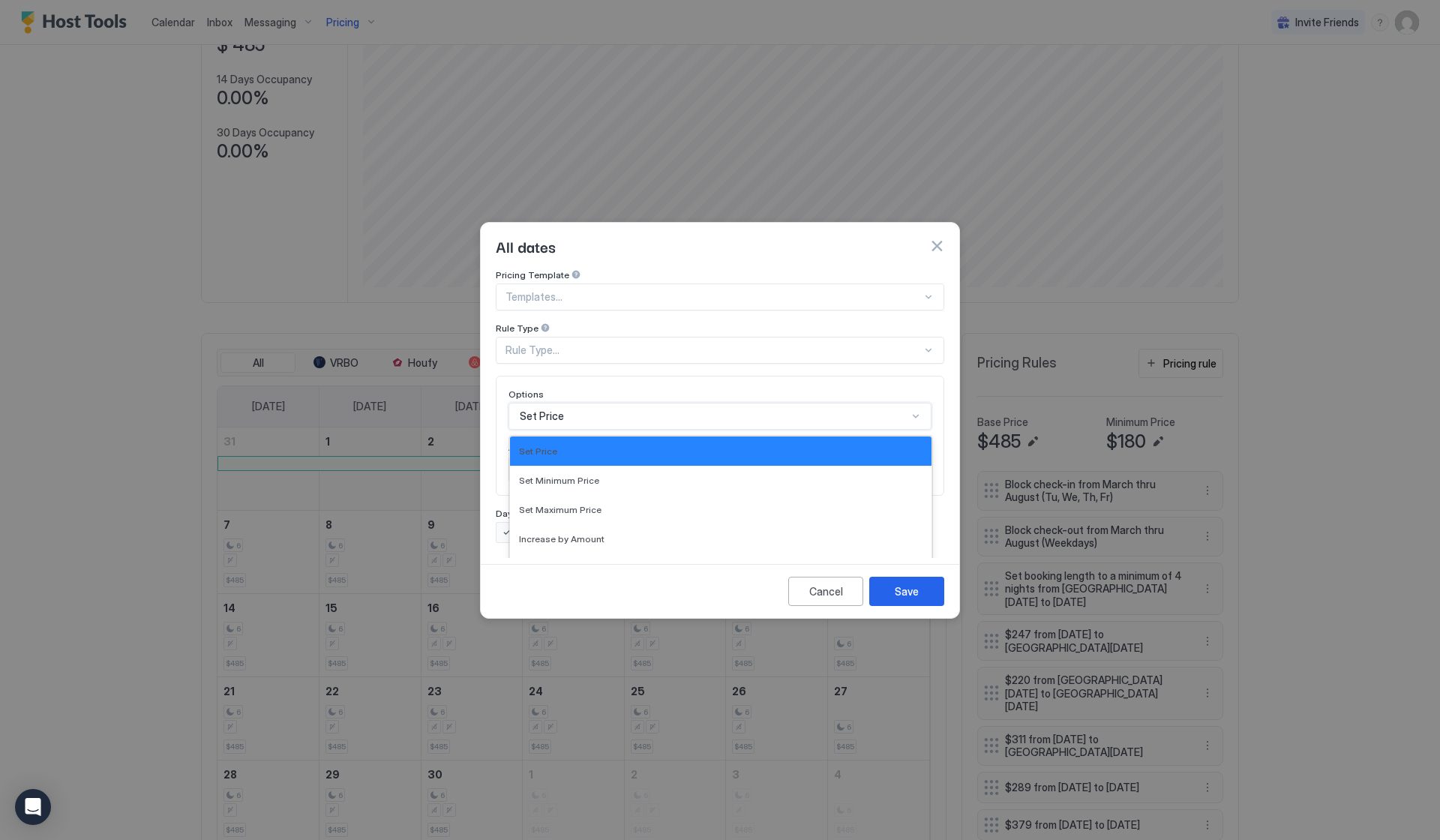
scroll to position [77, 0]
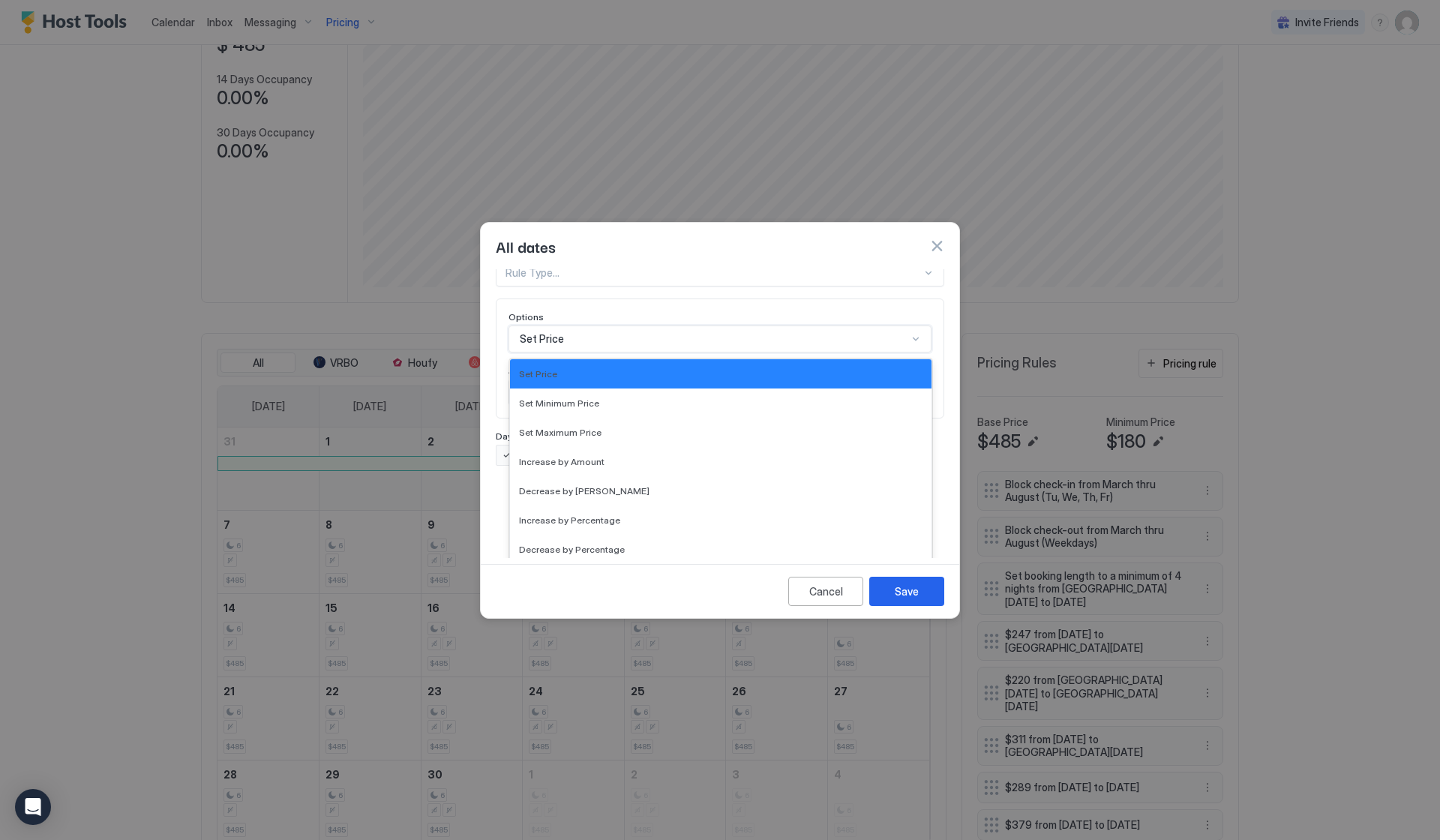
click at [577, 353] on div "Set Price selected, 1 of 17. 17 results available. Use Up and Down to choose op…" at bounding box center [720, 338] width 423 height 27
click at [613, 297] on div "Pricing Template Templates... Rule Type Rule Type... Options Set Price selected…" at bounding box center [719, 328] width 448 height 273
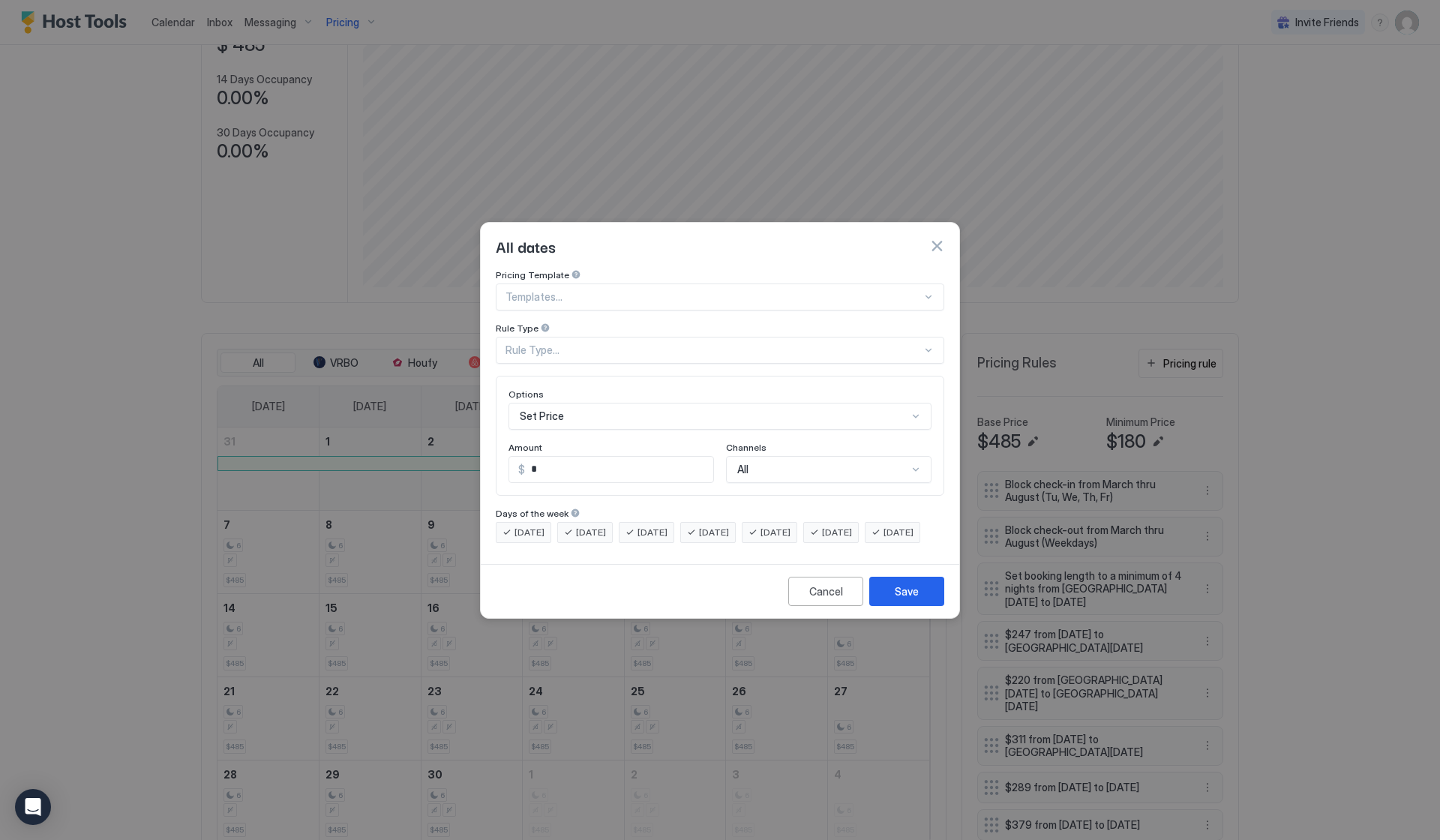
click at [572, 337] on div "Rule Type..." at bounding box center [719, 350] width 448 height 27
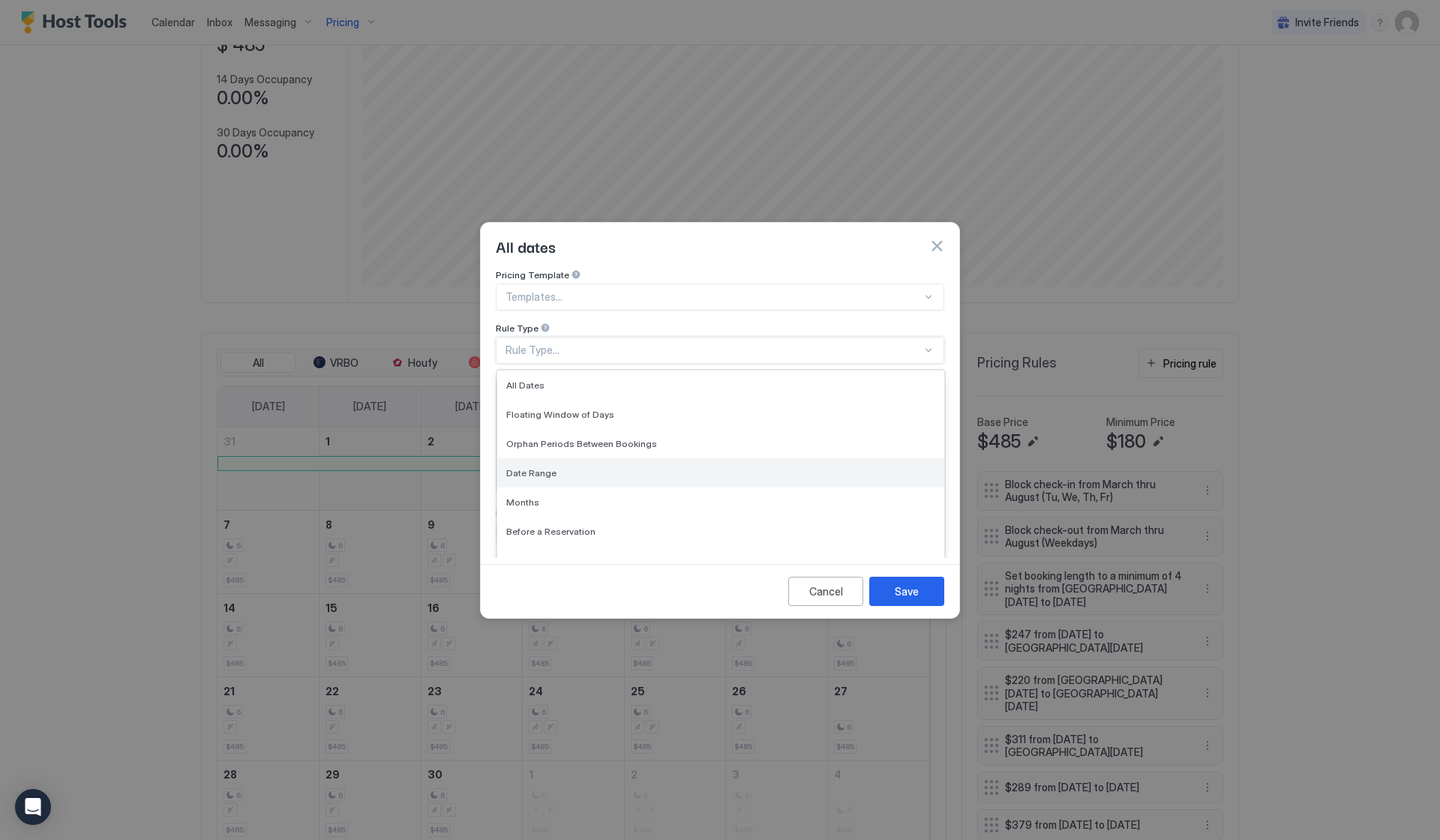
click at [552, 467] on div "Date Range" at bounding box center [720, 472] width 429 height 12
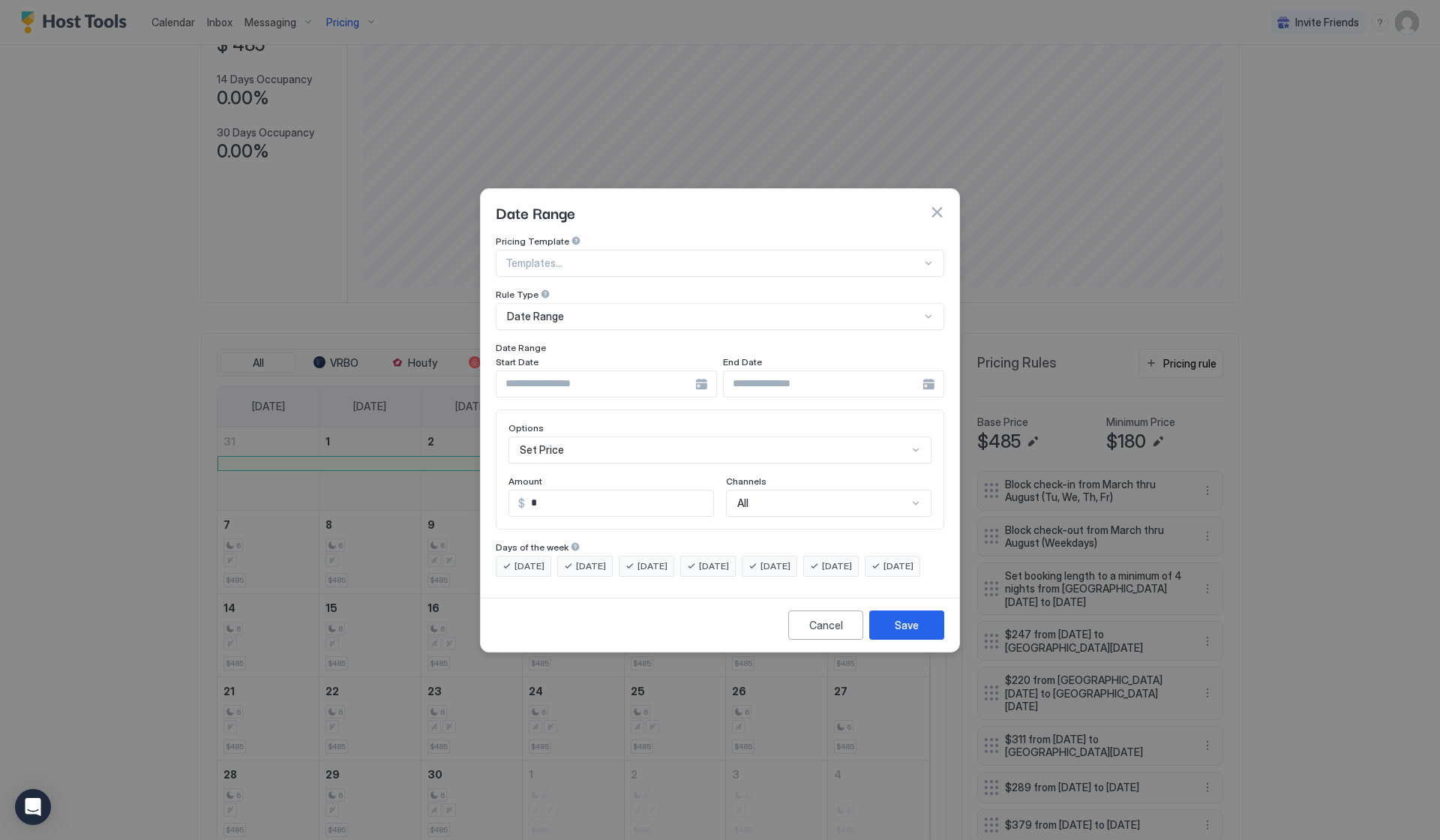
click at [700, 371] on div at bounding box center [606, 384] width 221 height 27
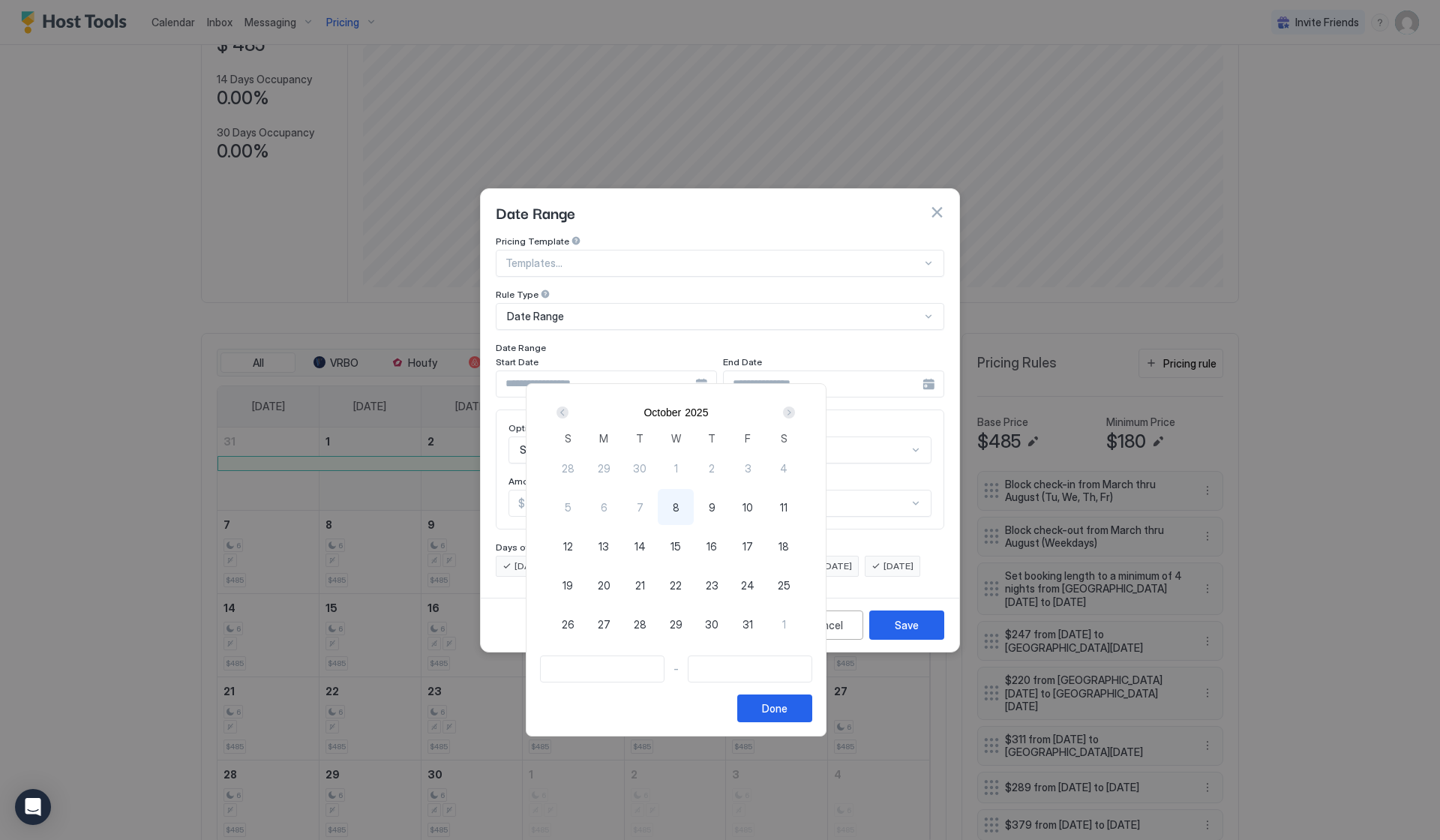
click at [795, 409] on div "Next" at bounding box center [789, 412] width 12 height 12
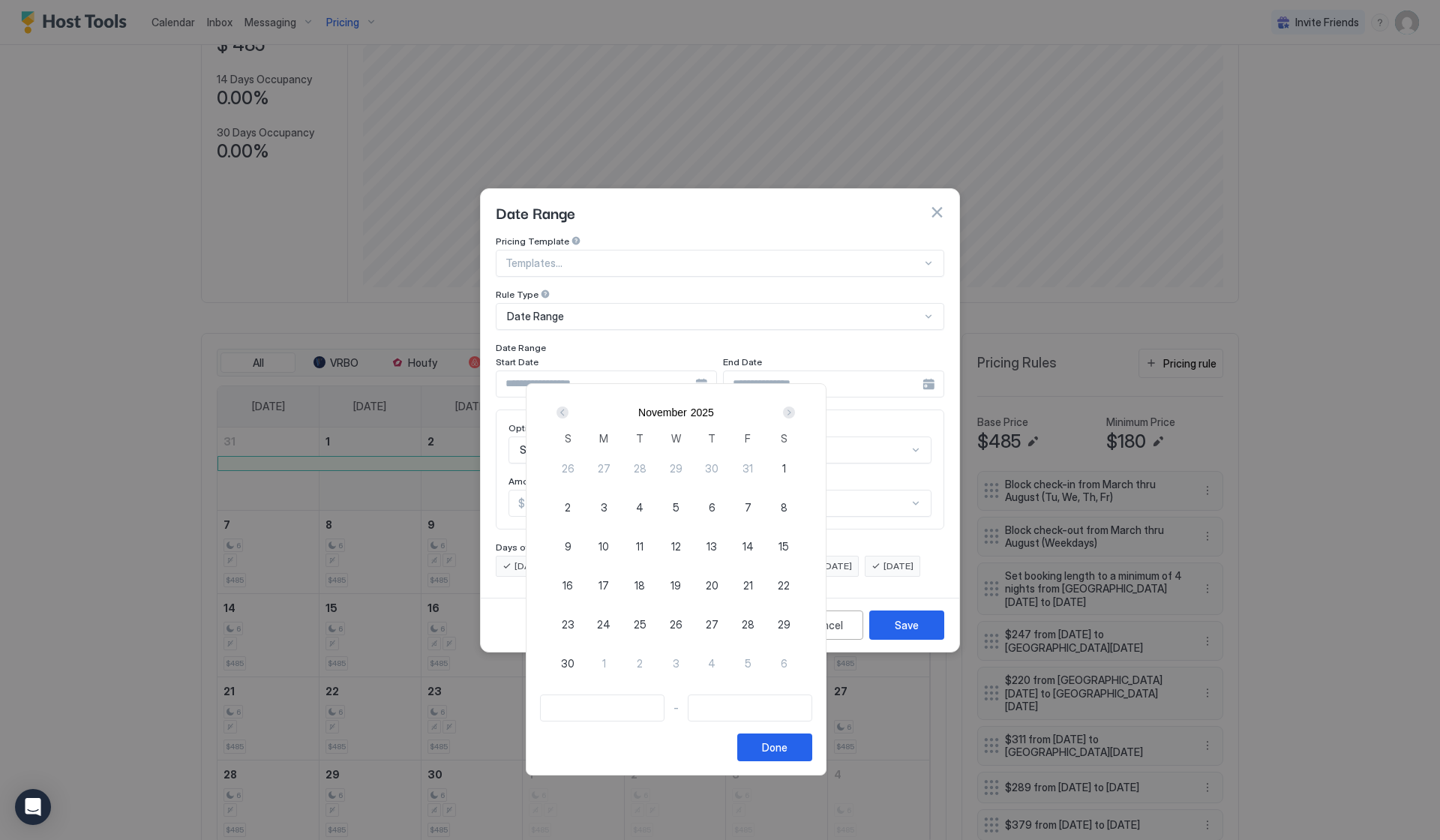
click at [795, 410] on div "Next" at bounding box center [789, 412] width 12 height 12
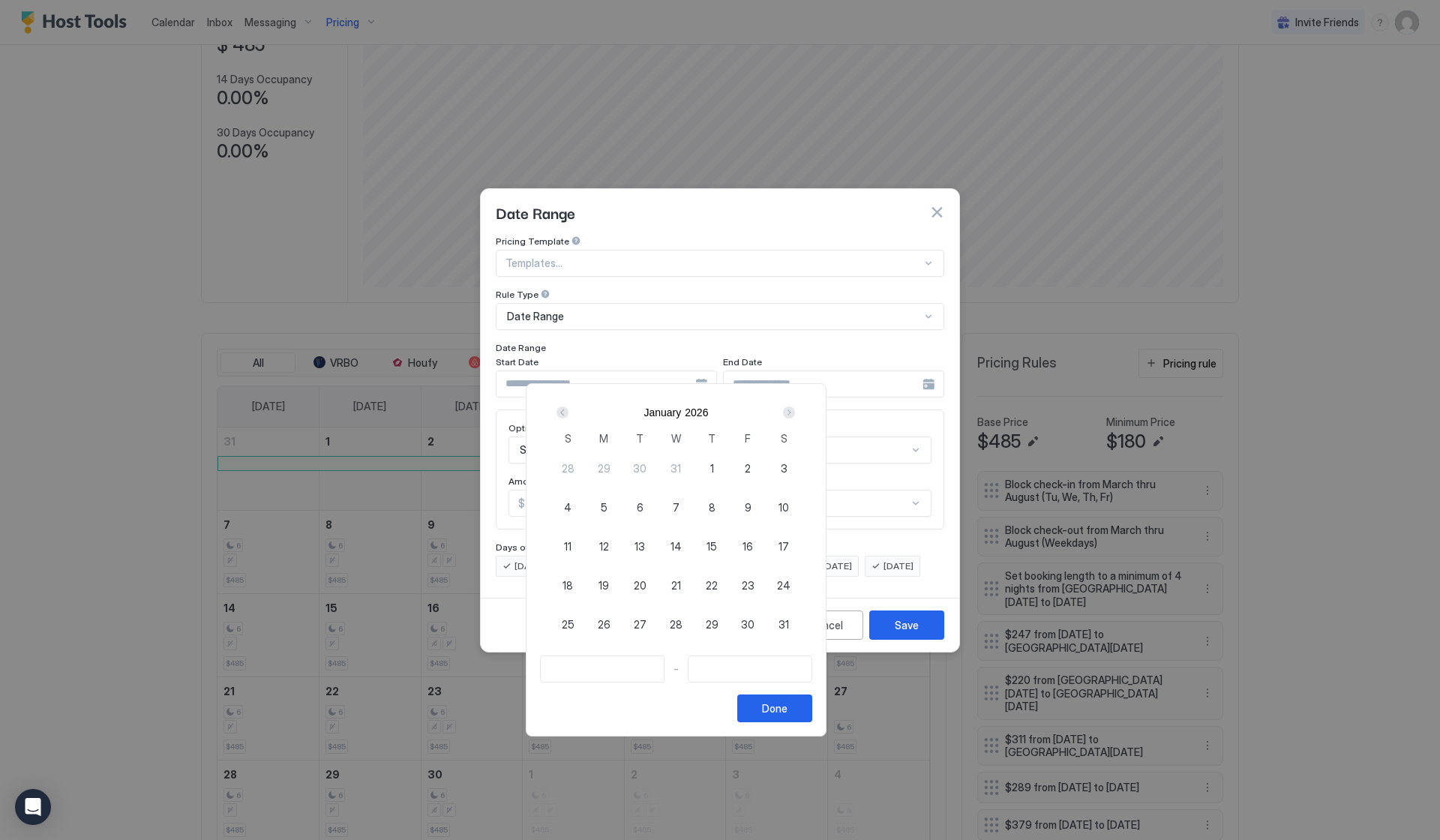
click at [795, 410] on div "Next" at bounding box center [789, 412] width 12 height 12
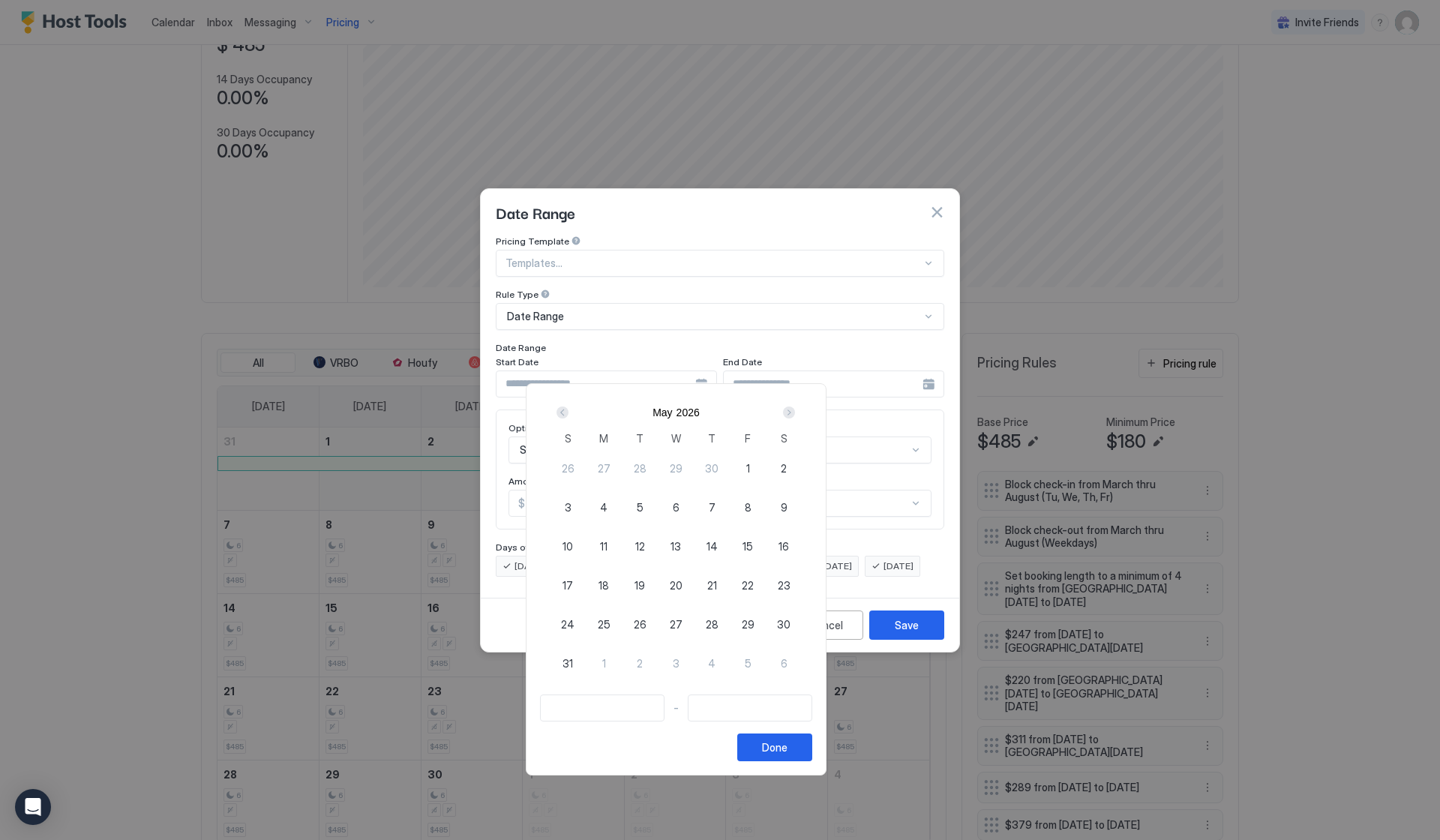
click at [790, 626] on span "30" at bounding box center [783, 624] width 13 height 16
type input "**********"
click at [795, 410] on div "Next" at bounding box center [789, 412] width 12 height 12
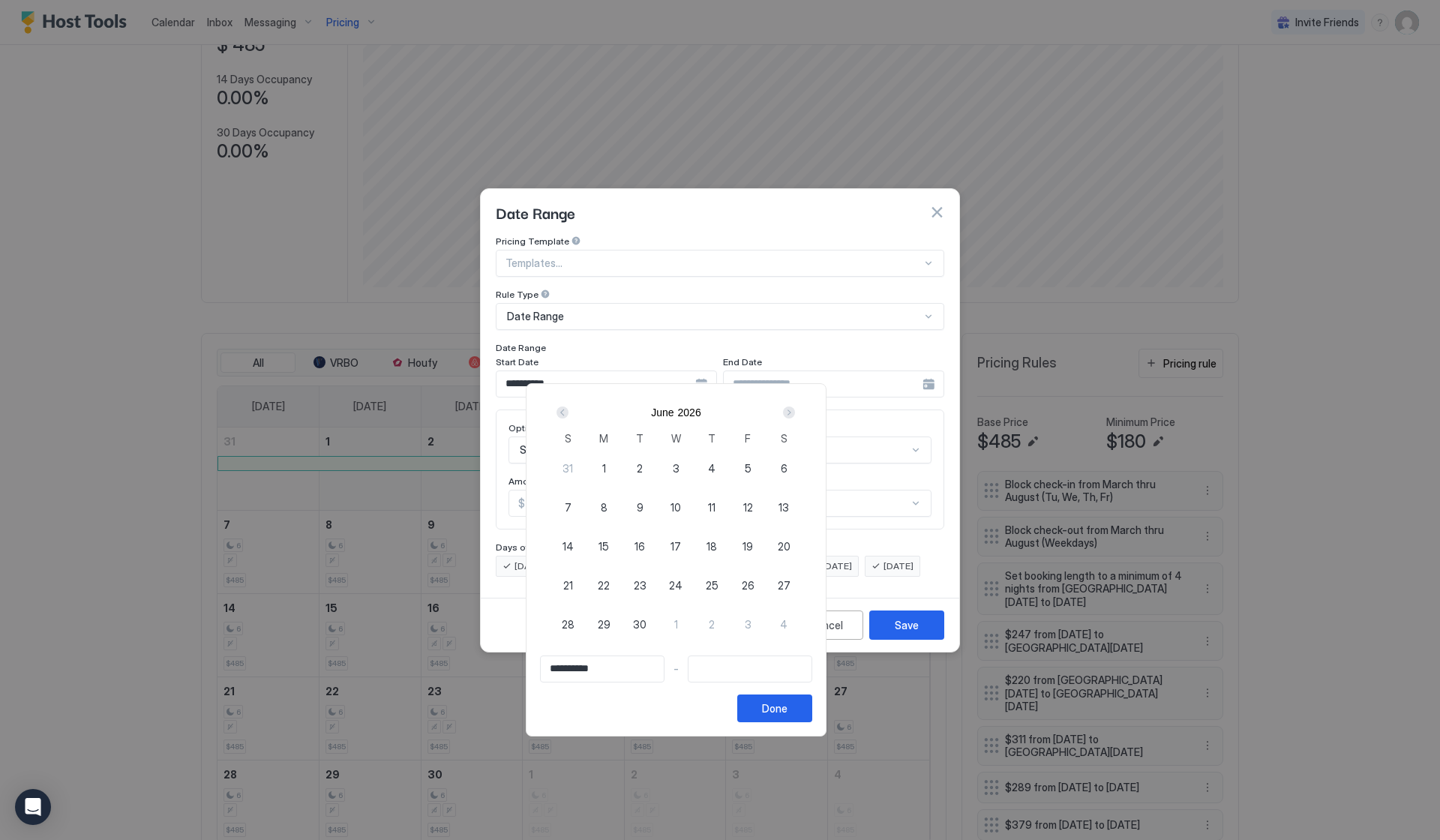
click at [795, 410] on div "Next" at bounding box center [789, 412] width 12 height 12
click at [569, 414] on div "Prev" at bounding box center [562, 412] width 12 height 12
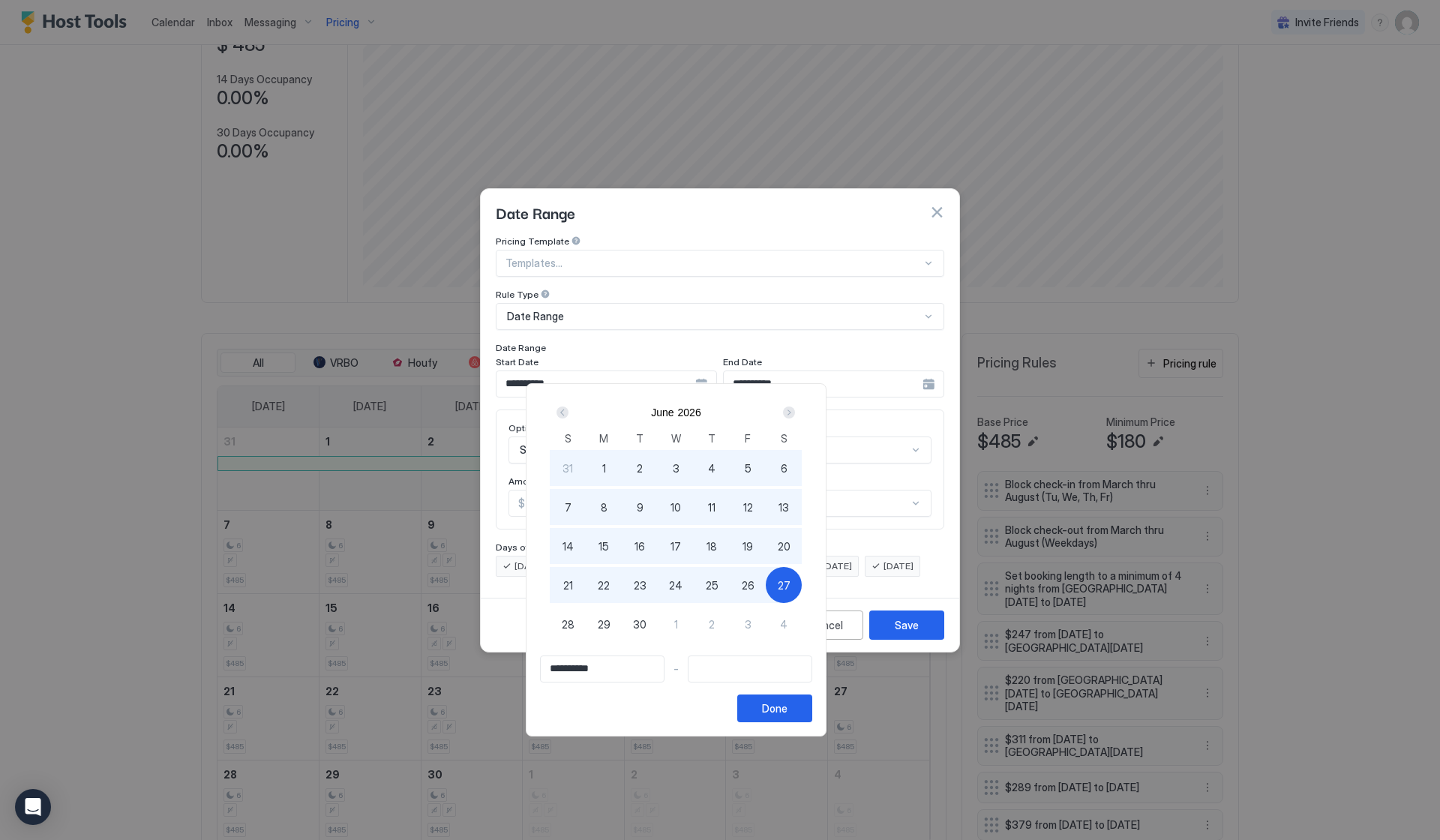
type input "**********"
click at [788, 624] on span "4" at bounding box center [783, 624] width 7 height 16
type input "**********"
click at [788, 624] on span "4" at bounding box center [783, 624] width 7 height 16
type input "**********"
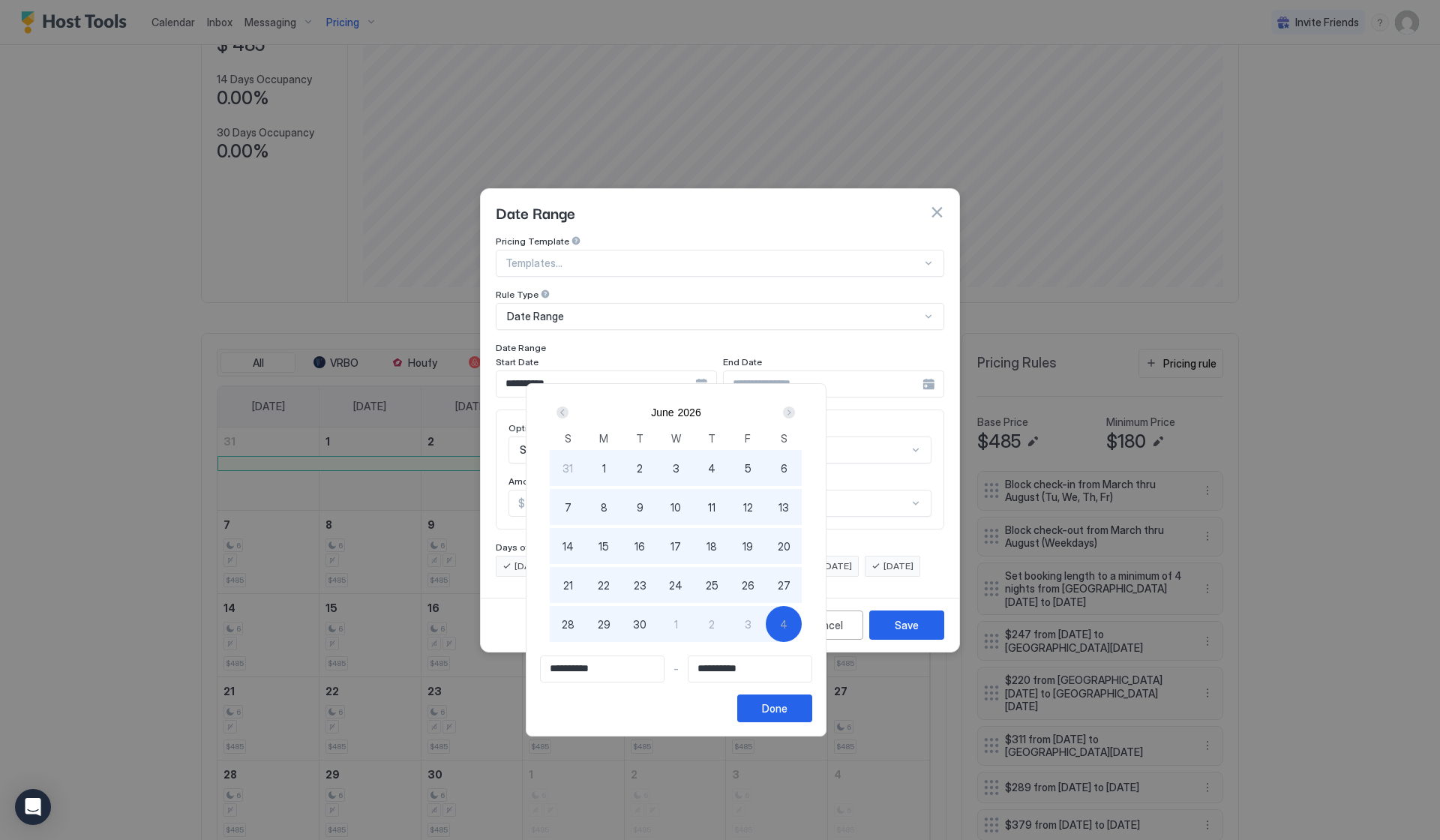
type input "**********"
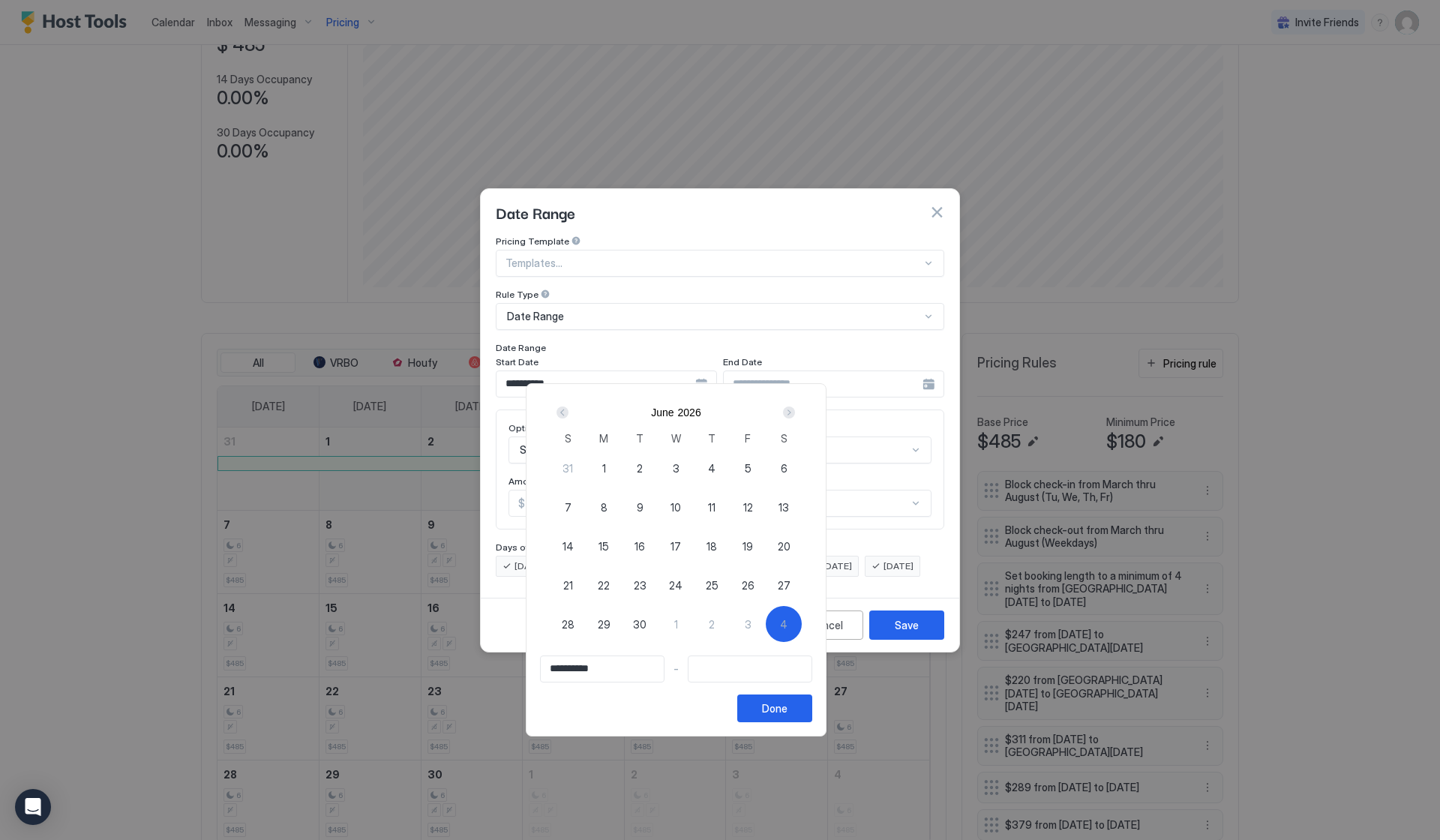
click at [802, 585] on div "27" at bounding box center [783, 584] width 36 height 36
type input "**********"
click at [569, 409] on div "Prev" at bounding box center [562, 412] width 12 height 12
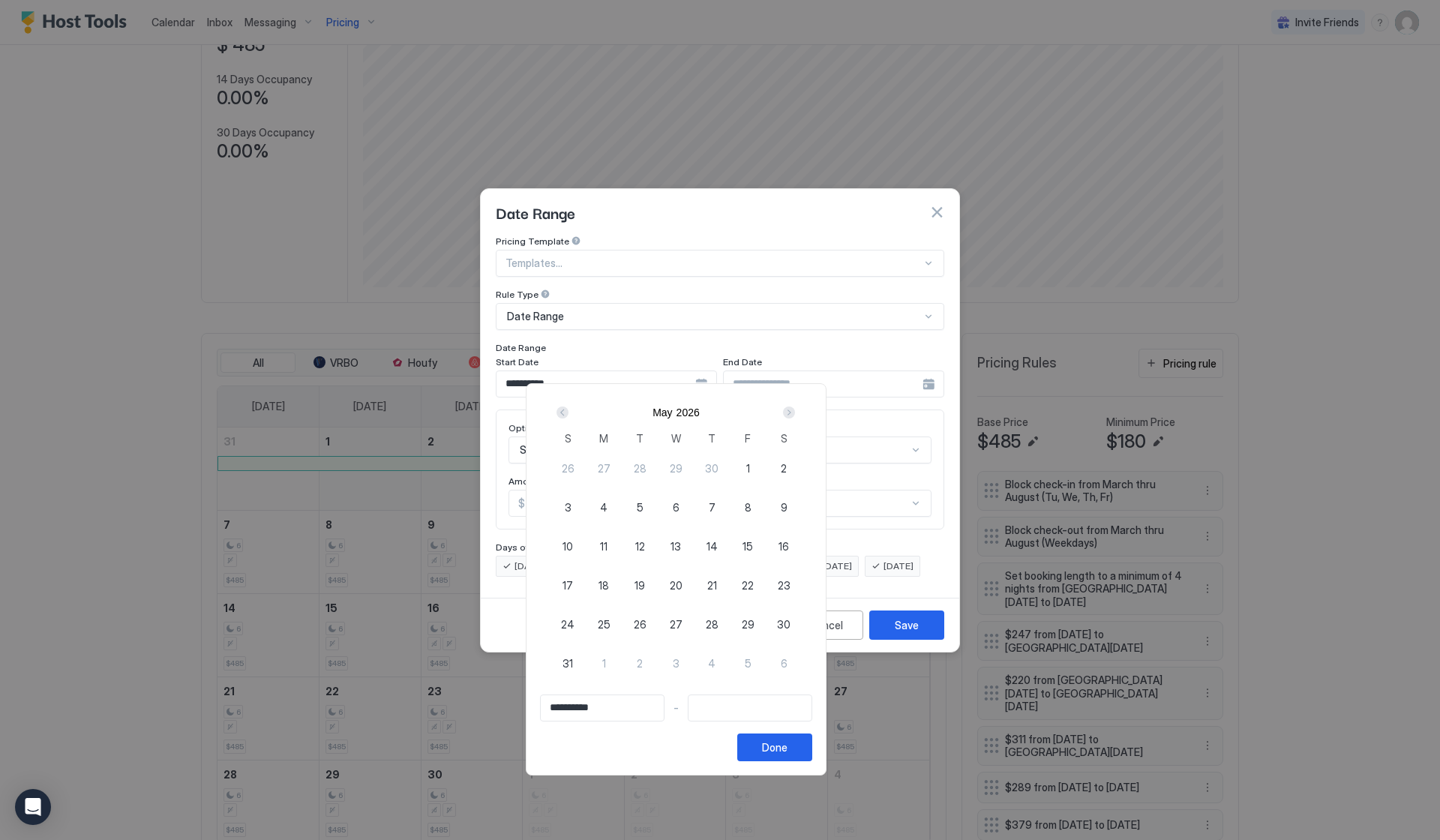
click at [790, 625] on span "30" at bounding box center [783, 624] width 13 height 16
type input "**********"
click at [795, 414] on div "Next" at bounding box center [789, 412] width 12 height 12
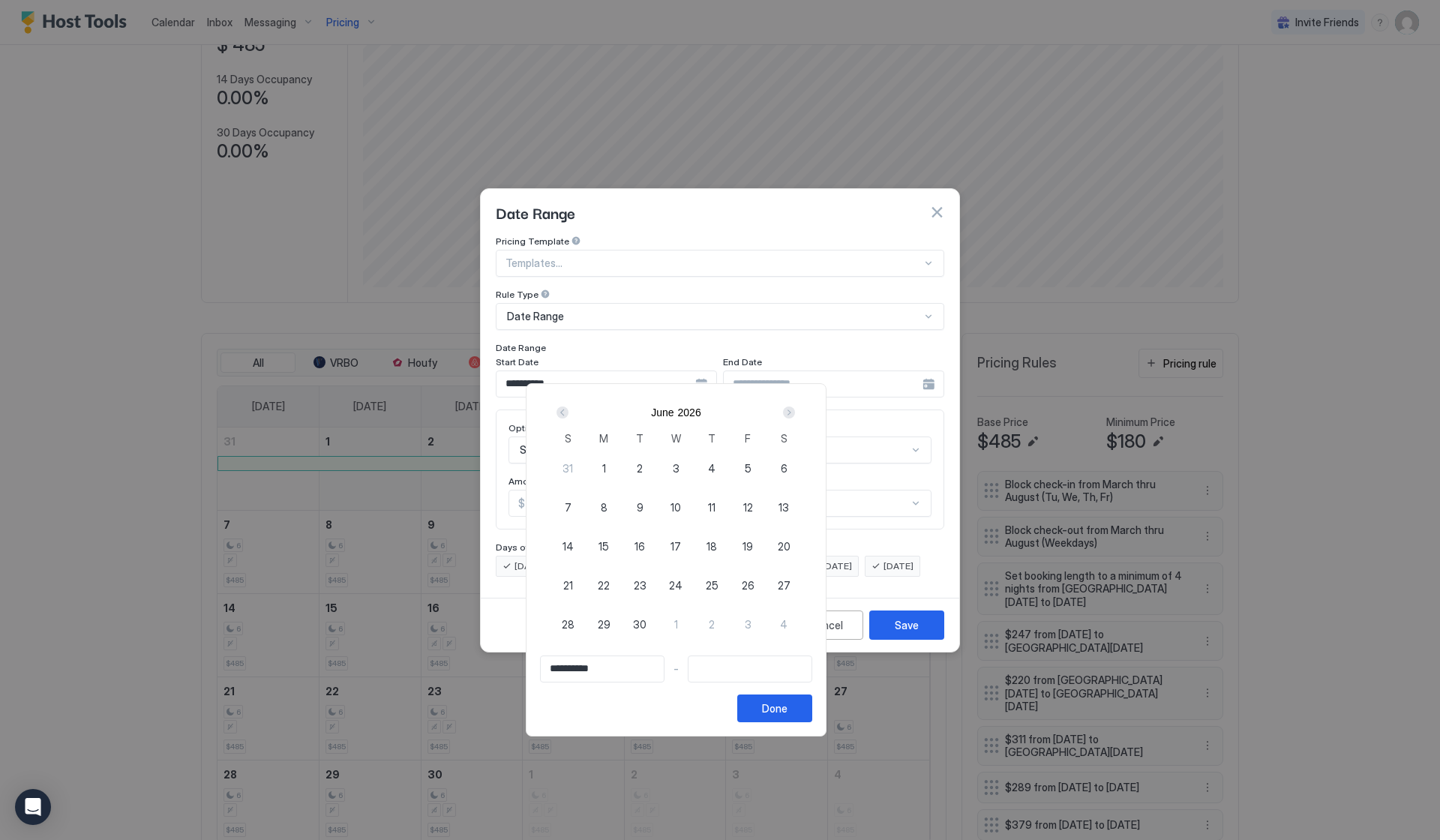
click at [795, 414] on div "Next" at bounding box center [789, 412] width 12 height 12
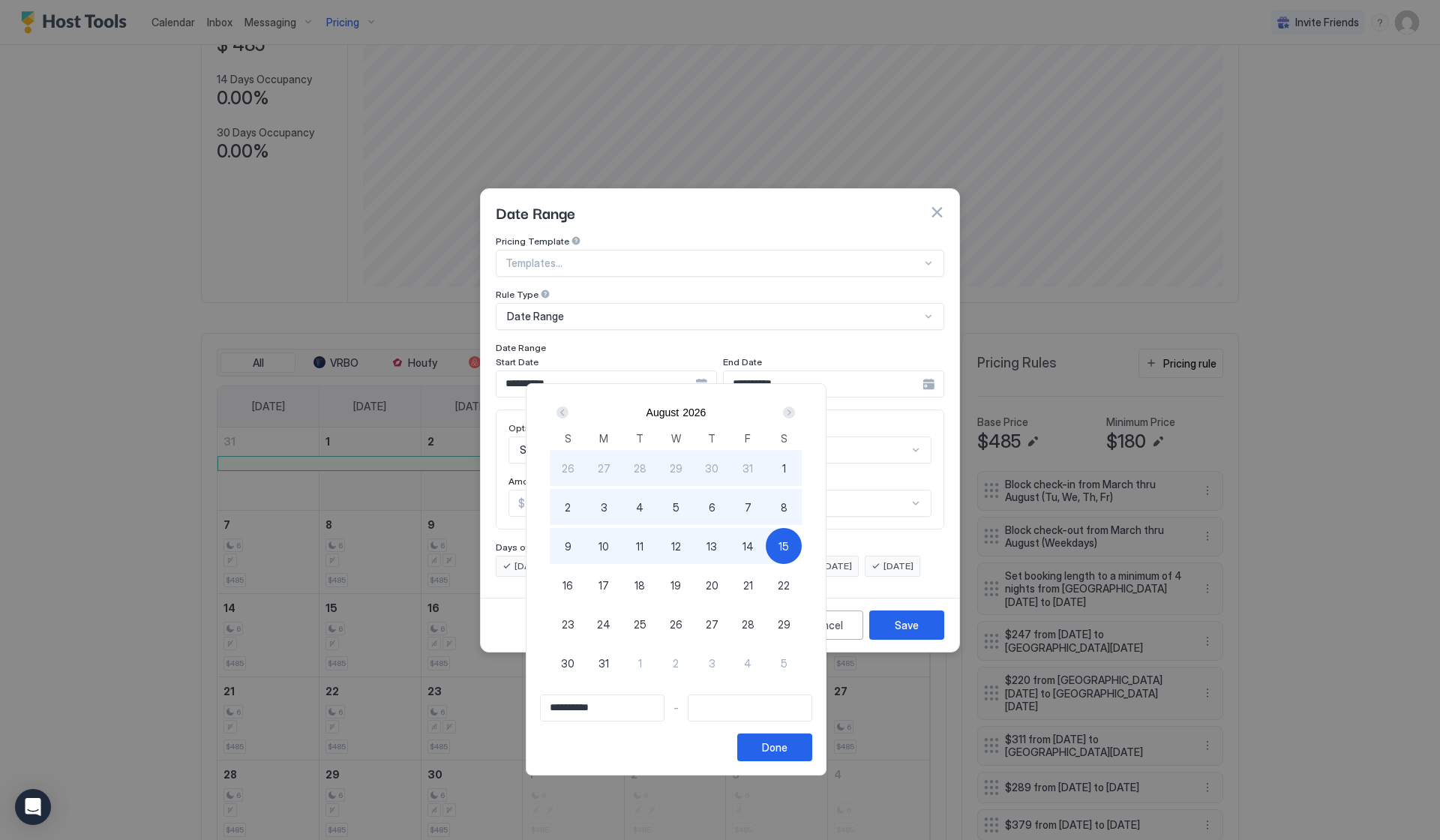
type input "**********"
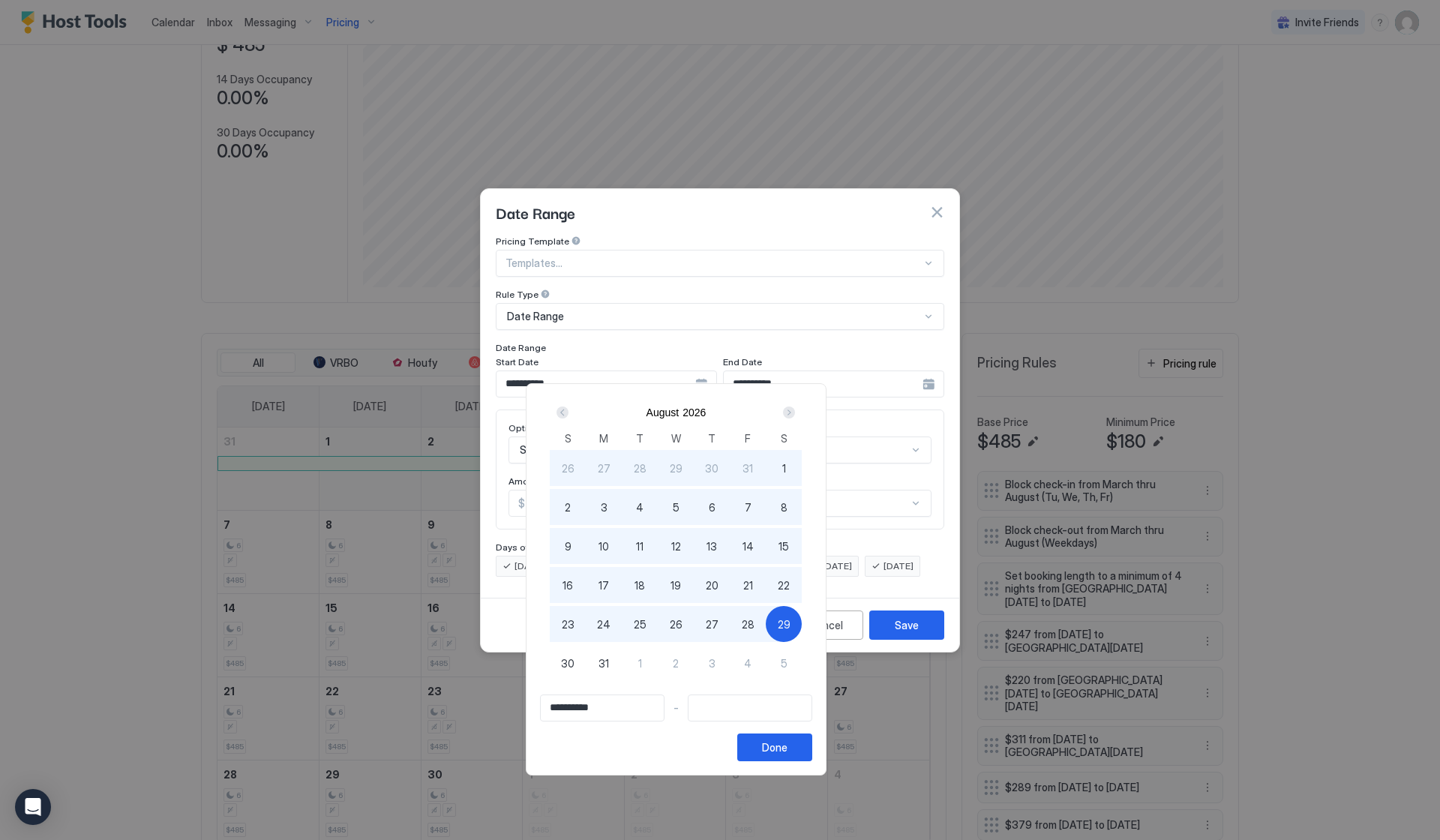
click at [802, 633] on div "29" at bounding box center [783, 624] width 36 height 36
type input "**********"
click at [813, 752] on button "Done" at bounding box center [774, 746] width 75 height 28
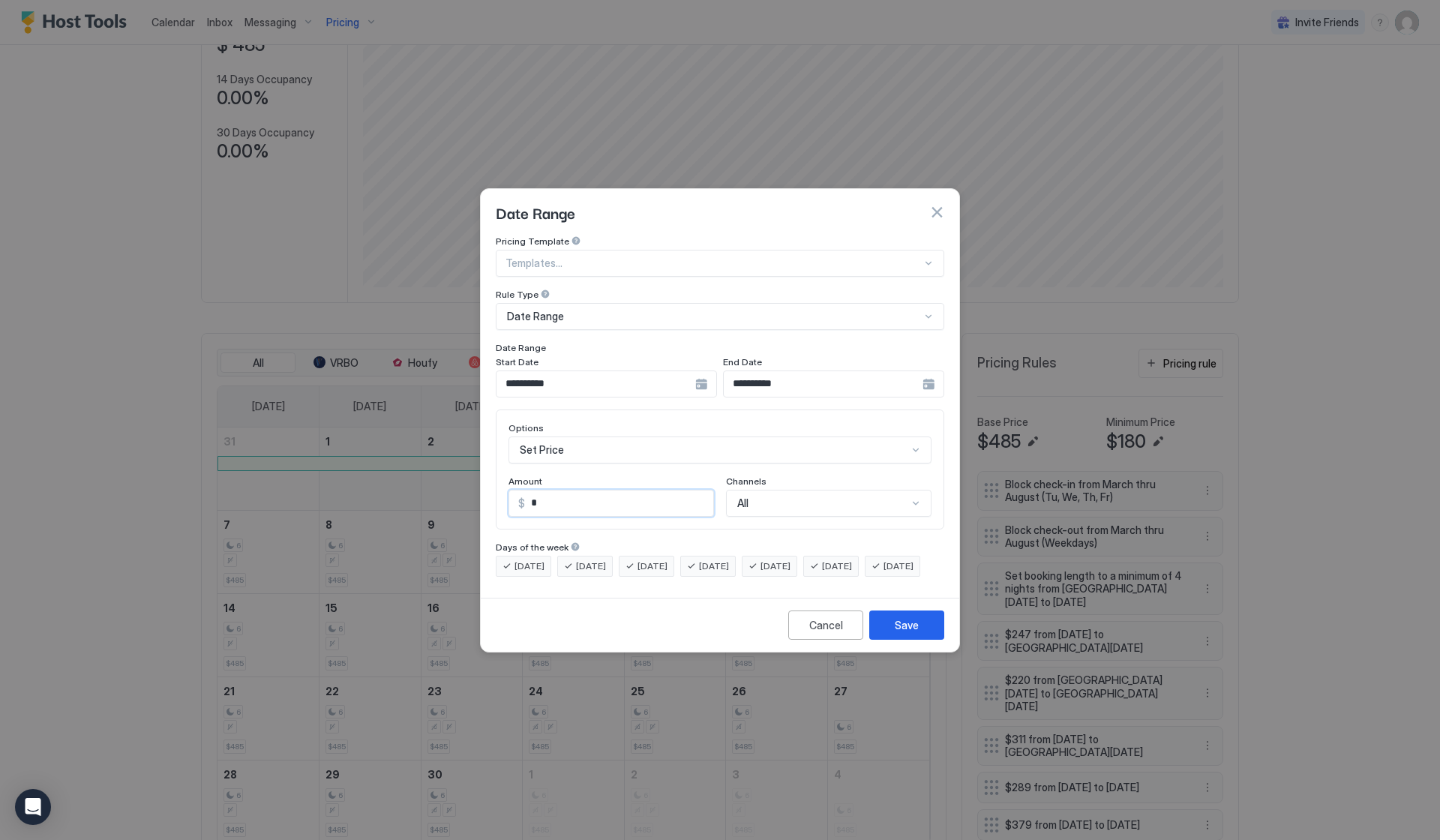
drag, startPoint x: 558, startPoint y: 496, endPoint x: 493, endPoint y: 496, distance: 65.0
click at [496, 496] on div "Options Set Price Amount $ * Channels All" at bounding box center [719, 469] width 448 height 120
type input "*"
type input "***"
click at [920, 640] on button "Save" at bounding box center [907, 624] width 75 height 29
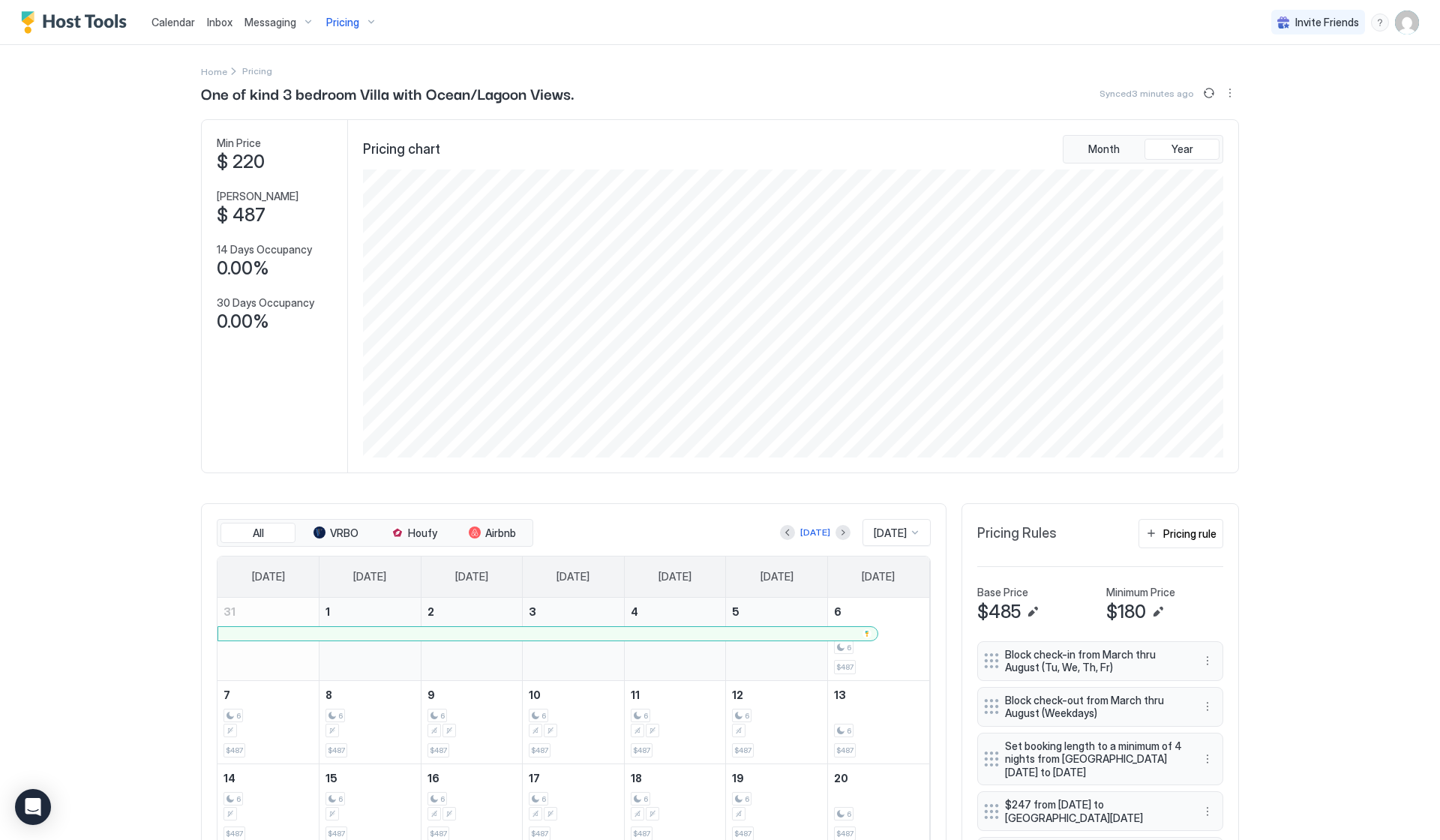
click at [339, 19] on span "Pricing" at bounding box center [342, 22] width 33 height 13
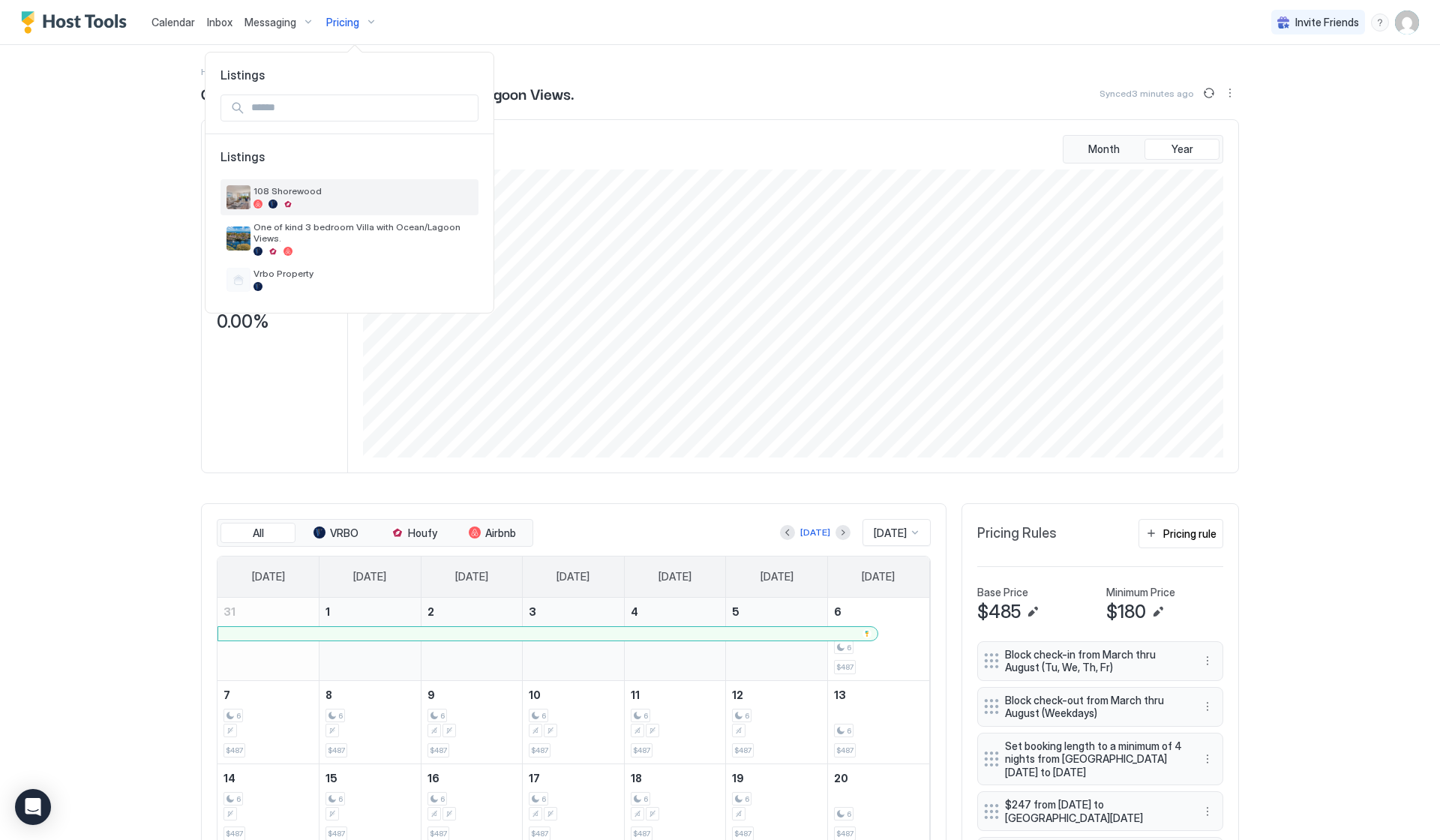
click at [296, 190] on span "108 Shorewood" at bounding box center [364, 191] width 219 height 12
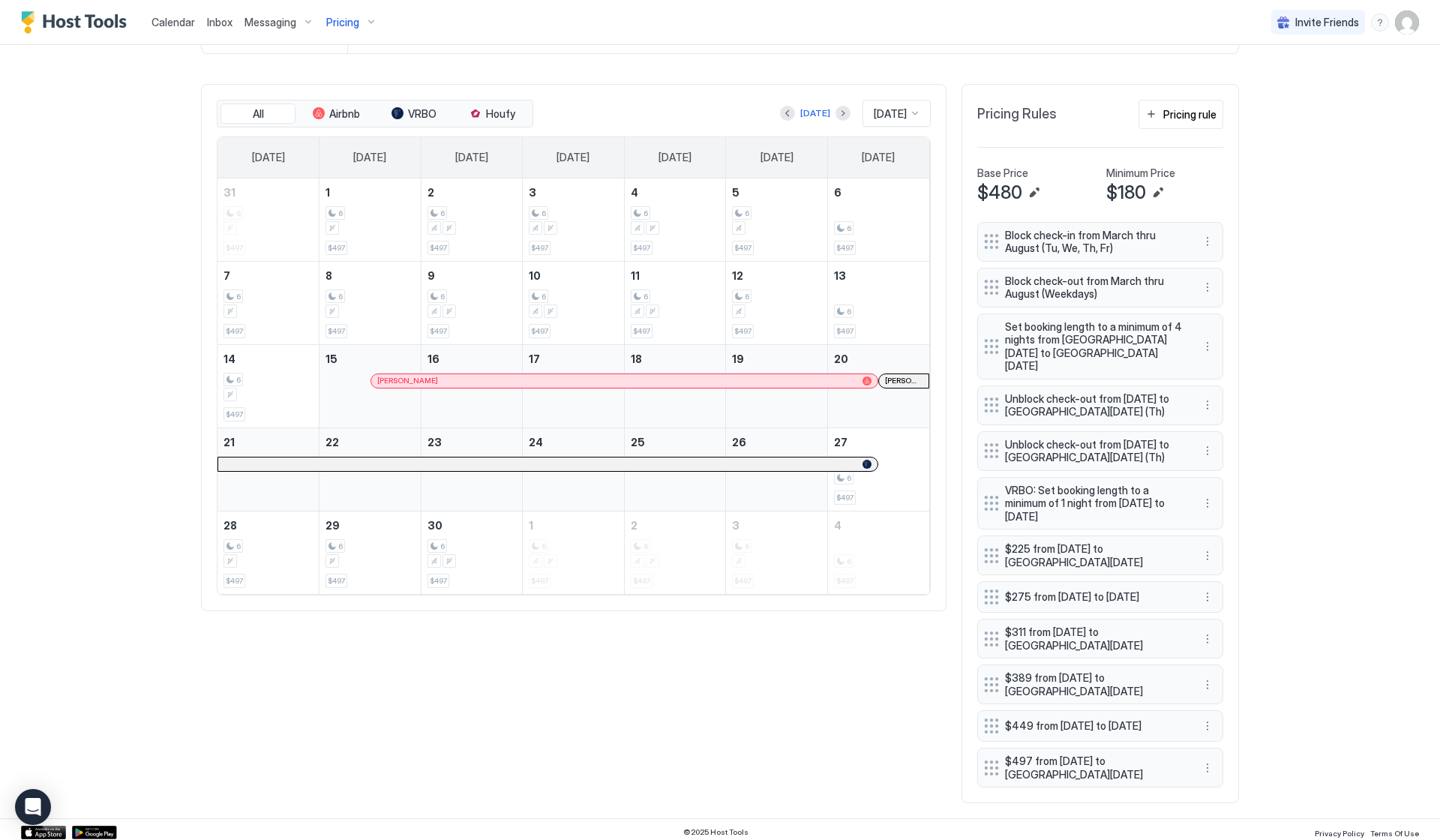
scroll to position [418, 0]
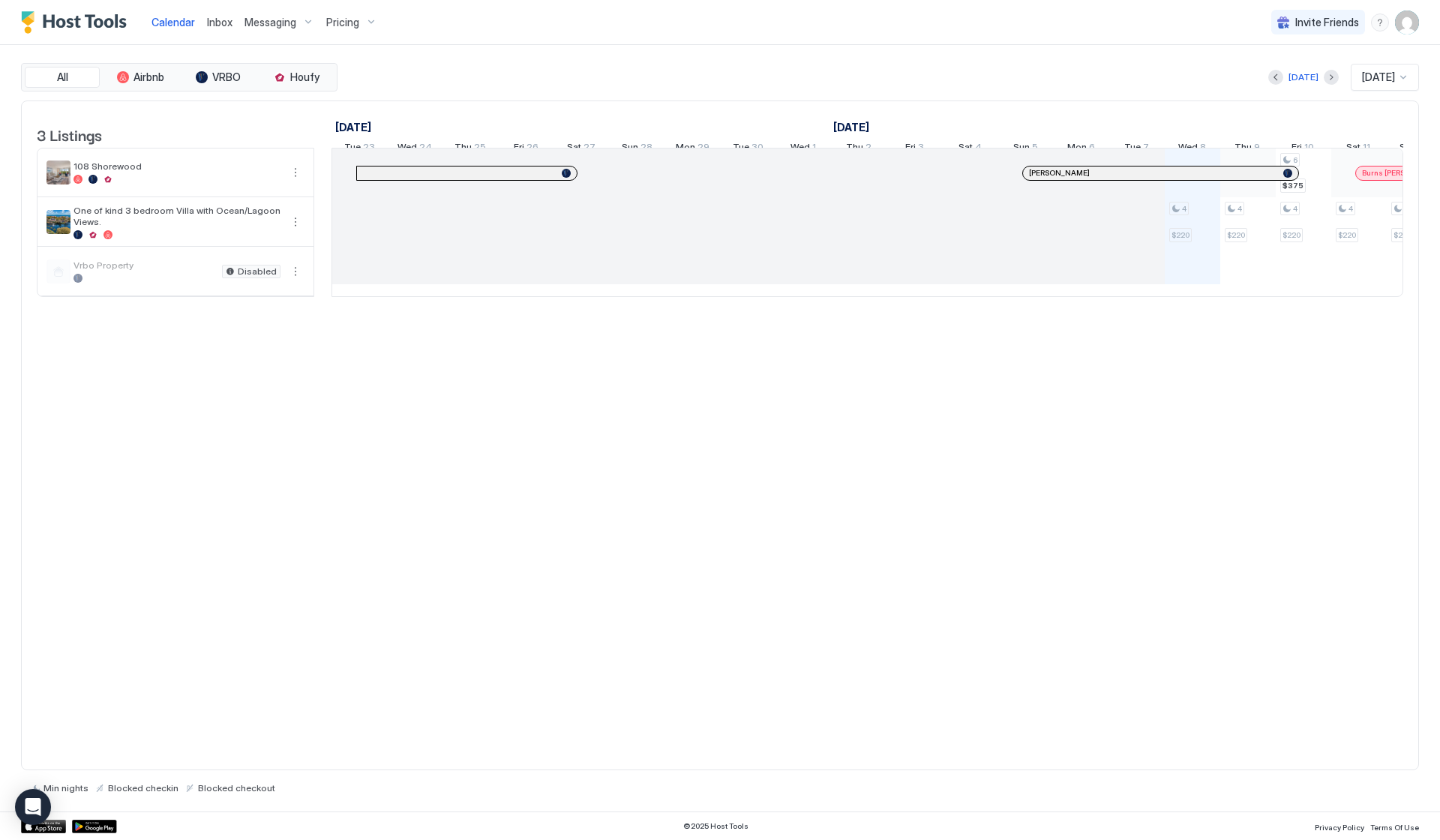
scroll to position [0, 833]
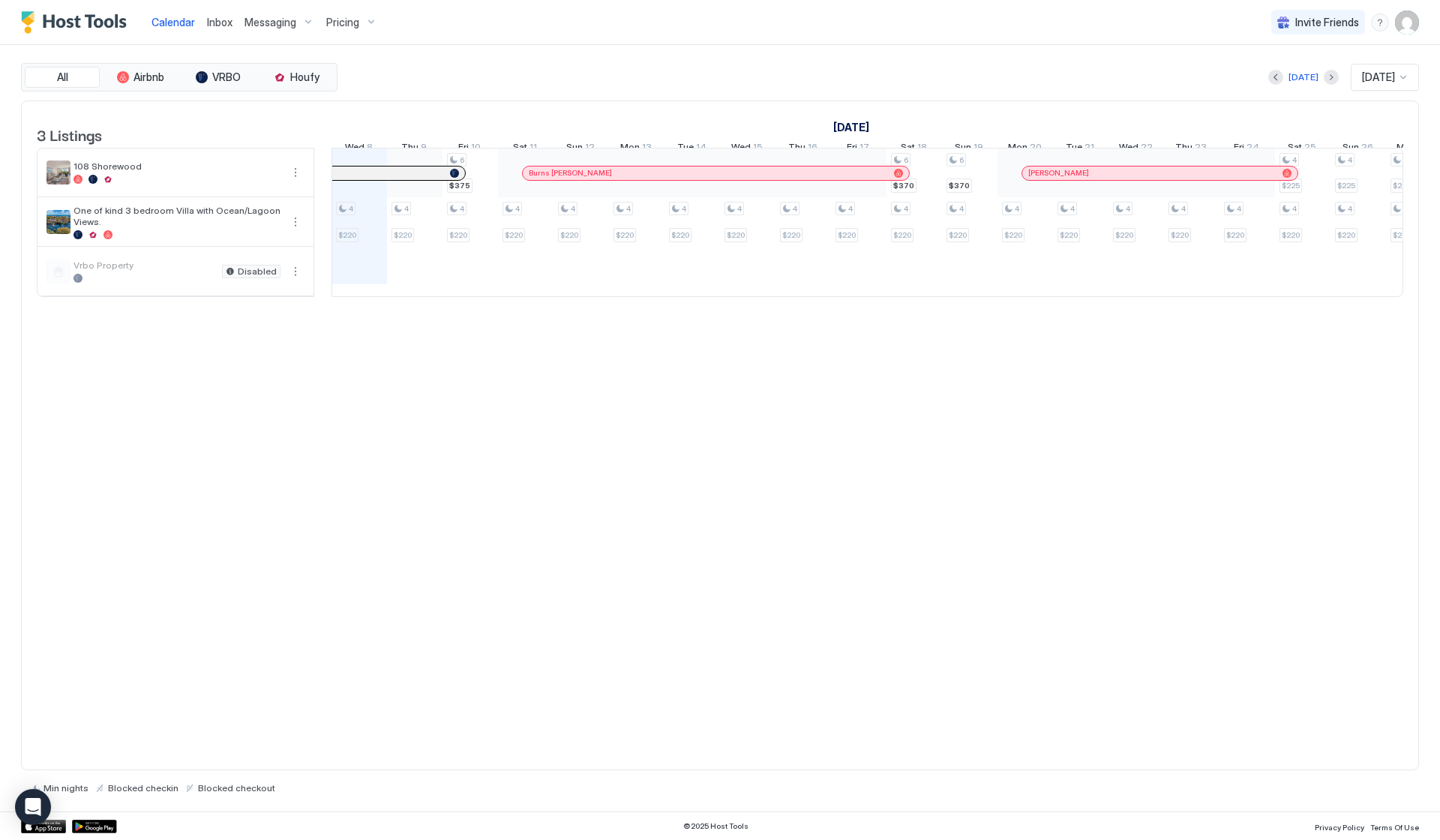
click at [1272, 77] on button "Previous month" at bounding box center [1275, 77] width 15 height 15
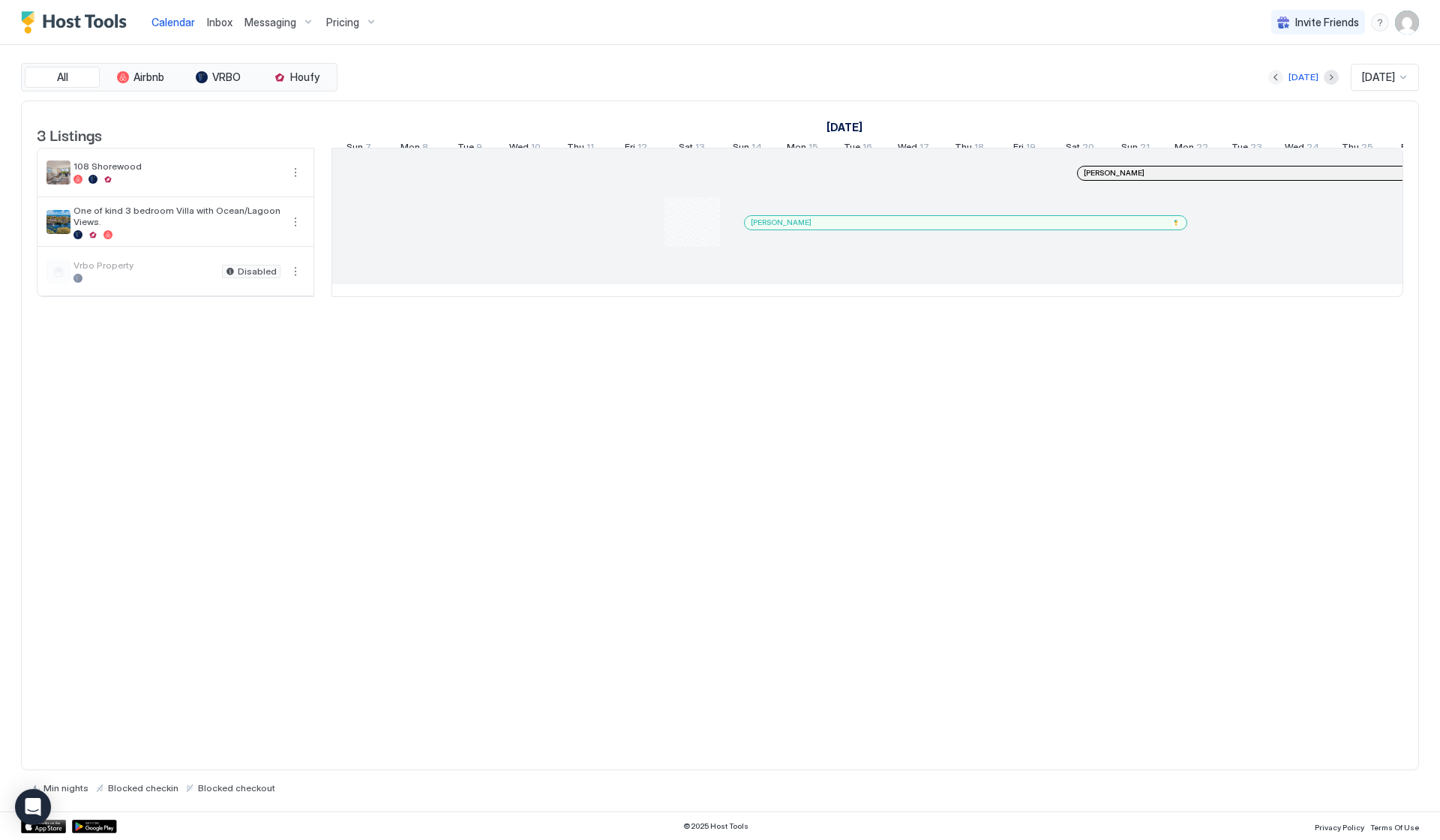
click at [1272, 77] on button "Previous month" at bounding box center [1275, 77] width 15 height 15
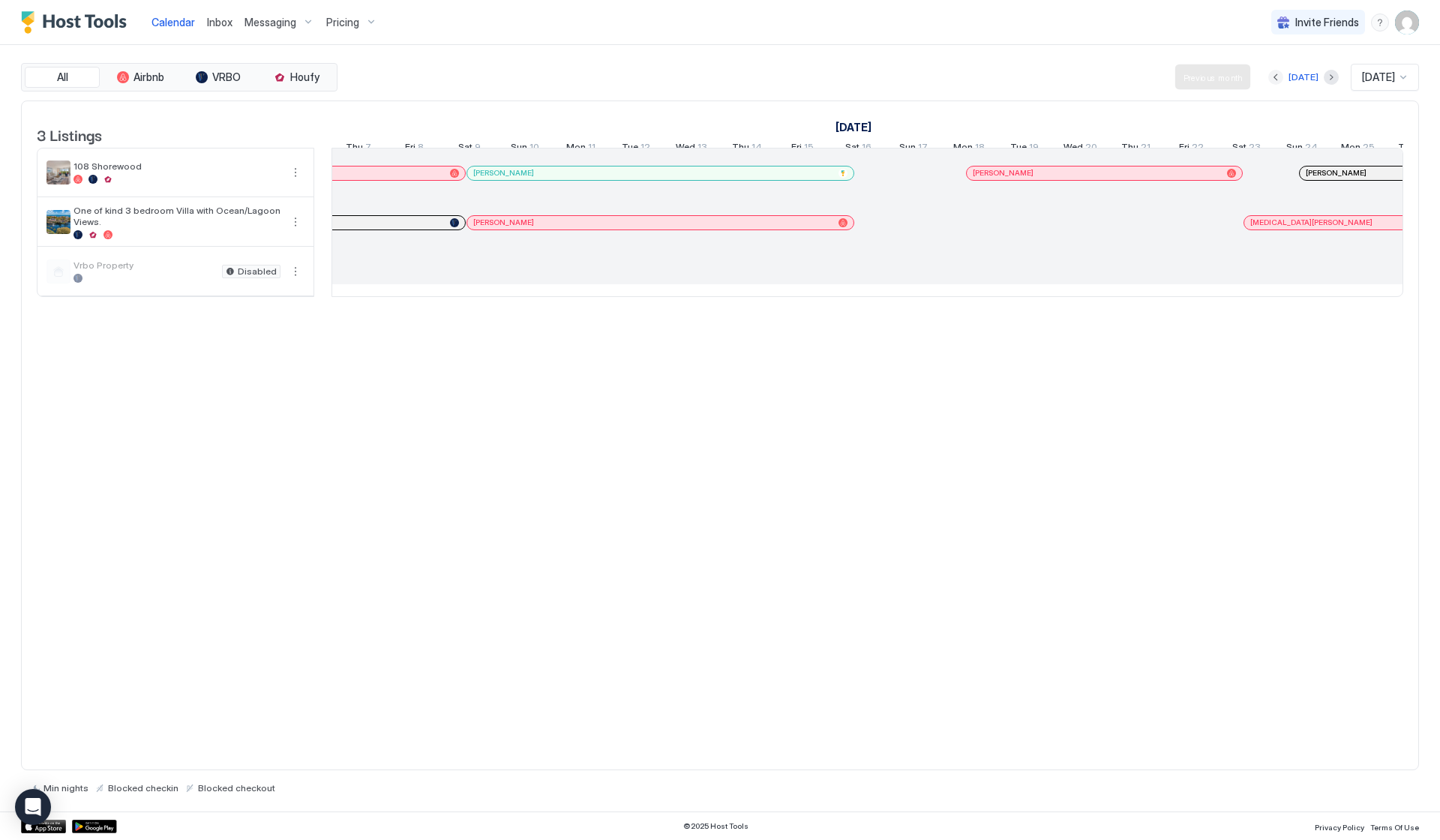
click at [1272, 77] on button "Previous month" at bounding box center [1275, 77] width 15 height 15
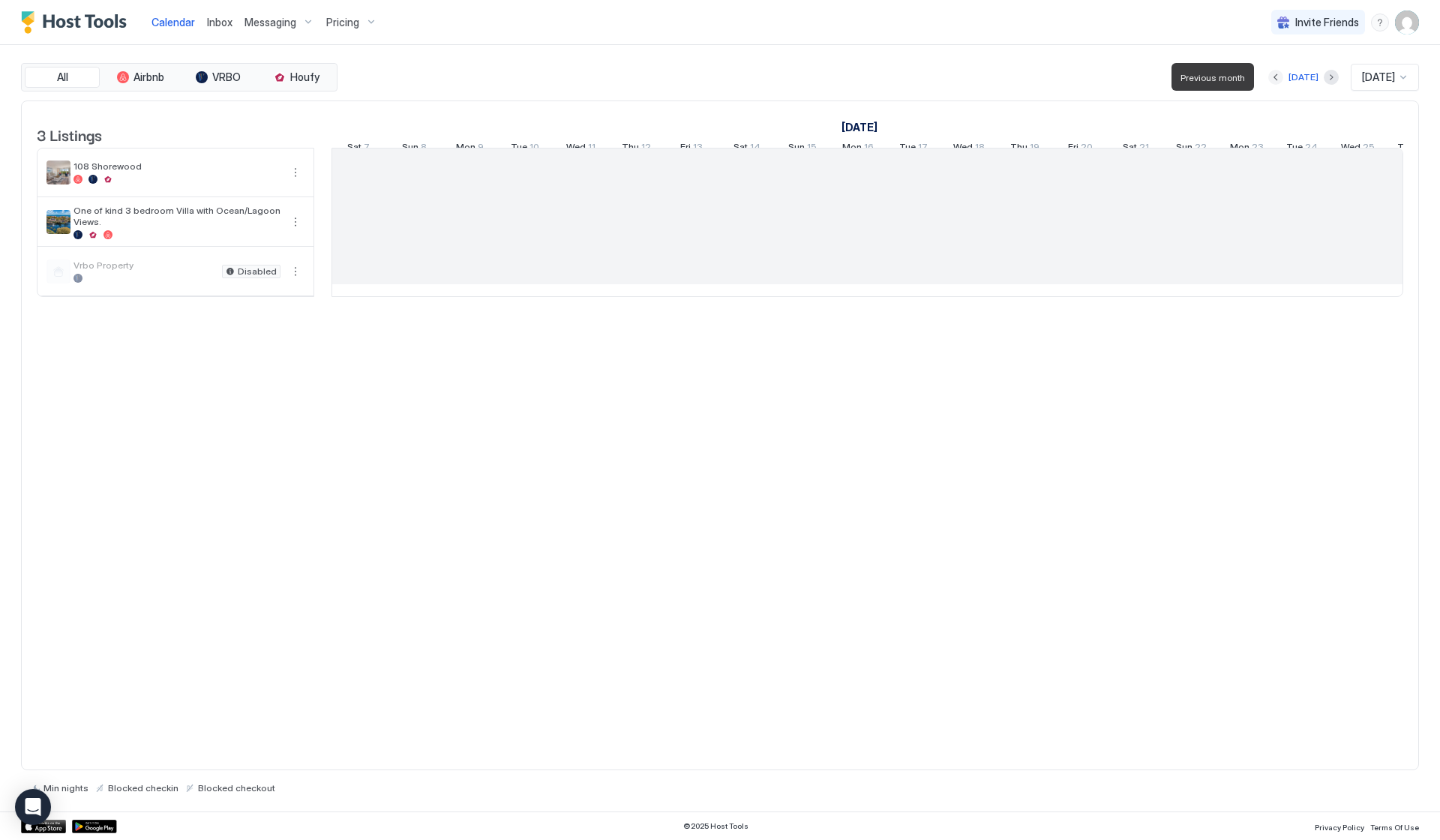
click at [1272, 77] on button "Previous month" at bounding box center [1275, 77] width 15 height 15
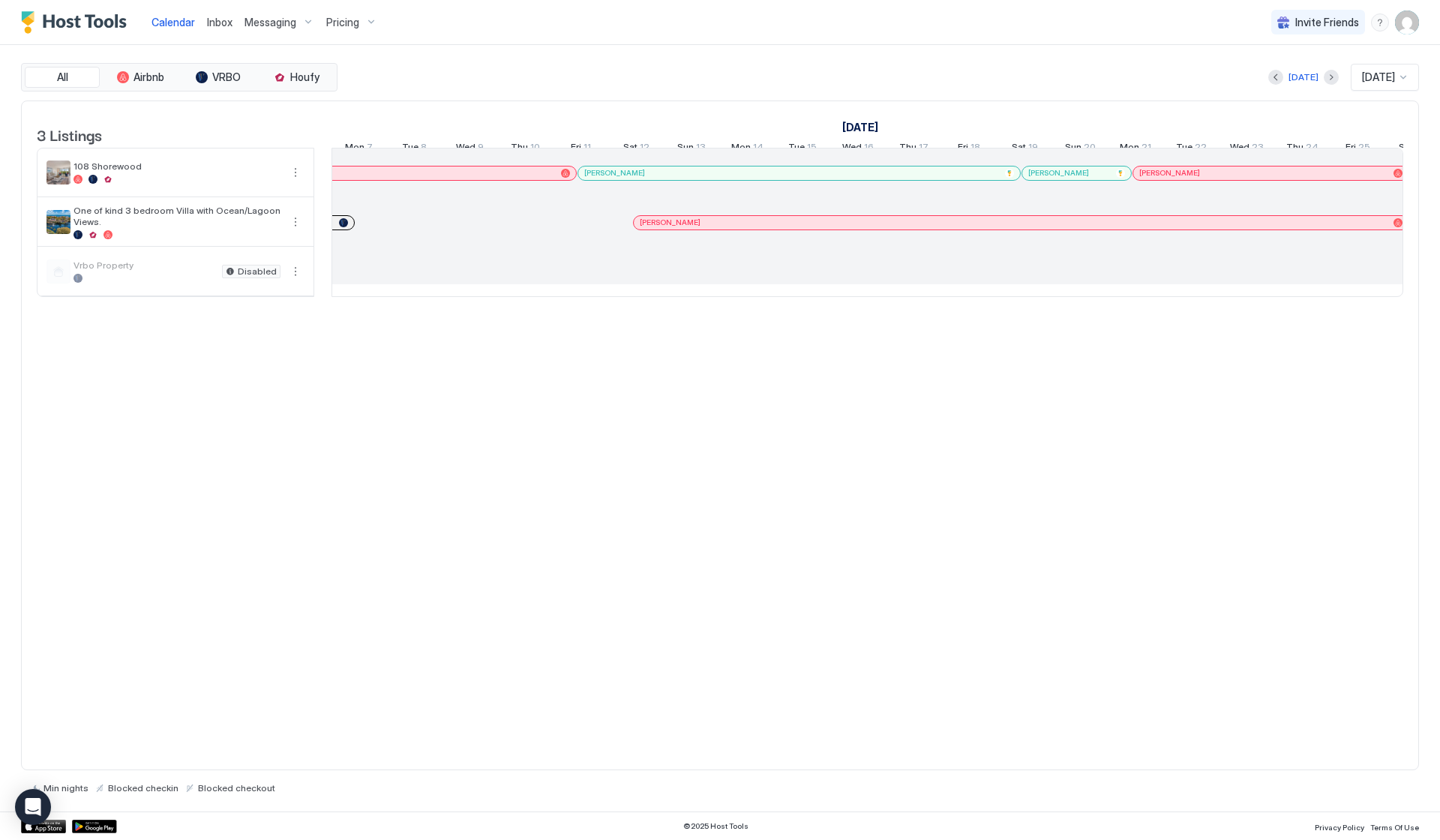
click at [322, 14] on div "Pricing" at bounding box center [351, 22] width 63 height 26
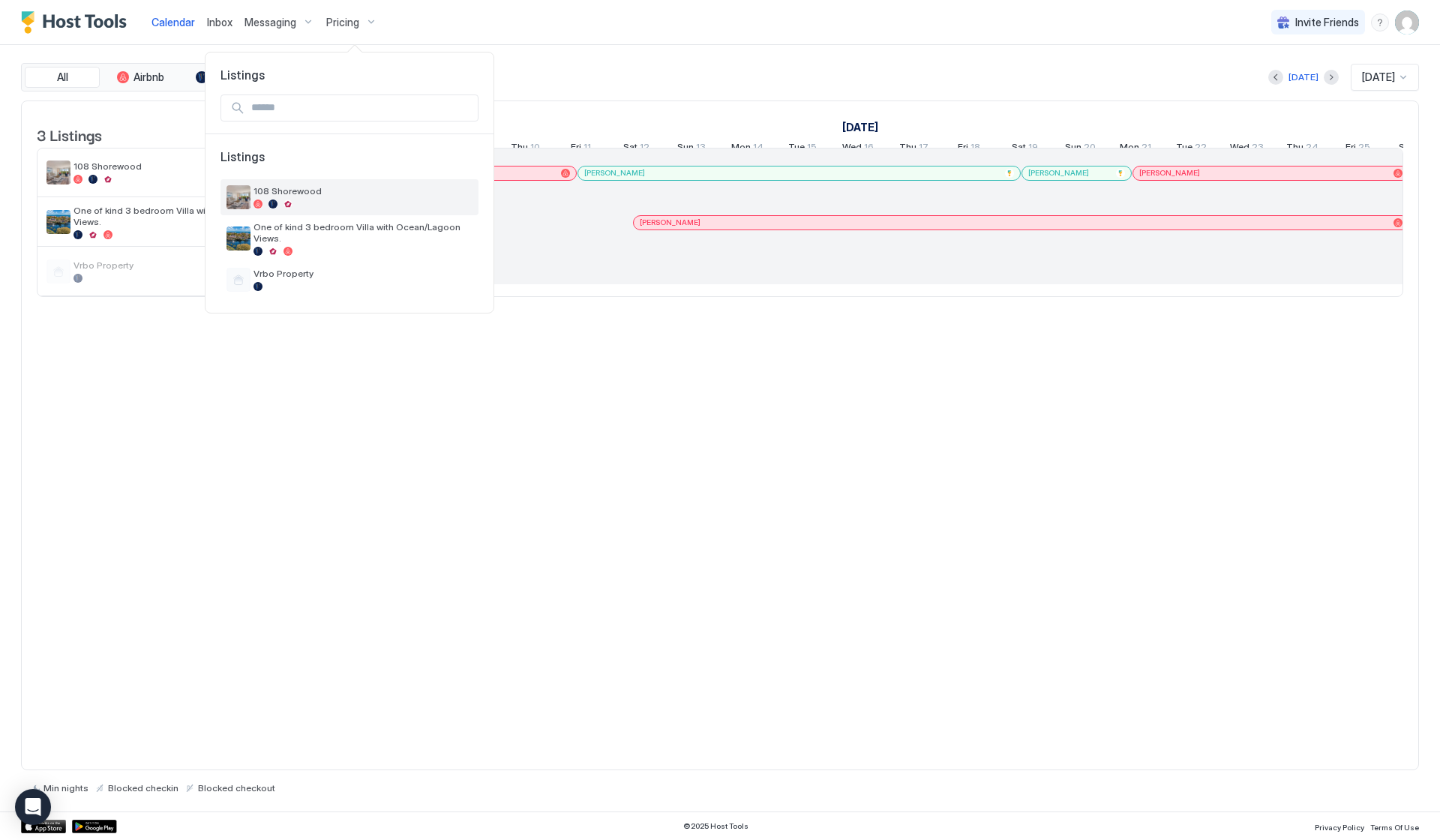
click at [296, 196] on span "108 Shorewood" at bounding box center [364, 191] width 219 height 12
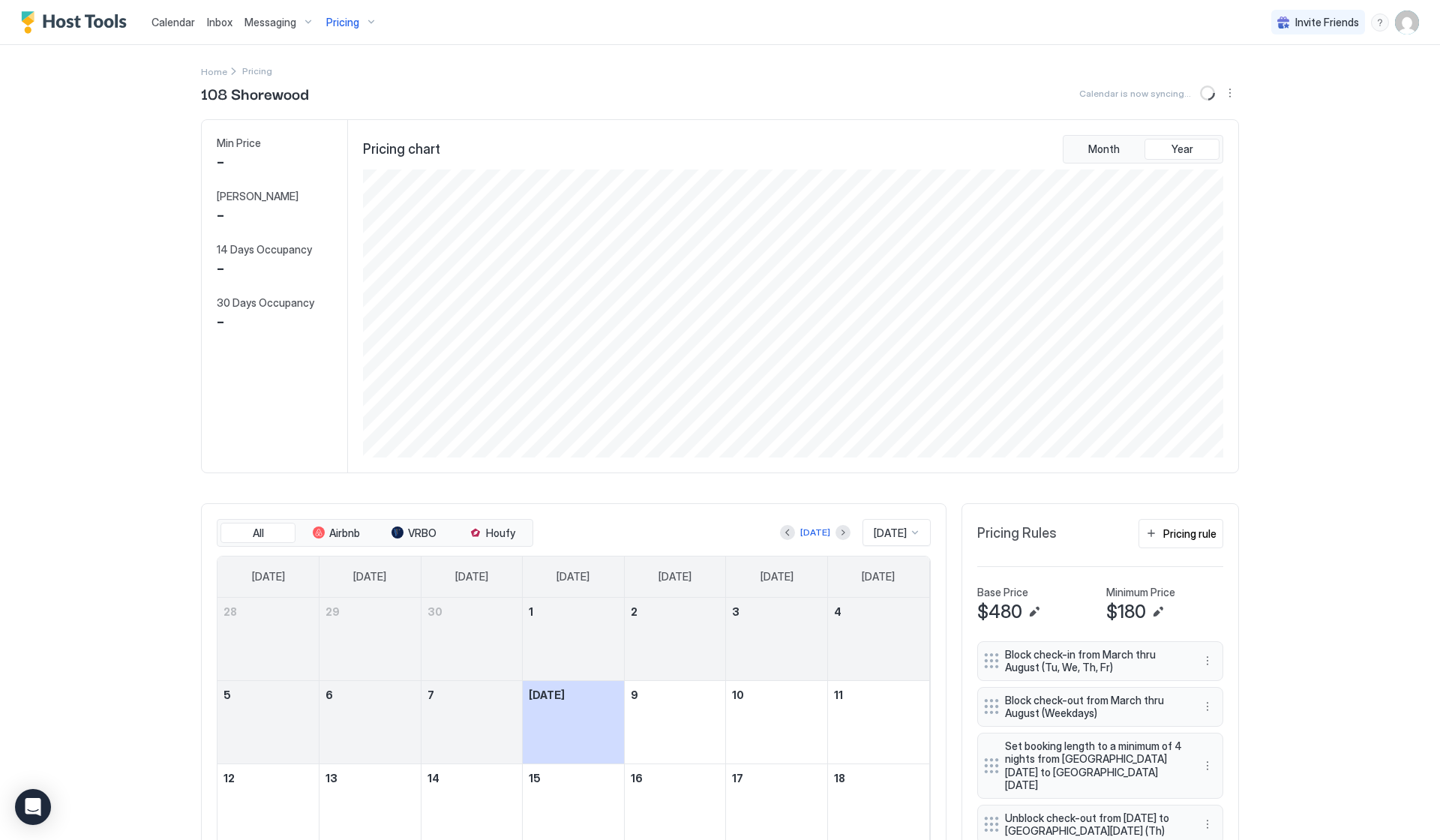
scroll to position [288, 863]
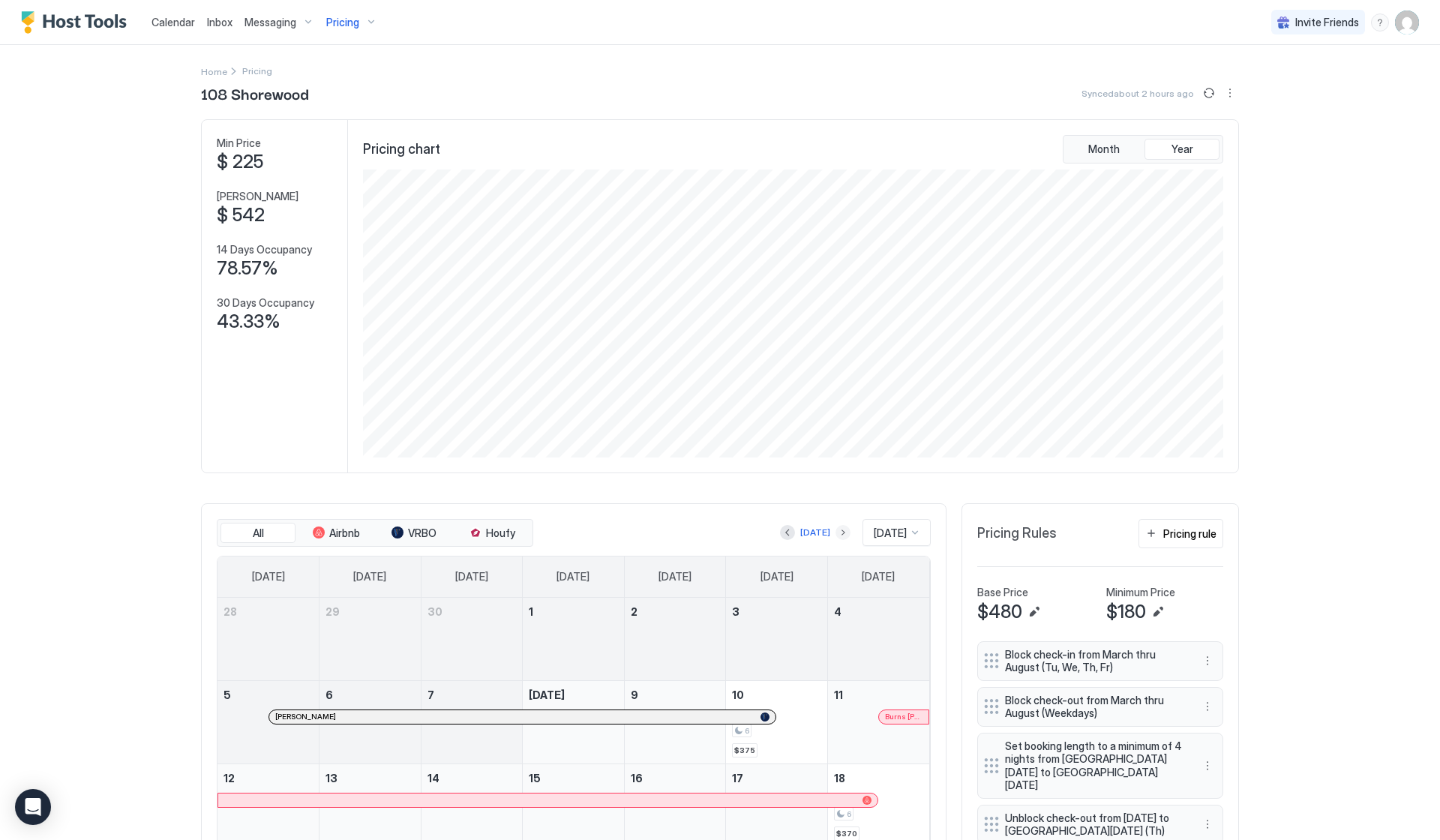
click at [836, 533] on button "Next month" at bounding box center [843, 532] width 15 height 15
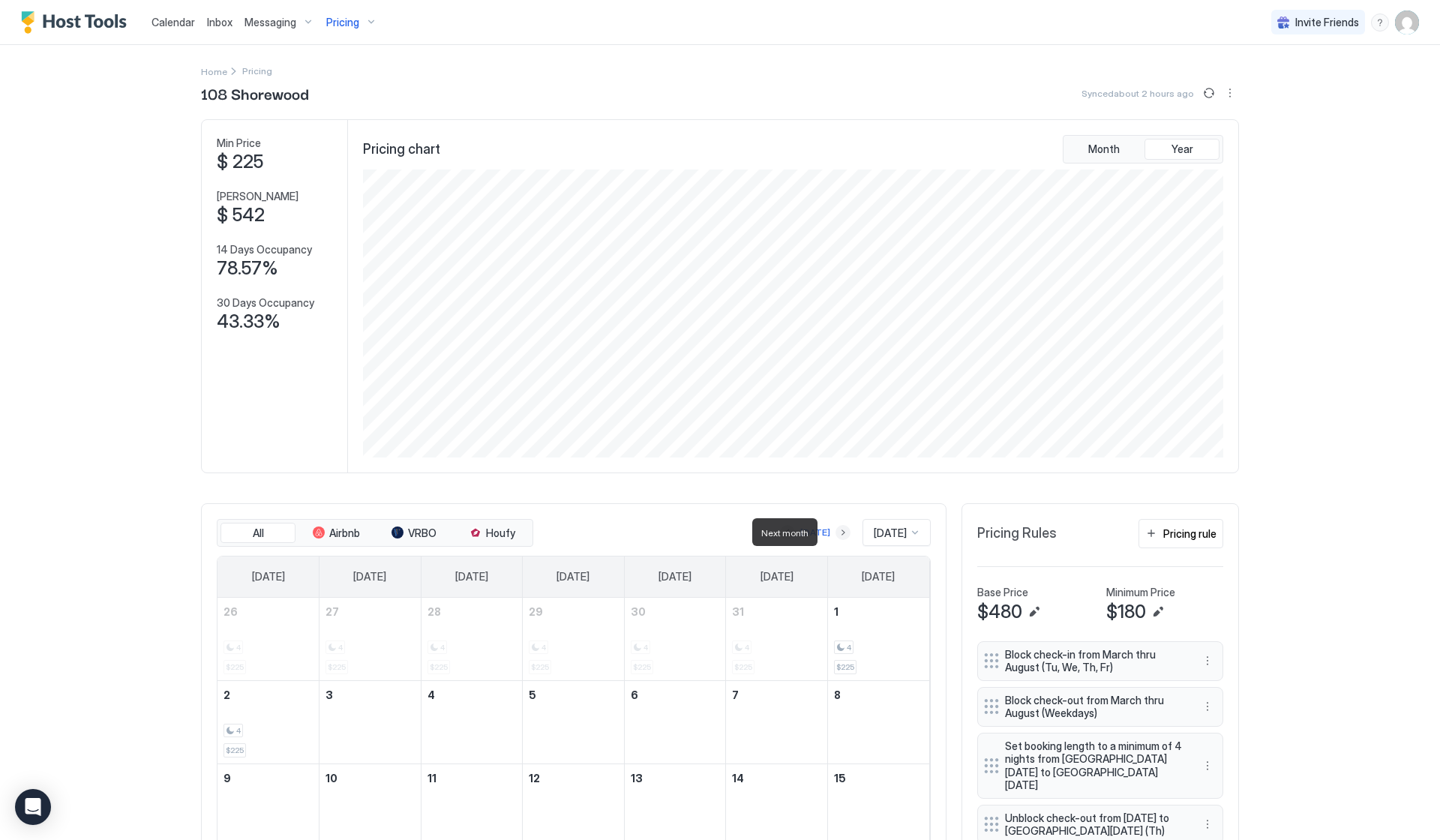
click at [836, 533] on button "Next month" at bounding box center [843, 532] width 15 height 15
click at [890, 534] on span "[DATE]" at bounding box center [890, 533] width 33 height 13
click at [880, 598] on span "[DATE]" at bounding box center [888, 594] width 30 height 12
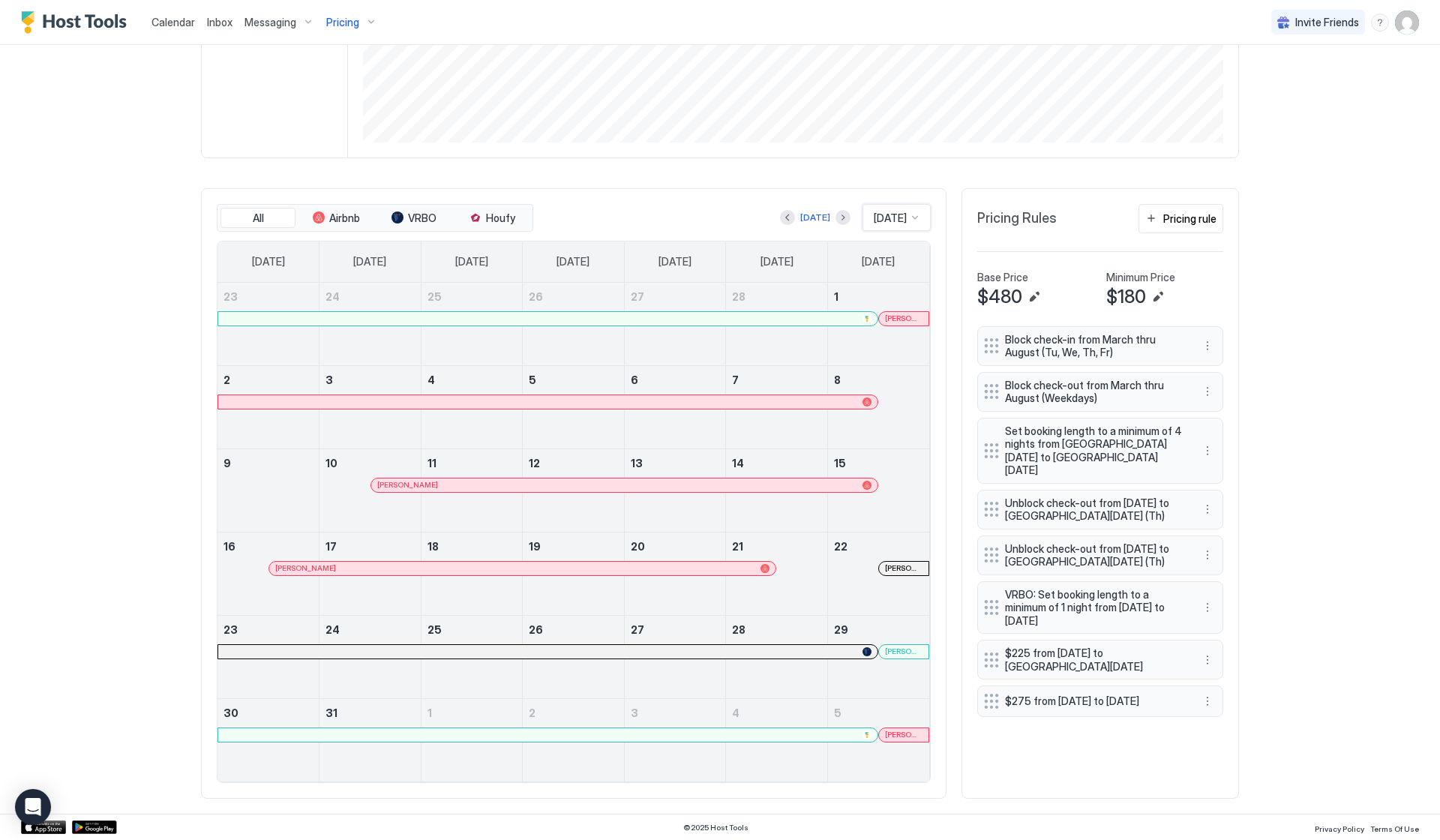
scroll to position [314, 0]
click at [260, 481] on div at bounding box center [268, 500] width 102 height 44
click at [683, 401] on div at bounding box center [548, 403] width 647 height 9
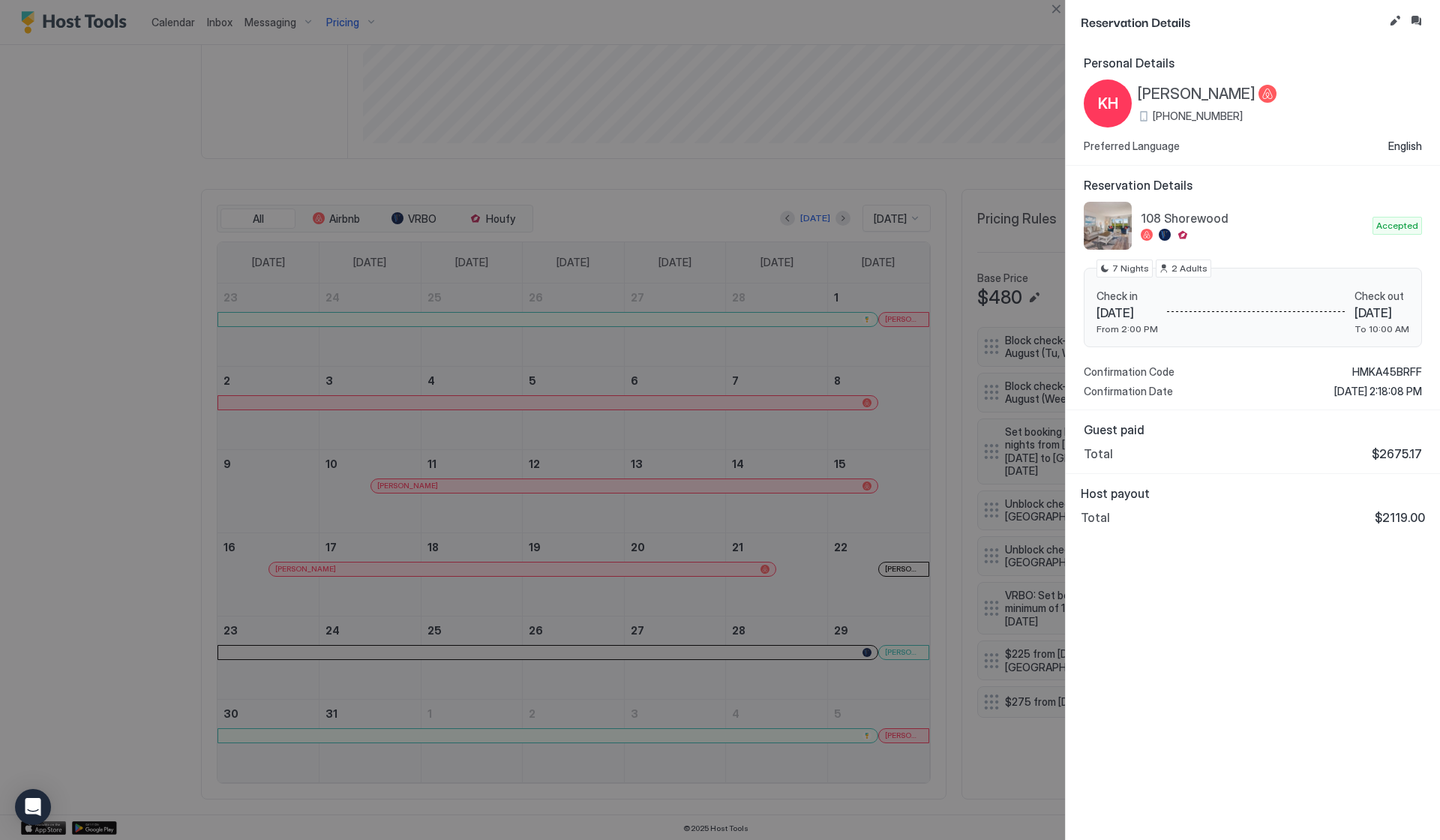
click at [944, 580] on div at bounding box center [720, 420] width 1440 height 840
click at [1053, 12] on button "Close" at bounding box center [1056, 9] width 18 height 18
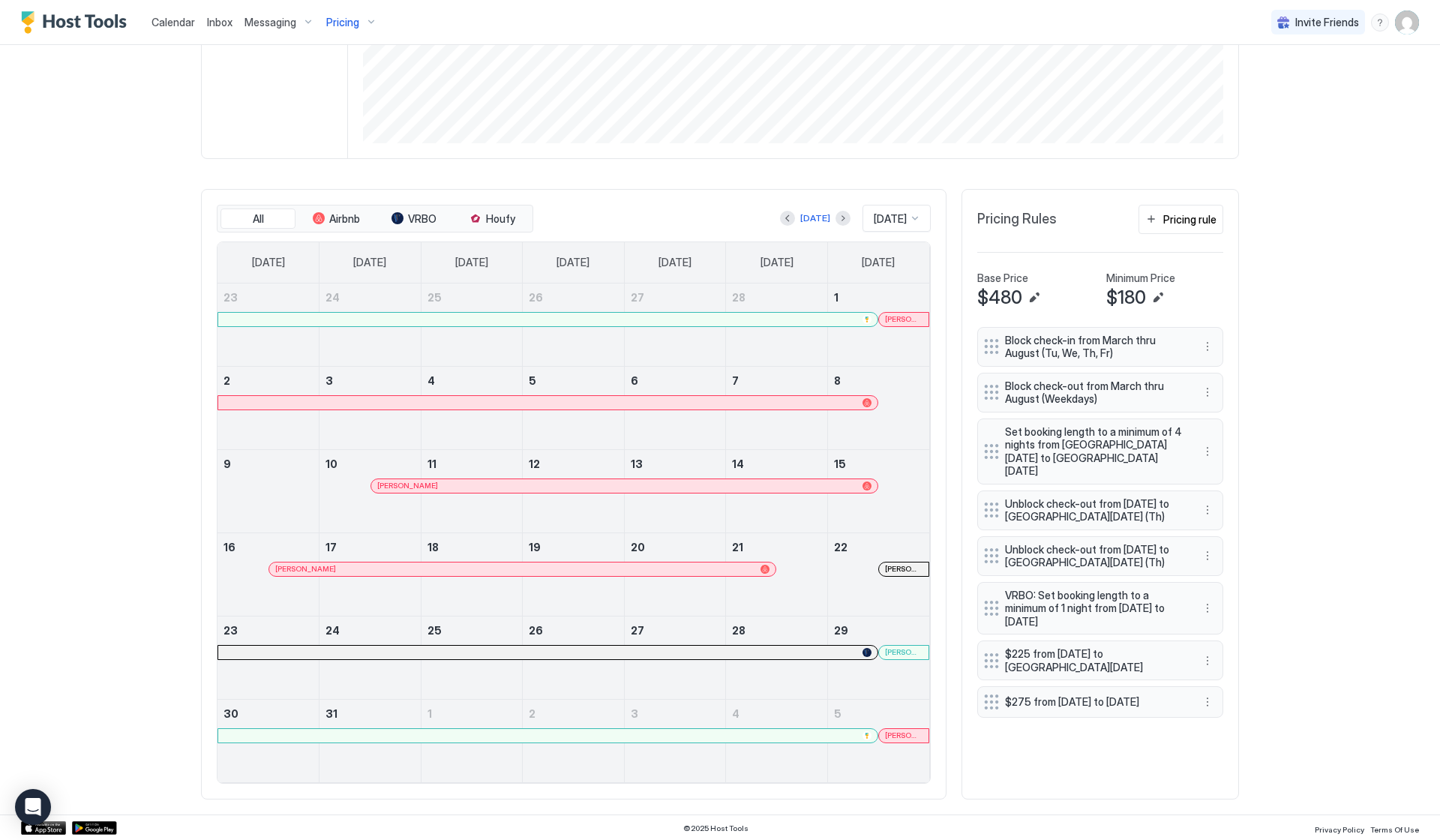
click at [902, 561] on link "Anissa Jones" at bounding box center [904, 568] width 51 height 15
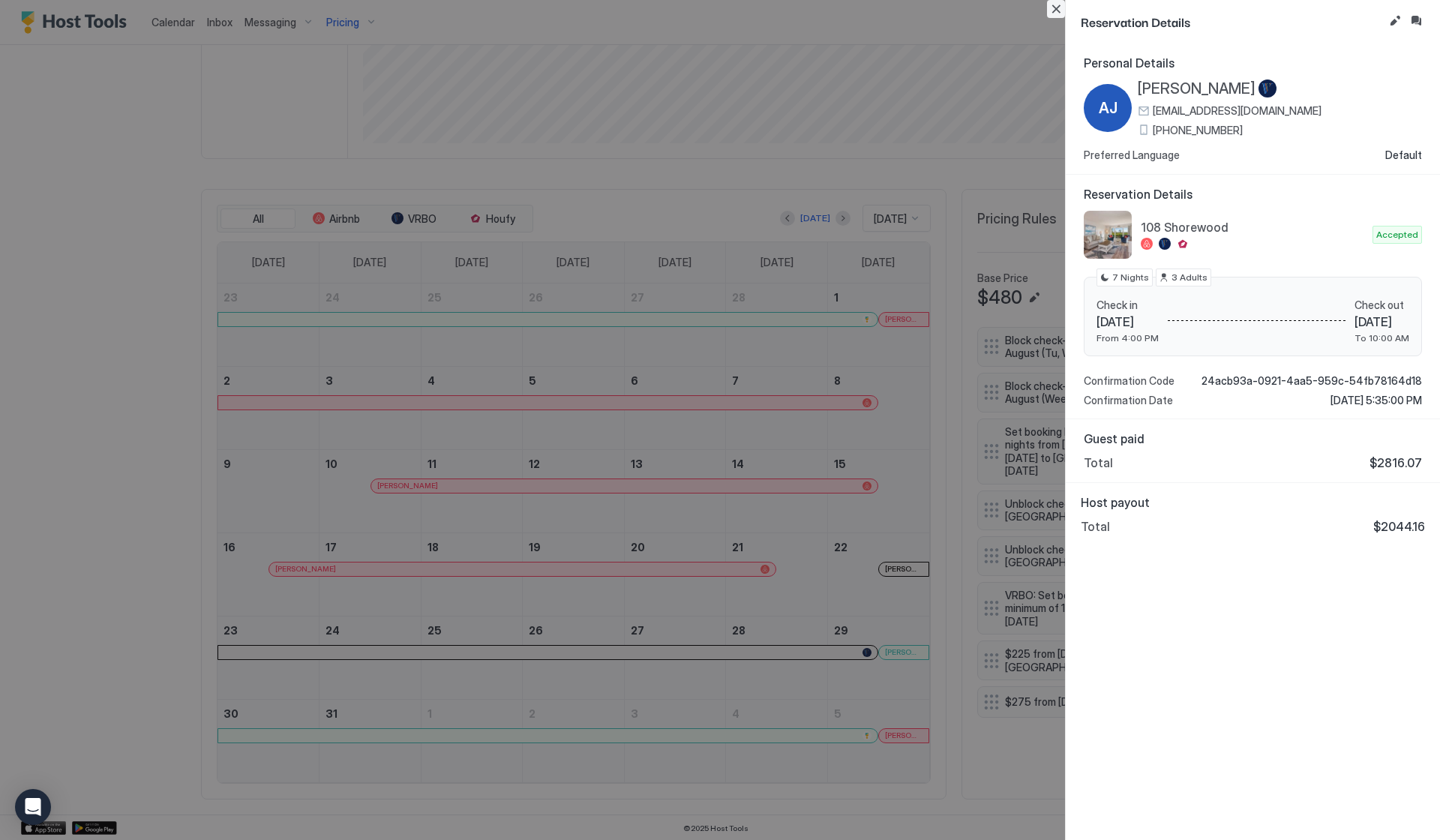
click at [1056, 12] on button "Close" at bounding box center [1056, 9] width 18 height 18
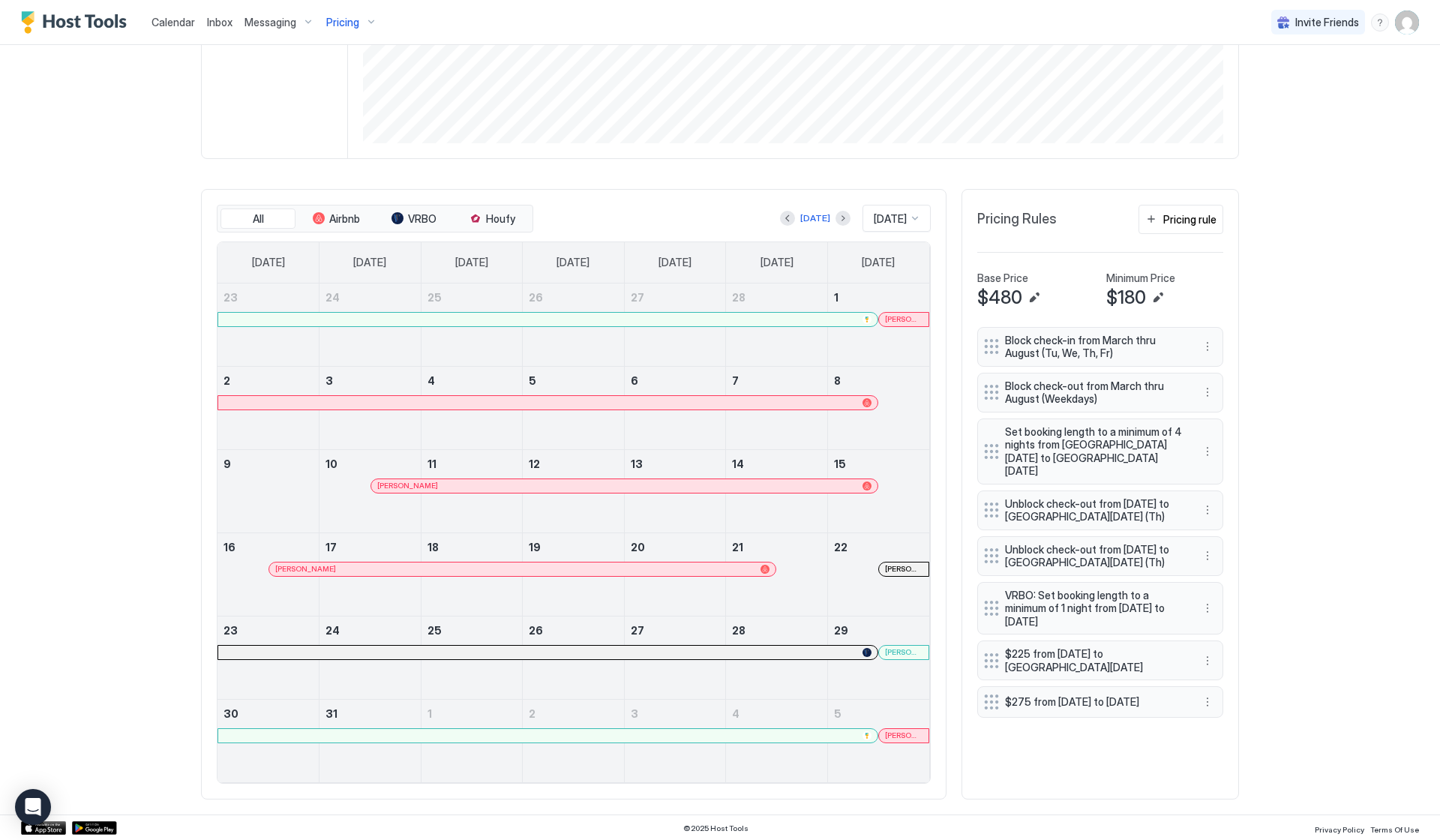
click at [247, 500] on div at bounding box center [268, 500] width 102 height 44
drag, startPoint x: 246, startPoint y: 500, endPoint x: -166, endPoint y: 1068, distance: 701.7
click at [255, 472] on div "9" at bounding box center [268, 491] width 102 height 83
click at [255, 472] on link "9" at bounding box center [268, 463] width 102 height 28
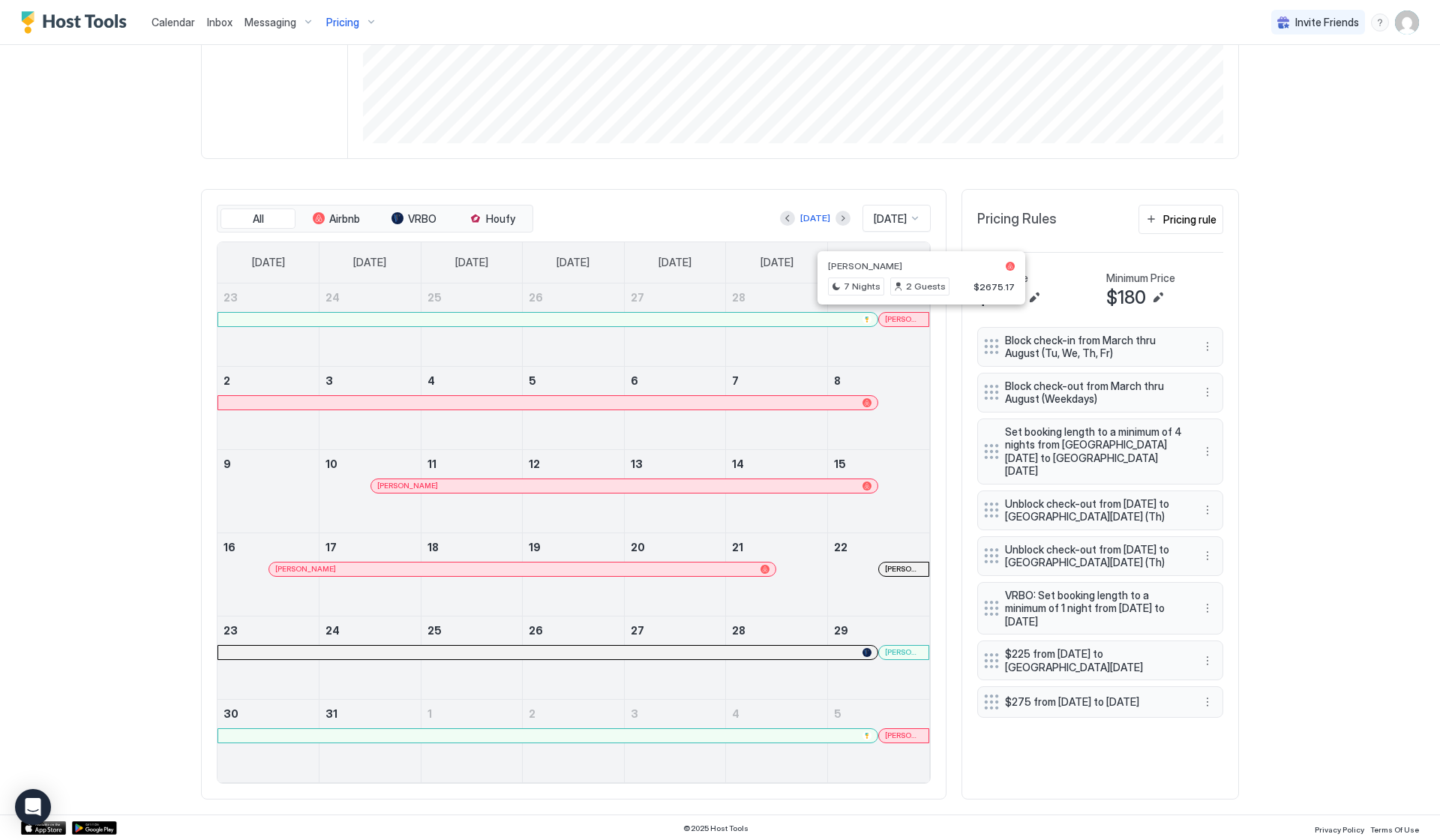
click at [914, 317] on div at bounding box center [913, 319] width 12 height 12
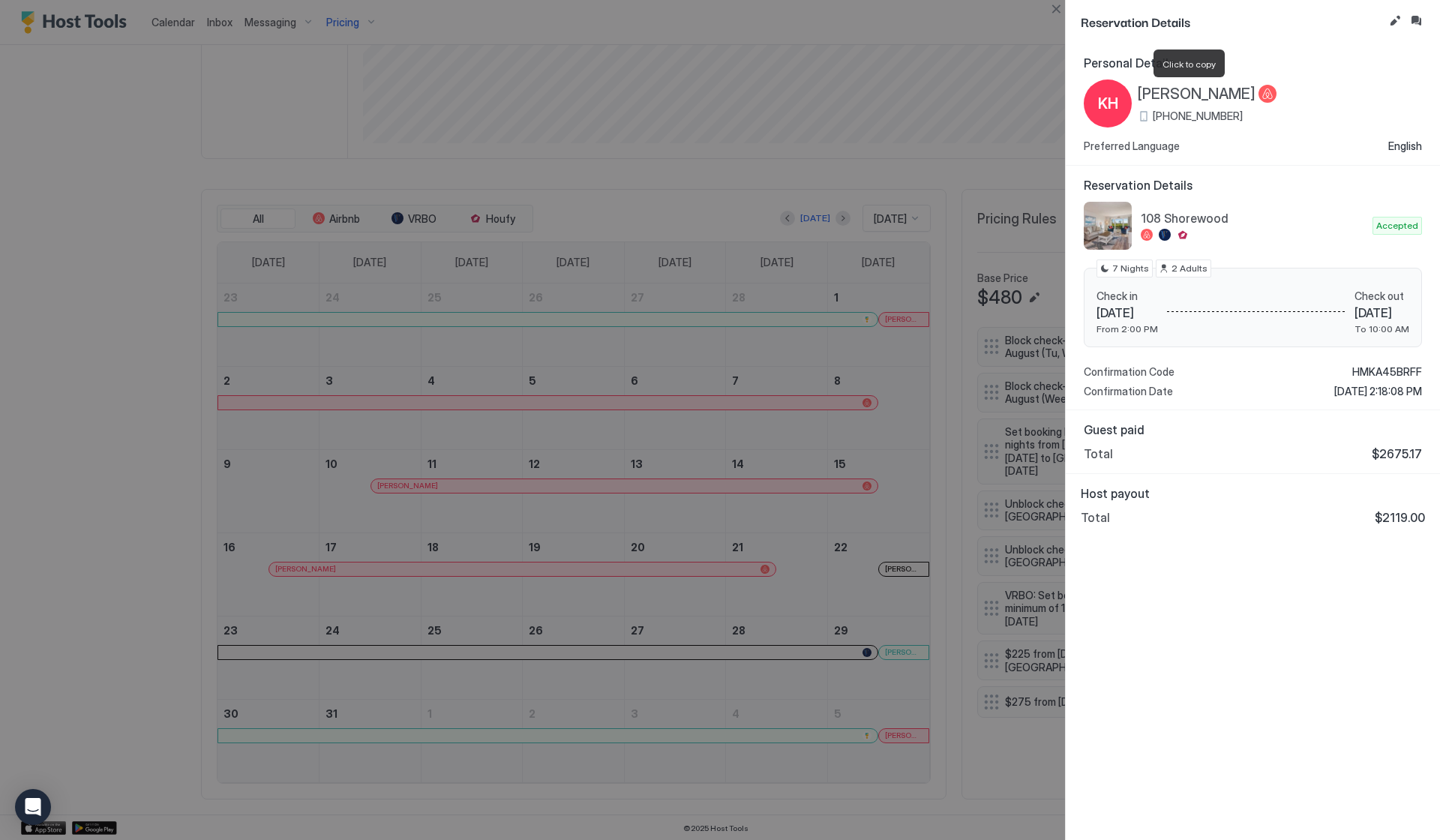
click at [1190, 87] on span "Kevin Hufnagle" at bounding box center [1197, 94] width 118 height 19
click at [834, 145] on div at bounding box center [720, 420] width 1440 height 840
click at [960, 183] on div at bounding box center [720, 420] width 1440 height 840
click at [1055, 7] on button "Close" at bounding box center [1056, 9] width 18 height 18
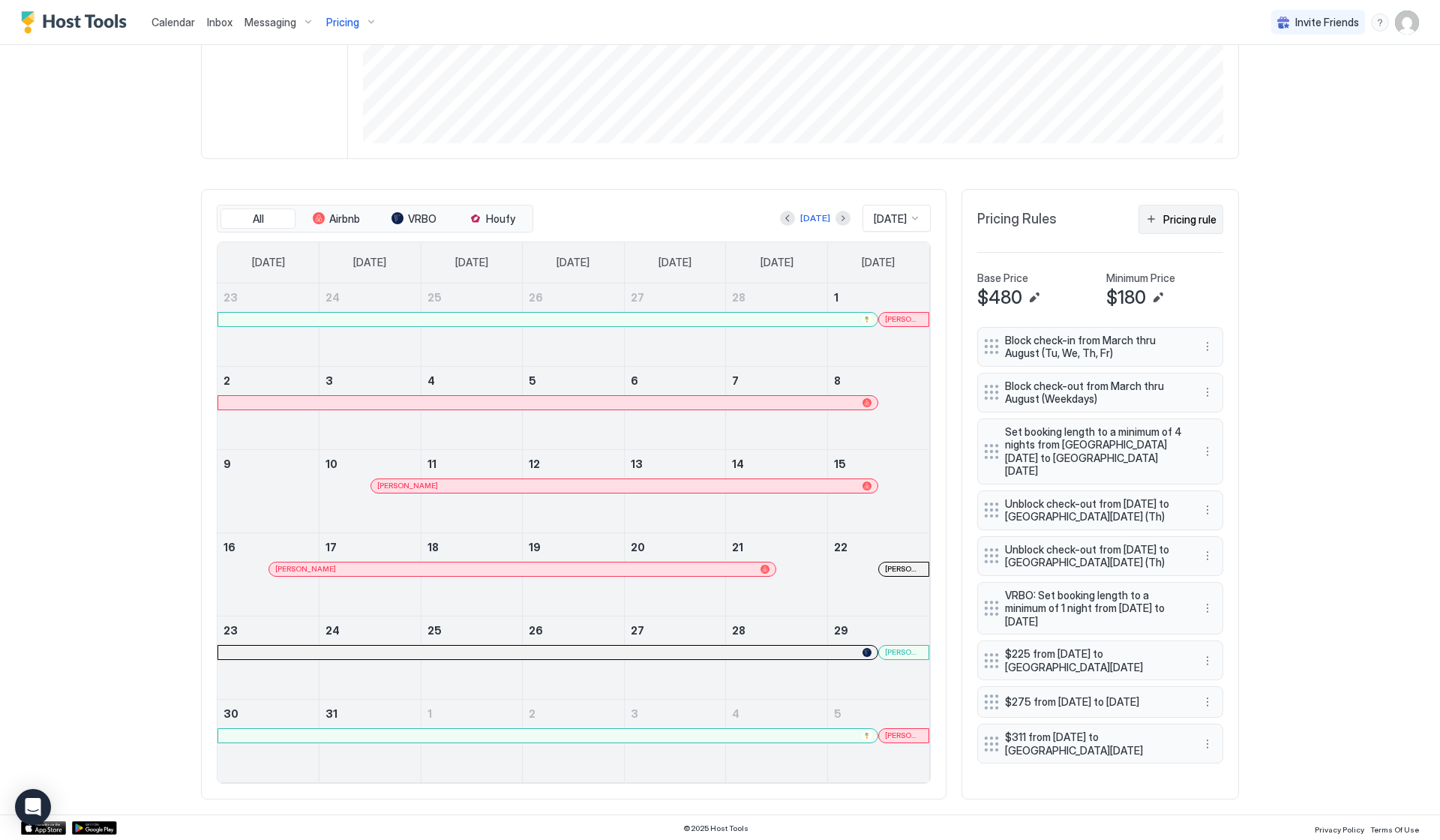
click at [1175, 218] on div "Pricing rule" at bounding box center [1190, 219] width 53 height 16
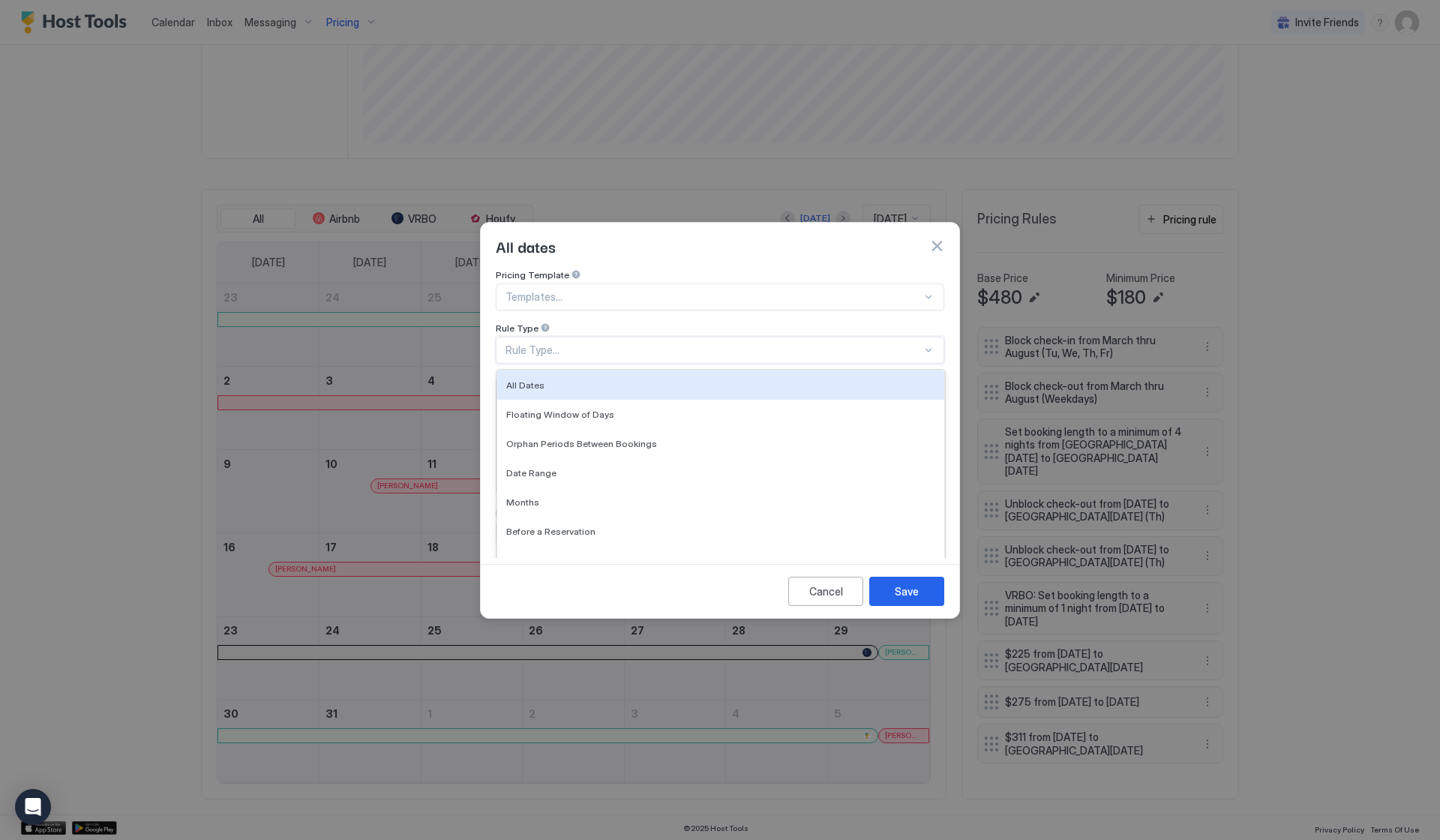
click at [638, 337] on div "Rule Type..." at bounding box center [719, 350] width 448 height 27
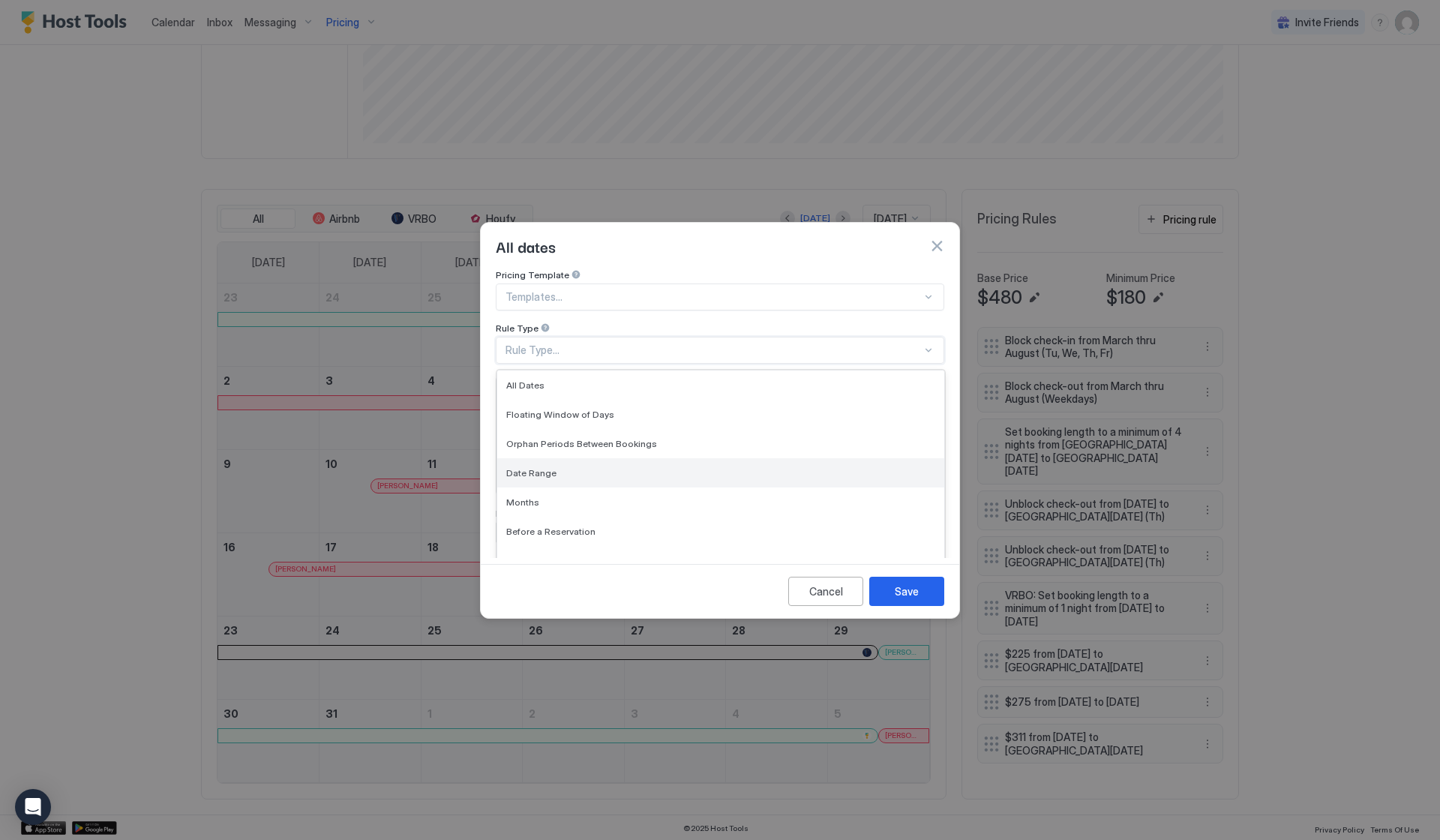
click at [601, 458] on div "Date Range" at bounding box center [721, 472] width 447 height 29
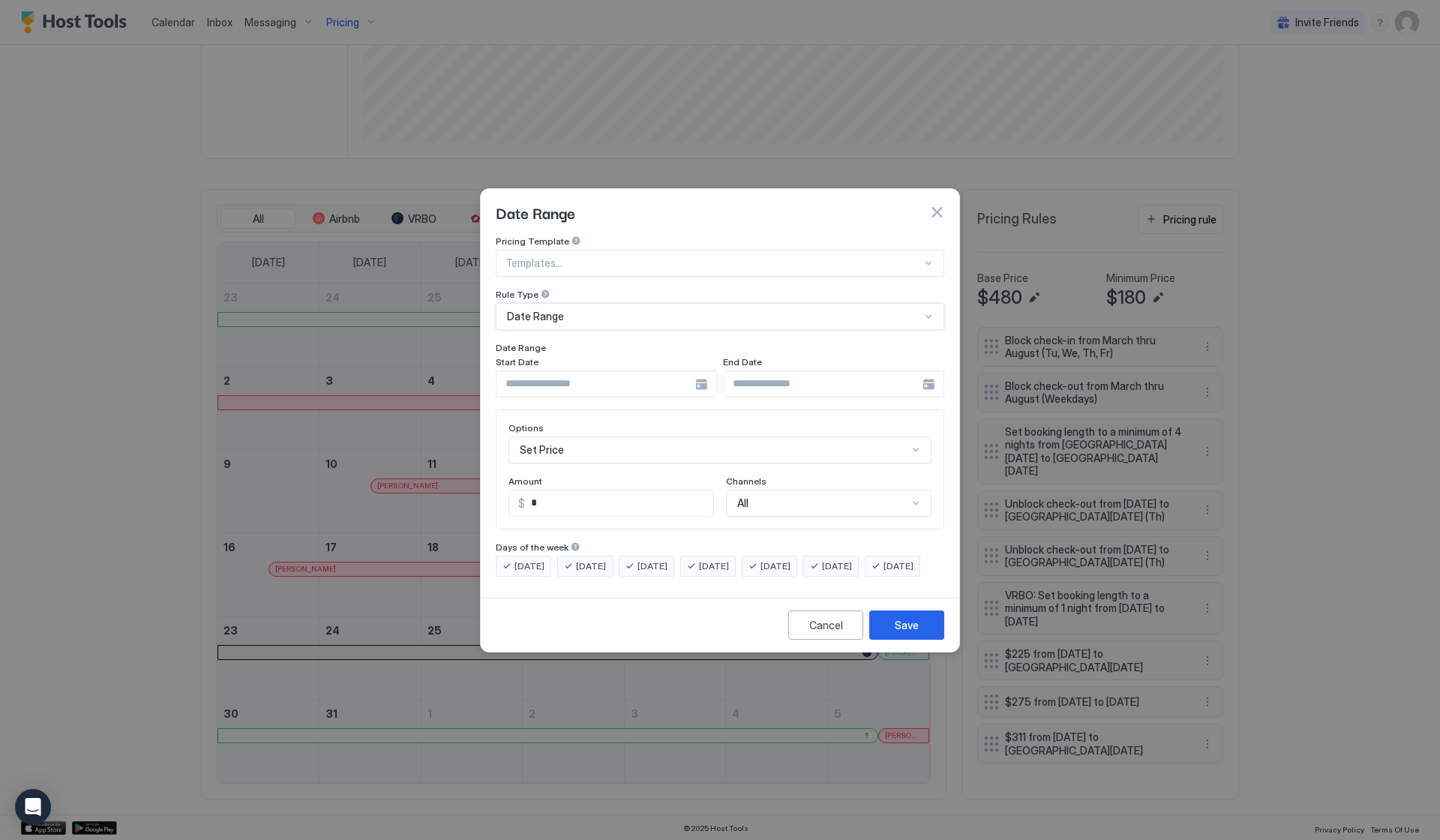
click at [647, 257] on div at bounding box center [713, 263] width 416 height 13
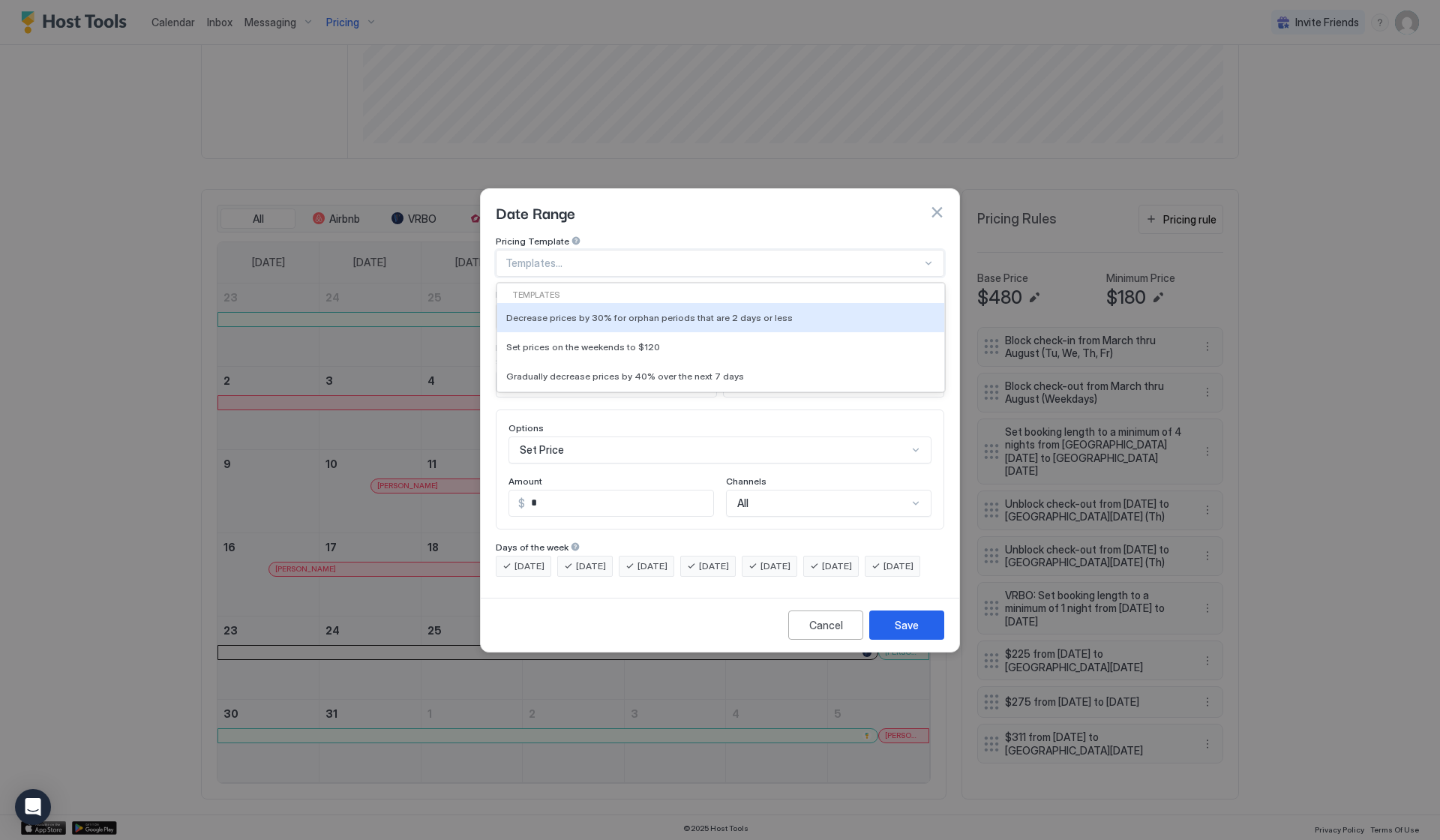
click at [688, 213] on div "Date Range" at bounding box center [720, 212] width 479 height 46
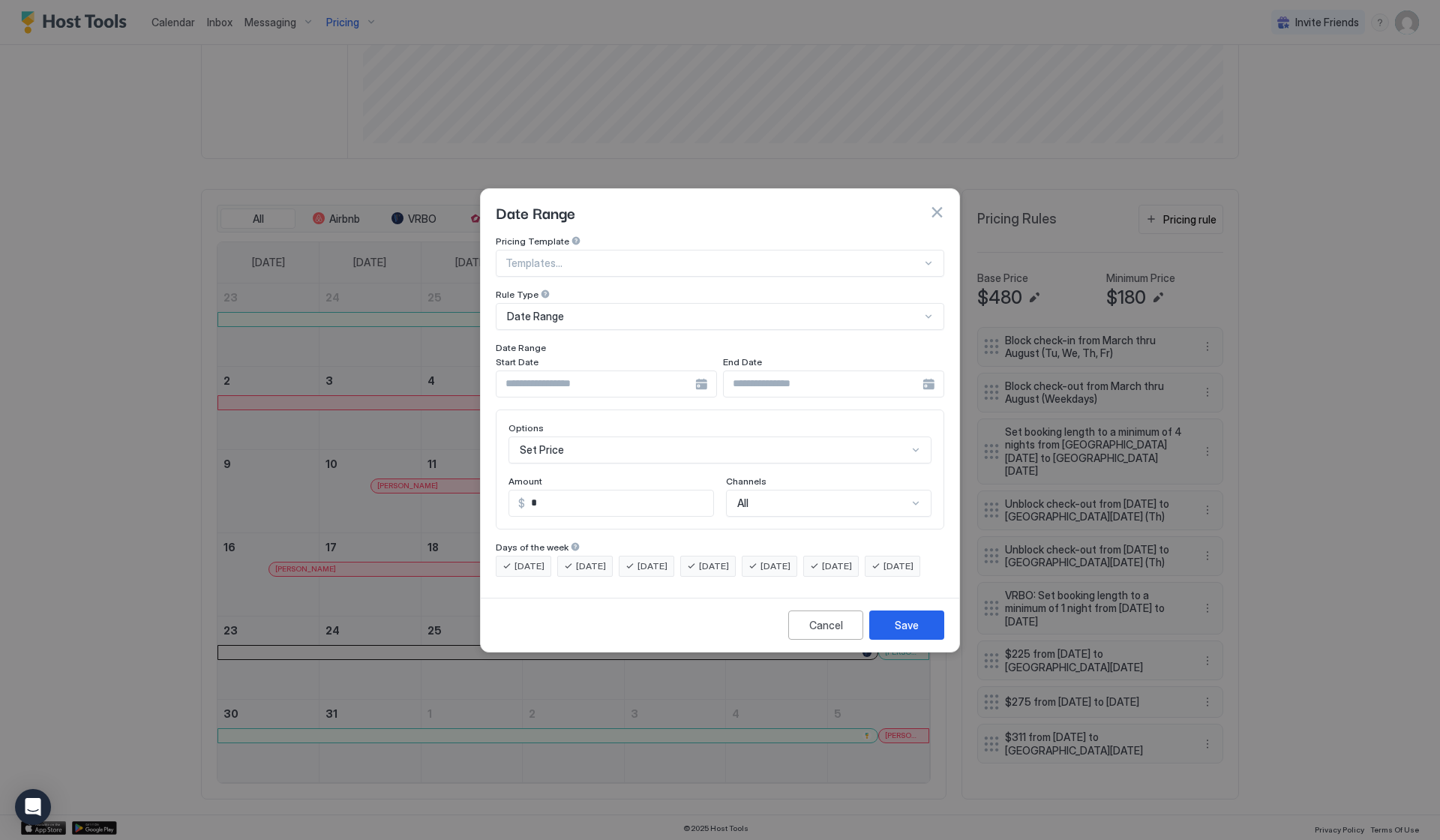
click at [707, 371] on div at bounding box center [606, 384] width 221 height 27
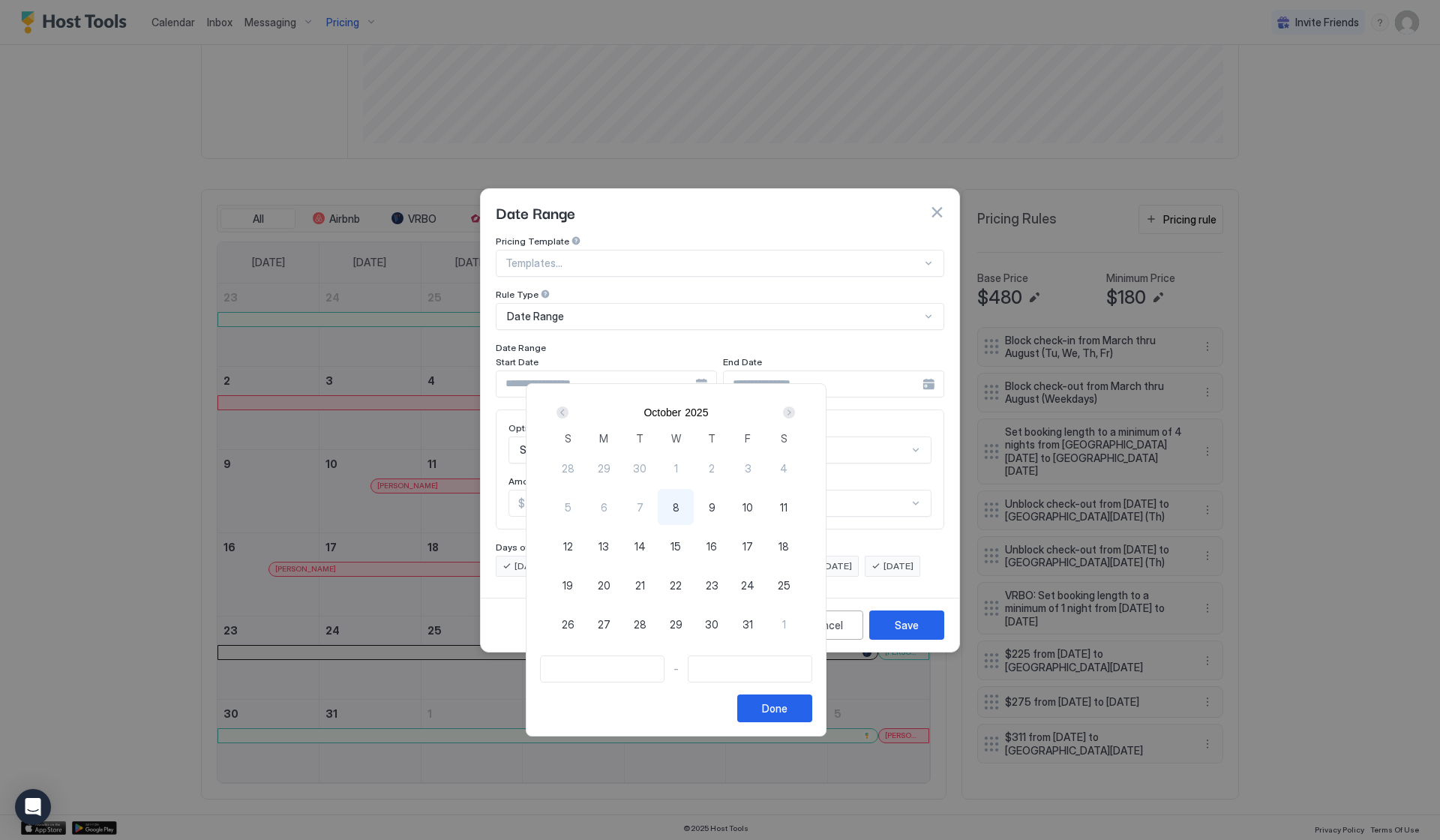
click at [795, 414] on div "Next" at bounding box center [789, 412] width 12 height 12
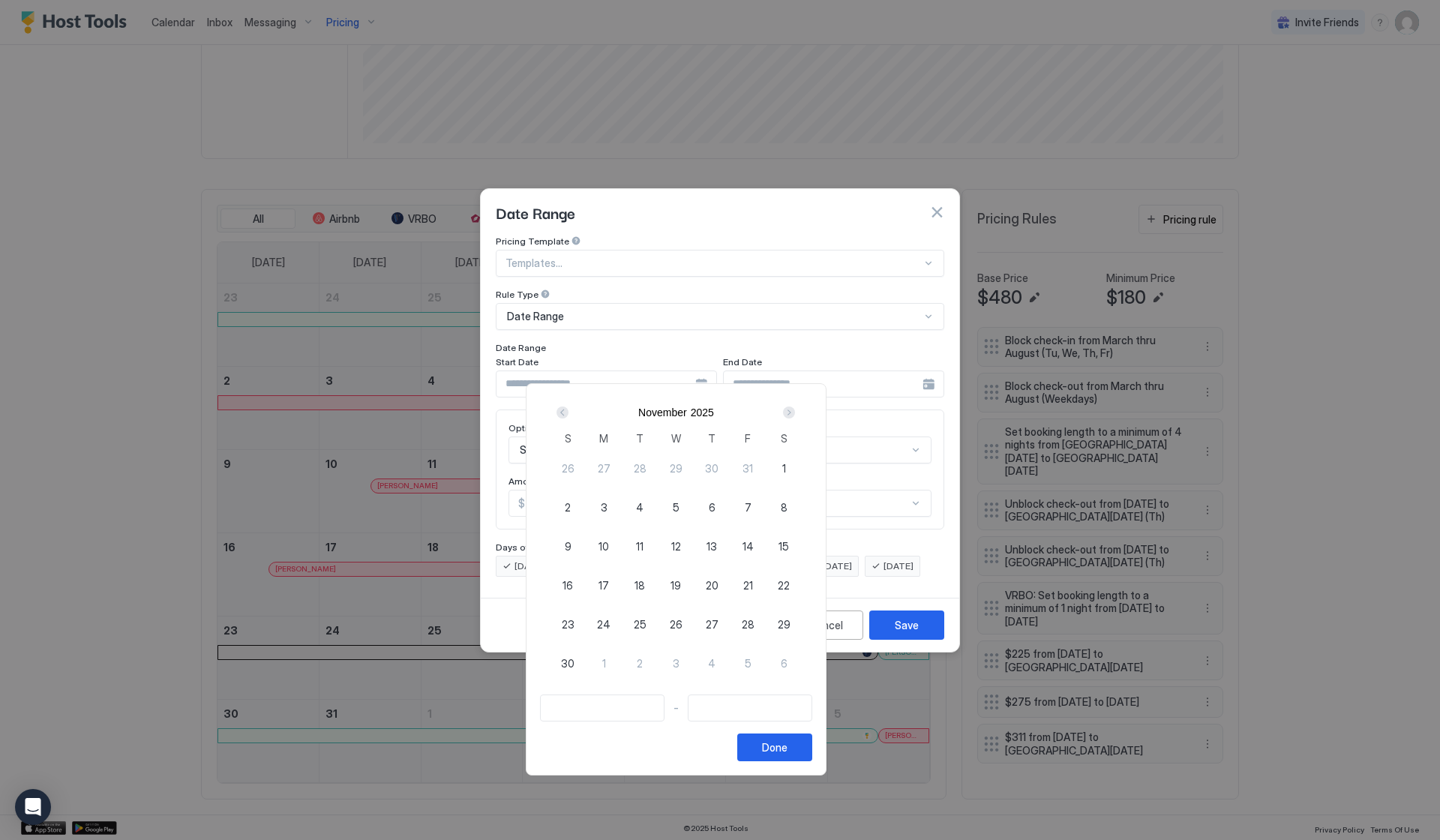
click at [795, 414] on div "Next" at bounding box center [789, 412] width 12 height 12
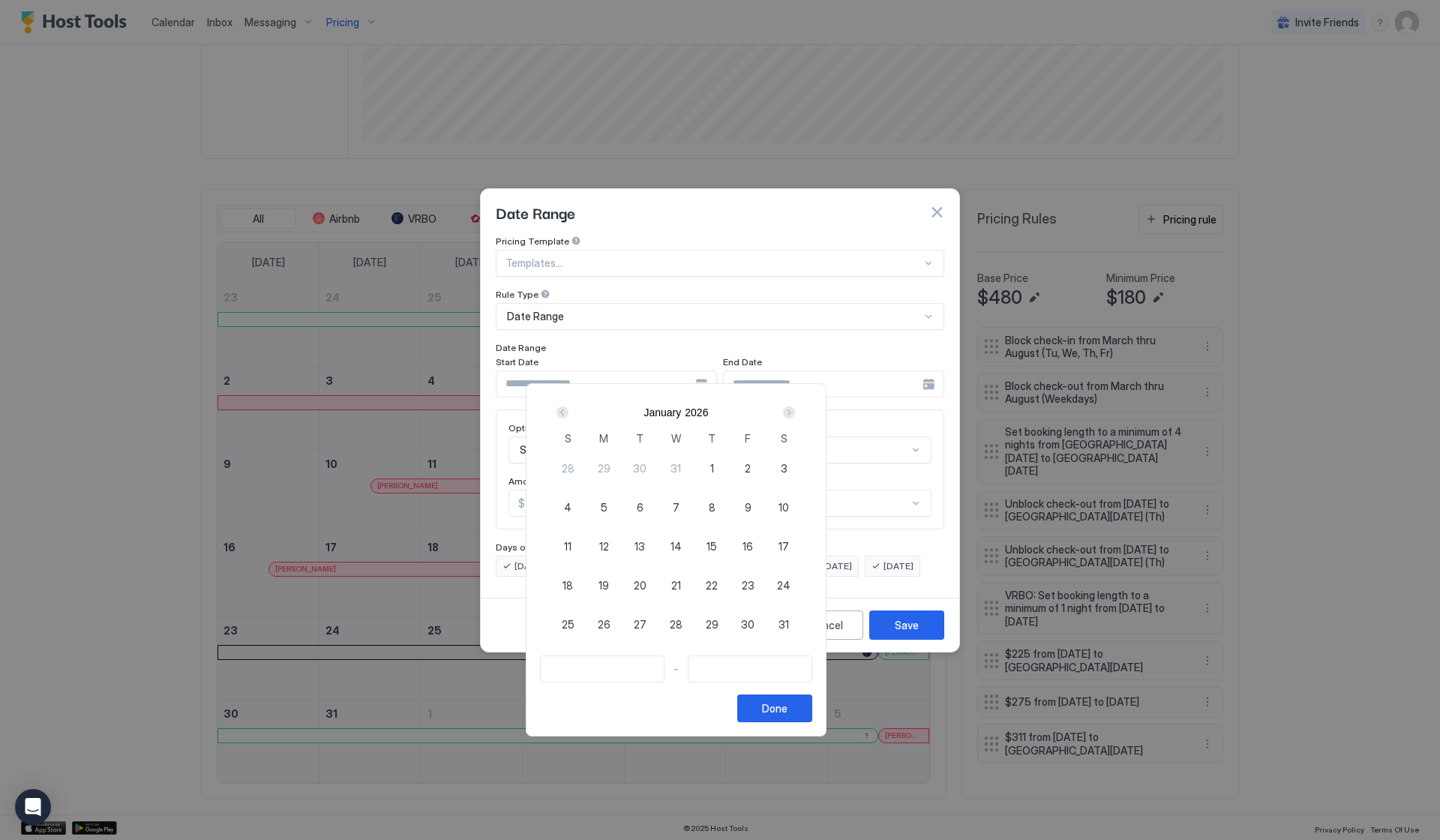
click at [795, 414] on div "Next" at bounding box center [789, 412] width 12 height 12
click at [795, 412] on div "Next" at bounding box center [789, 412] width 12 height 12
click at [802, 628] on div "4" at bounding box center [783, 624] width 36 height 36
type input "**********"
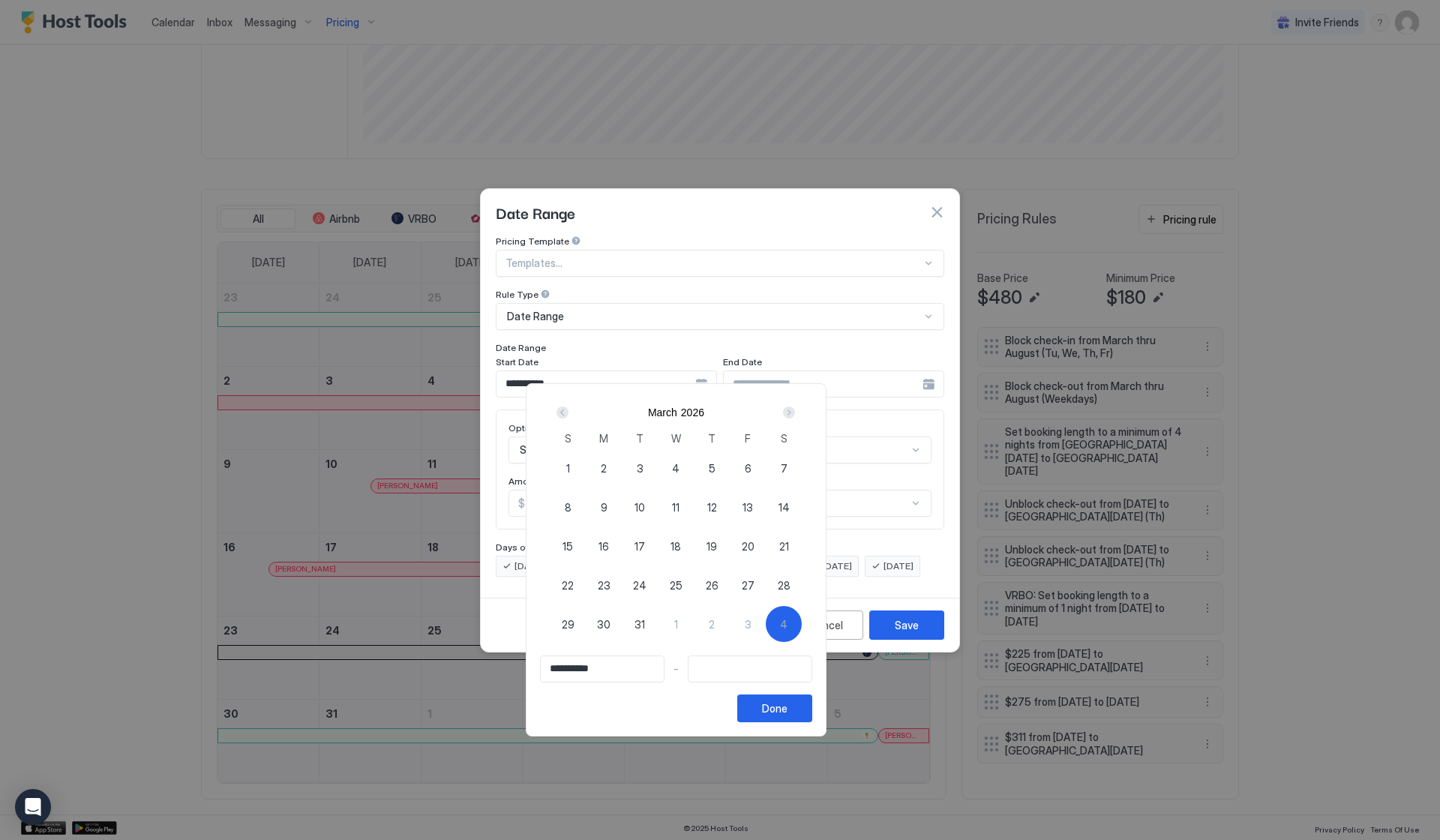
click at [795, 412] on div "Next" at bounding box center [789, 412] width 12 height 12
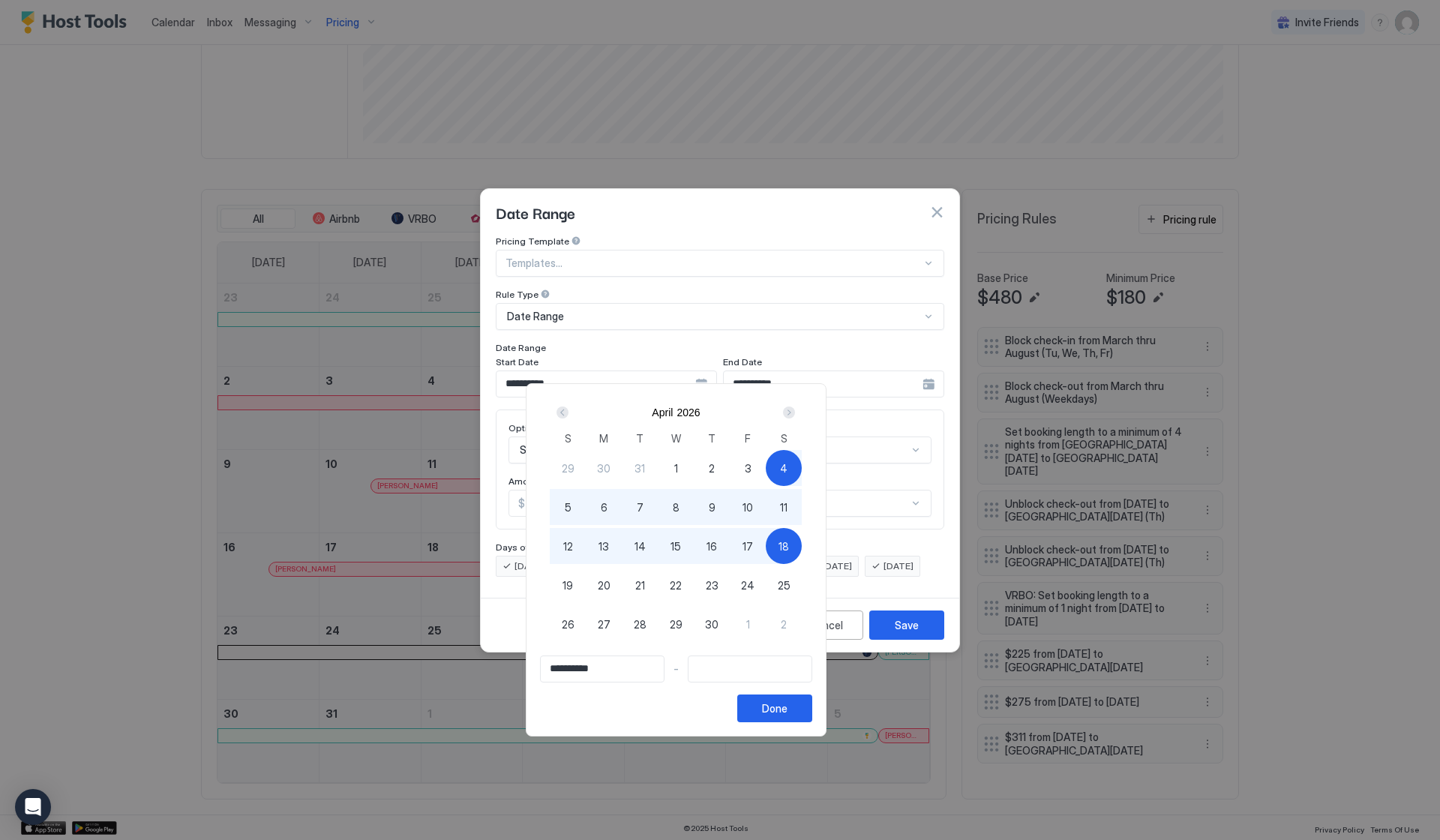
type input "**********"
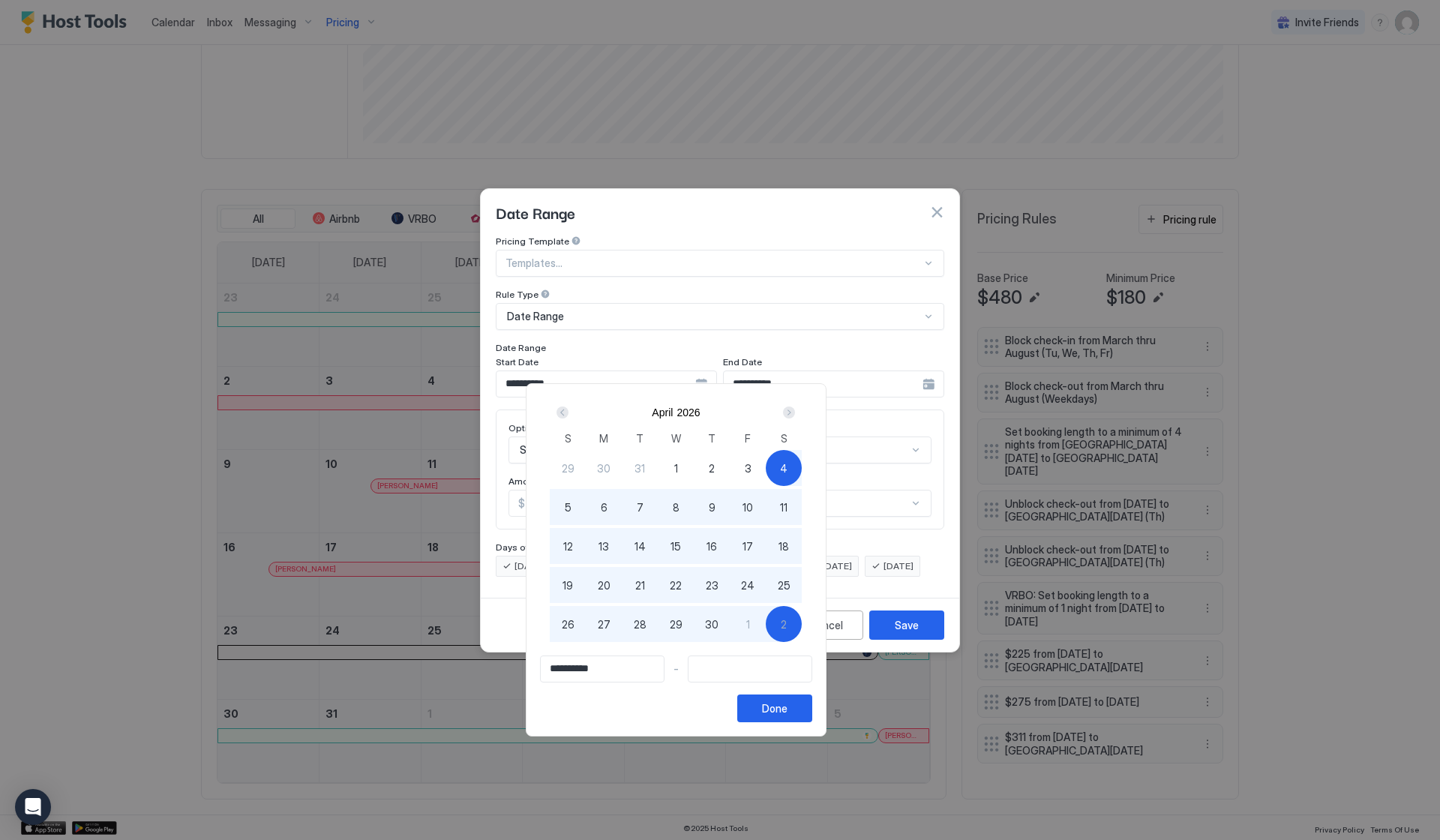
click at [787, 620] on span "2" at bounding box center [783, 624] width 6 height 16
type input "**********"
click at [813, 709] on button "Done" at bounding box center [774, 707] width 75 height 28
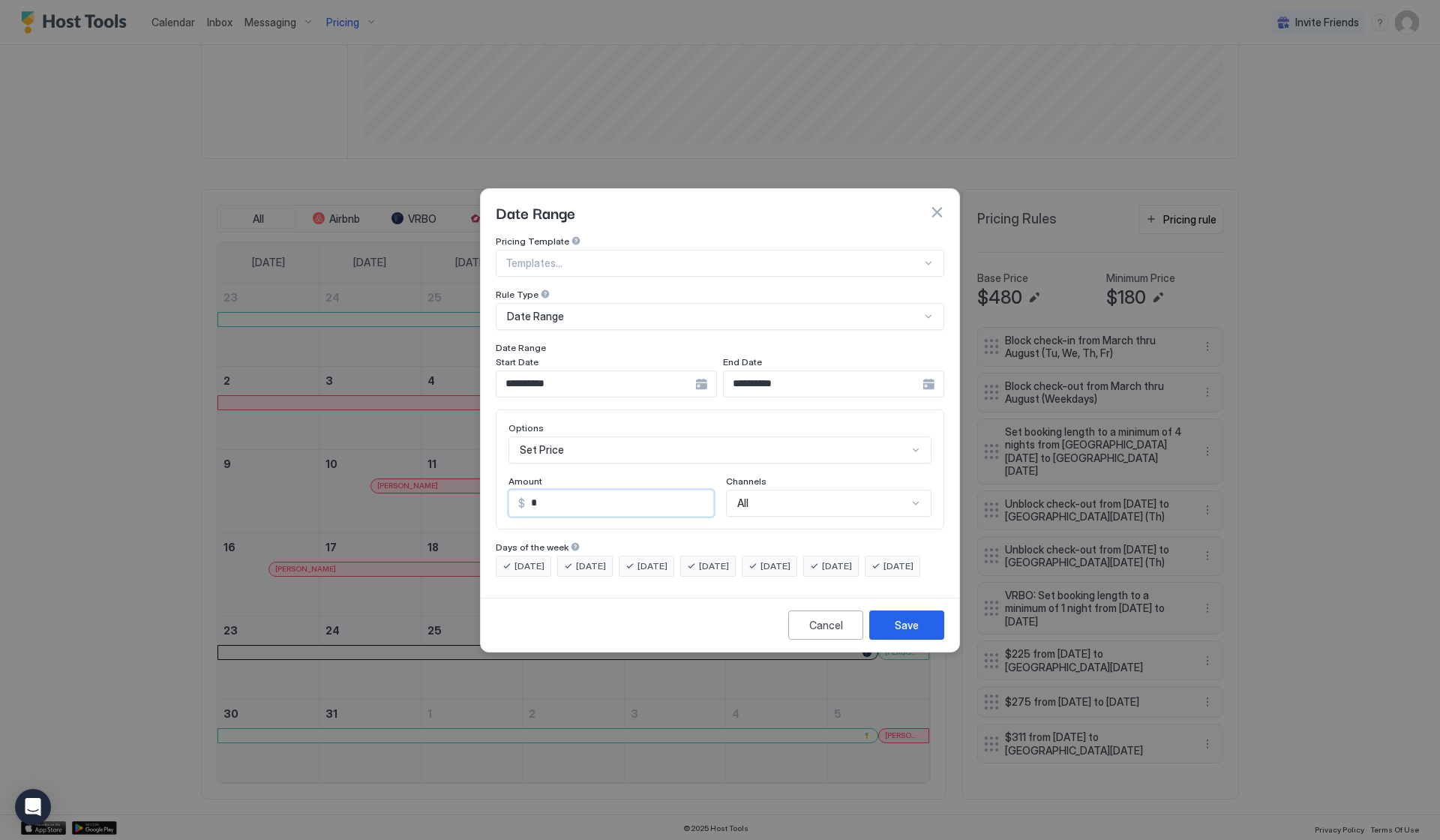
drag, startPoint x: 598, startPoint y: 485, endPoint x: 476, endPoint y: 474, distance: 122.5
click at [476, 474] on div "**********" at bounding box center [720, 420] width 1440 height 840
type input "***"
click at [918, 632] on div "Save" at bounding box center [906, 625] width 24 height 16
